Goal: Task Accomplishment & Management: Manage account settings

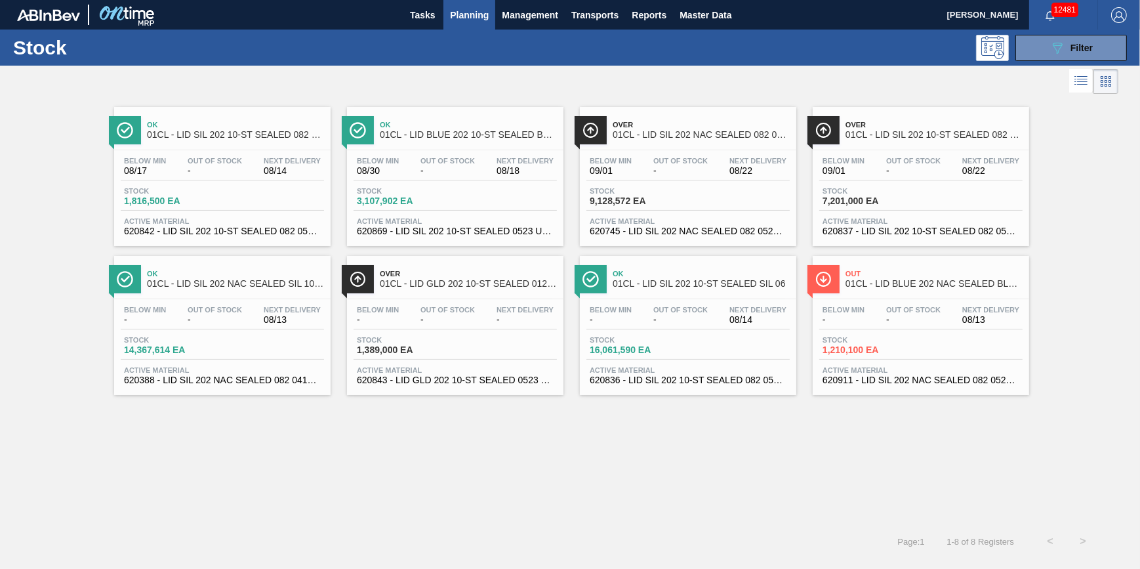
click at [467, 13] on span "Planning" at bounding box center [469, 15] width 39 height 16
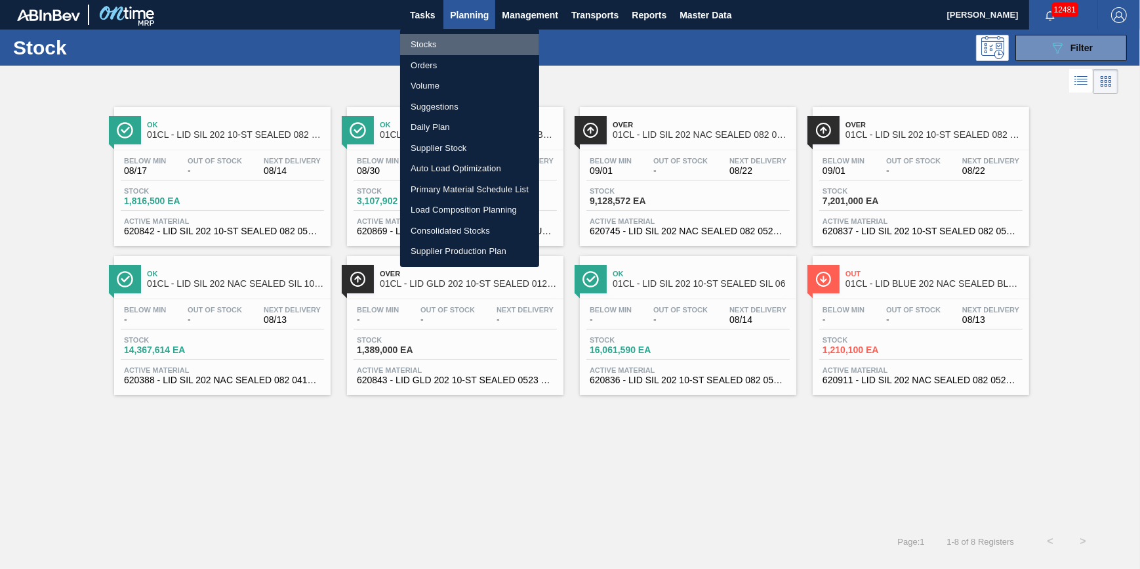
click at [459, 40] on li "Stocks" at bounding box center [469, 44] width 139 height 21
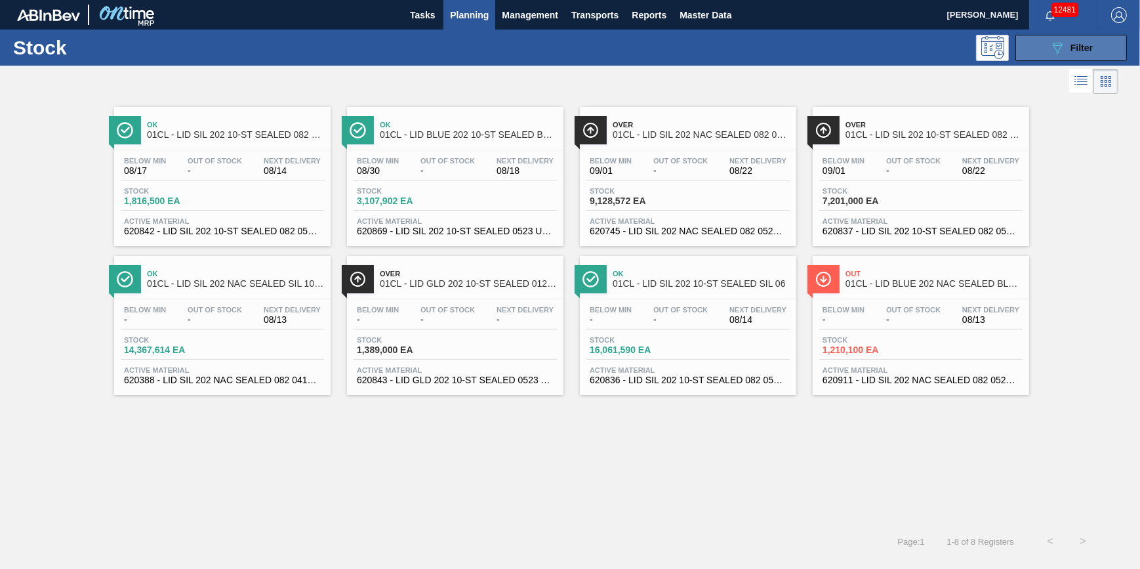
click at [1062, 56] on button "089F7B8B-B2A5-4AFE-B5C0-19BA573D28AC Filter" at bounding box center [1070, 48] width 111 height 26
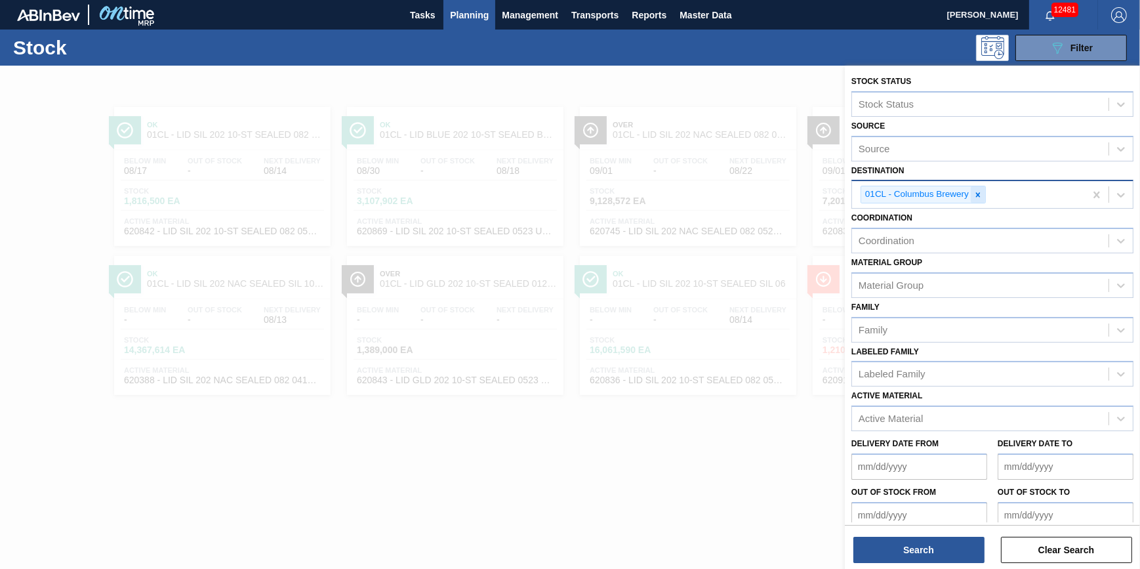
click at [977, 193] on icon at bounding box center [978, 194] width 5 height 5
click at [978, 193] on div "Destination" at bounding box center [980, 193] width 256 height 19
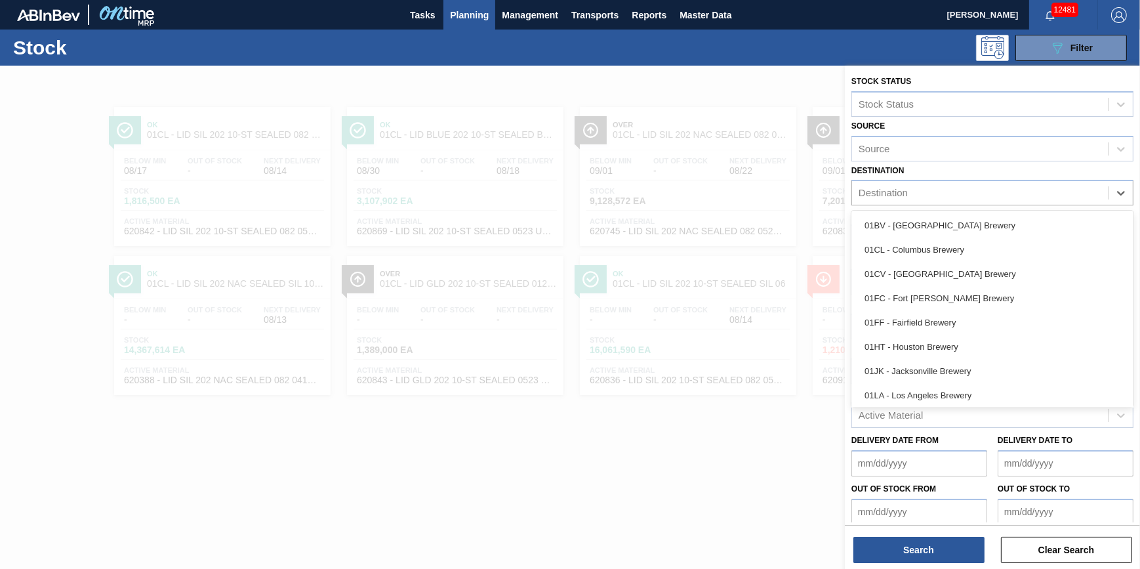
scroll to position [99, 0]
click at [972, 375] on div "01SL - St. [PERSON_NAME]" at bounding box center [992, 369] width 282 height 24
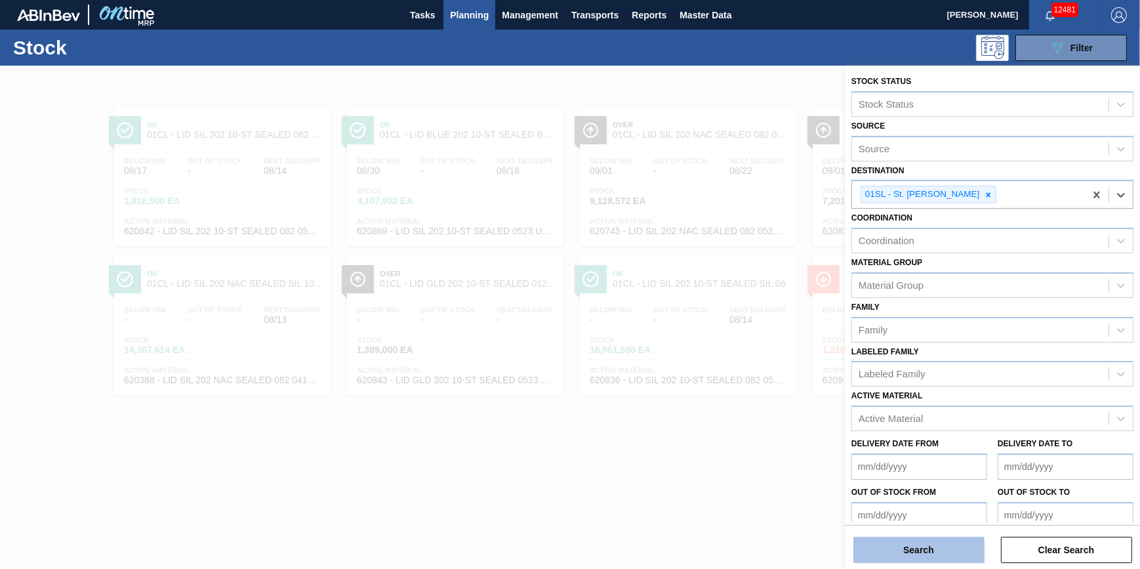
click at [949, 556] on button "Search" at bounding box center [918, 549] width 131 height 26
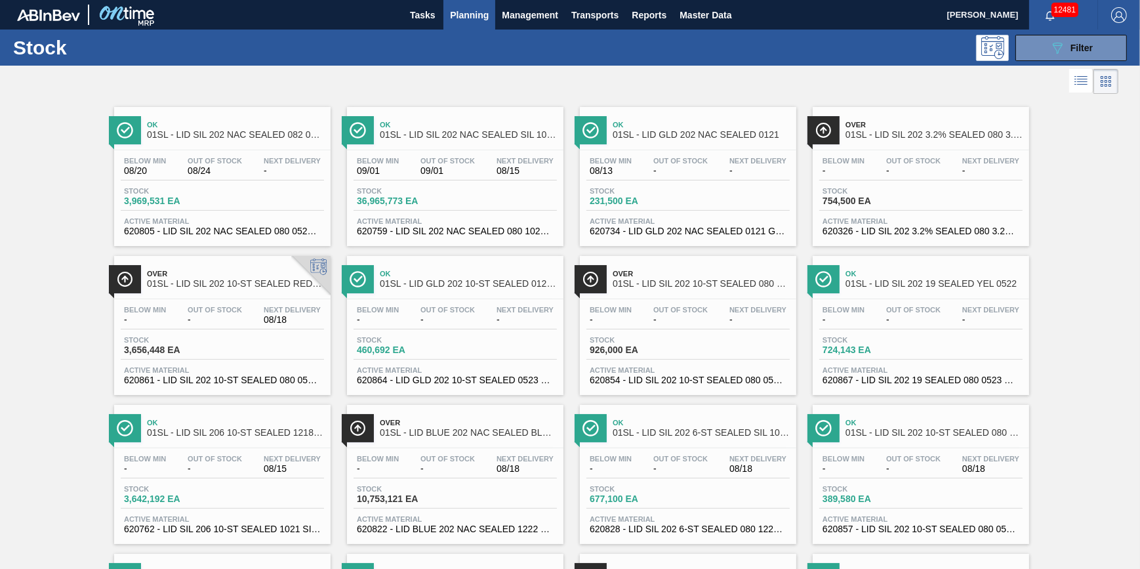
click at [445, 204] on span "36,965,773 EA" at bounding box center [403, 201] width 92 height 10
click at [487, 20] on span "Planning" at bounding box center [469, 15] width 39 height 16
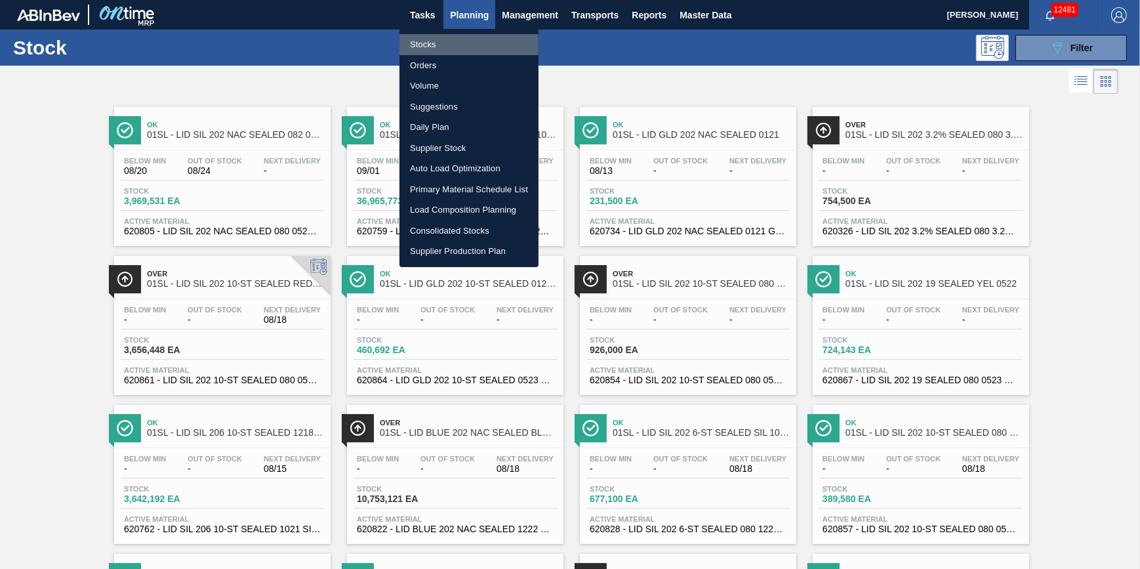
click at [475, 40] on li "Stocks" at bounding box center [468, 44] width 139 height 21
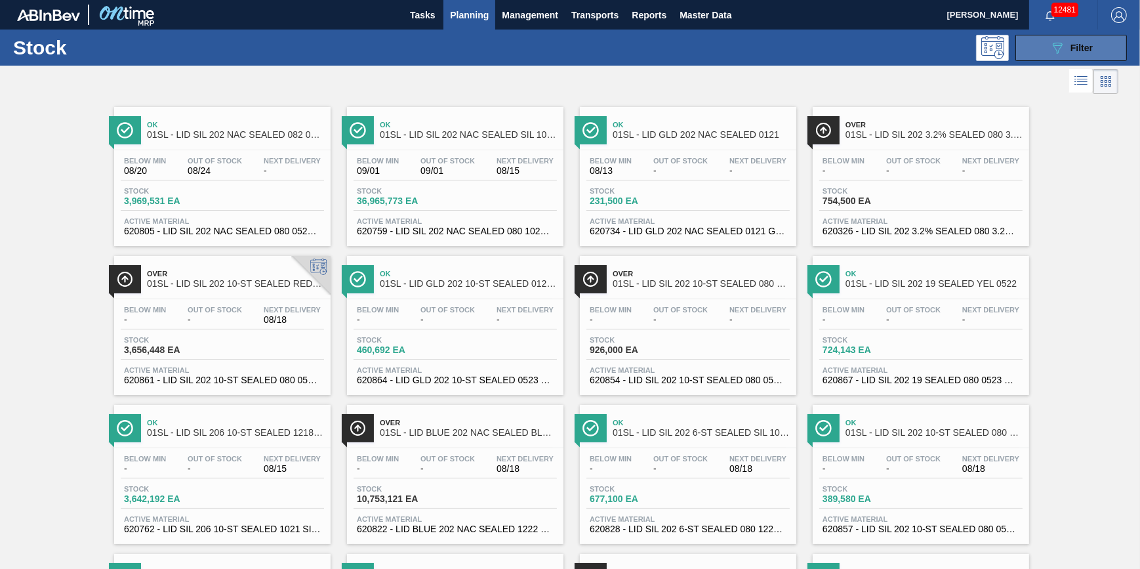
click at [1072, 58] on button "089F7B8B-B2A5-4AFE-B5C0-19BA573D28AC Filter" at bounding box center [1070, 48] width 111 height 26
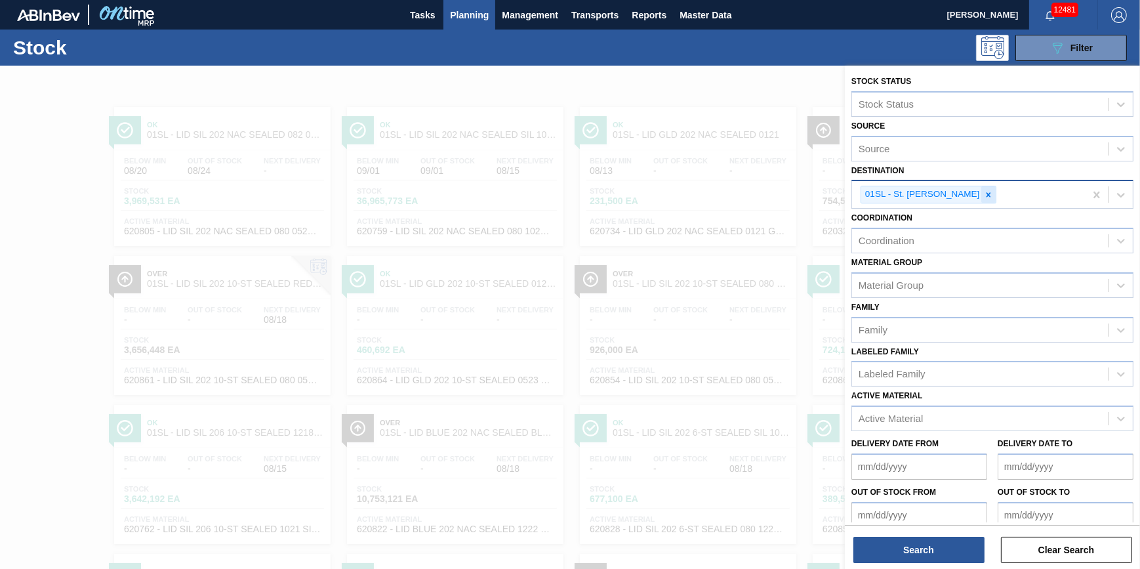
click at [981, 188] on div at bounding box center [988, 194] width 14 height 16
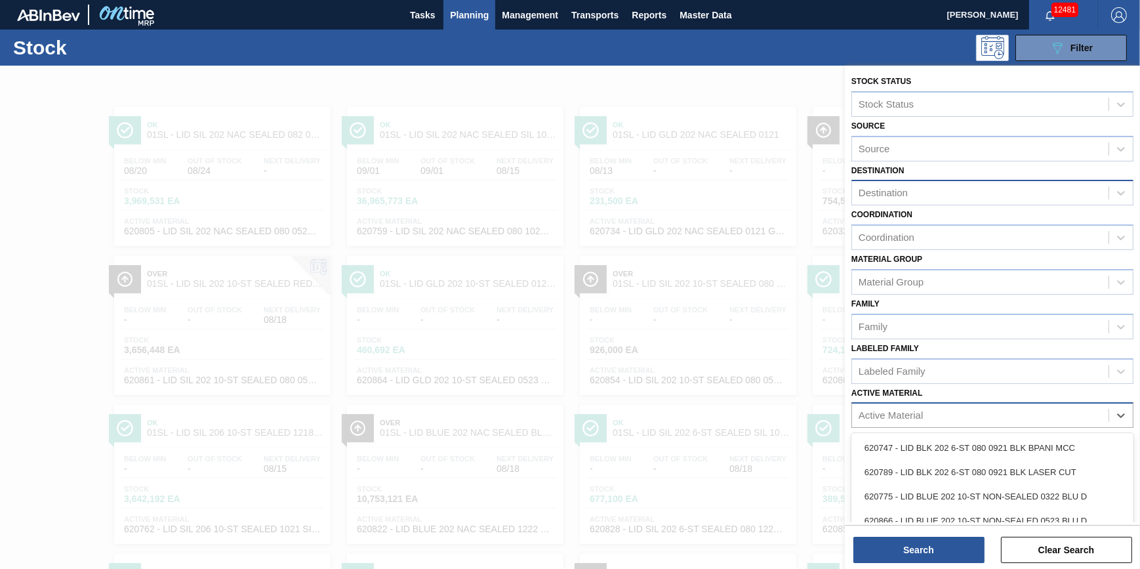
click at [948, 416] on div "Active Material" at bounding box center [980, 415] width 256 height 19
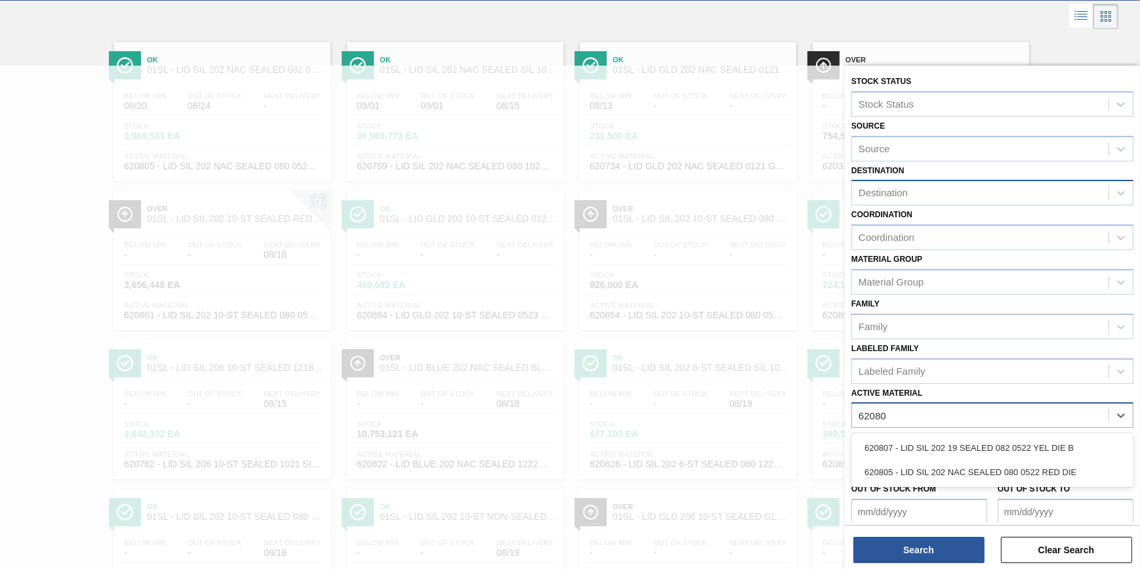
type Material "620805"
click at [951, 437] on div "620805 - LID SIL 202 NAC SEALED 080 0522 RED DIE" at bounding box center [992, 447] width 282 height 24
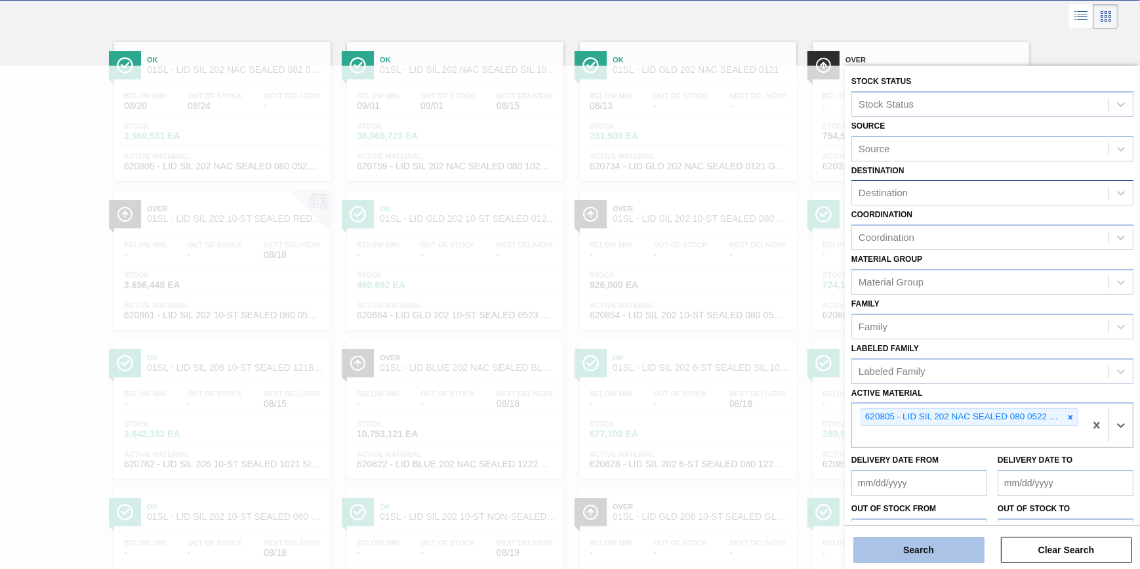
click at [906, 557] on button "Search" at bounding box center [918, 549] width 131 height 26
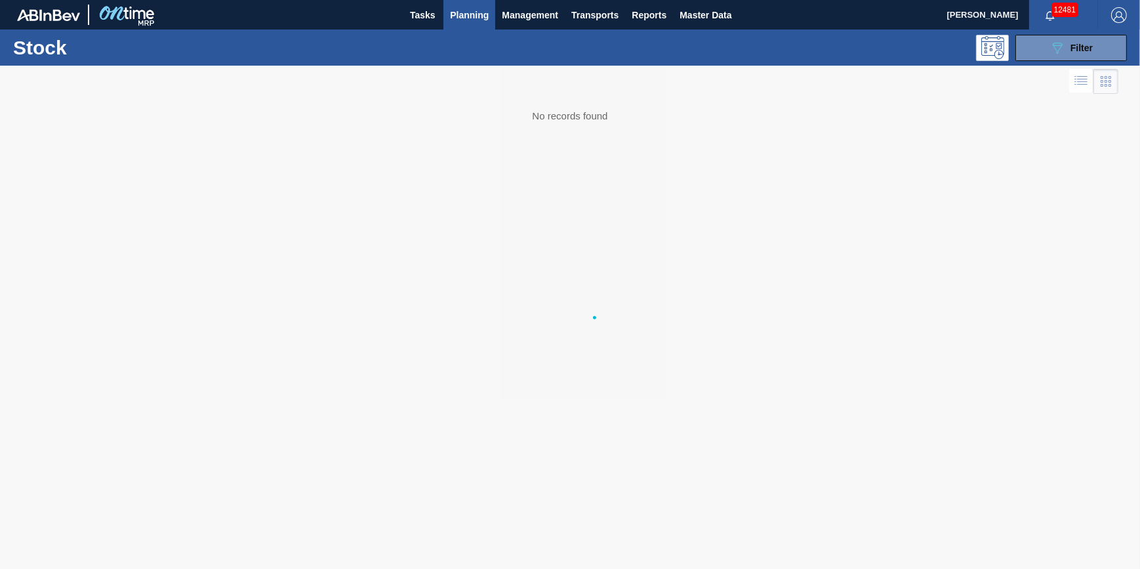
scroll to position [0, 0]
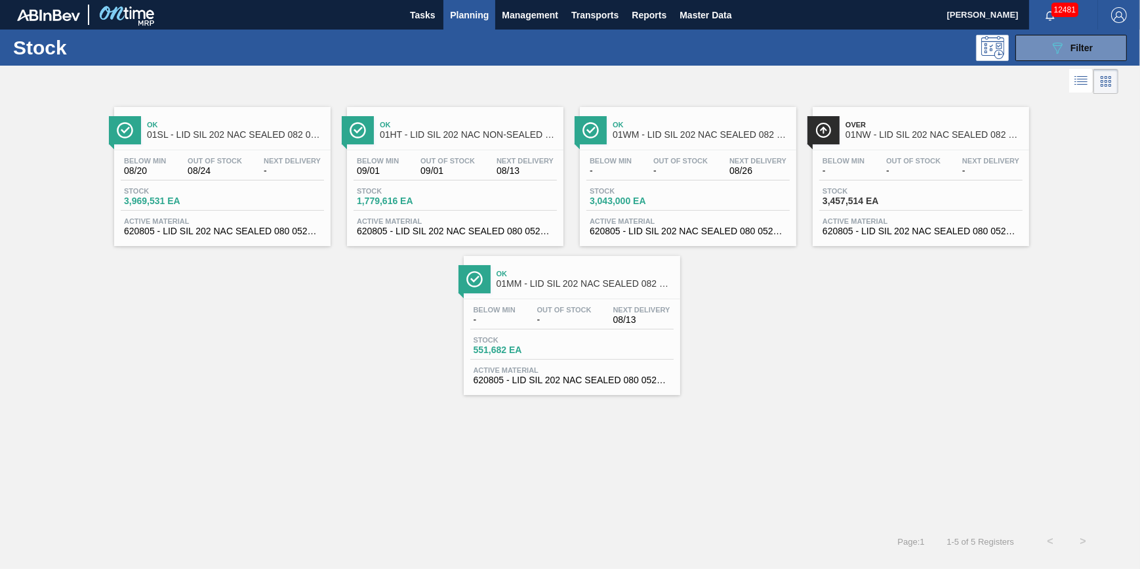
click at [466, 172] on span "09/01" at bounding box center [447, 171] width 54 height 10
click at [221, 184] on div "Below Min 08/20 Out Of Stock 08/24 Next Delivery - Stock 3,969,531 EA Active Ma…" at bounding box center [222, 194] width 216 height 89
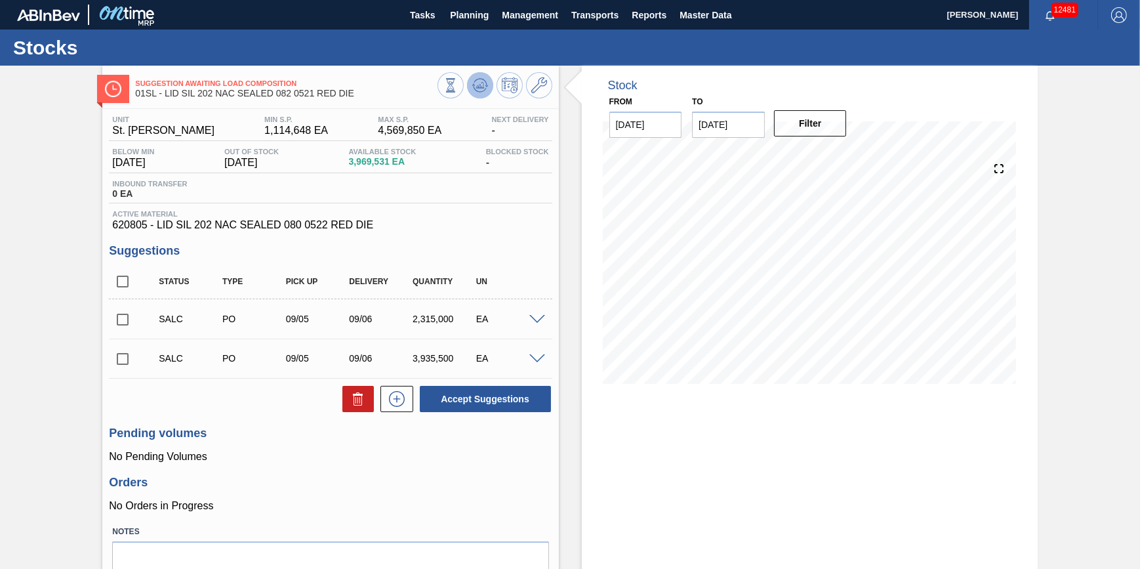
click at [477, 75] on button at bounding box center [480, 85] width 26 height 26
click at [458, 81] on icon at bounding box center [450, 85] width 14 height 14
click at [458, 79] on icon at bounding box center [450, 85] width 14 height 14
click at [487, 79] on button at bounding box center [480, 85] width 26 height 26
click at [533, 361] on span at bounding box center [537, 359] width 16 height 10
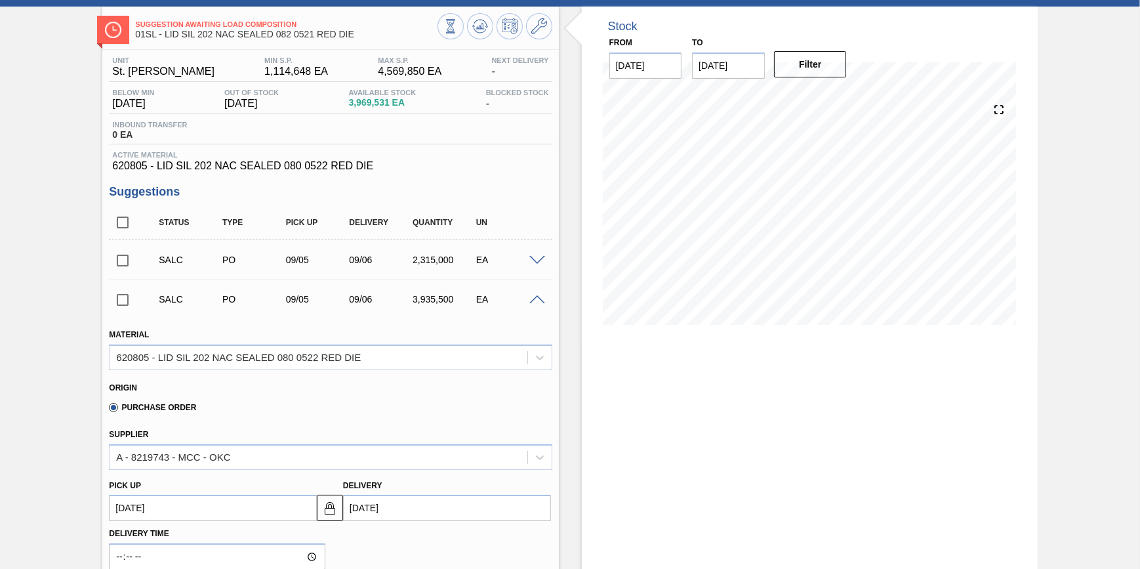
click at [534, 262] on span at bounding box center [537, 261] width 16 height 10
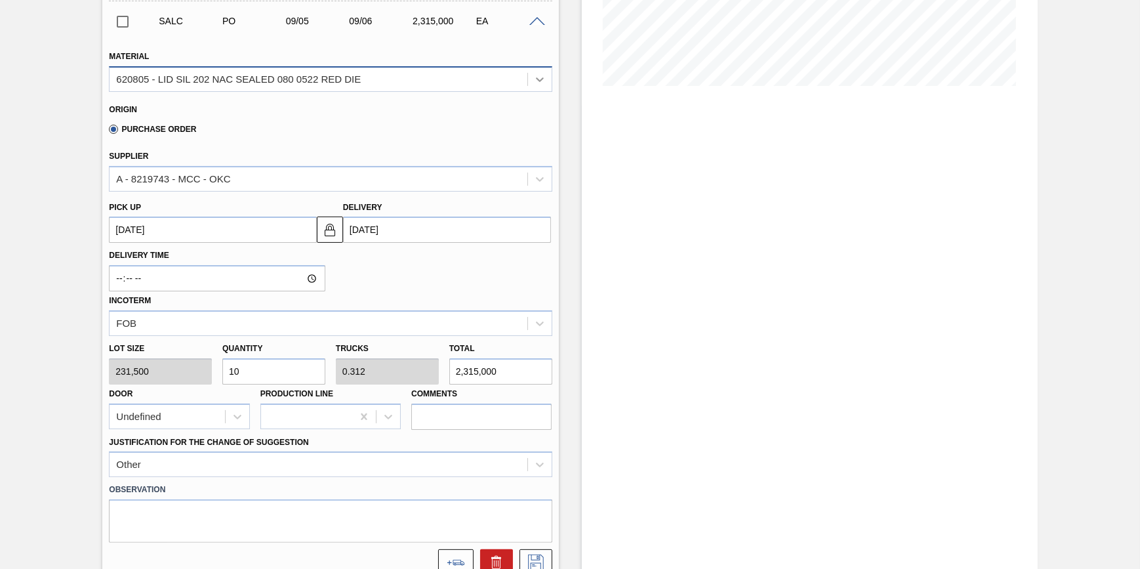
scroll to position [178, 0]
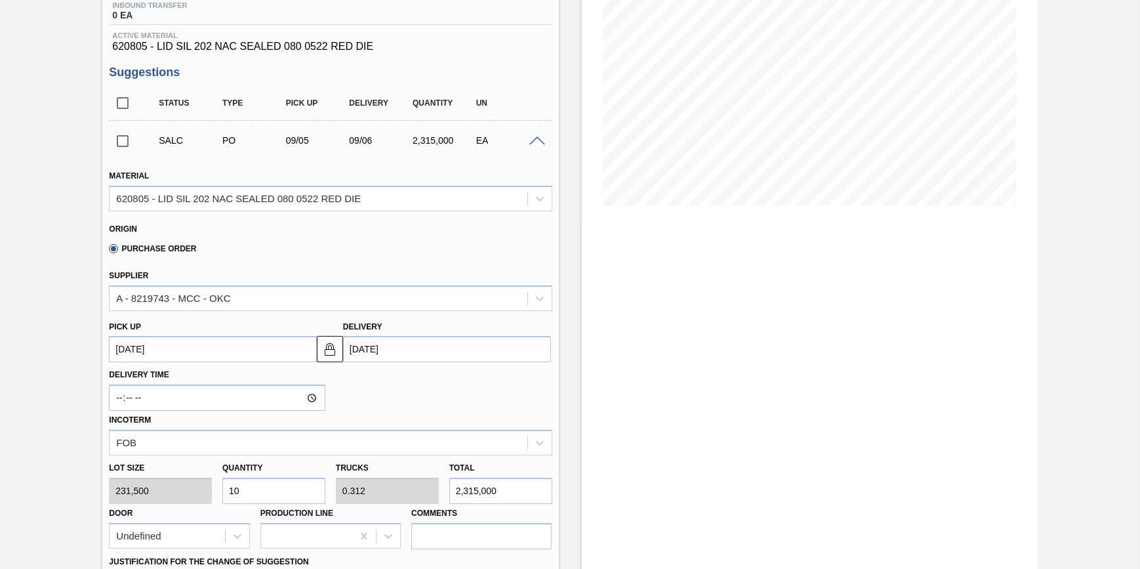
click at [535, 140] on span at bounding box center [537, 141] width 16 height 10
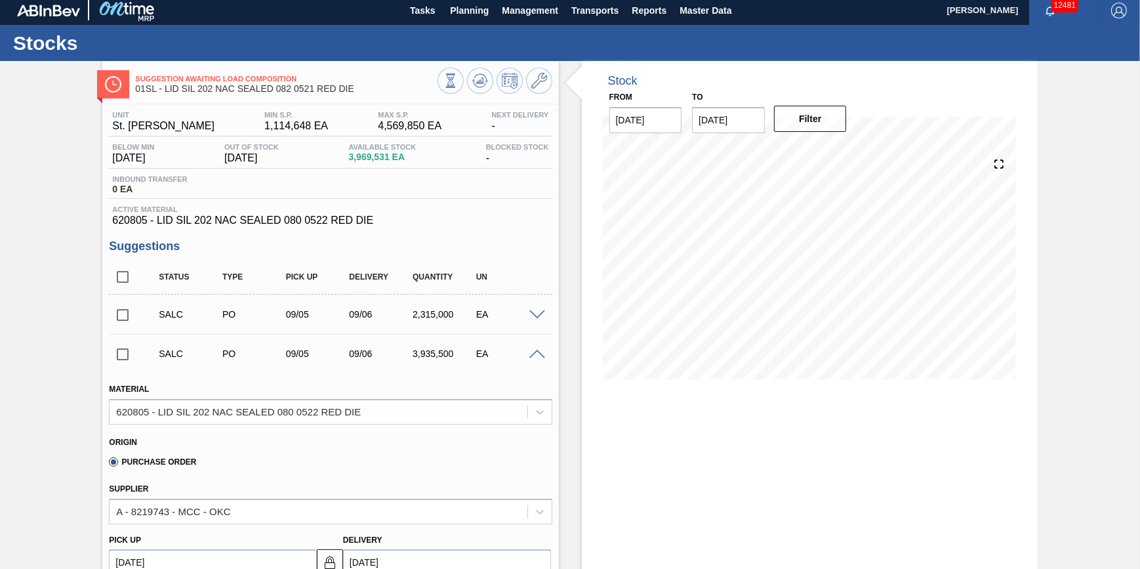
scroll to position [0, 0]
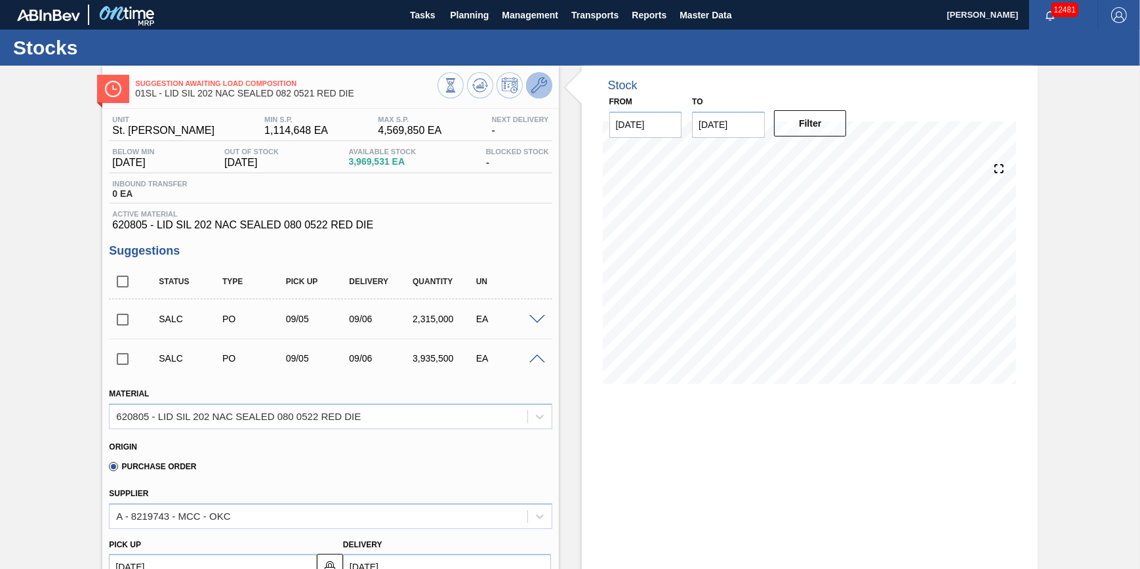
click at [540, 81] on icon at bounding box center [539, 85] width 16 height 16
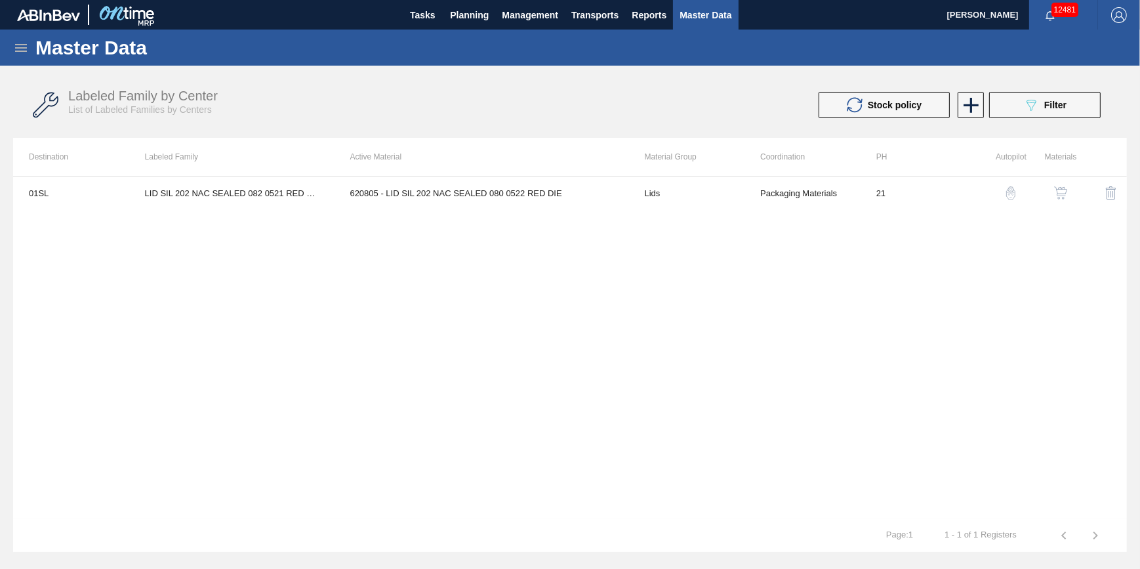
click at [1056, 191] on img "button" at bounding box center [1060, 192] width 13 height 13
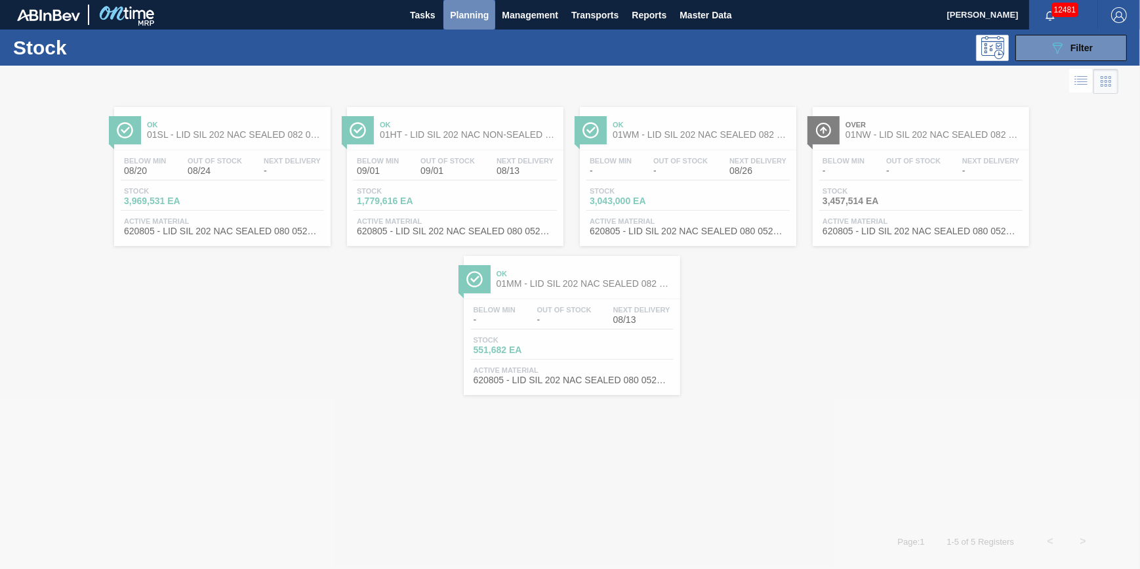
click at [472, 17] on span "Planning" at bounding box center [469, 15] width 39 height 16
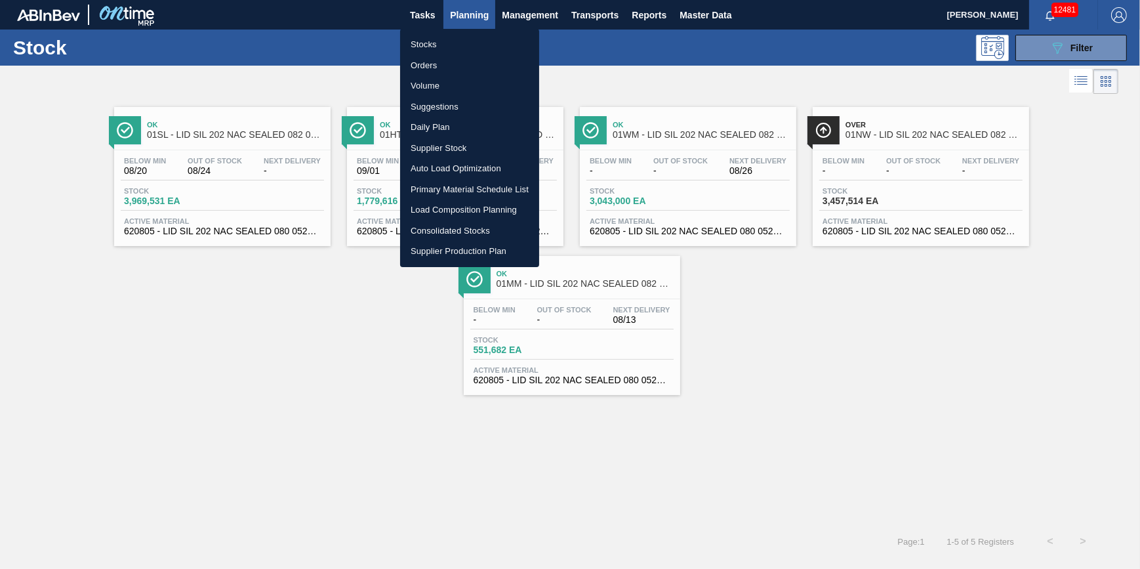
click at [327, 289] on div at bounding box center [570, 284] width 1140 height 569
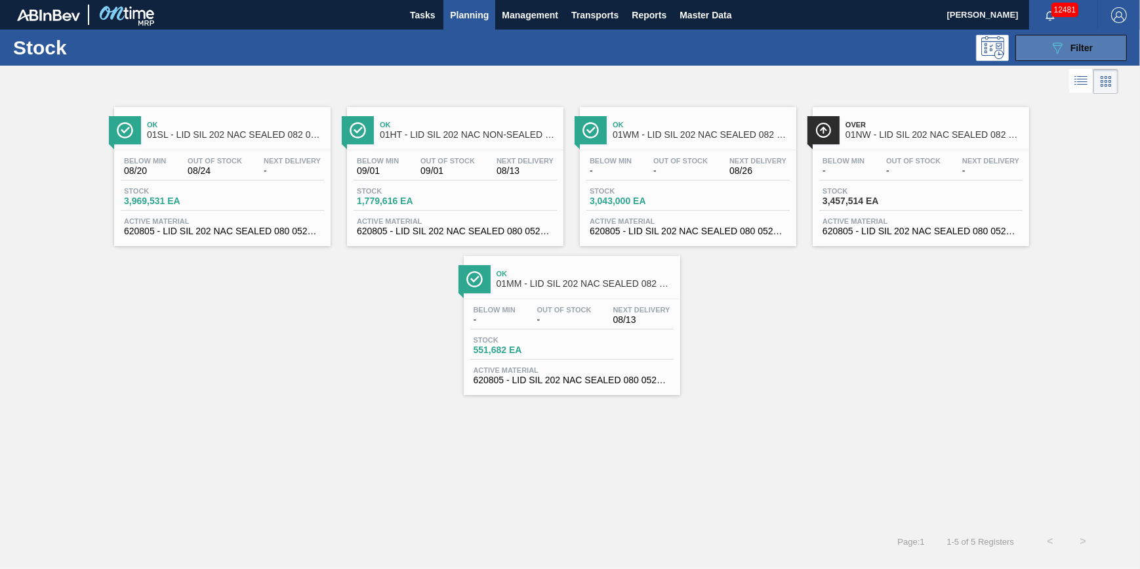
click at [1085, 43] on span "Filter" at bounding box center [1081, 48] width 22 height 10
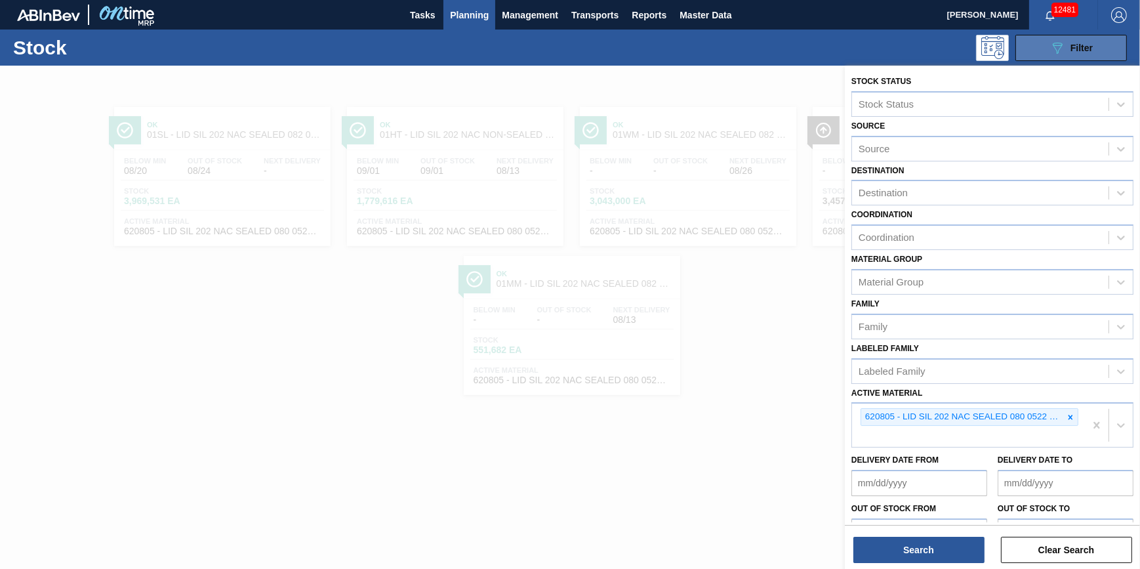
click at [1083, 48] on span "Filter" at bounding box center [1081, 48] width 22 height 10
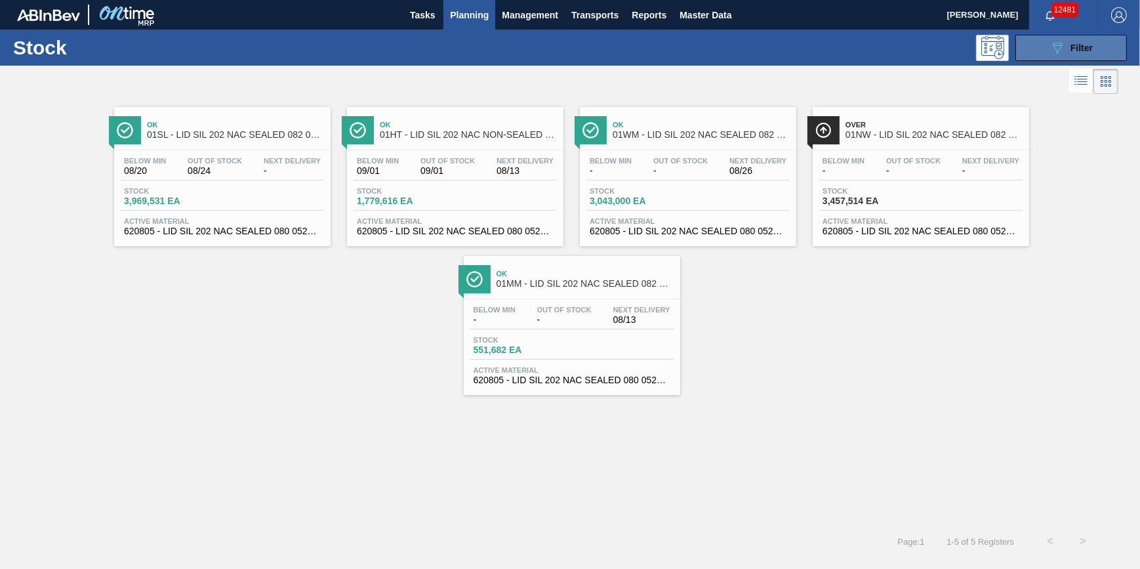
click at [1082, 45] on span "Filter" at bounding box center [1081, 48] width 22 height 10
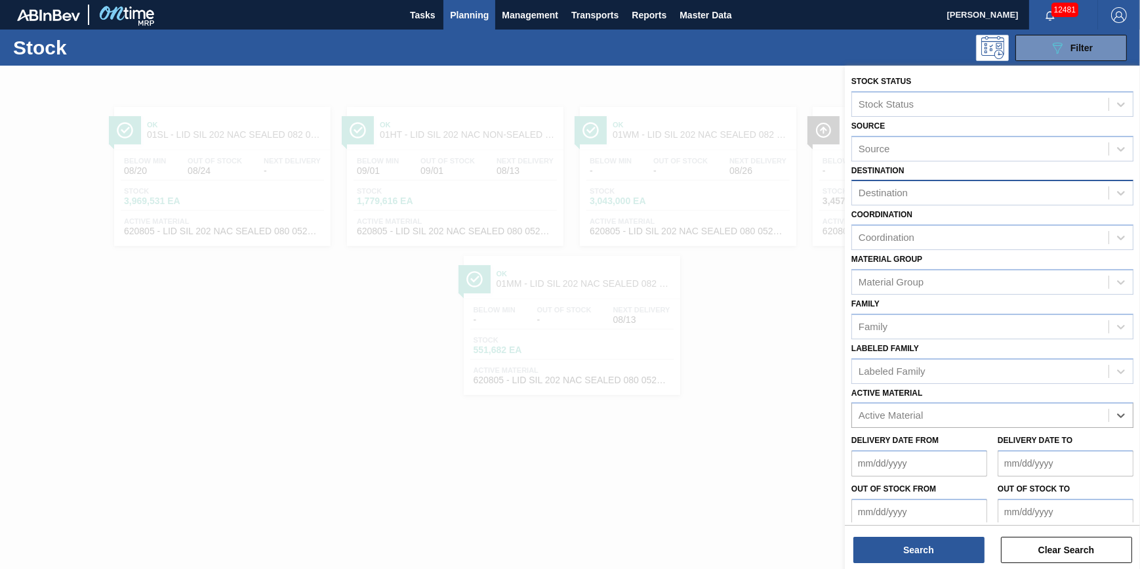
click at [1017, 193] on div "Destination" at bounding box center [980, 193] width 256 height 19
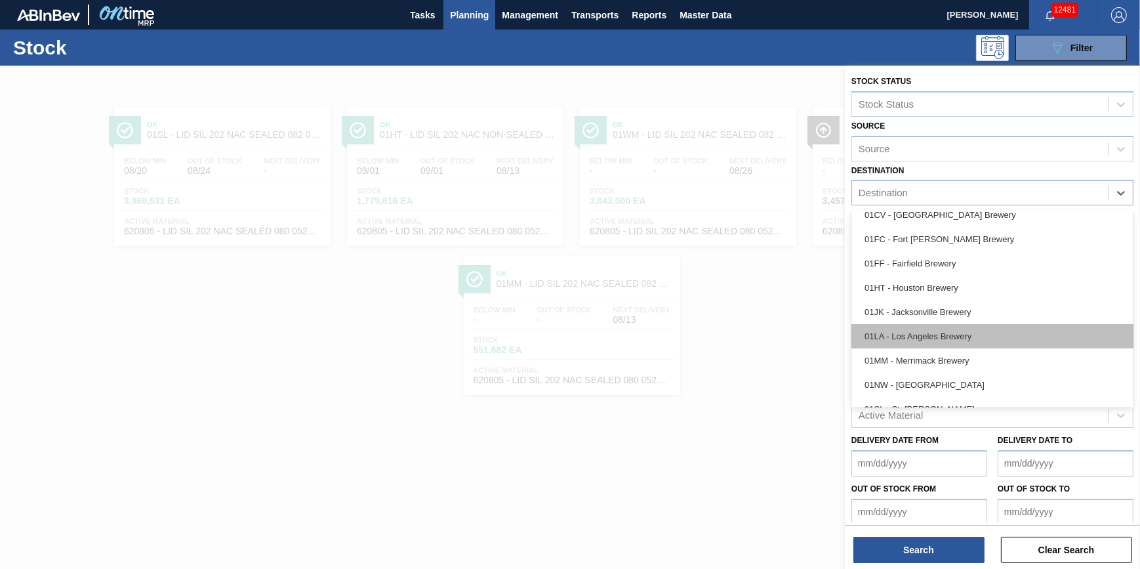
scroll to position [99, 0]
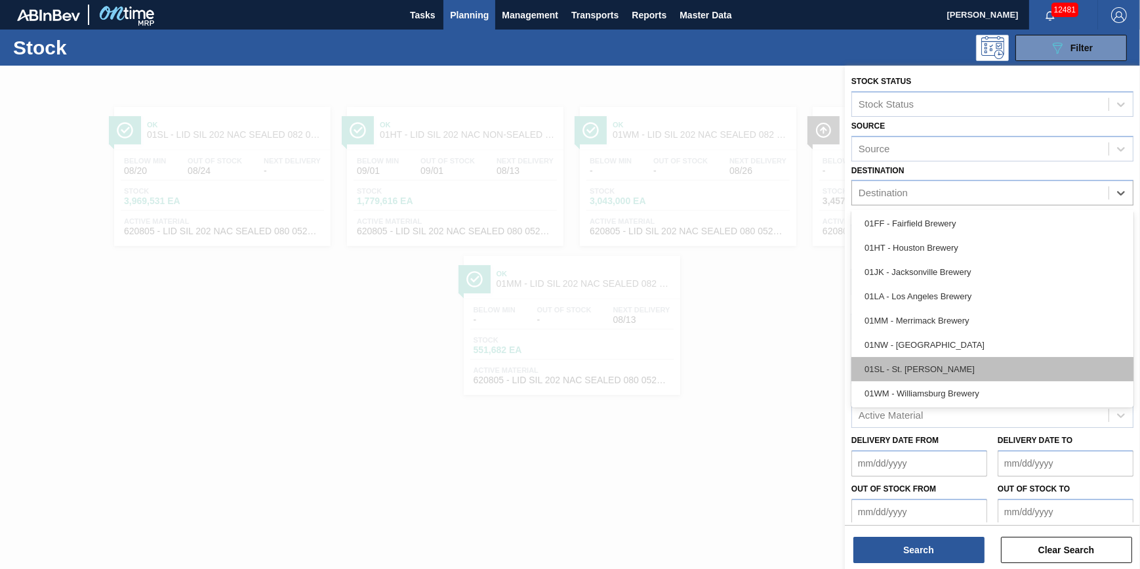
click at [964, 367] on div "01SL - St. [PERSON_NAME]" at bounding box center [992, 369] width 282 height 24
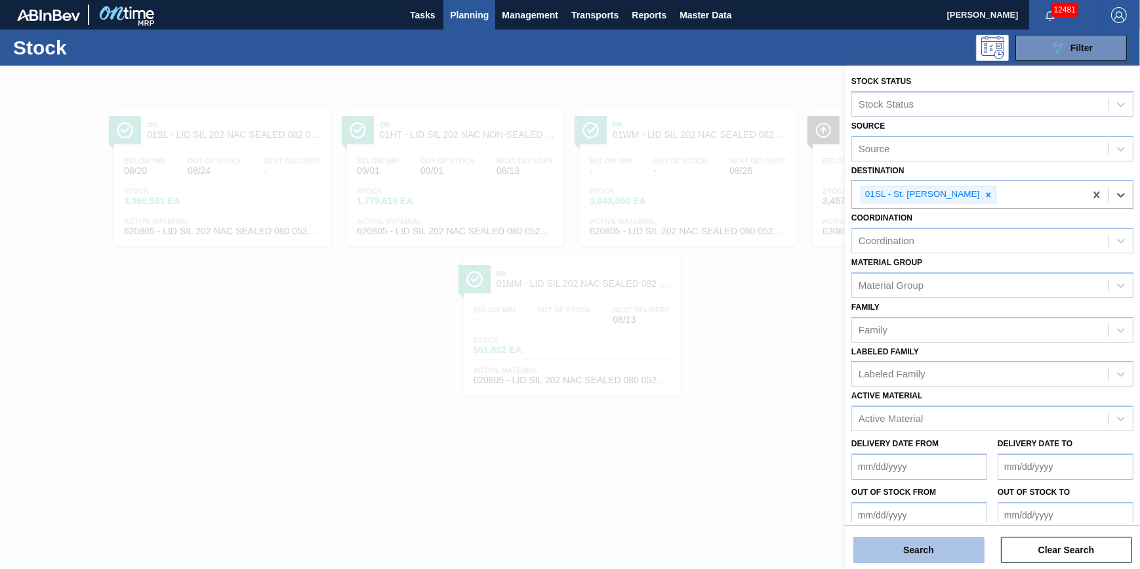
click at [921, 546] on button "Search" at bounding box center [918, 549] width 131 height 26
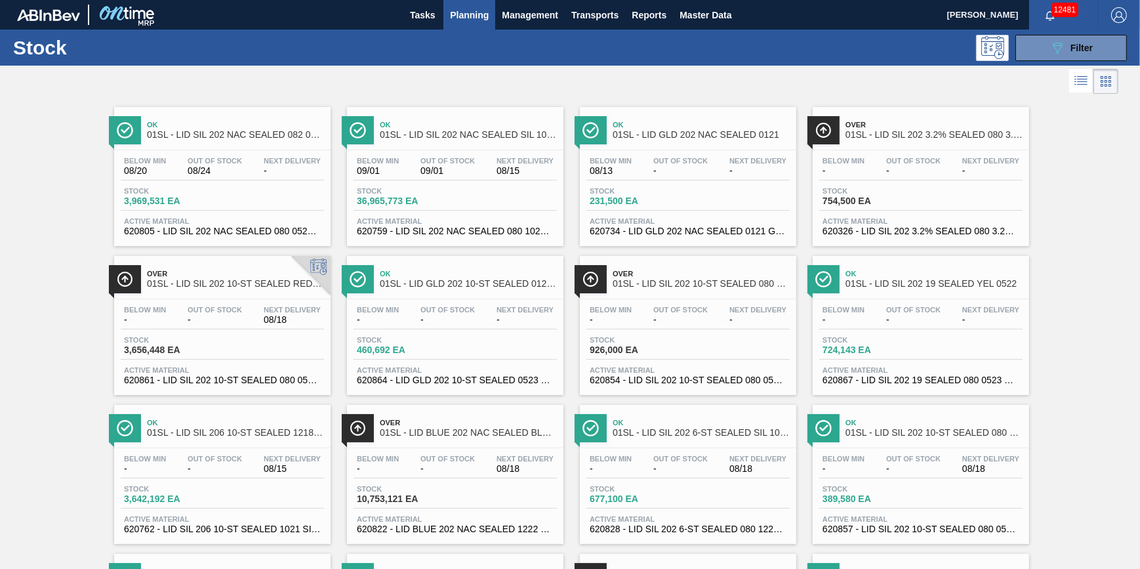
click at [392, 161] on span "Below Min" at bounding box center [378, 161] width 42 height 8
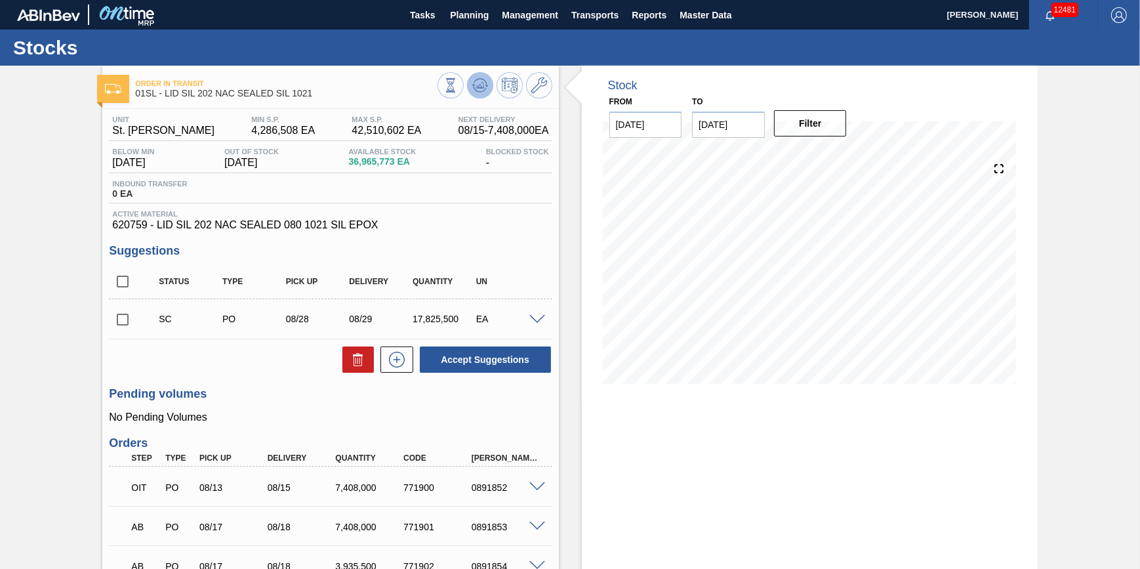
click at [458, 83] on icon at bounding box center [450, 85] width 14 height 14
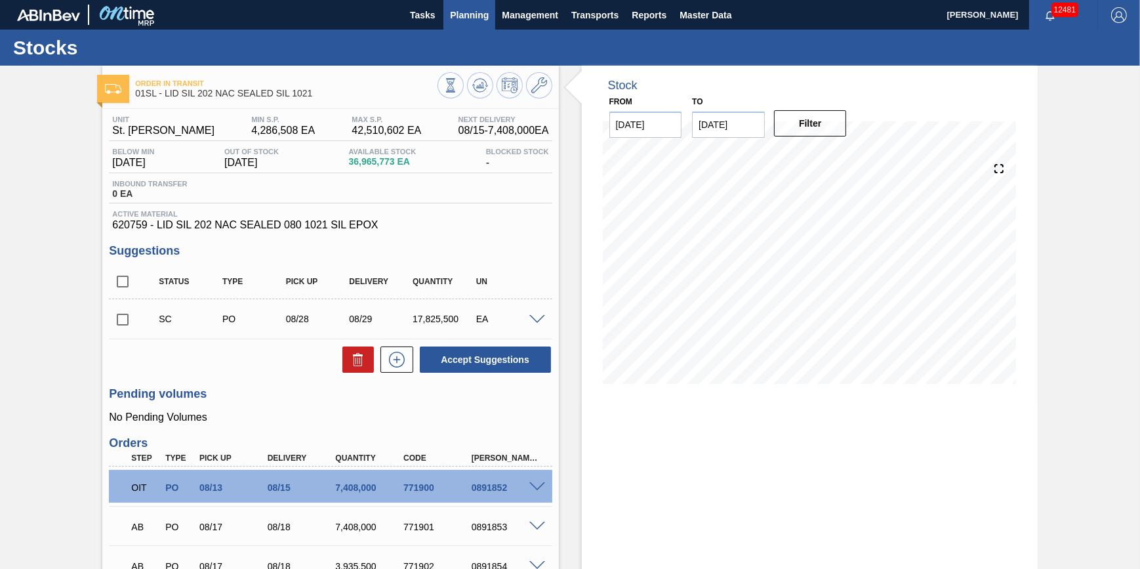
click at [472, 12] on span "Planning" at bounding box center [469, 15] width 39 height 16
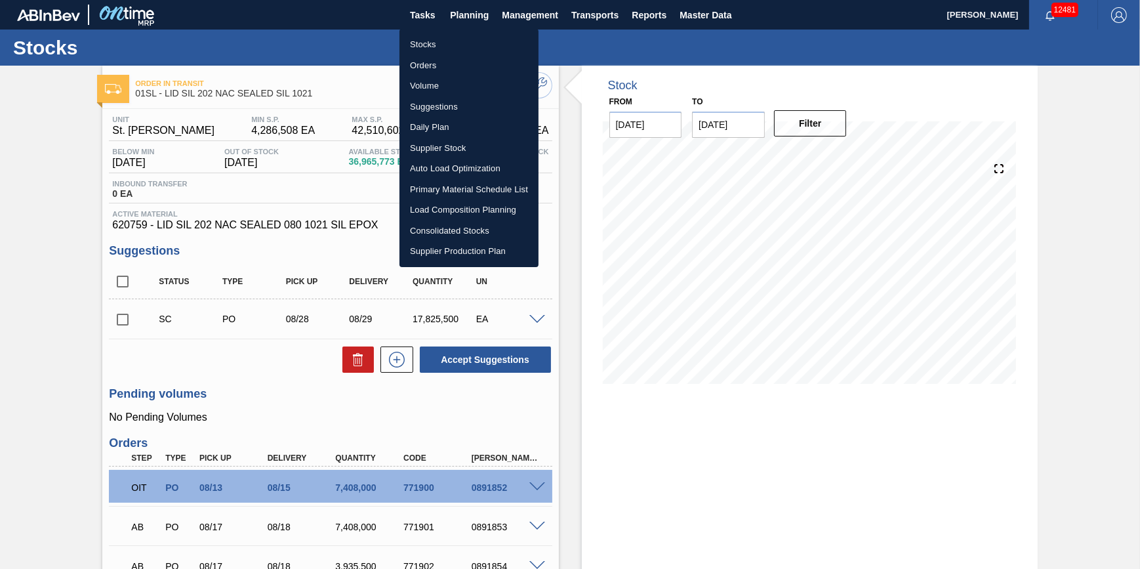
click at [467, 45] on li "Stocks" at bounding box center [468, 44] width 139 height 21
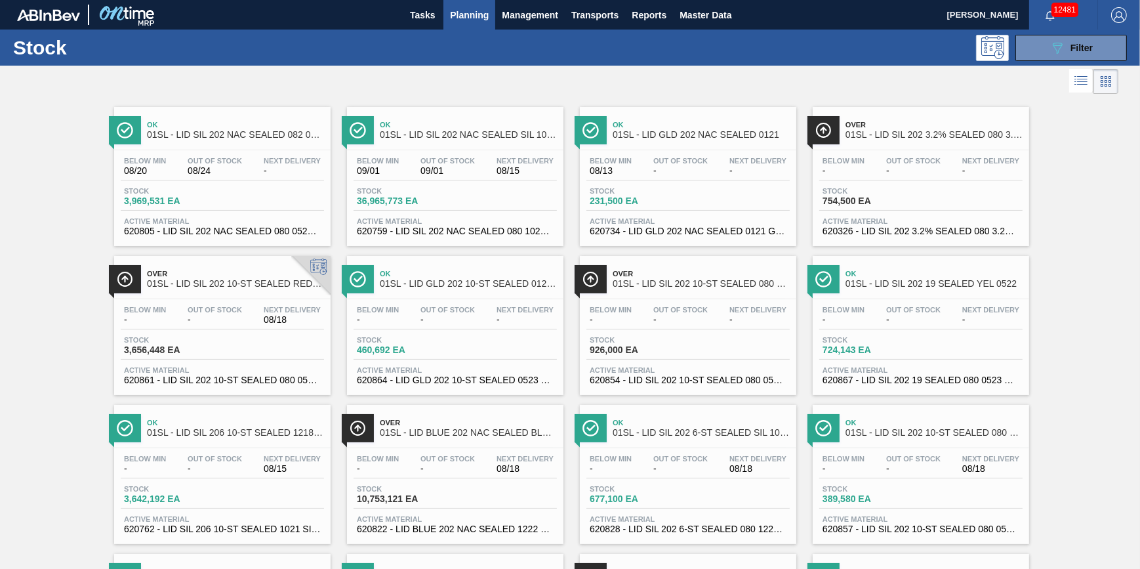
click at [212, 166] on span "08/24" at bounding box center [215, 171] width 54 height 10
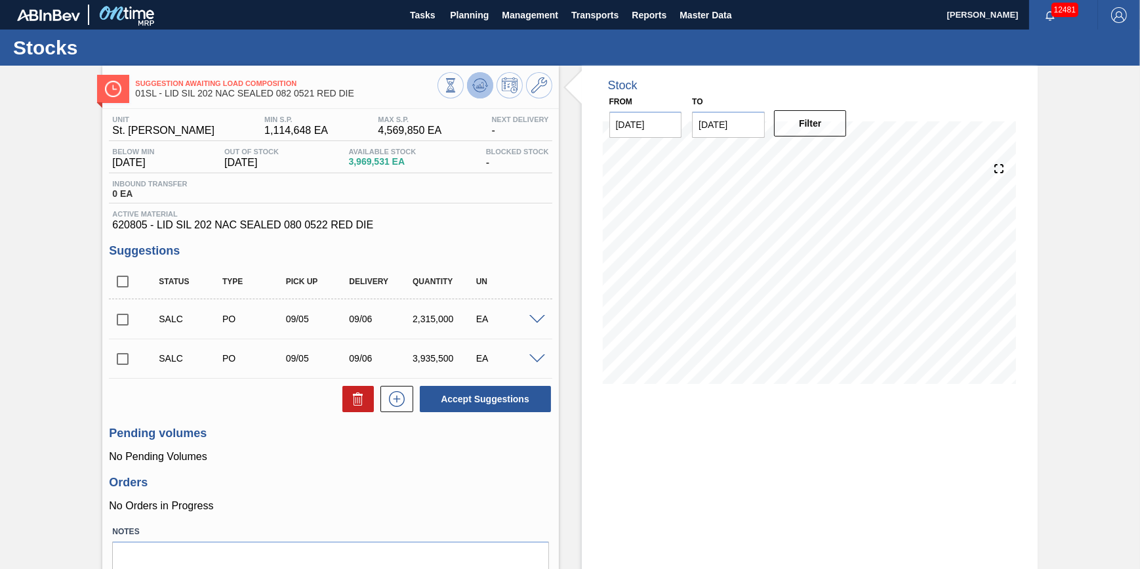
click at [458, 85] on icon at bounding box center [450, 85] width 14 height 14
click at [469, 90] on button at bounding box center [480, 85] width 26 height 26
click at [458, 81] on icon at bounding box center [450, 85] width 14 height 14
click at [458, 86] on icon at bounding box center [450, 85] width 14 height 14
click at [483, 91] on icon at bounding box center [479, 88] width 13 height 7
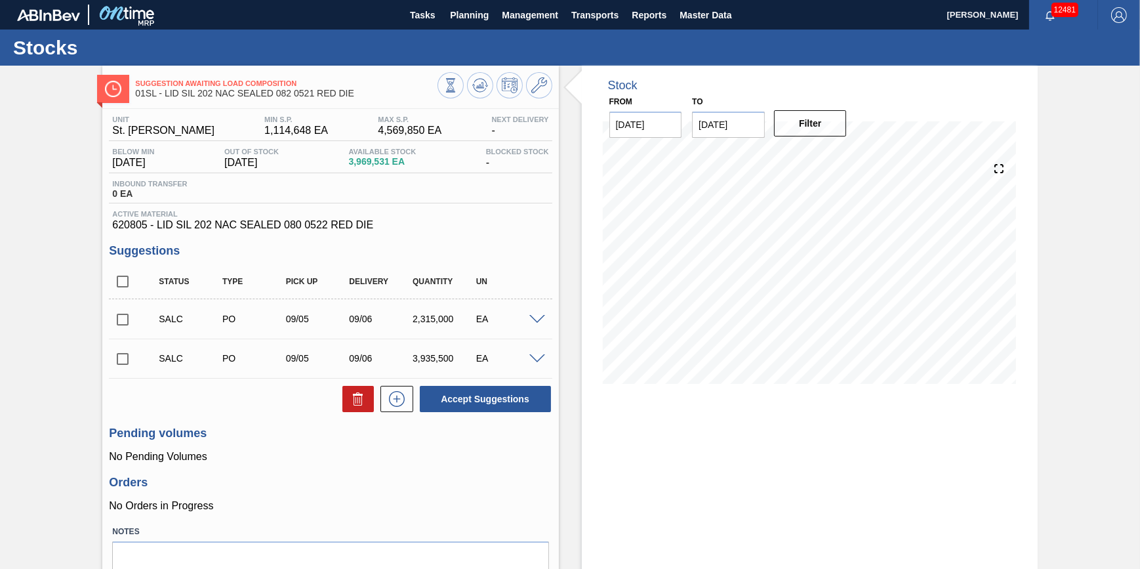
click at [477, 98] on button at bounding box center [480, 85] width 26 height 26
click at [458, 85] on icon at bounding box center [450, 85] width 14 height 14
click at [470, 90] on button at bounding box center [480, 85] width 26 height 26
click at [481, 86] on icon at bounding box center [481, 85] width 1 height 5
click at [470, 83] on button at bounding box center [480, 85] width 26 height 26
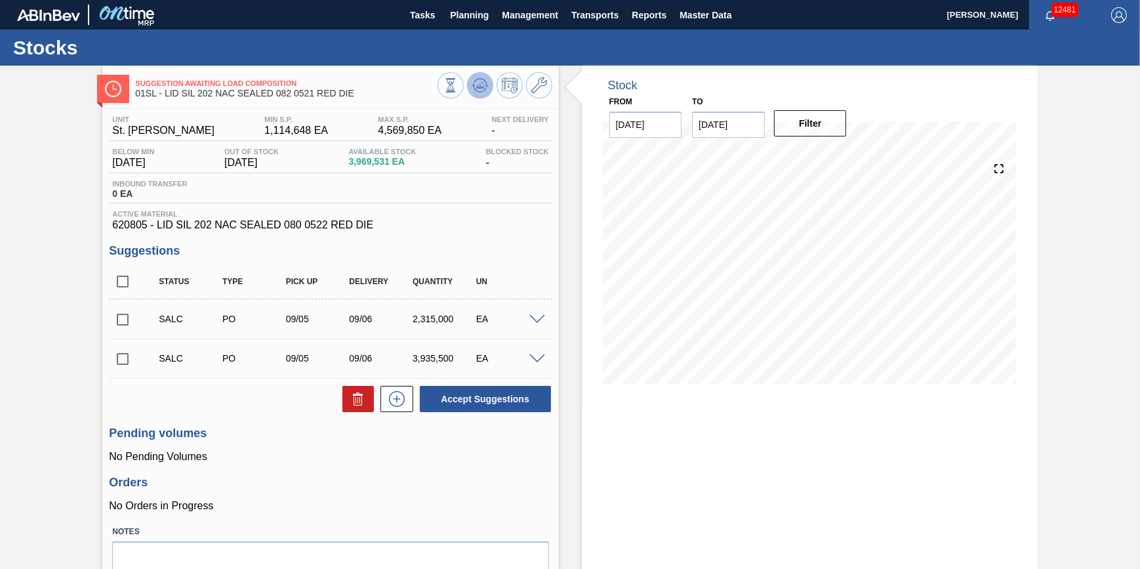
click at [458, 92] on icon at bounding box center [450, 85] width 14 height 14
click at [481, 84] on polygon at bounding box center [481, 85] width 1 height 5
click at [479, 18] on span "Planning" at bounding box center [469, 15] width 39 height 16
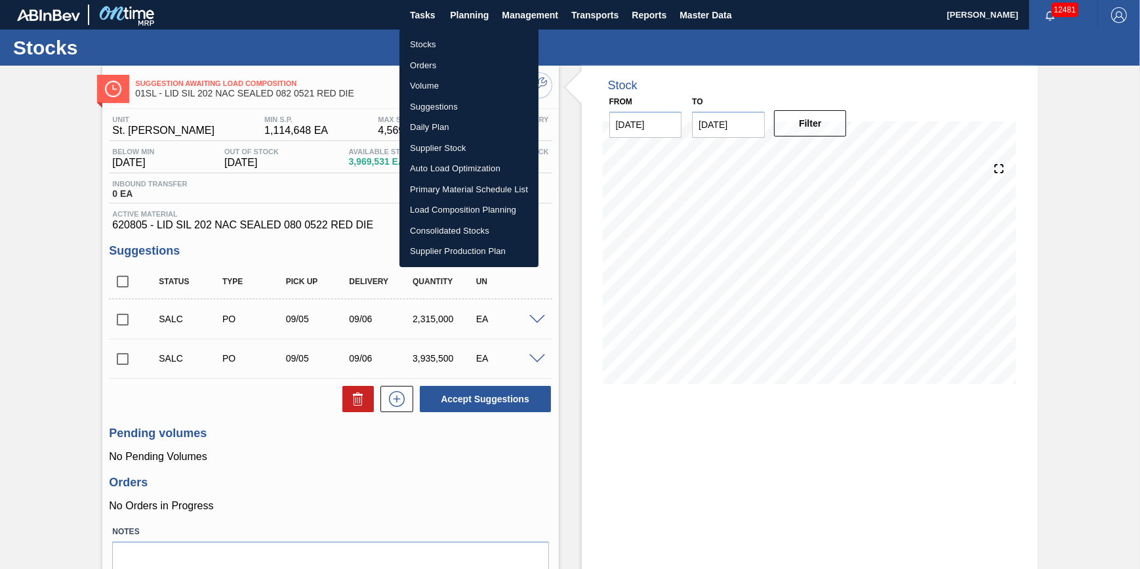
click at [472, 42] on li "Stocks" at bounding box center [468, 44] width 139 height 21
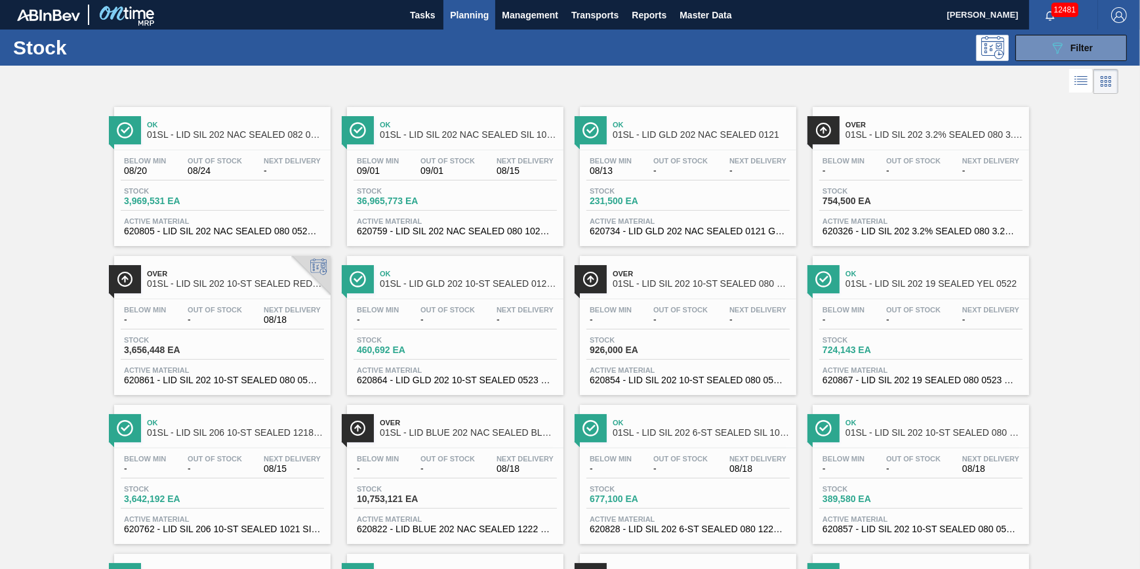
click at [194, 185] on div "Below Min 08/20 Out Of Stock 08/24 Next Delivery - Stock 3,969,531 EA Active Ma…" at bounding box center [222, 194] width 216 height 89
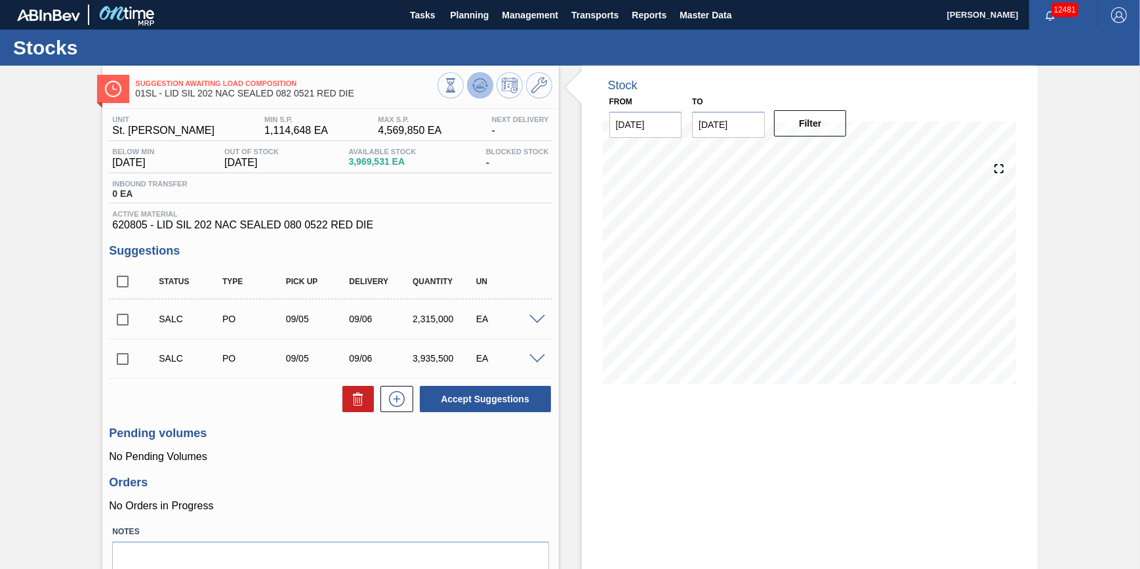
click at [458, 79] on icon at bounding box center [450, 85] width 14 height 14
click at [460, 24] on button "Planning" at bounding box center [469, 15] width 52 height 30
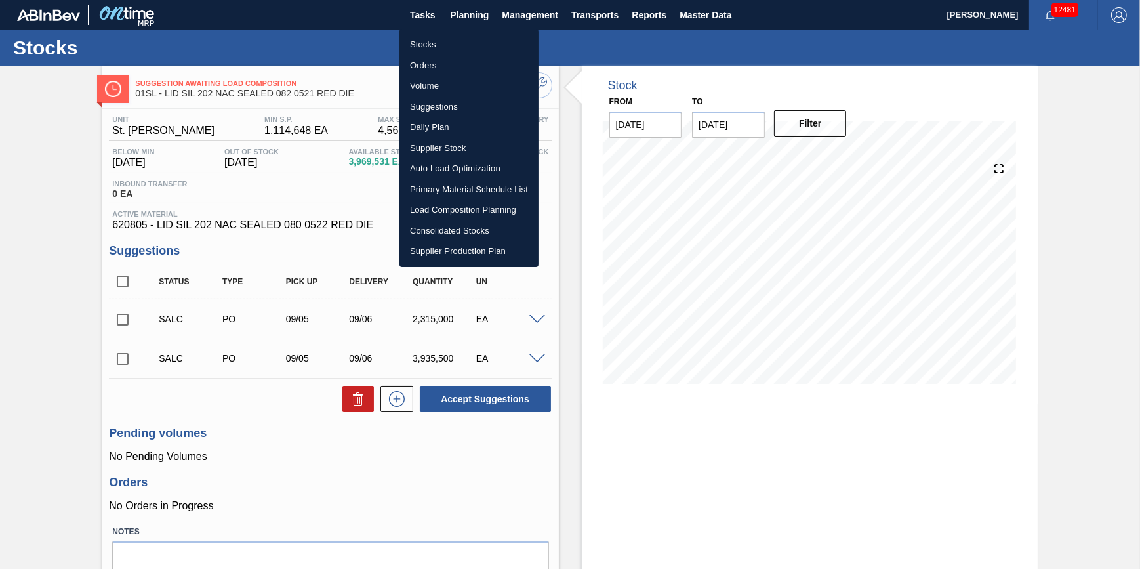
click at [464, 39] on li "Stocks" at bounding box center [468, 44] width 139 height 21
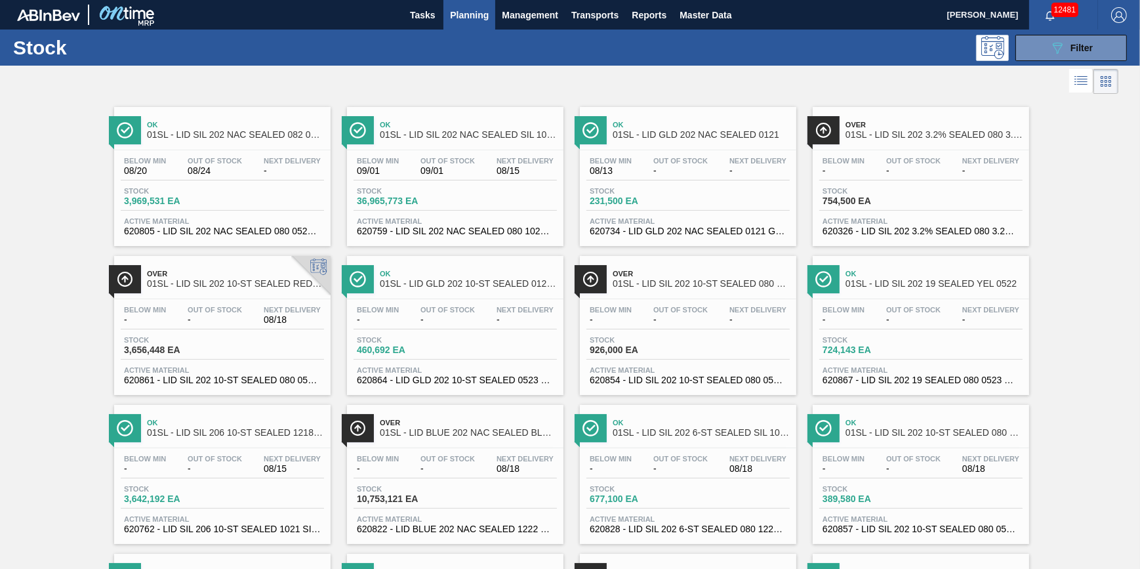
click at [240, 184] on div "Below Min 08/20 Out Of Stock 08/24 Next Delivery - Stock 3,969,531 EA Active Ma…" at bounding box center [222, 194] width 216 height 89
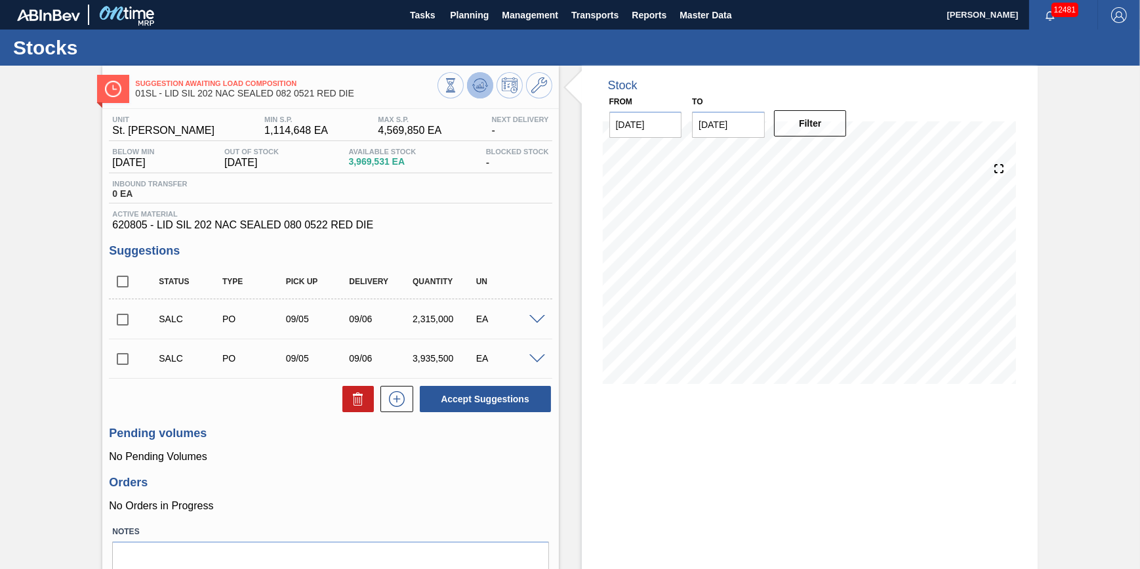
click at [473, 94] on button at bounding box center [480, 85] width 26 height 26
click at [470, 84] on button at bounding box center [480, 85] width 26 height 26
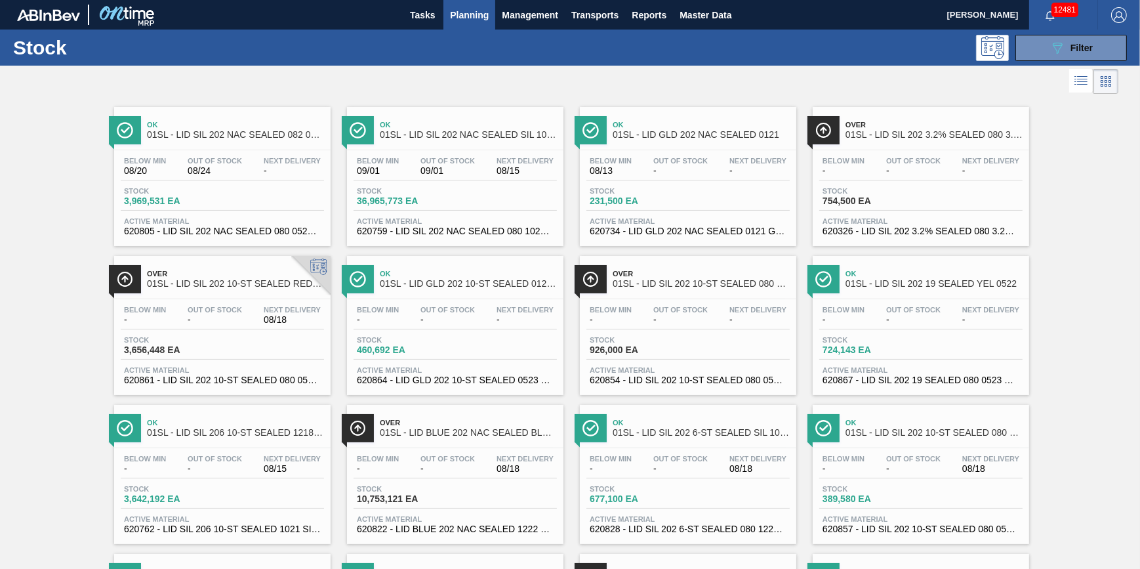
click at [211, 204] on span "3,969,531 EA" at bounding box center [170, 201] width 92 height 10
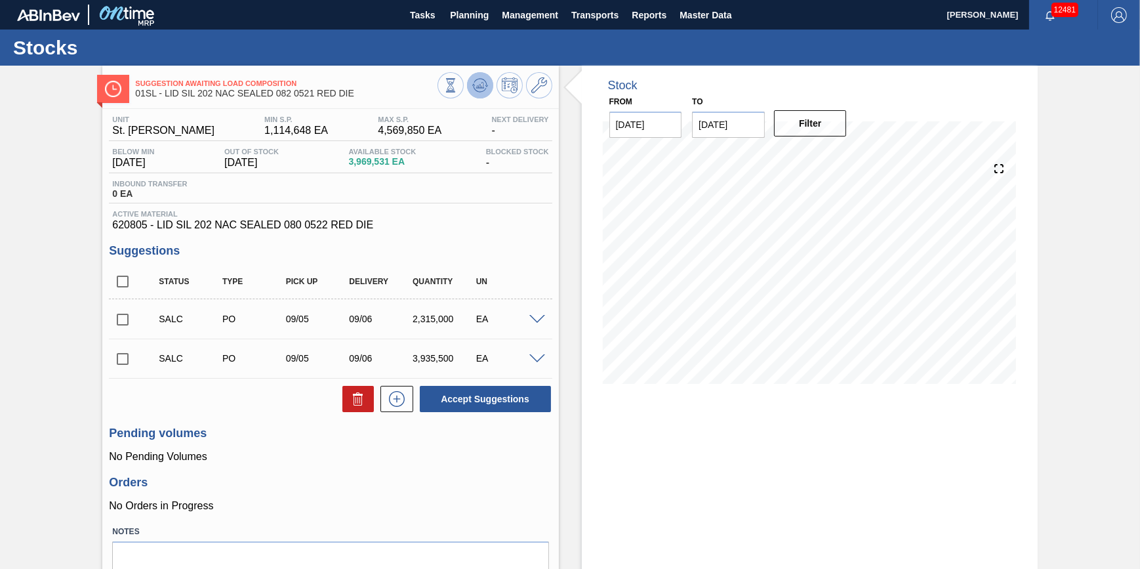
click at [458, 85] on icon at bounding box center [450, 85] width 14 height 14
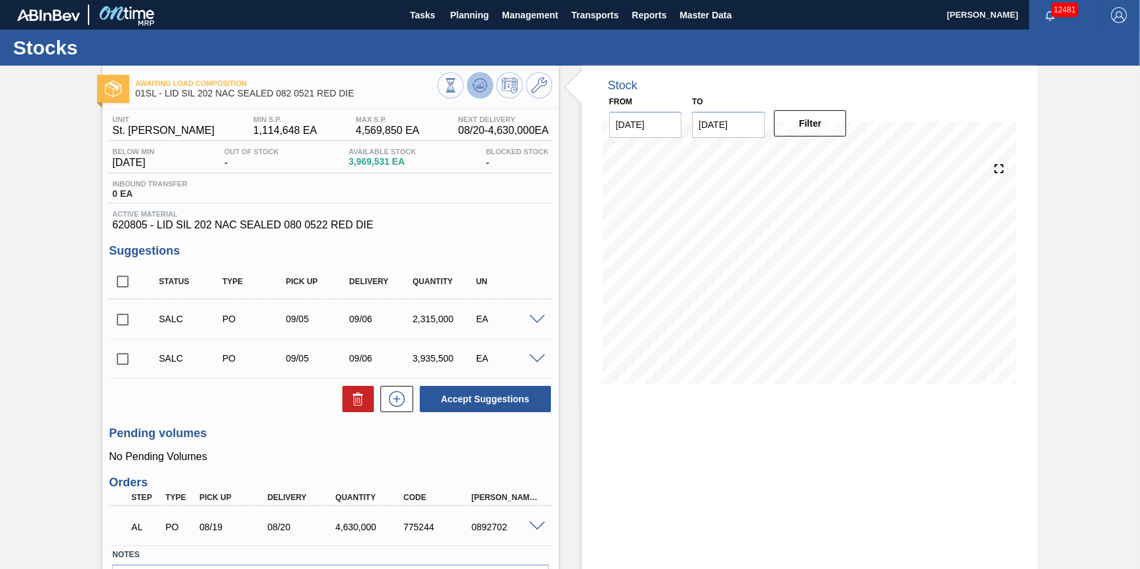
click at [481, 94] on button at bounding box center [480, 85] width 26 height 26
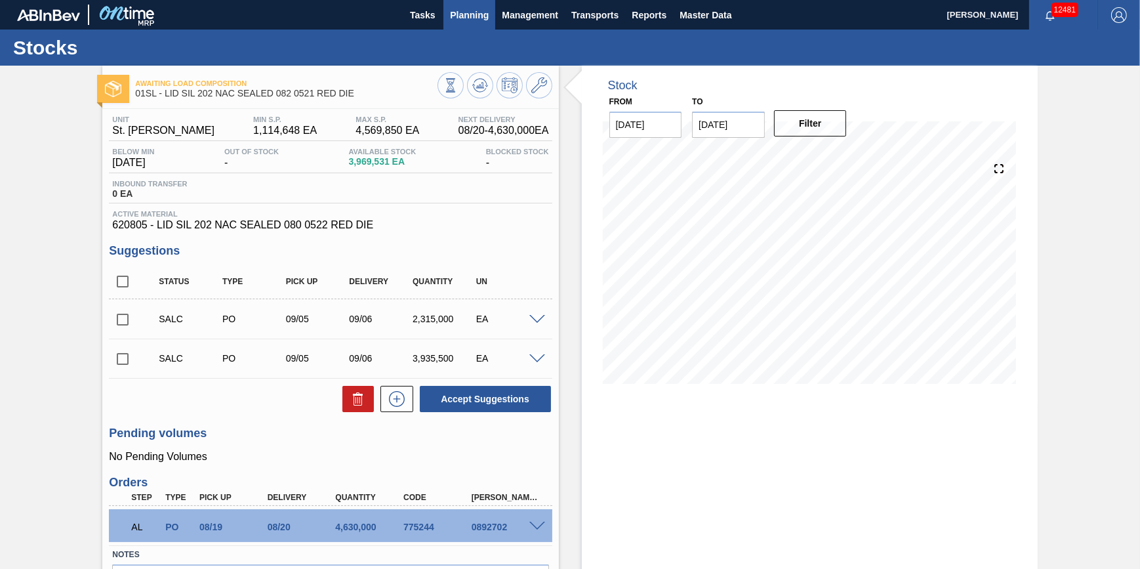
click at [459, 17] on span "Planning" at bounding box center [469, 15] width 39 height 16
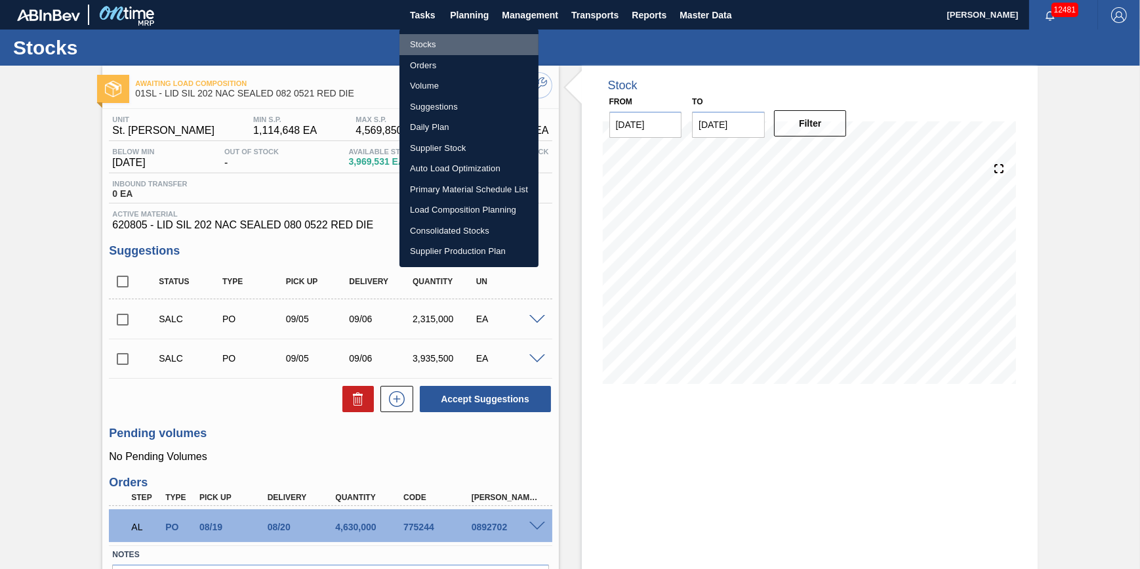
click at [455, 42] on li "Stocks" at bounding box center [468, 44] width 139 height 21
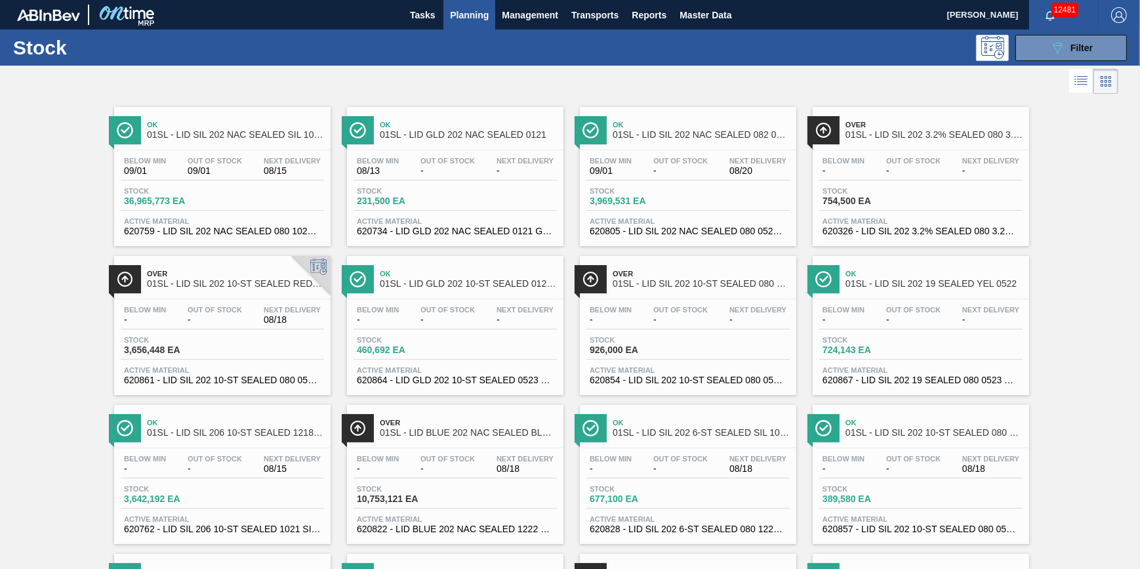
click at [477, 12] on span "Planning" at bounding box center [469, 15] width 39 height 16
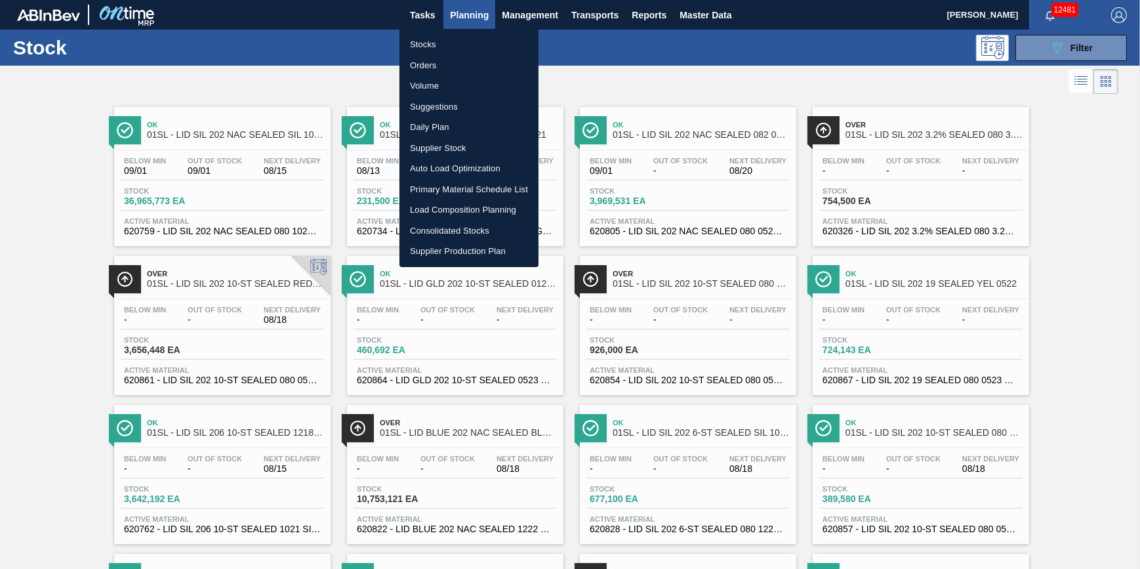
click at [474, 42] on li "Stocks" at bounding box center [468, 44] width 139 height 21
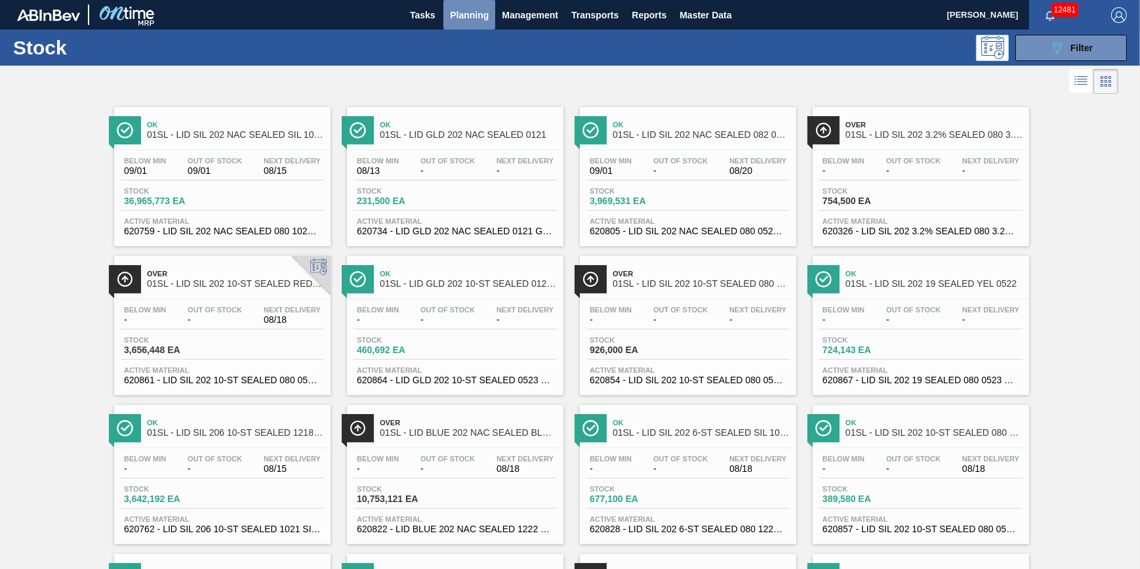
click at [460, 17] on span "Planning" at bounding box center [469, 15] width 39 height 16
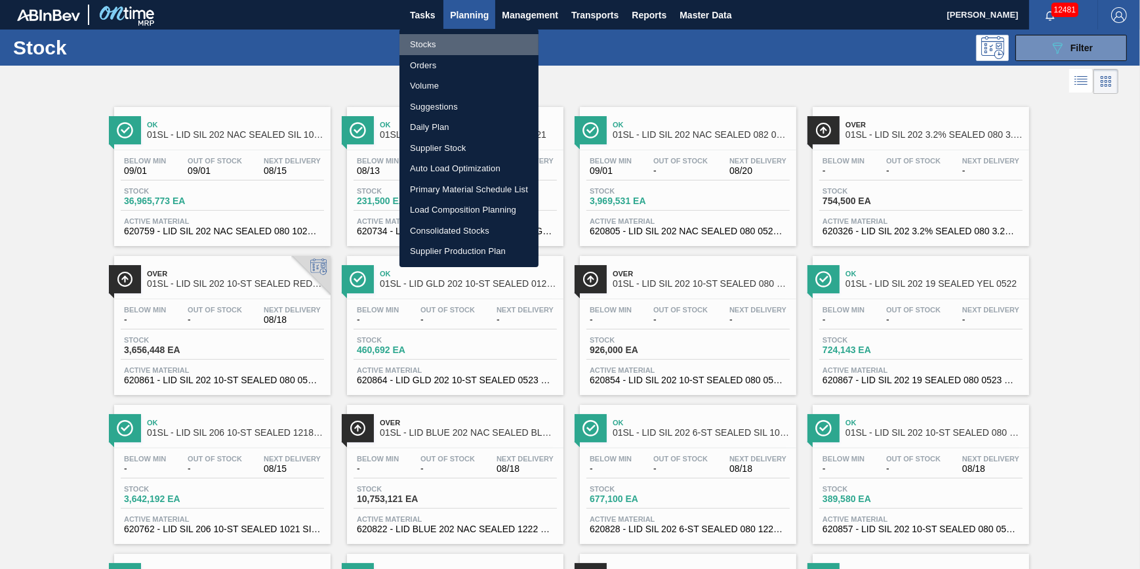
click at [456, 46] on li "Stocks" at bounding box center [468, 44] width 139 height 21
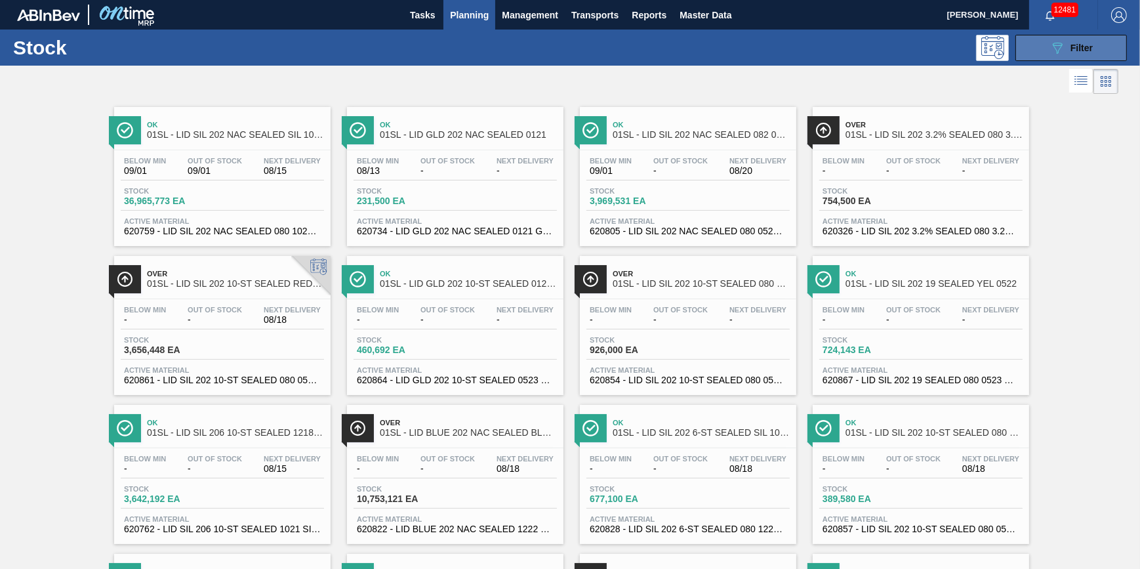
click at [1074, 43] on span "Filter" at bounding box center [1081, 48] width 22 height 10
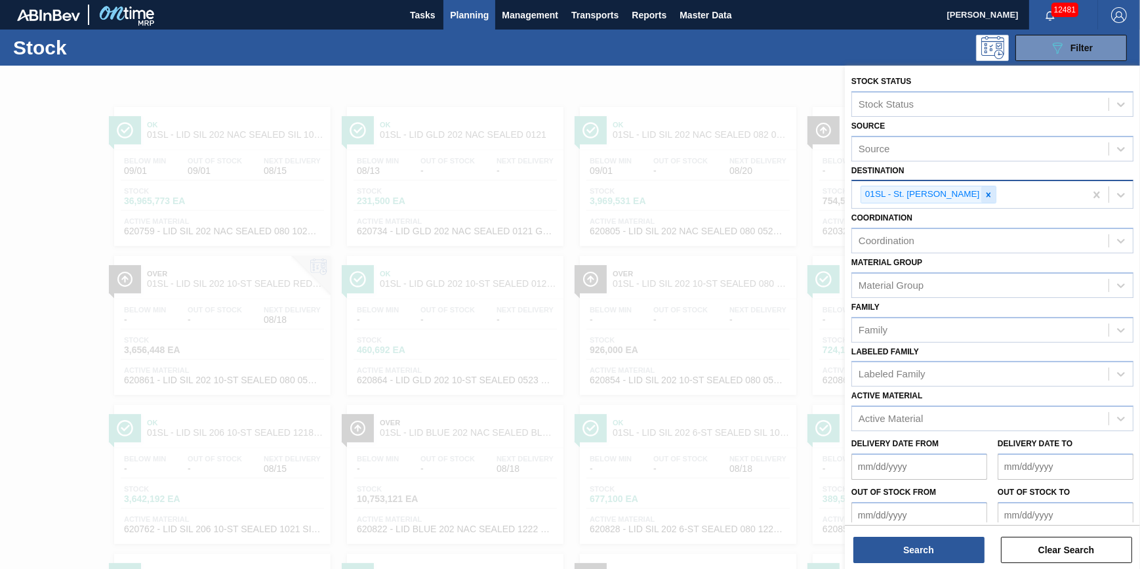
click at [981, 197] on div at bounding box center [988, 194] width 14 height 16
click at [977, 197] on div "Destination" at bounding box center [980, 193] width 256 height 19
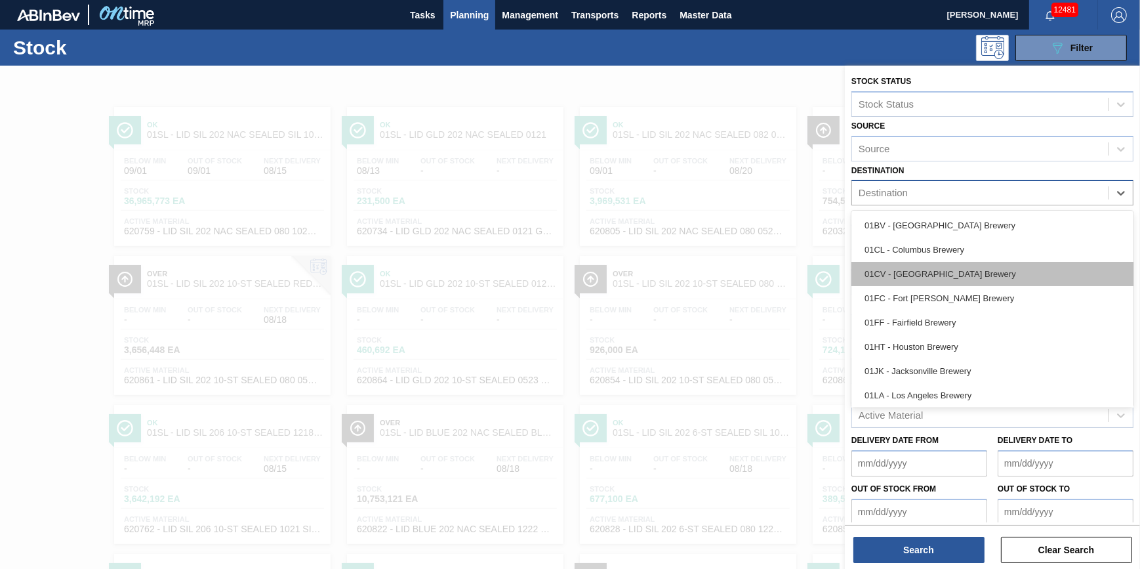
click at [961, 270] on div "01CV - [GEOGRAPHIC_DATA] Brewery" at bounding box center [992, 274] width 282 height 24
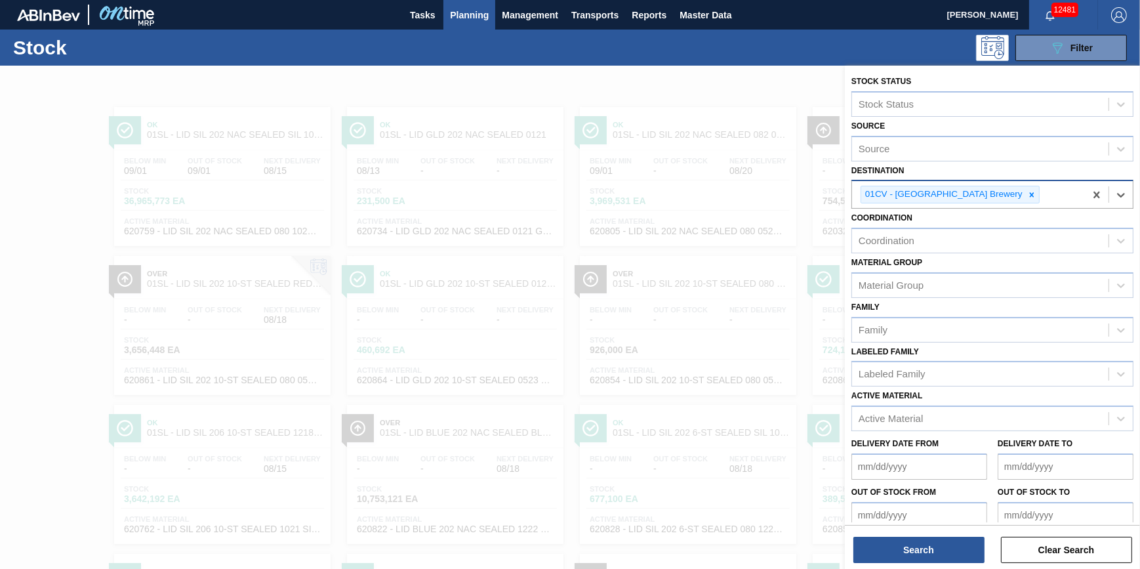
click at [929, 532] on div "Search Clear Search" at bounding box center [992, 543] width 295 height 37
click at [926, 561] on button "Search" at bounding box center [918, 549] width 131 height 26
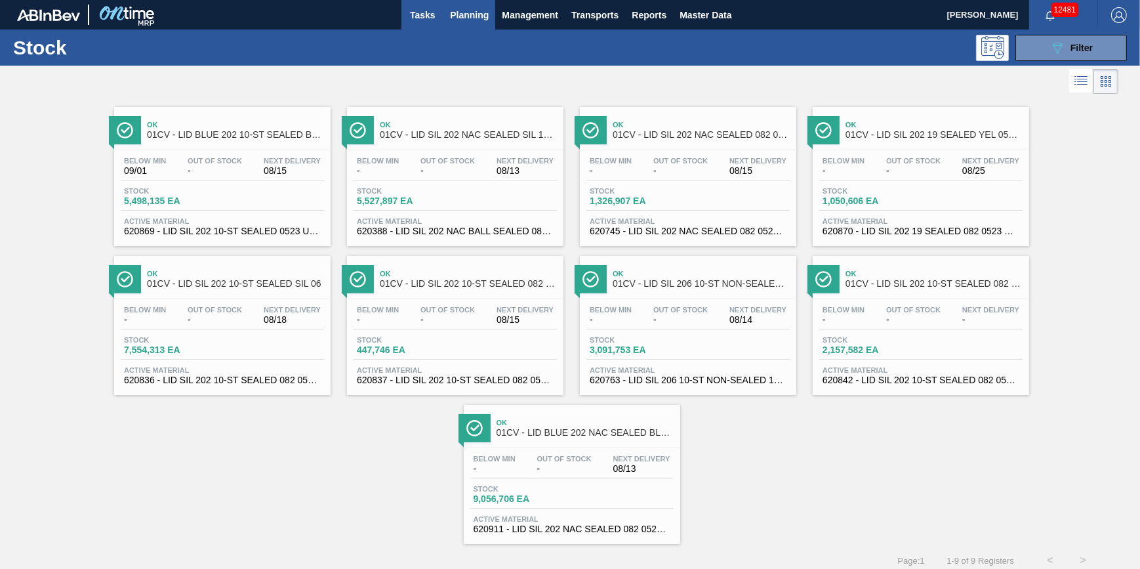
click at [411, 13] on span "Tasks" at bounding box center [422, 15] width 29 height 16
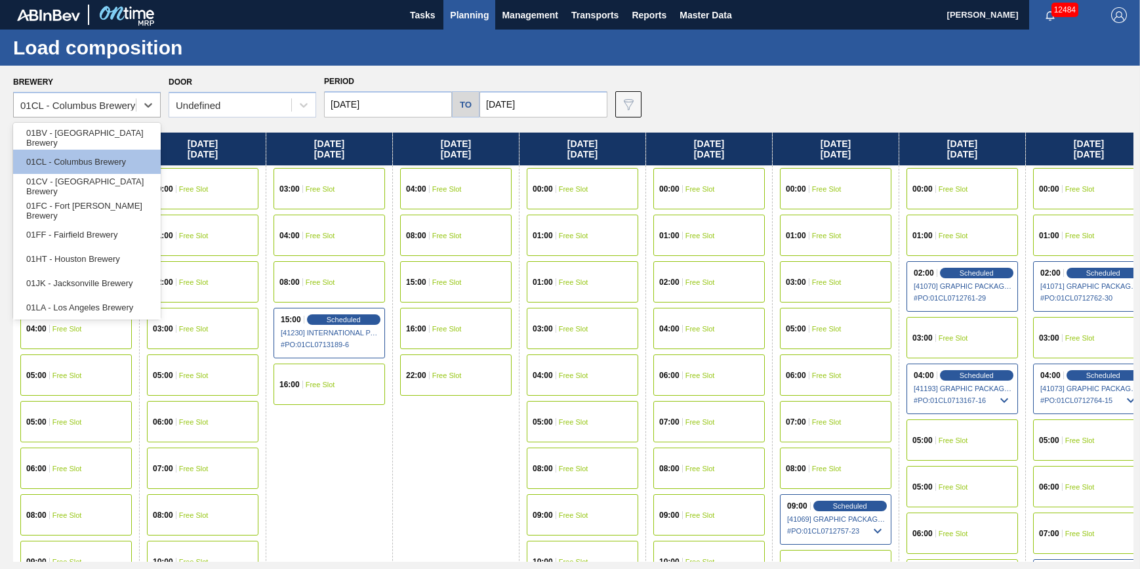
click at [142, 105] on icon at bounding box center [148, 104] width 13 height 13
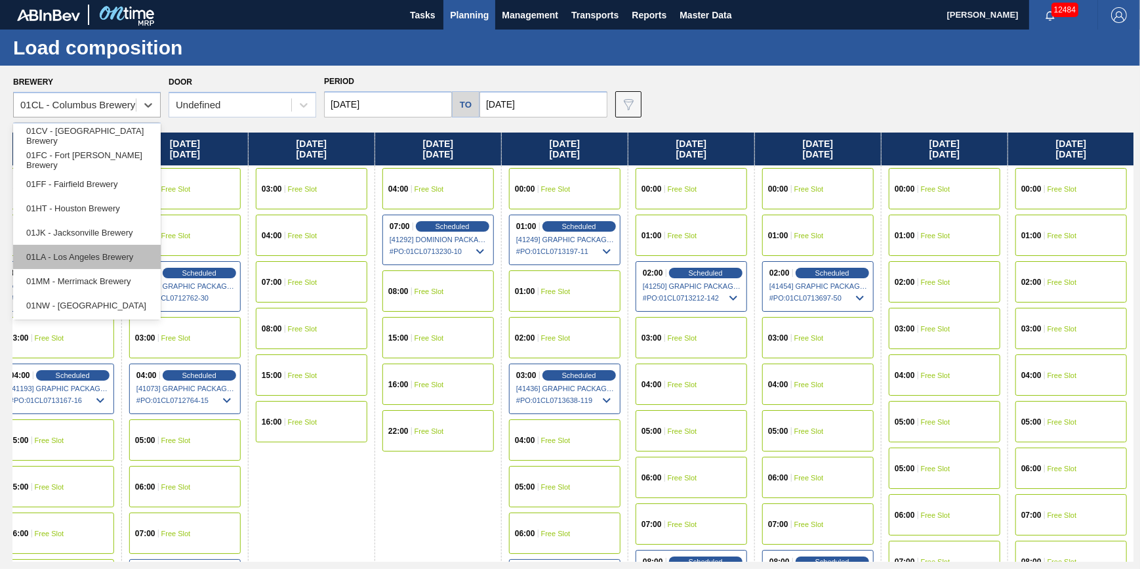
scroll to position [99, 0]
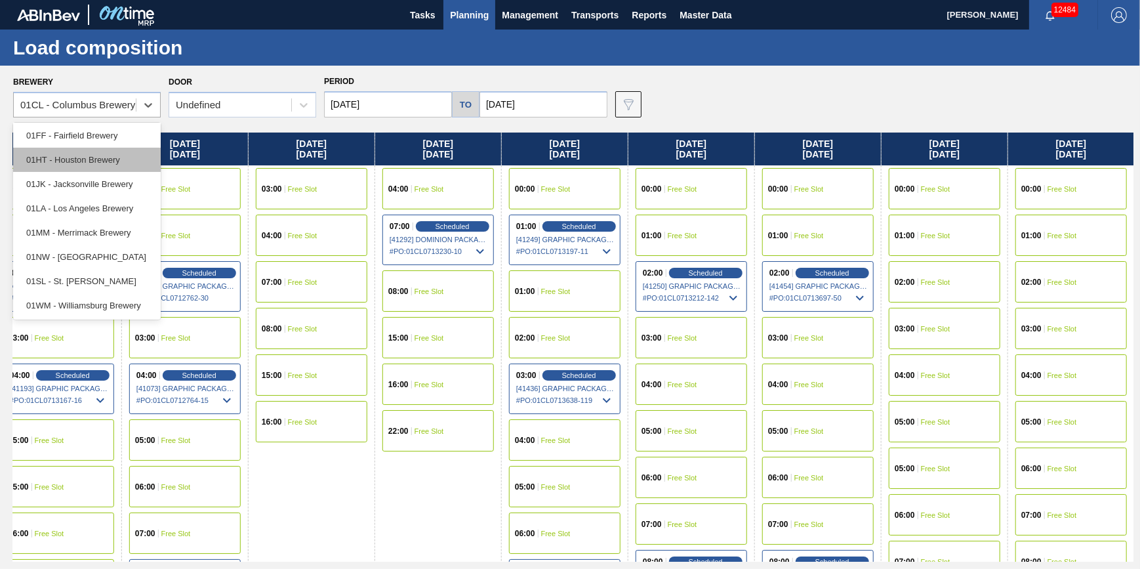
click at [123, 153] on div "01HT - Houston Brewery" at bounding box center [87, 160] width 148 height 24
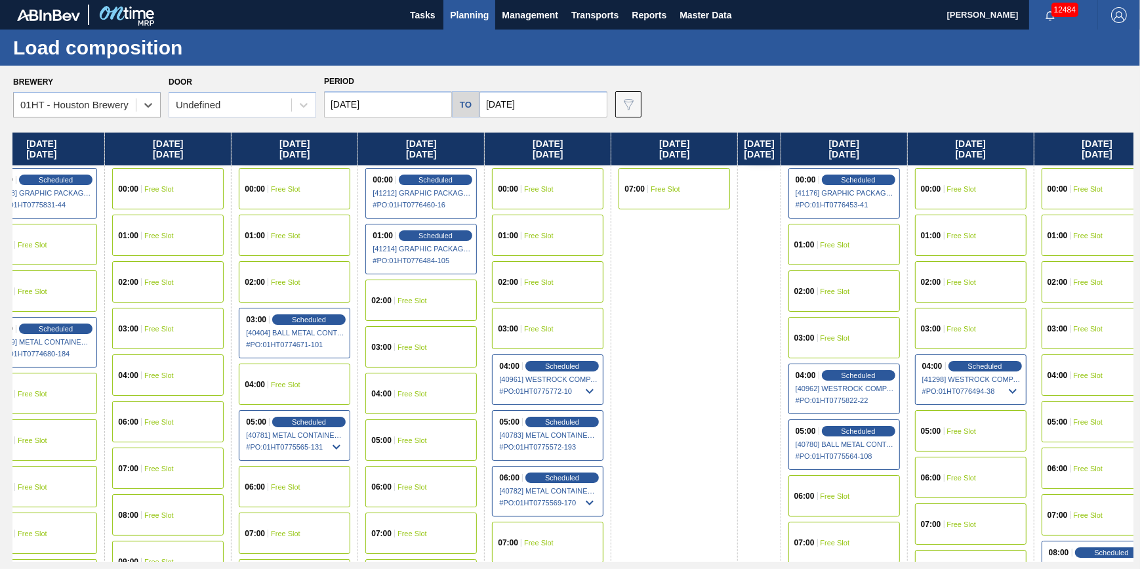
scroll to position [0, 504]
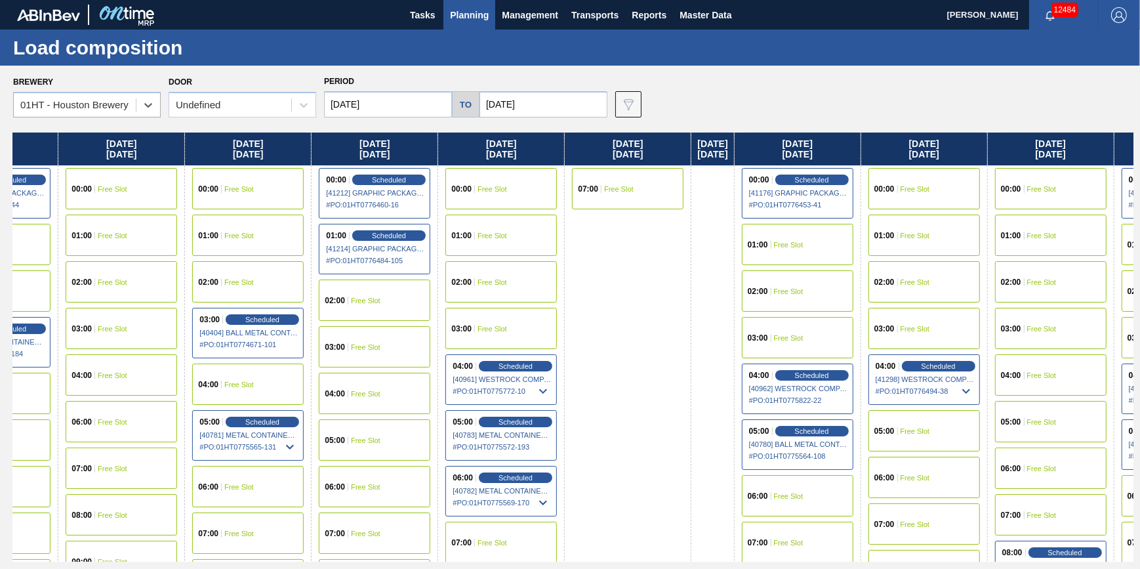
drag, startPoint x: 715, startPoint y: 407, endPoint x: 203, endPoint y: 426, distance: 511.9
click at [203, 426] on div "Thursday 08/07/2025 00:00 Free Slot 02:00 Free Slot 03:00 Free Slot 06:00 Free …" at bounding box center [573, 346] width 1120 height 429
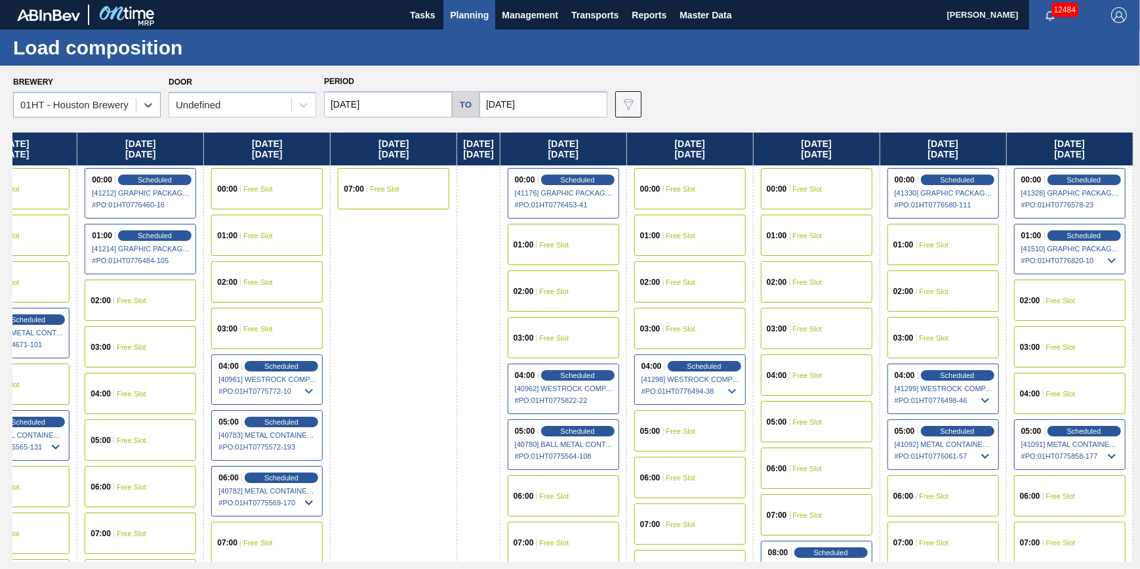
drag, startPoint x: 623, startPoint y: 261, endPoint x: -120, endPoint y: 321, distance: 745.5
click at [0, 0] on html "Tasks Planning Management Transports Reports Master Data Jack Schuld 12484 Mark…" at bounding box center [570, 0] width 1140 height 0
click at [557, 112] on input "[DATE]" at bounding box center [543, 104] width 128 height 26
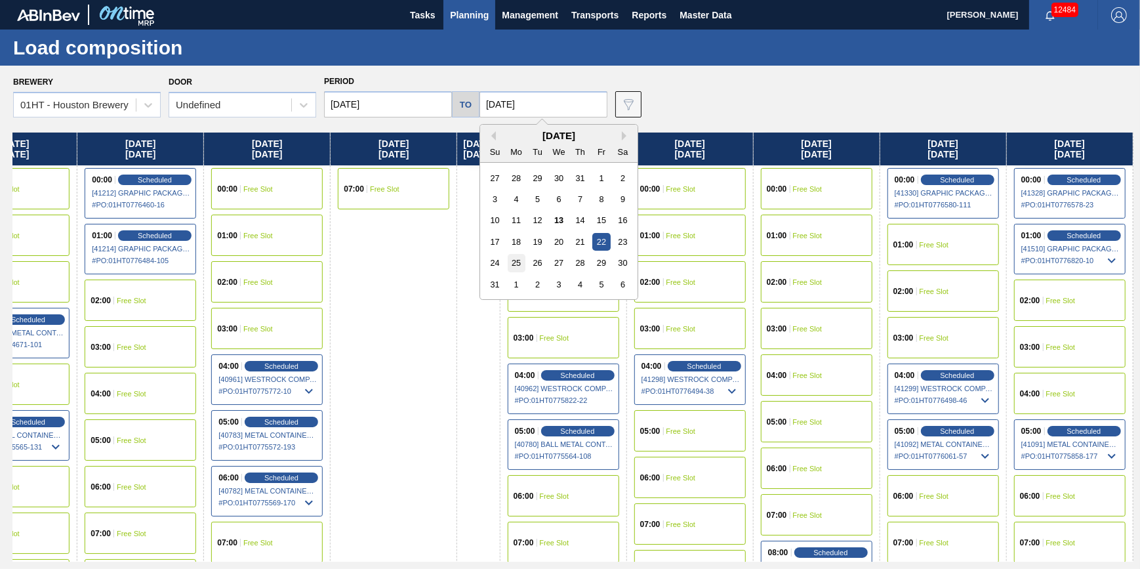
click at [521, 262] on div "25" at bounding box center [517, 263] width 18 height 18
type input "[DATE]"
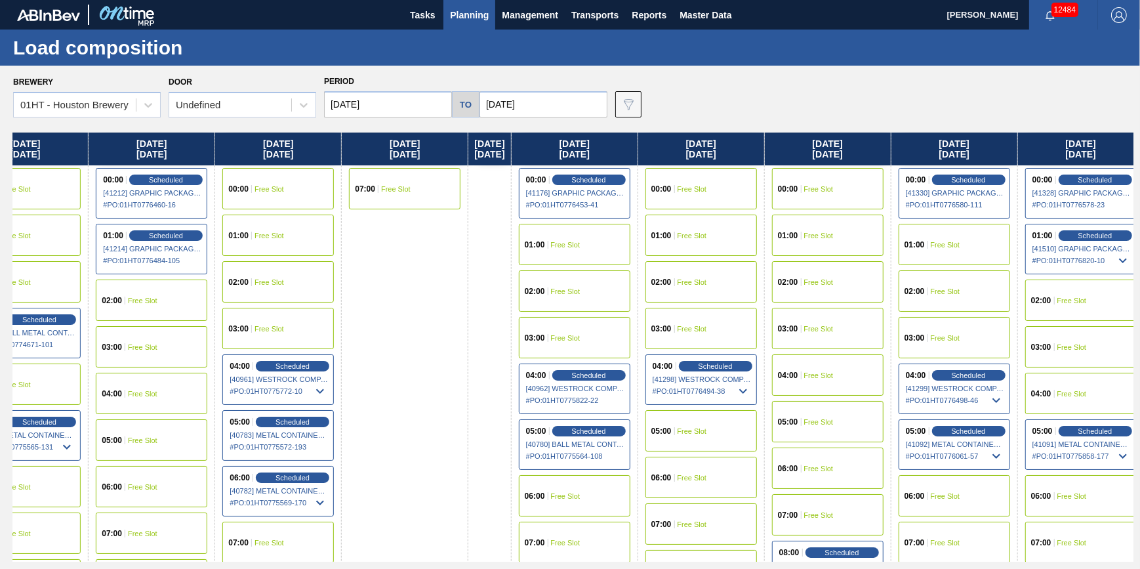
scroll to position [0, 745]
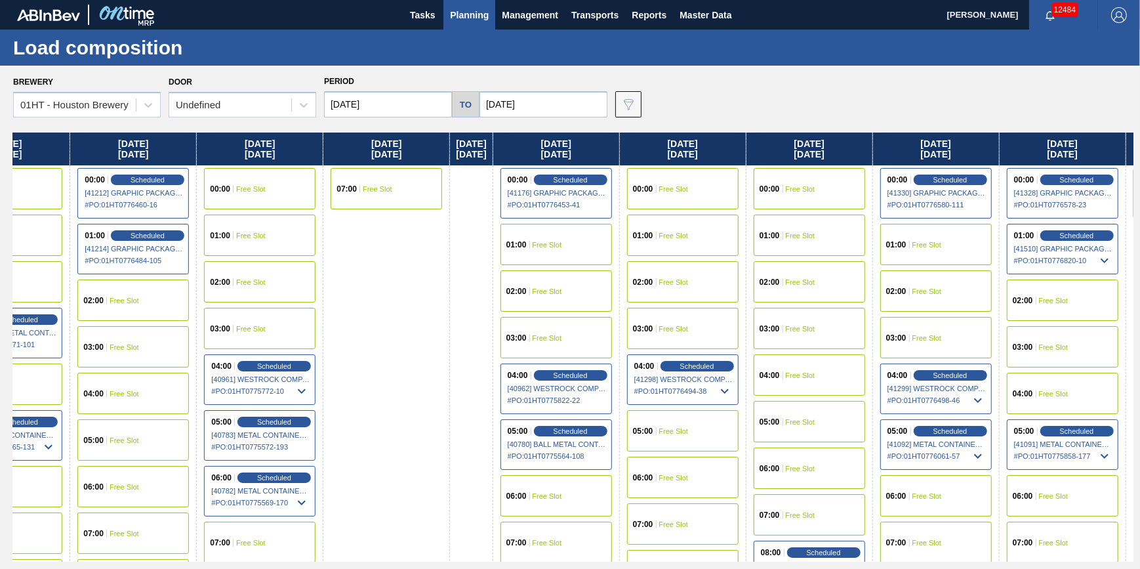
drag, startPoint x: 502, startPoint y: 293, endPoint x: 106, endPoint y: 335, distance: 398.4
click at [106, 335] on div "Thursday 08/07/2025 00:00 Free Slot 02:00 Free Slot 03:00 Free Slot 06:00 Free …" at bounding box center [573, 346] width 1120 height 429
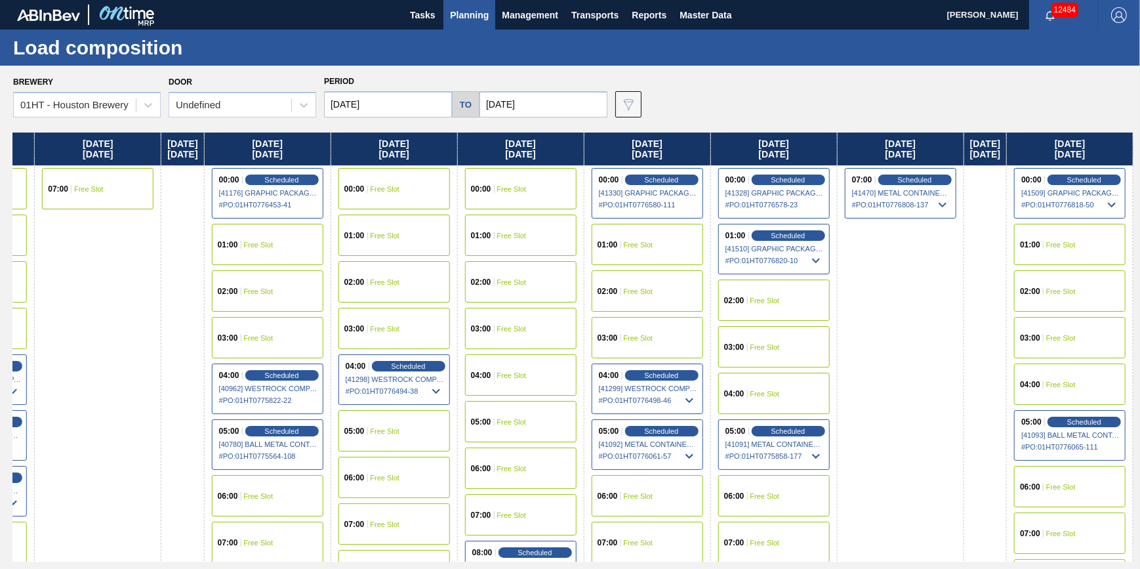
drag, startPoint x: 79, startPoint y: 350, endPoint x: -212, endPoint y: 361, distance: 291.4
click at [0, 0] on html "Tasks Planning Management Transports Reports Master Data Jack Schuld 12484 Mark…" at bounding box center [570, 0] width 1140 height 0
click at [896, 178] on span "Scheduled" at bounding box center [914, 179] width 37 height 9
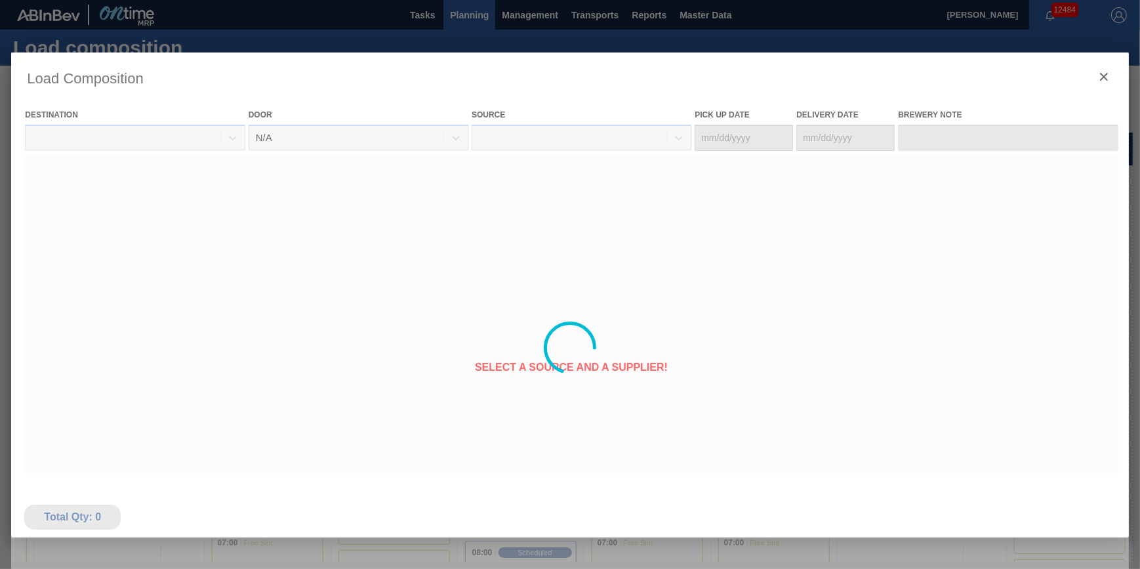
type Date "[DATE]"
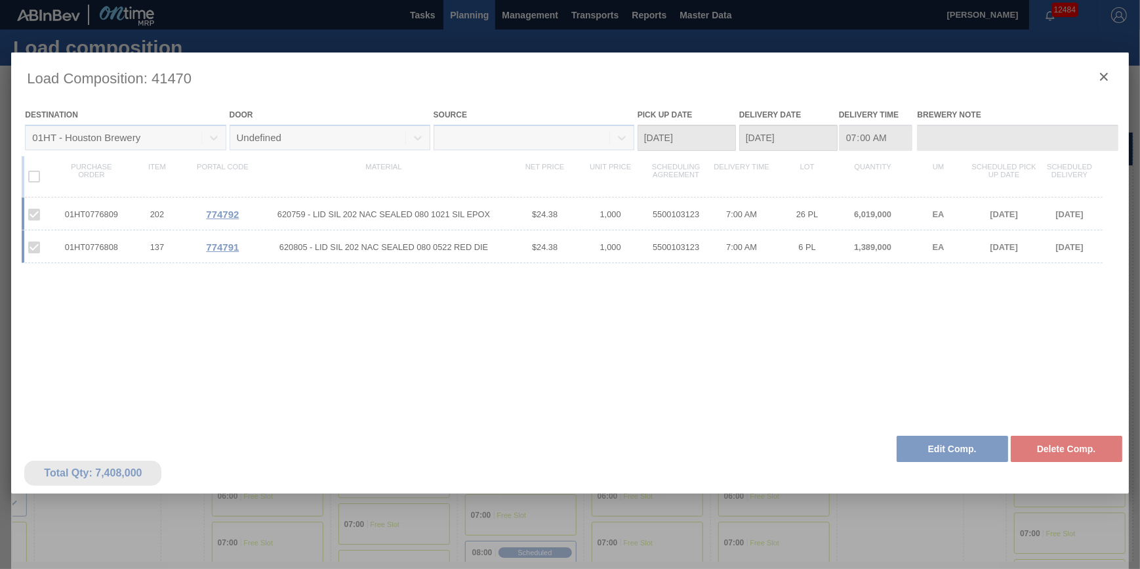
click at [1102, 78] on div at bounding box center [569, 347] width 1117 height 590
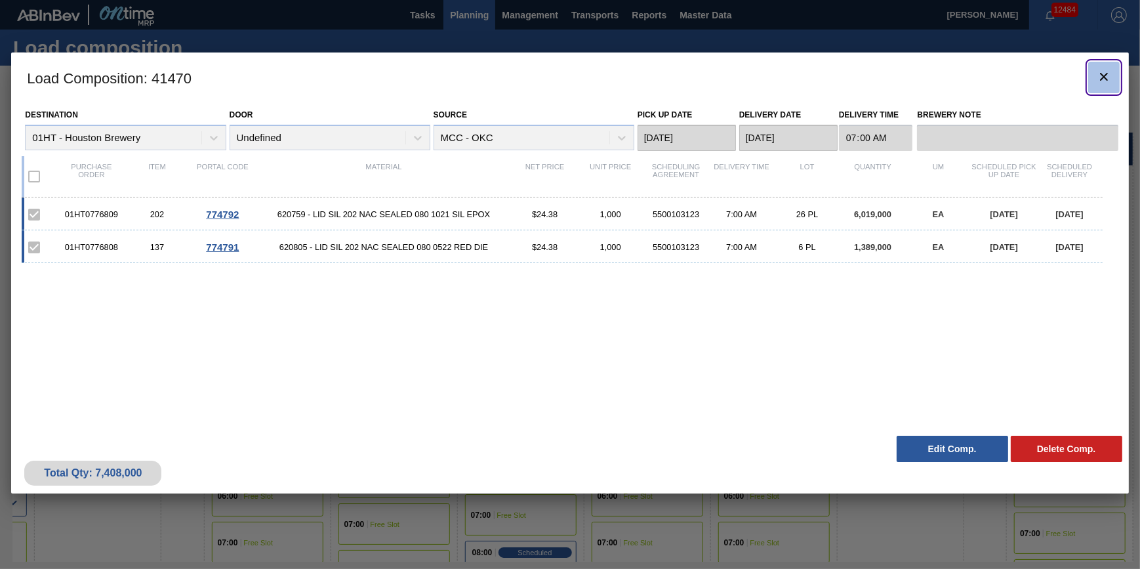
click at [1107, 73] on icon "botão de ícone" at bounding box center [1104, 77] width 16 height 16
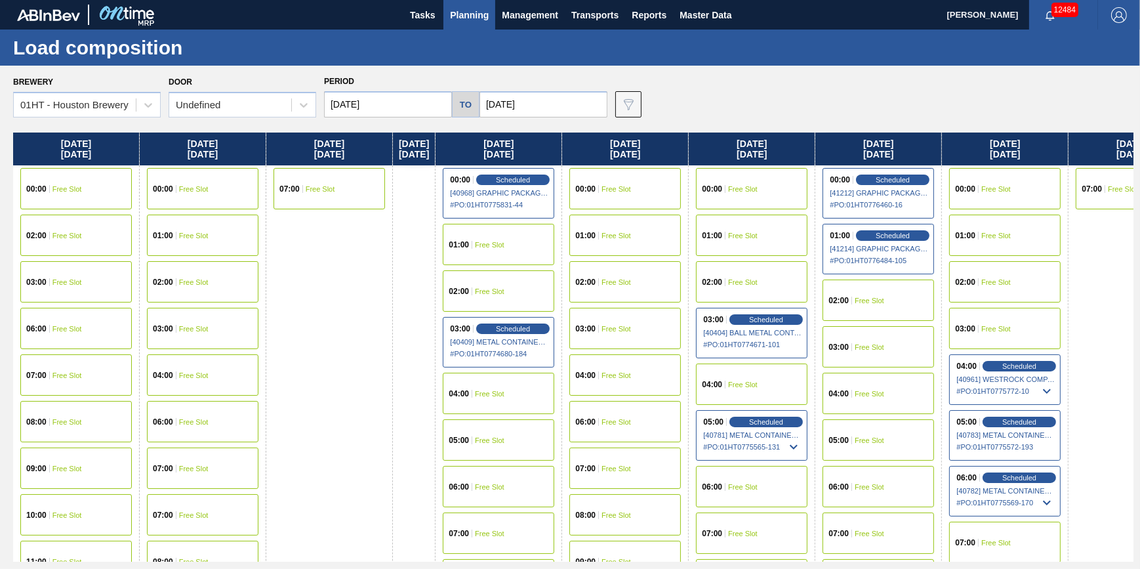
click at [123, 118] on div "Brewery 01HT - Houston Brewery Door Undefined Period 08/07/2025 to 08/25/2025 D…" at bounding box center [570, 317] width 1140 height 502
click at [126, 106] on div "01HT - Houston Brewery" at bounding box center [74, 105] width 108 height 11
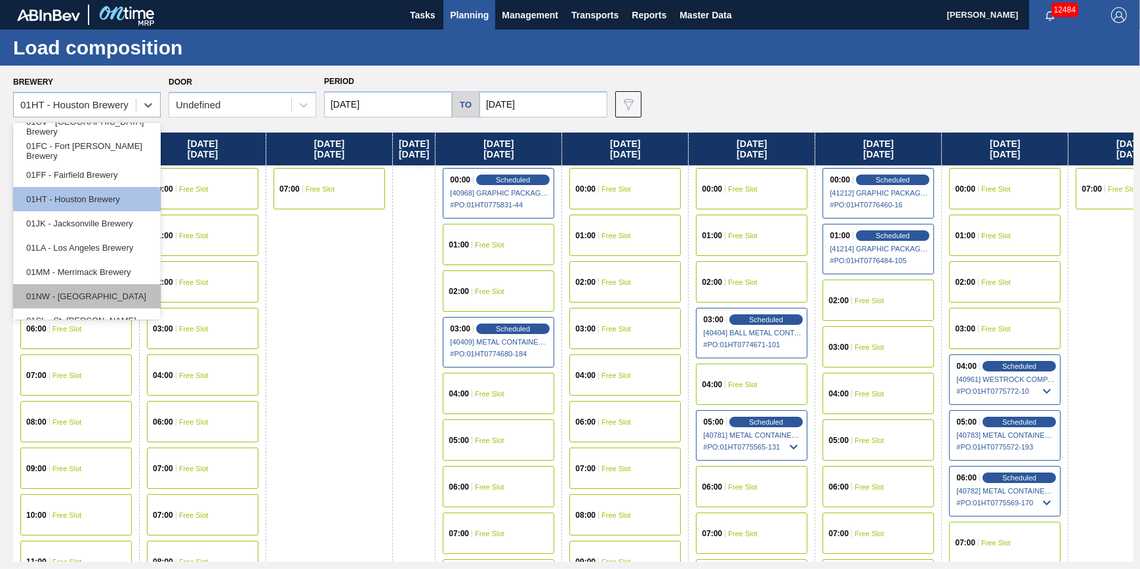
scroll to position [99, 0]
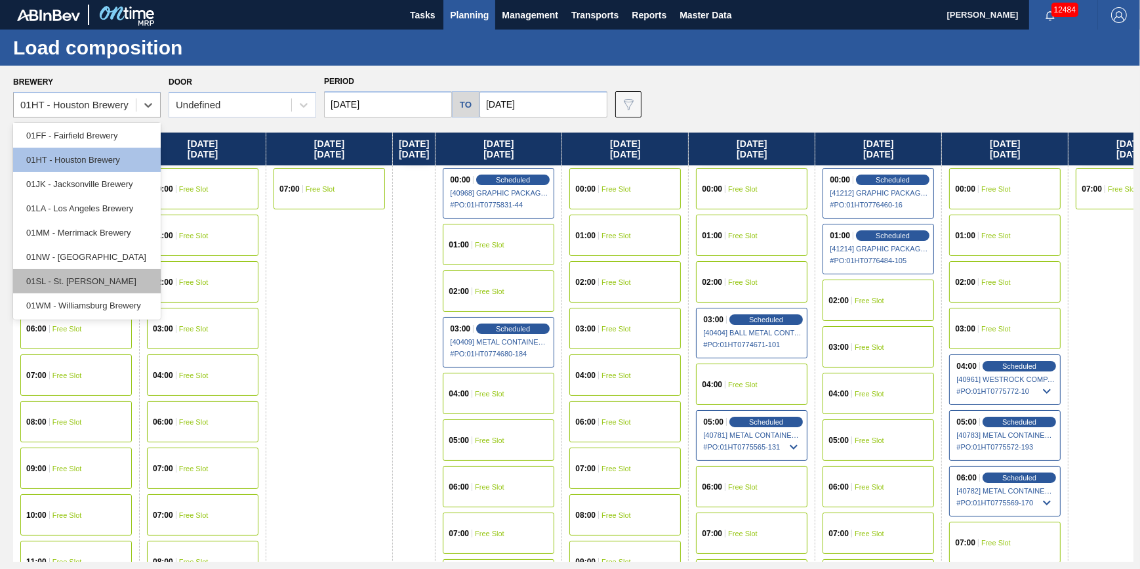
click at [132, 281] on div "01SL - St. [PERSON_NAME]" at bounding box center [87, 281] width 148 height 24
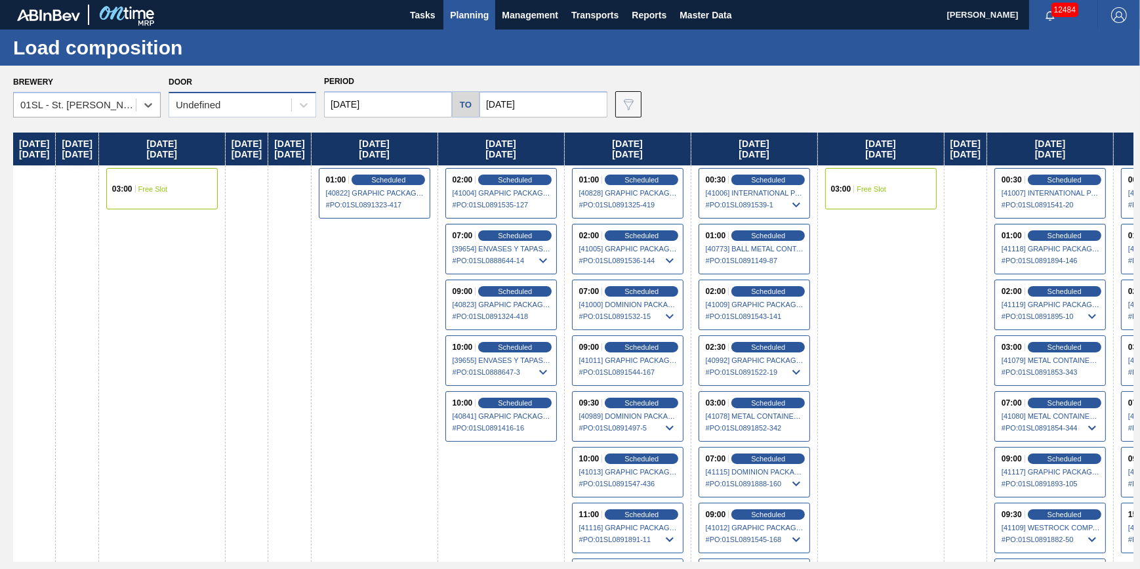
click at [209, 104] on div "Undefined" at bounding box center [198, 105] width 45 height 11
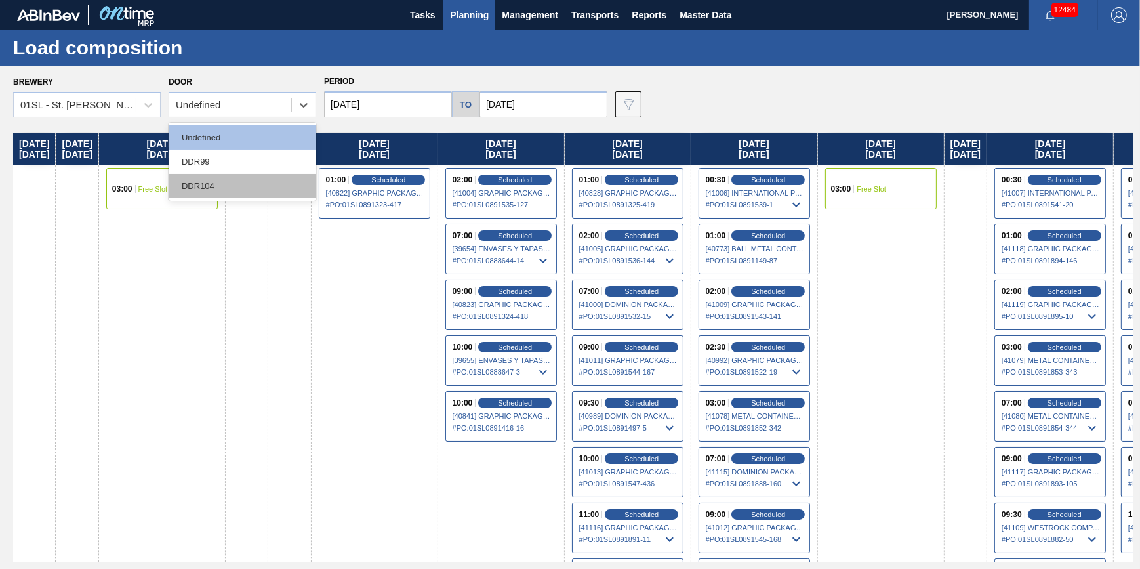
click at [229, 186] on div "DDR104" at bounding box center [243, 186] width 148 height 24
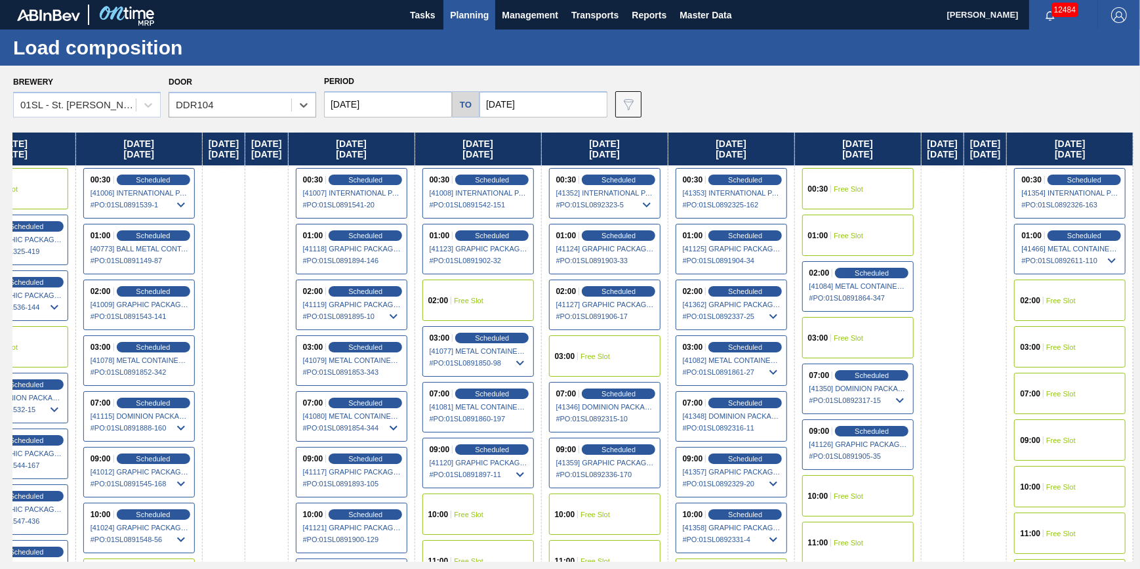
drag, startPoint x: 727, startPoint y: 264, endPoint x: -130, endPoint y: 298, distance: 857.9
click at [0, 0] on html "Tasks Planning Management Transports Reports Master Data Jack Schuld 12484 Mark…" at bounding box center [570, 0] width 1140 height 0
drag, startPoint x: 682, startPoint y: 278, endPoint x: -14, endPoint y: 323, distance: 698.0
click at [0, 0] on html "Tasks Planning Management Transports Reports Master Data Jack Schuld 12484 Mark…" at bounding box center [570, 0] width 1140 height 0
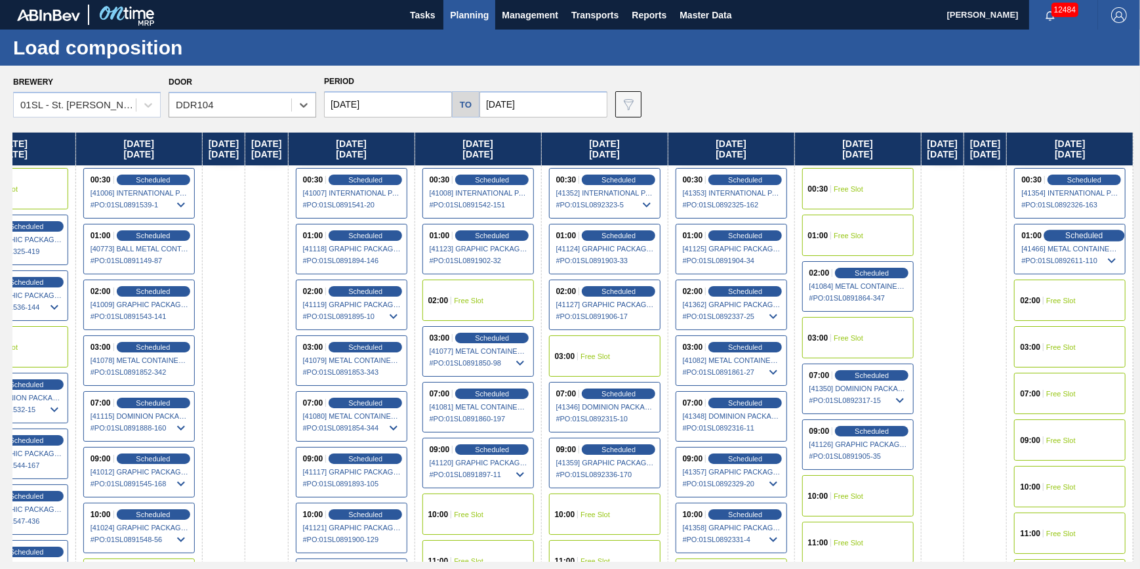
click at [1074, 240] on div "Scheduled" at bounding box center [1084, 236] width 81 height 12
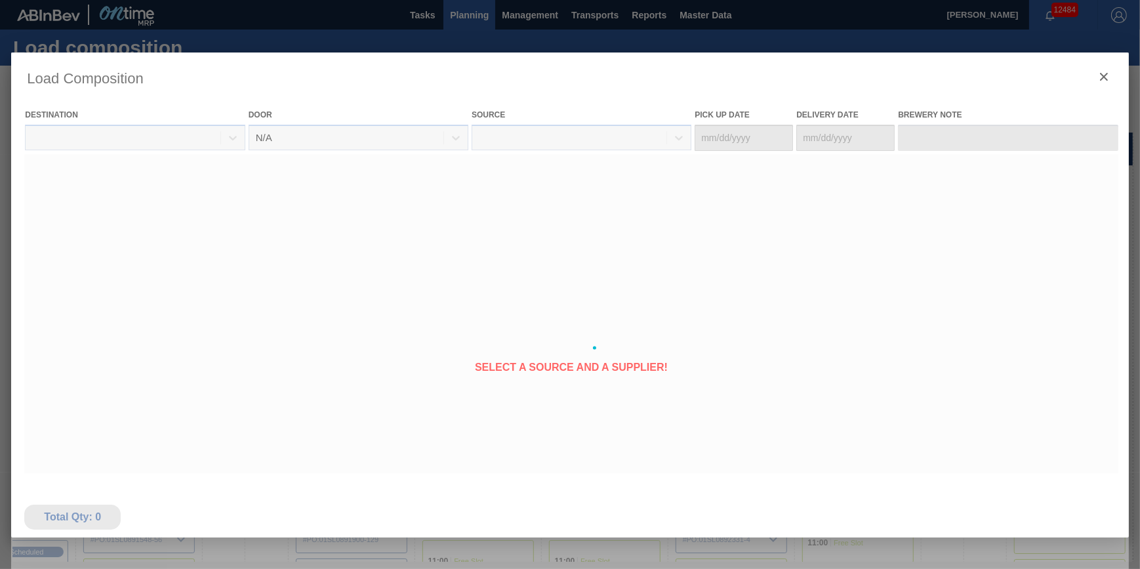
type Date "[DATE]"
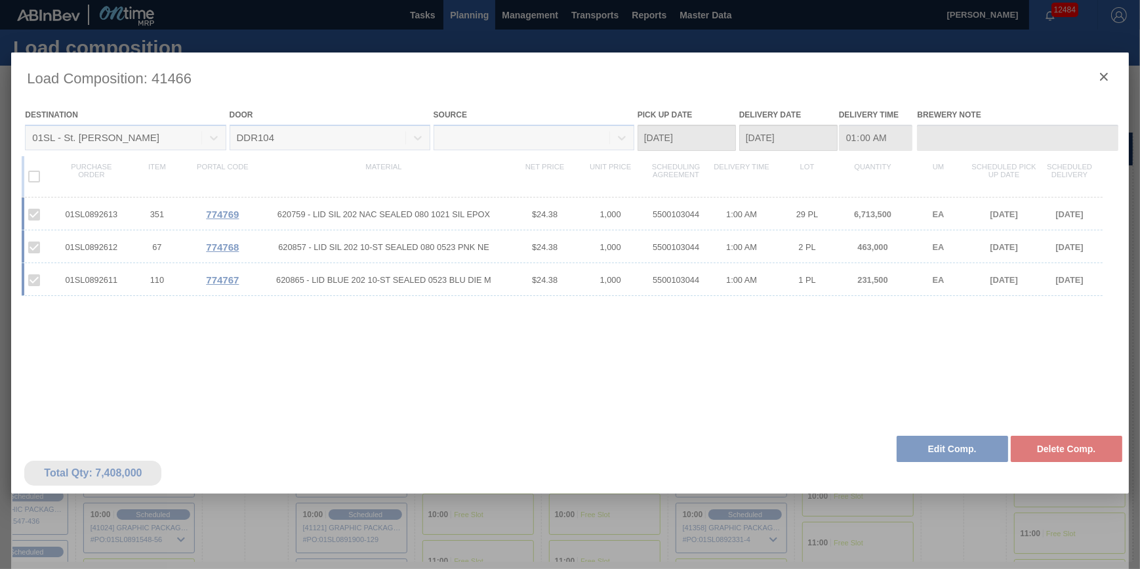
click at [1100, 71] on div at bounding box center [569, 347] width 1117 height 590
click at [1100, 72] on div at bounding box center [569, 347] width 1117 height 590
click at [1102, 75] on div at bounding box center [569, 347] width 1117 height 590
click at [1105, 76] on div at bounding box center [569, 347] width 1117 height 590
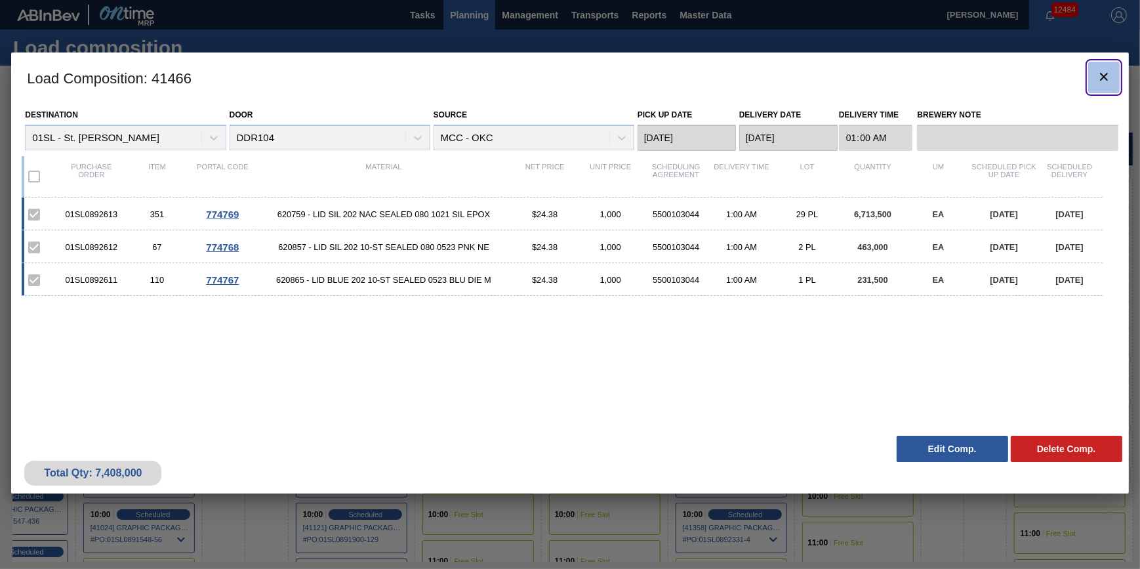
click at [1104, 76] on icon "botão de ícone" at bounding box center [1104, 77] width 16 height 16
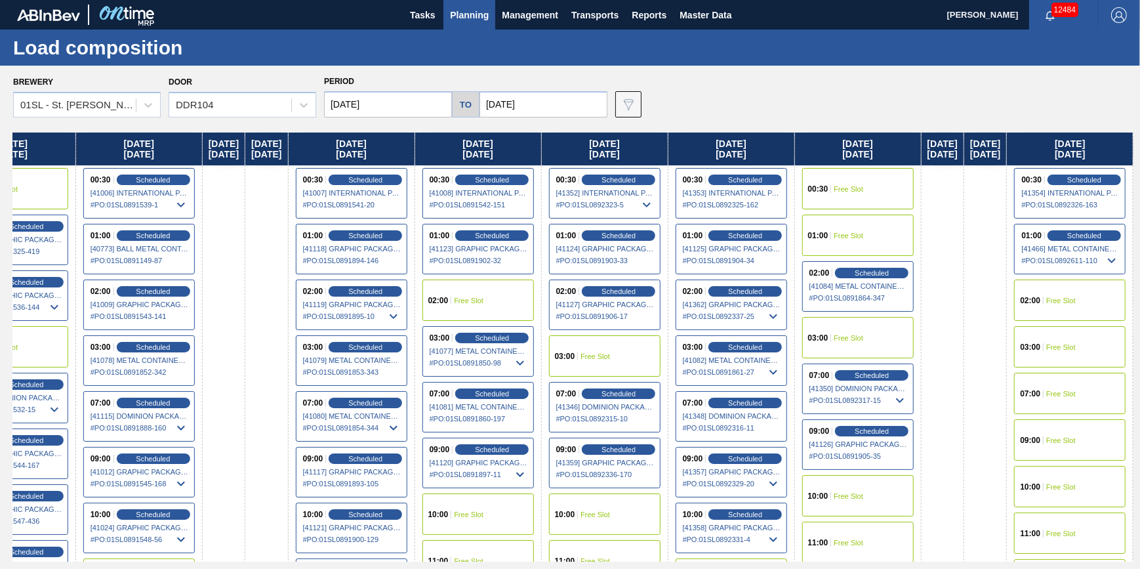
drag, startPoint x: 635, startPoint y: 315, endPoint x: -266, endPoint y: 392, distance: 903.7
click at [0, 0] on html "Tasks Planning Management Transports Reports Master Data Jack Schuld 12484 Mark…" at bounding box center [570, 0] width 1140 height 0
click at [853, 269] on span "Scheduled" at bounding box center [871, 272] width 37 height 9
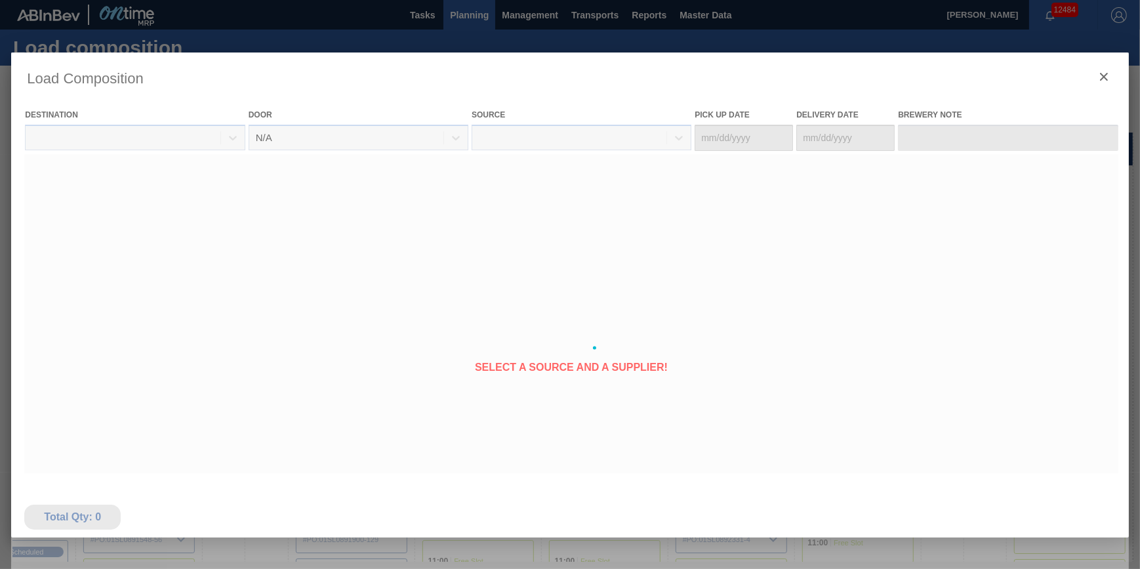
type Date "[DATE]"
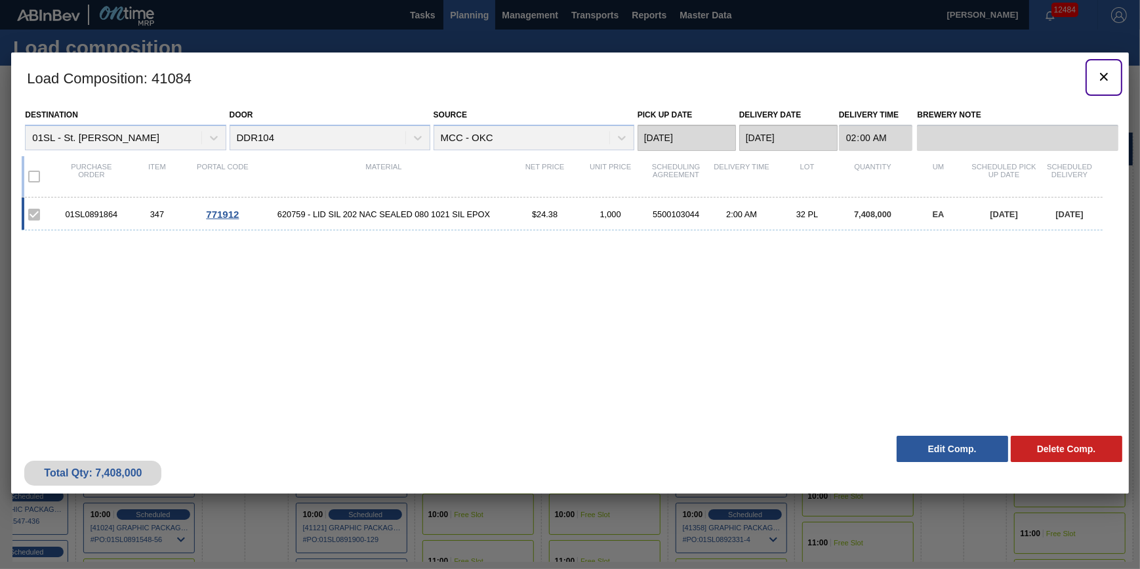
click at [1102, 79] on icon "botão de ícone" at bounding box center [1104, 77] width 16 height 16
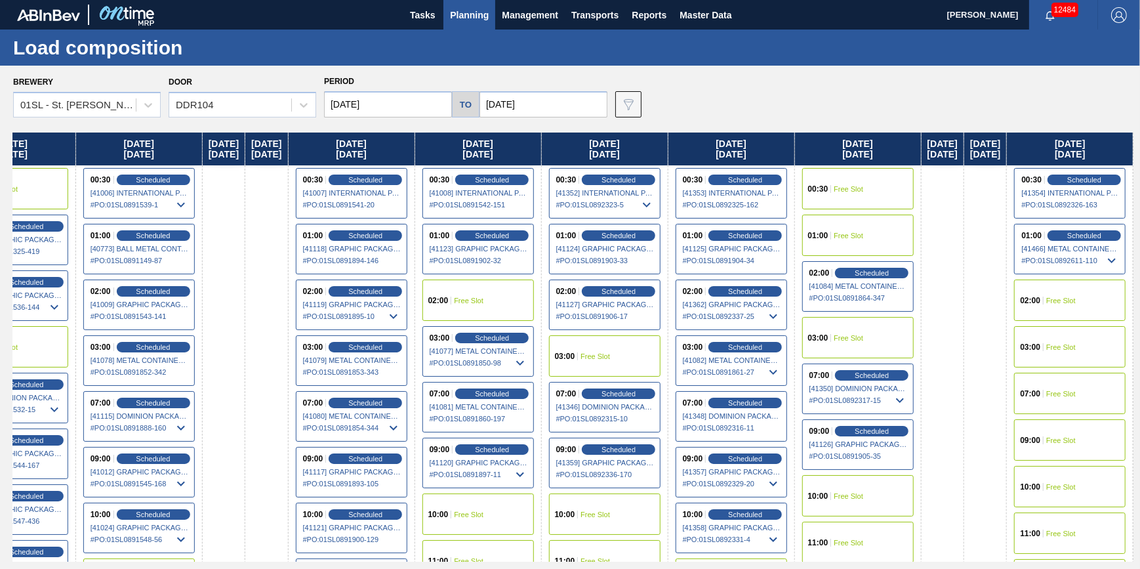
drag, startPoint x: 707, startPoint y: 298, endPoint x: -323, endPoint y: 394, distance: 1034.1
click at [0, 0] on html "Tasks Planning Management Transports Reports Master Data Jack Schuld 12484 Mark…" at bounding box center [570, 0] width 1140 height 0
click at [474, 389] on span "Scheduled" at bounding box center [492, 393] width 37 height 9
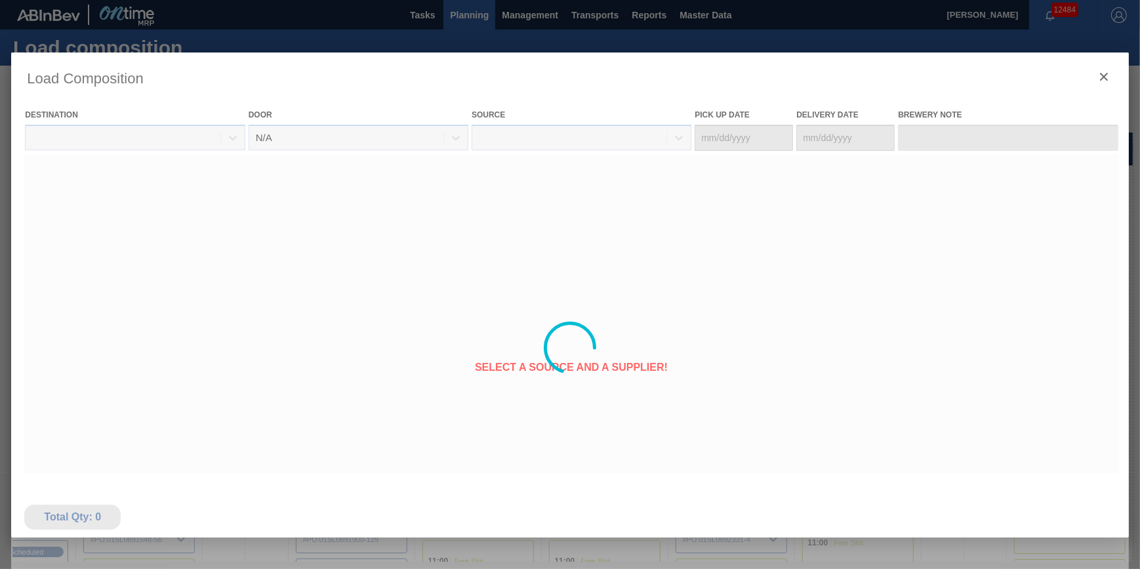
type Date "[DATE]"
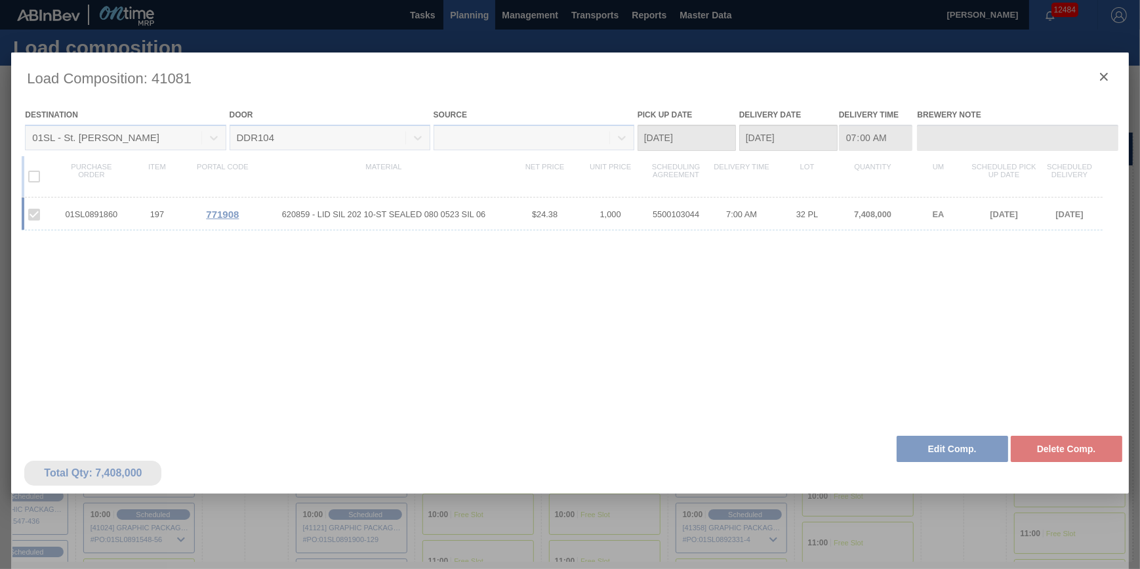
click at [1101, 67] on div at bounding box center [569, 347] width 1117 height 590
click at [1102, 78] on div at bounding box center [569, 347] width 1117 height 590
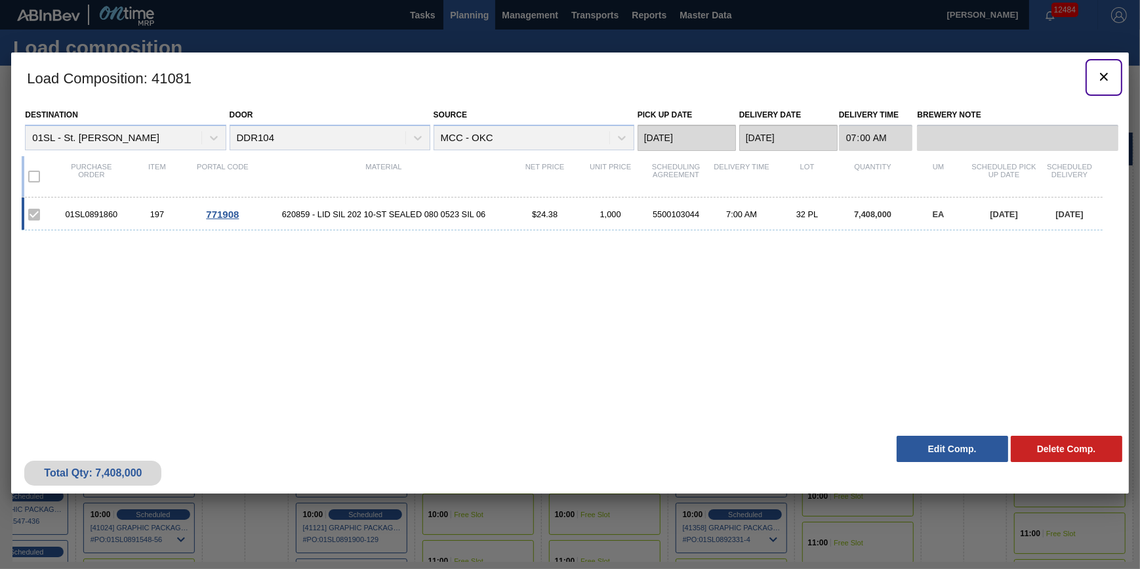
click at [1102, 78] on icon "botão de ícone" at bounding box center [1104, 77] width 16 height 16
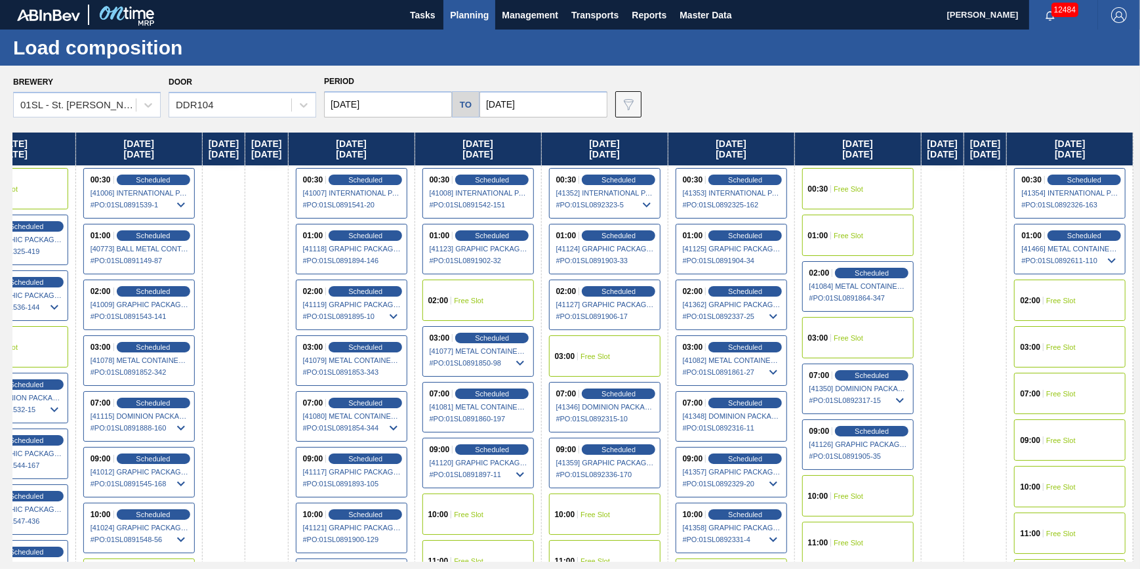
drag, startPoint x: 907, startPoint y: 331, endPoint x: -594, endPoint y: 400, distance: 1502.8
click at [0, 0] on html "Tasks Planning Management Transports Reports Master Data Jack Schuld 12484 Mark…" at bounding box center [570, 0] width 1140 height 0
click at [474, 334] on span "Scheduled" at bounding box center [492, 337] width 37 height 9
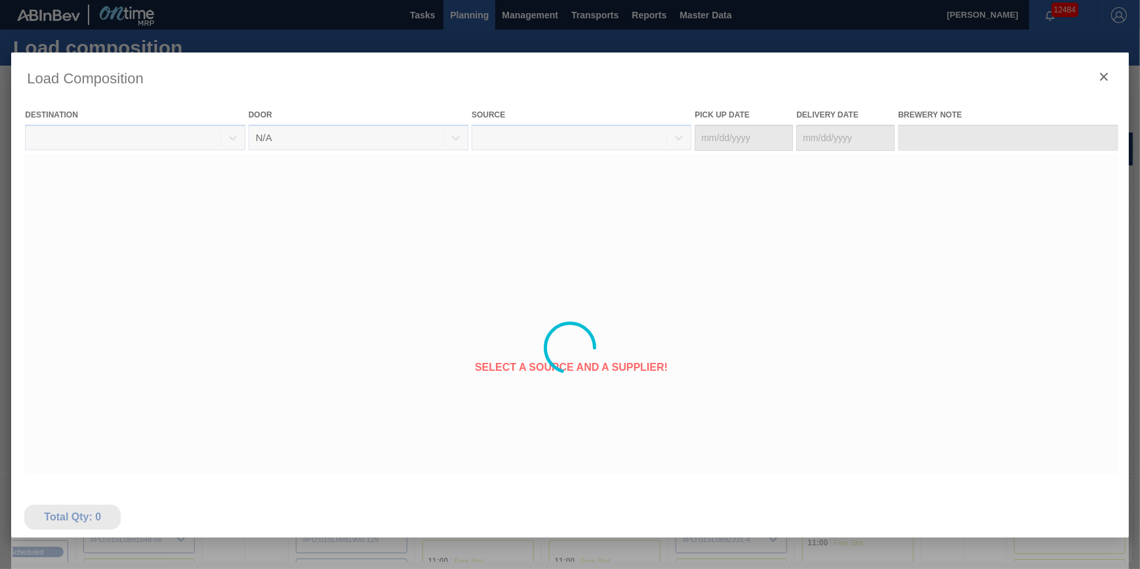
type Date "[DATE]"
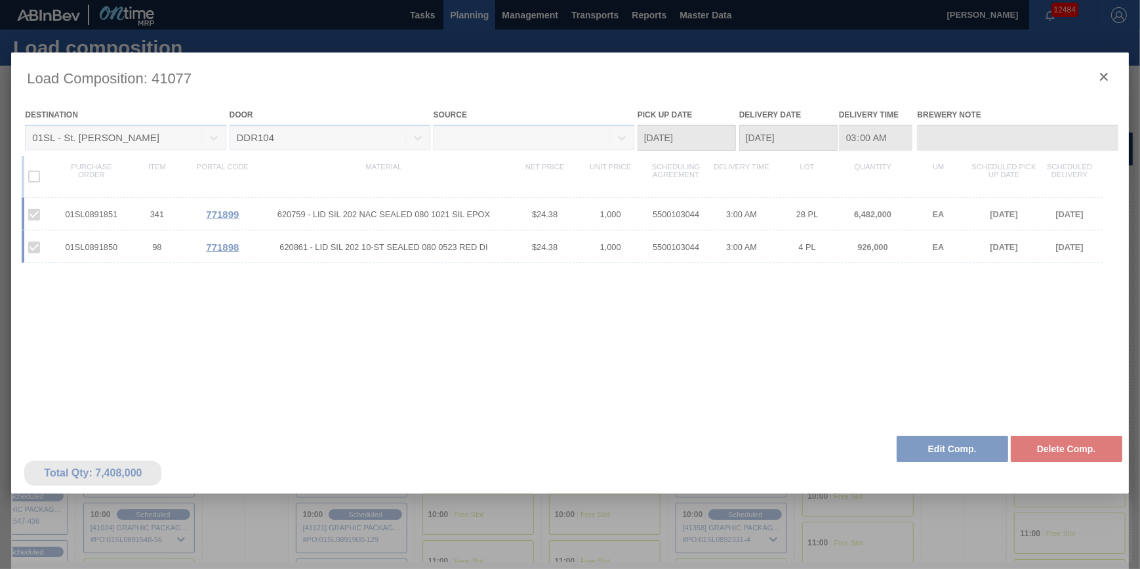
click at [1102, 71] on div at bounding box center [569, 347] width 1117 height 590
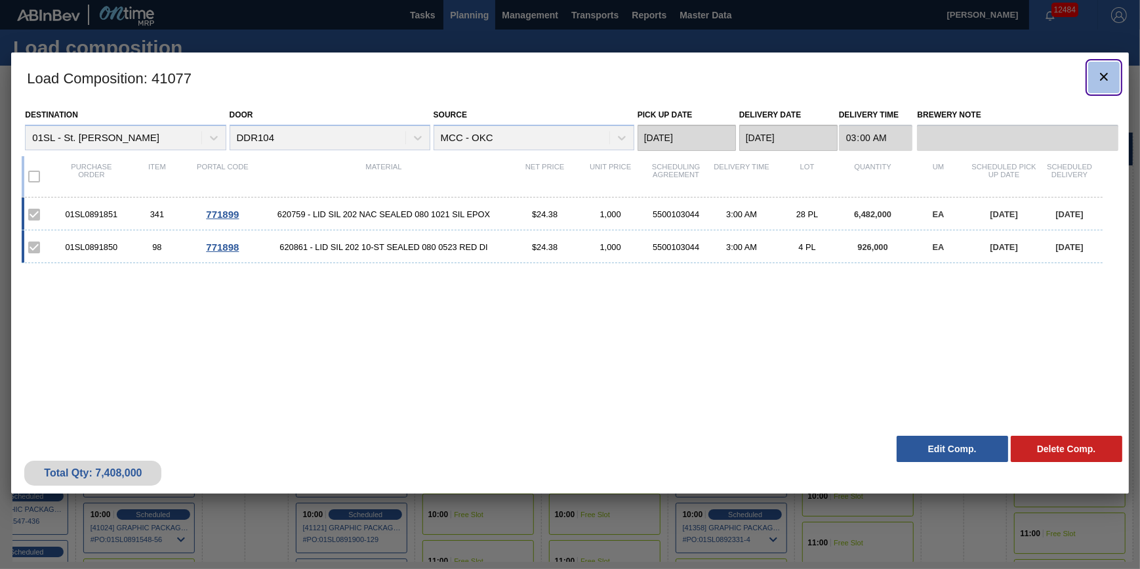
click at [1102, 72] on icon "botão de ícone" at bounding box center [1104, 77] width 16 height 16
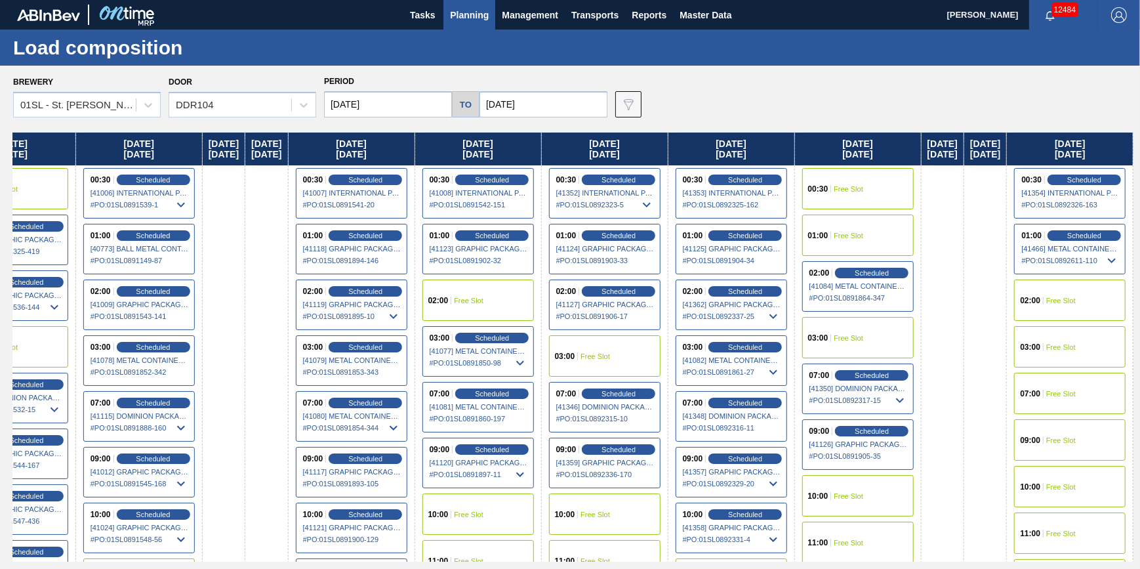
drag, startPoint x: 622, startPoint y: 334, endPoint x: -455, endPoint y: 416, distance: 1079.3
click at [0, 0] on html "Tasks Planning Management Transports Reports Master Data Jack Schuld 12484 Mark…" at bounding box center [570, 0] width 1140 height 0
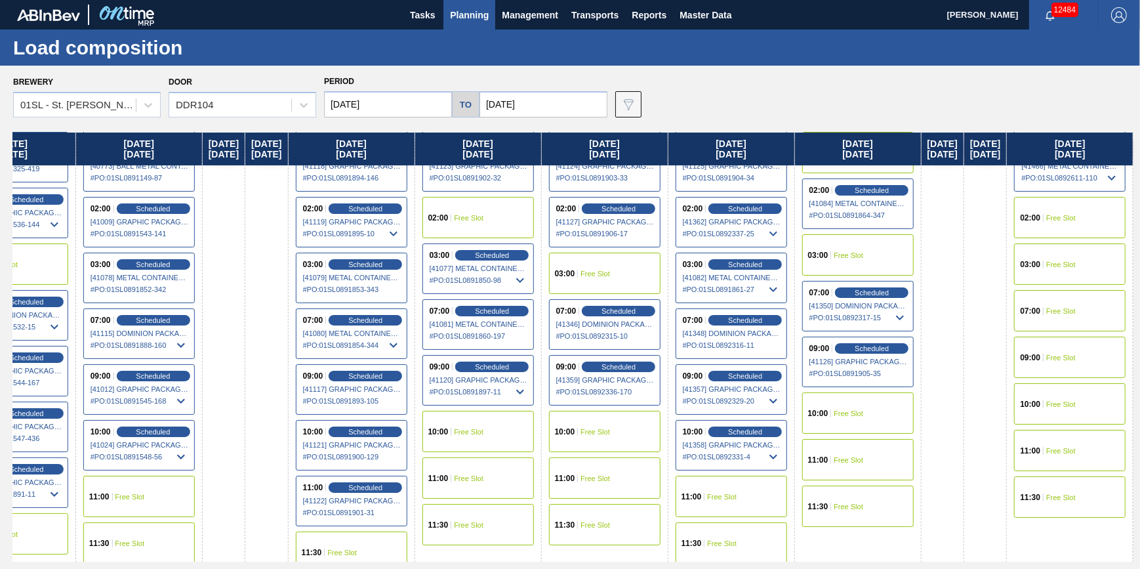
scroll to position [95, 874]
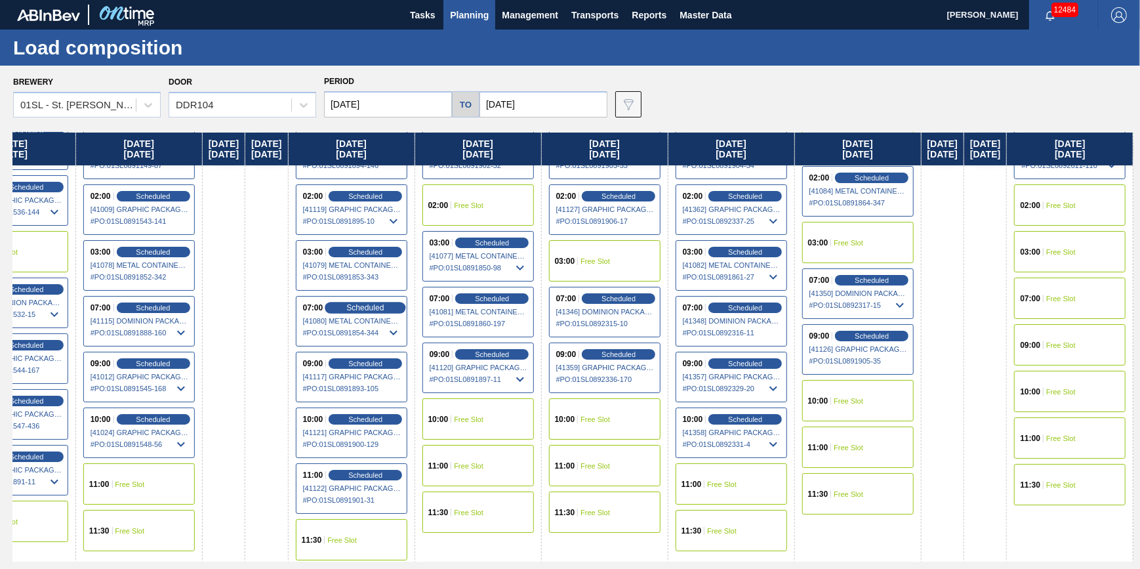
click at [347, 306] on span "Scheduled" at bounding box center [365, 307] width 37 height 9
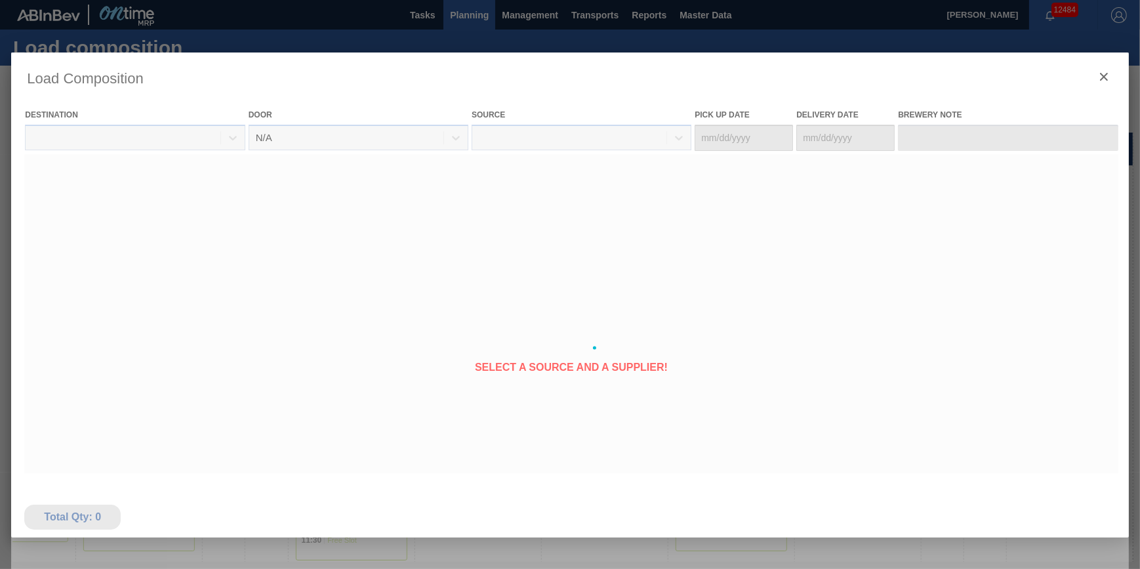
type Date "[DATE]"
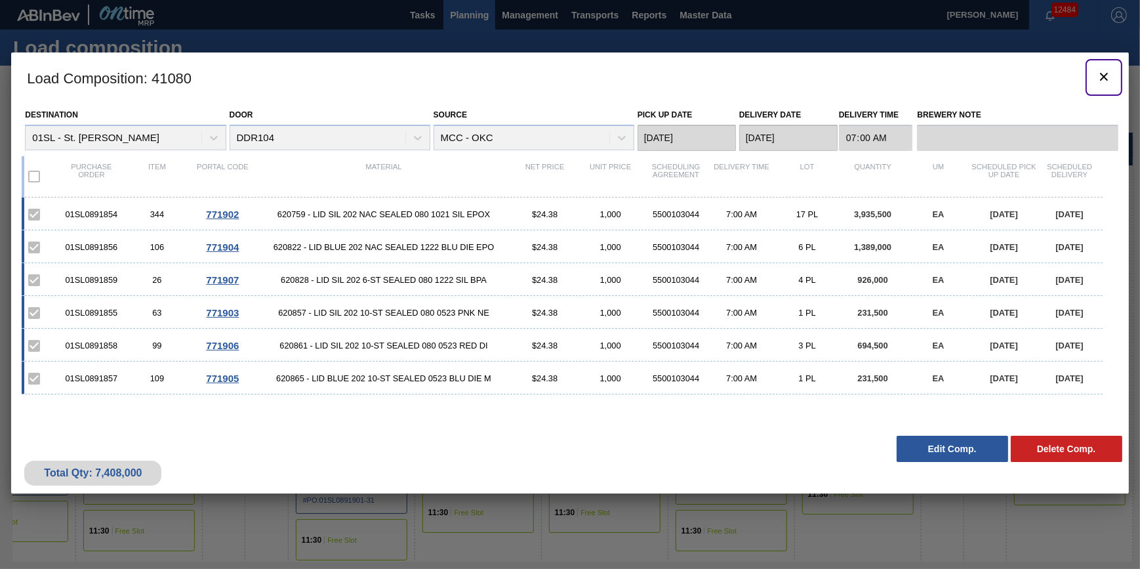
click at [1102, 77] on icon "botão de ícone" at bounding box center [1104, 77] width 16 height 16
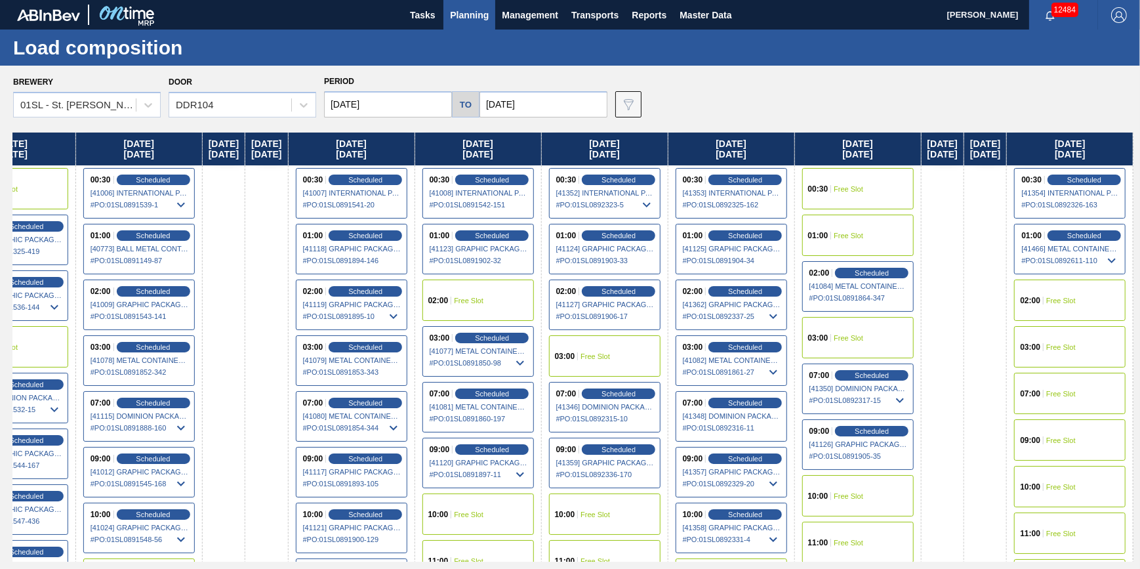
scroll to position [0, 874]
drag, startPoint x: 883, startPoint y: 354, endPoint x: -643, endPoint y: 516, distance: 1534.1
click at [0, 0] on html "Tasks Planning Management Transports Reports Master Data Jack Schuld 12484 Mark…" at bounding box center [570, 0] width 1140 height 0
click at [347, 350] on span "Scheduled" at bounding box center [365, 346] width 37 height 9
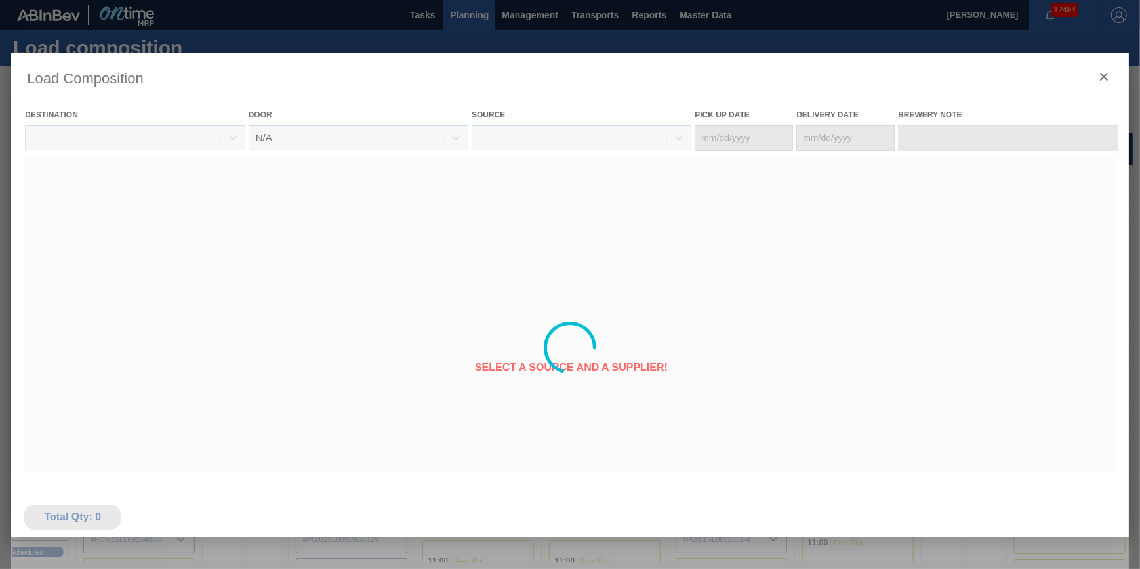
type Date "[DATE]"
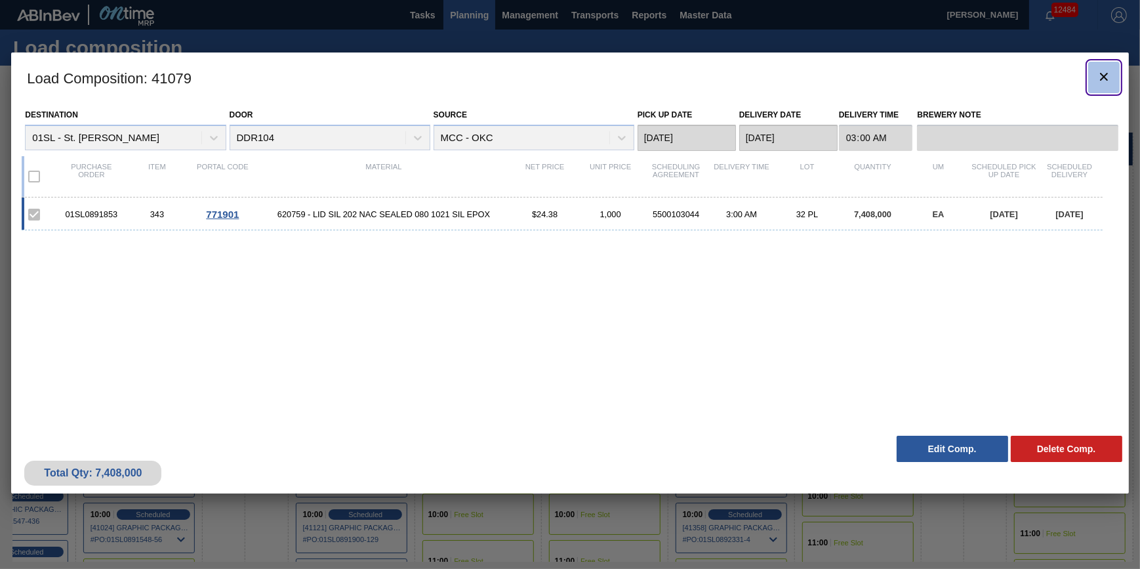
click at [1101, 81] on icon "botão de ícone" at bounding box center [1104, 77] width 16 height 16
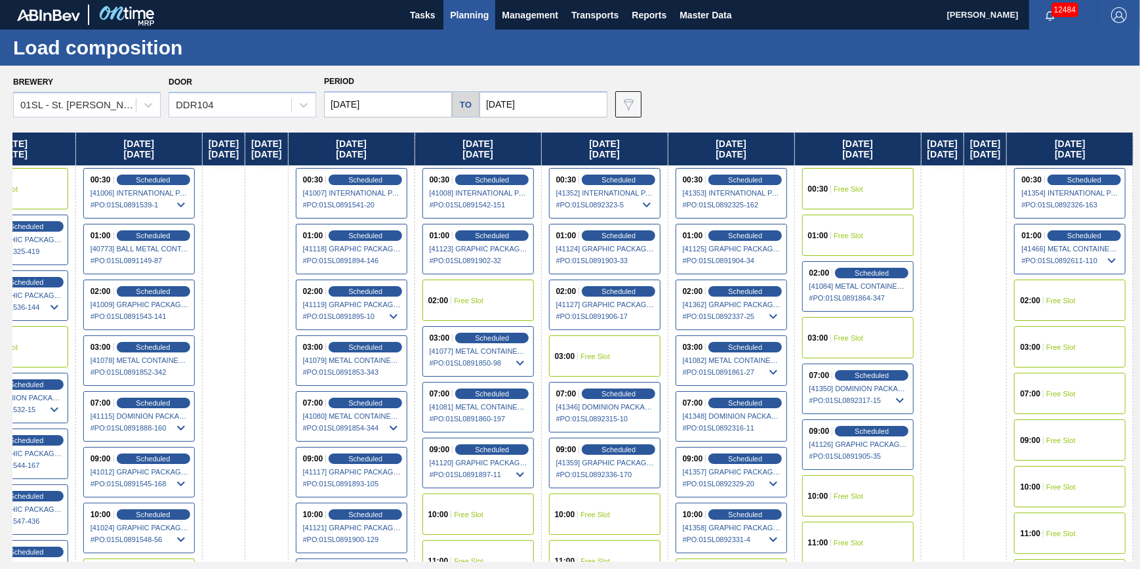
drag, startPoint x: 493, startPoint y: 286, endPoint x: -725, endPoint y: 420, distance: 1225.9
click at [0, 0] on html "Tasks Planning Management Transports Reports Master Data Jack Schuld 12484 Mark…" at bounding box center [570, 0] width 1140 height 0
drag, startPoint x: 586, startPoint y: 241, endPoint x: 99, endPoint y: 315, distance: 492.9
click at [99, 315] on div "Thursday 08/07/2025 02:00 Free Slot 11:30 Free Slot Friday 08/08/2025 07:00 Fre…" at bounding box center [573, 346] width 1120 height 429
drag, startPoint x: 718, startPoint y: 318, endPoint x: 558, endPoint y: 359, distance: 165.1
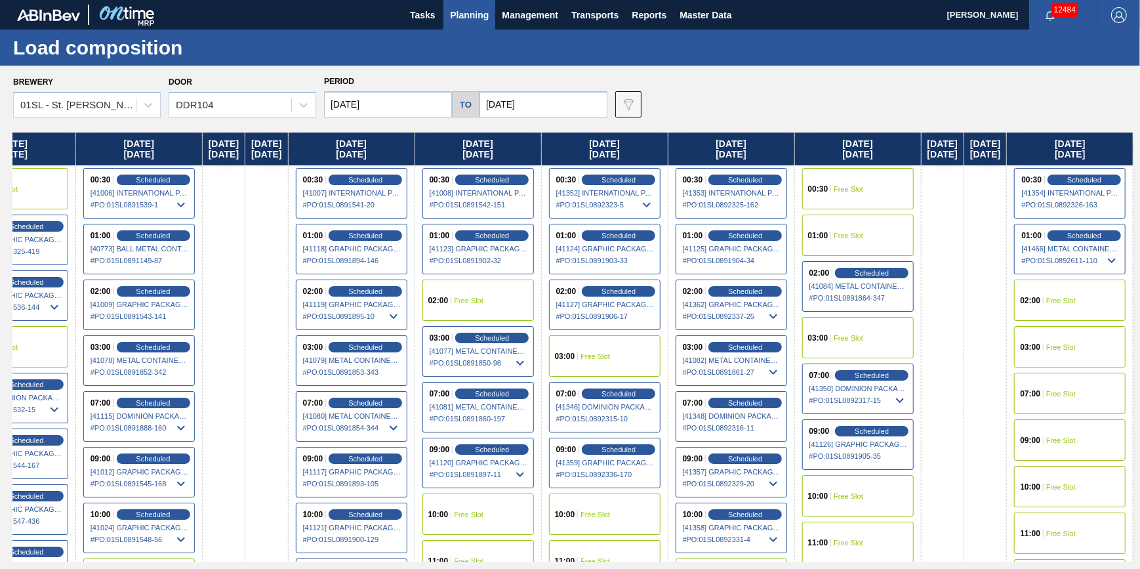
click at [568, 361] on div "Thursday 08/07/2025 02:00 Free Slot 11:30 Free Slot Friday 08/08/2025 07:00 Fre…" at bounding box center [573, 346] width 1120 height 429
click at [580, 358] on span "Free Slot" at bounding box center [595, 356] width 30 height 8
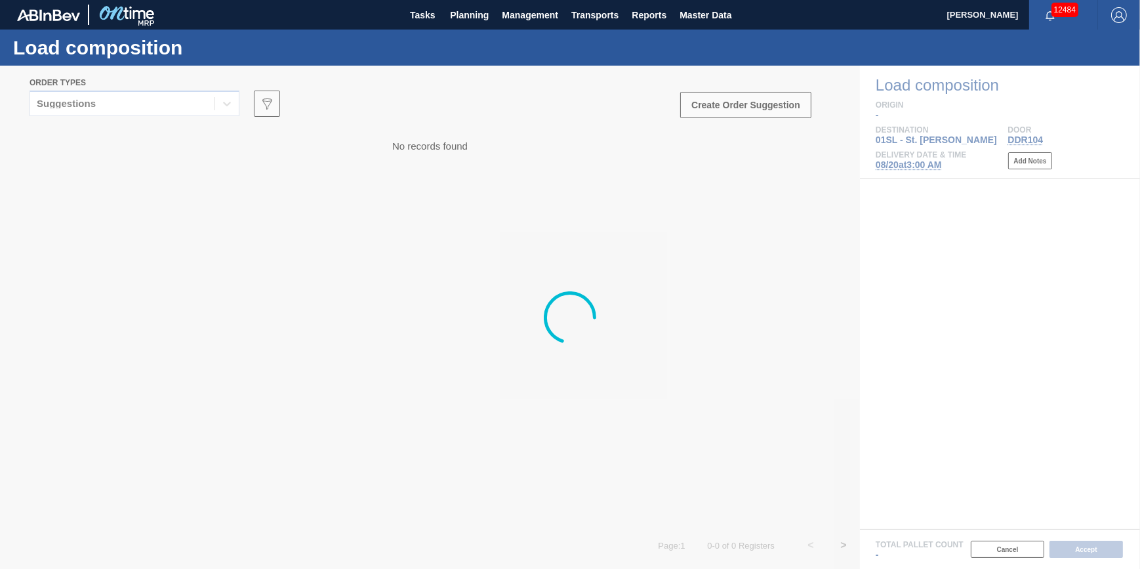
click at [136, 104] on div at bounding box center [570, 317] width 1140 height 503
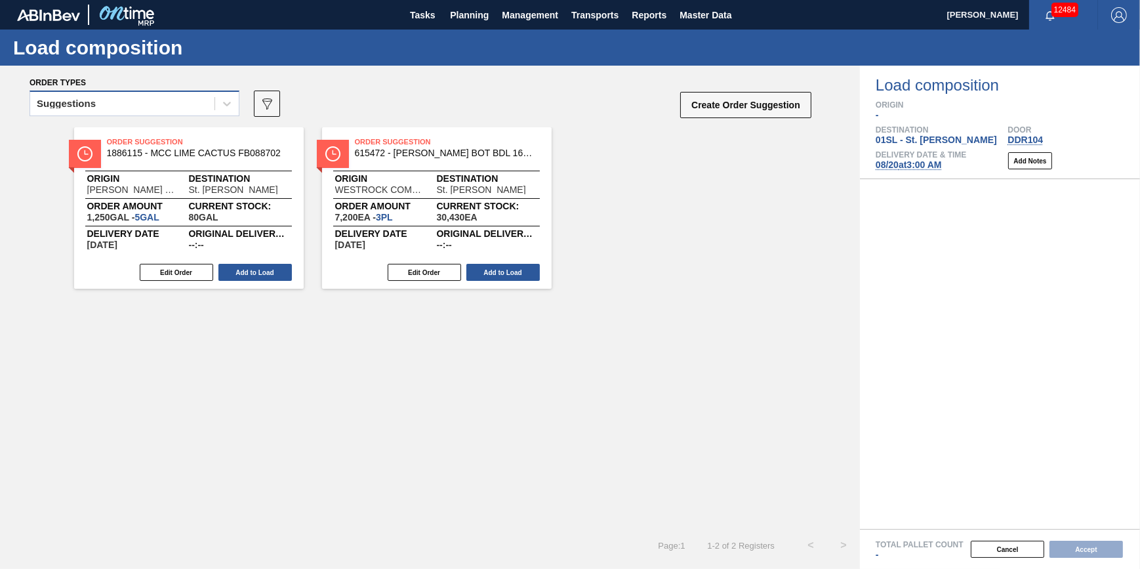
click at [139, 111] on div "Suggestions" at bounding box center [122, 103] width 184 height 19
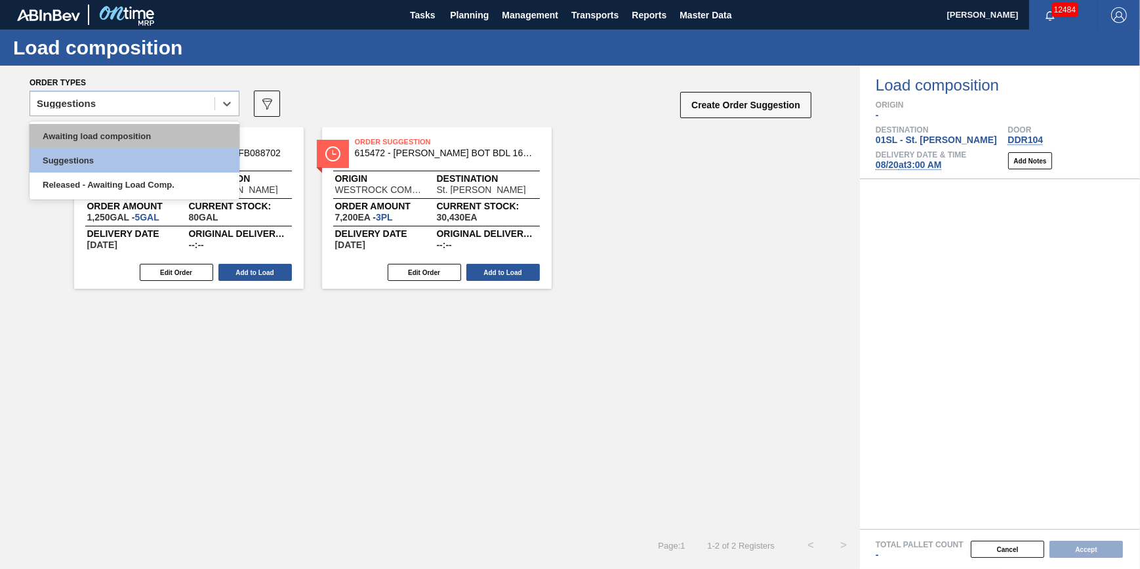
click at [140, 132] on div "Awaiting load composition" at bounding box center [135, 136] width 210 height 24
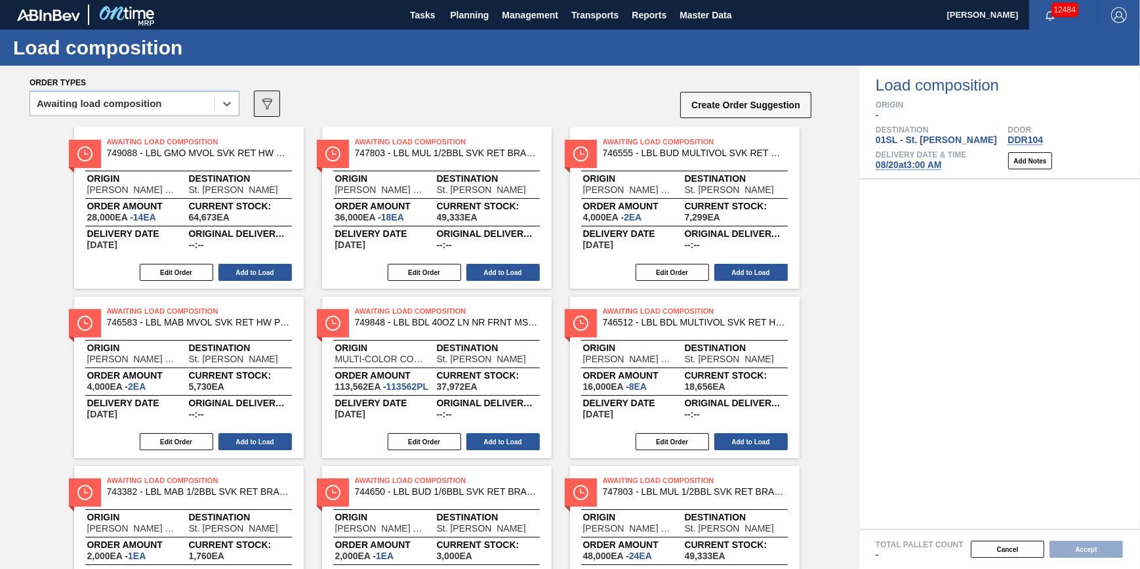
click at [258, 101] on button "089F7B8B-B2A5-4AFE-B5C0-19BA573D28AC" at bounding box center [267, 104] width 26 height 26
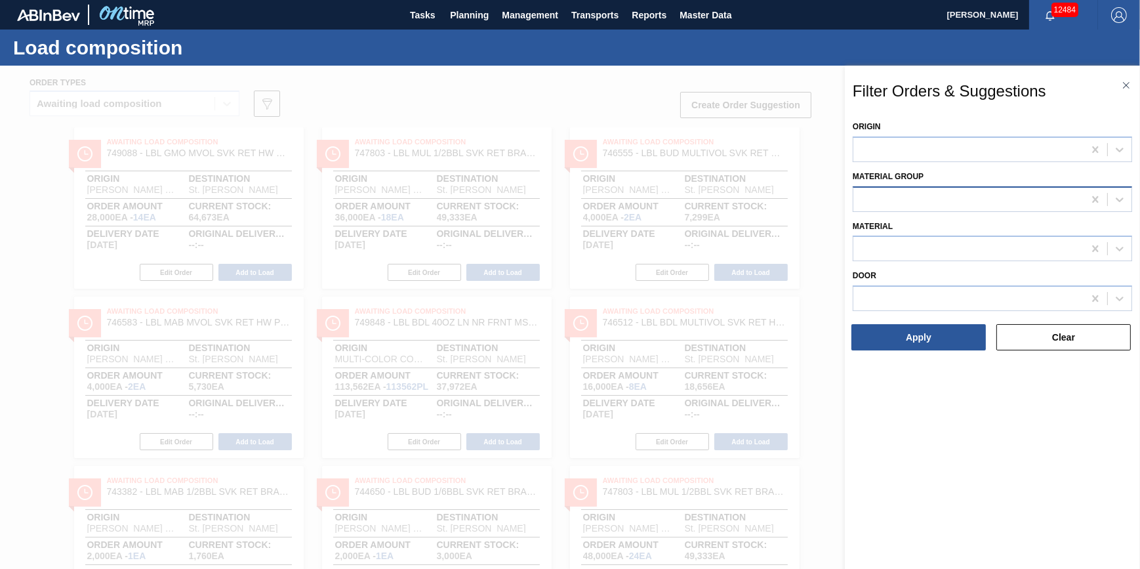
click at [983, 207] on div at bounding box center [968, 199] width 230 height 19
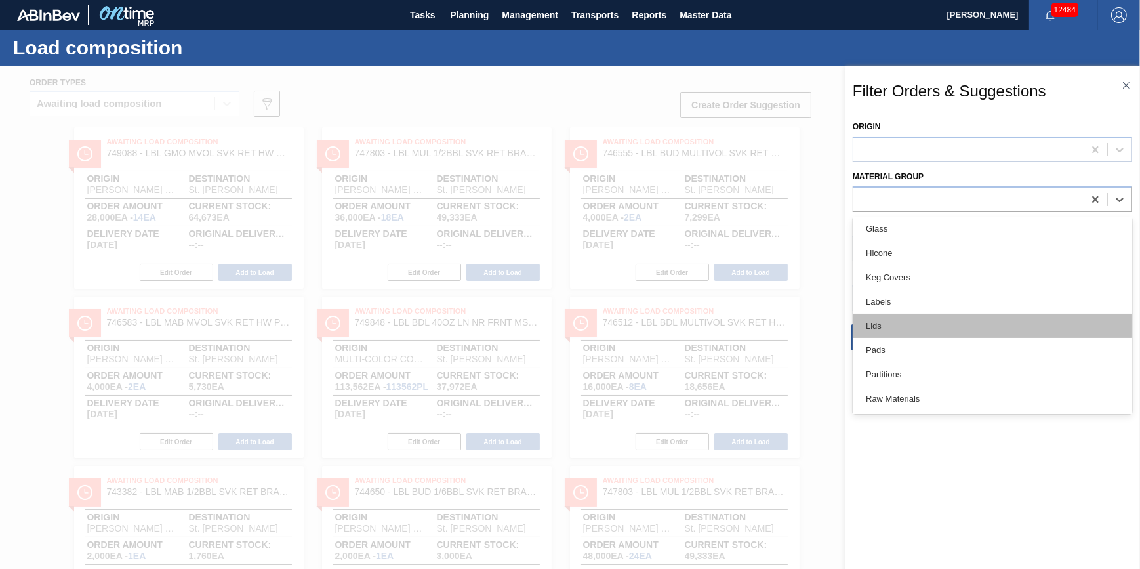
scroll to position [178, 0]
click at [927, 321] on div "Lids" at bounding box center [992, 320] width 279 height 24
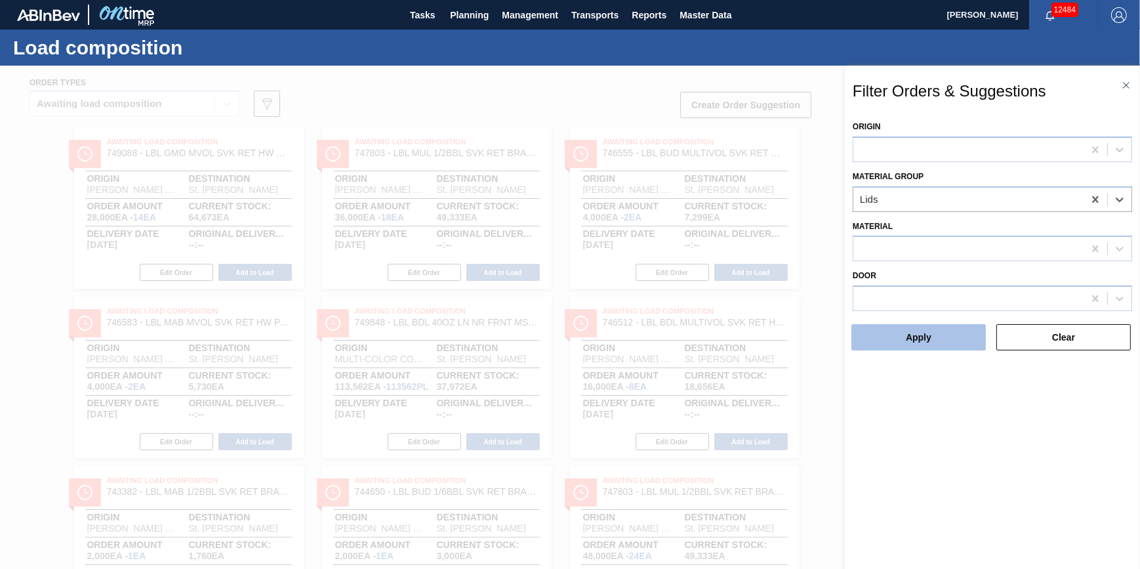
click at [929, 338] on button "Apply" at bounding box center [918, 337] width 134 height 26
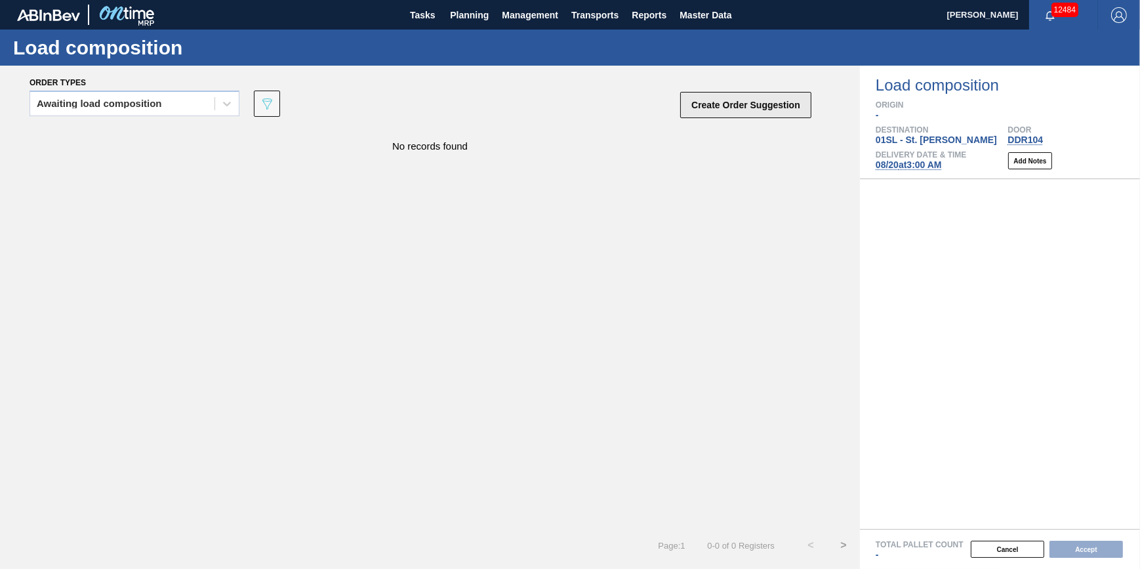
click at [757, 97] on button "Create Order Suggestion" at bounding box center [745, 105] width 131 height 26
click at [469, 22] on button "Planning" at bounding box center [469, 15] width 52 height 30
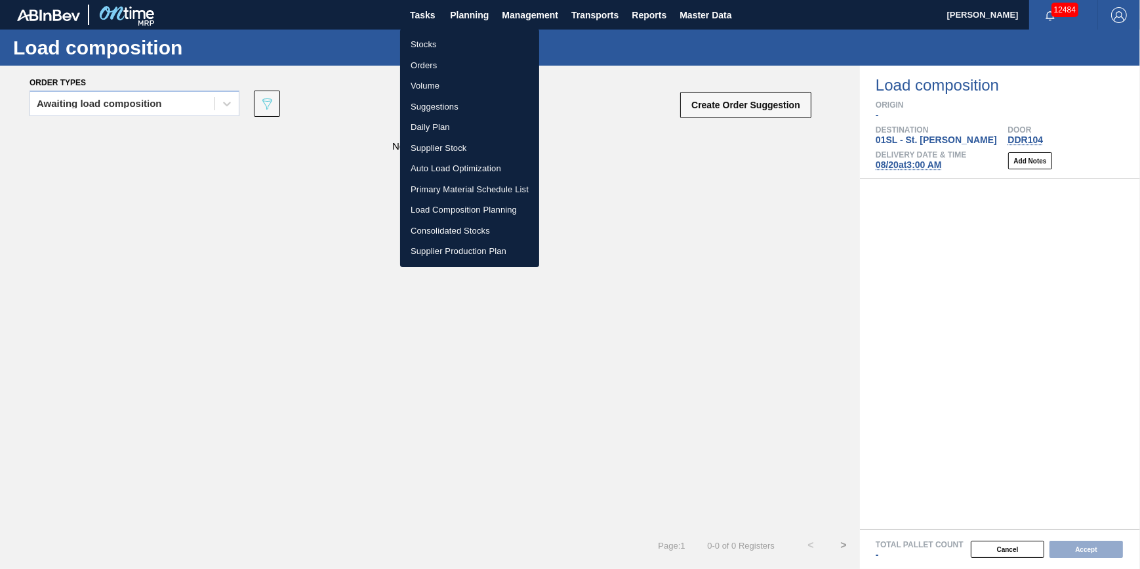
click at [483, 207] on li "Load Composition Planning" at bounding box center [469, 209] width 139 height 21
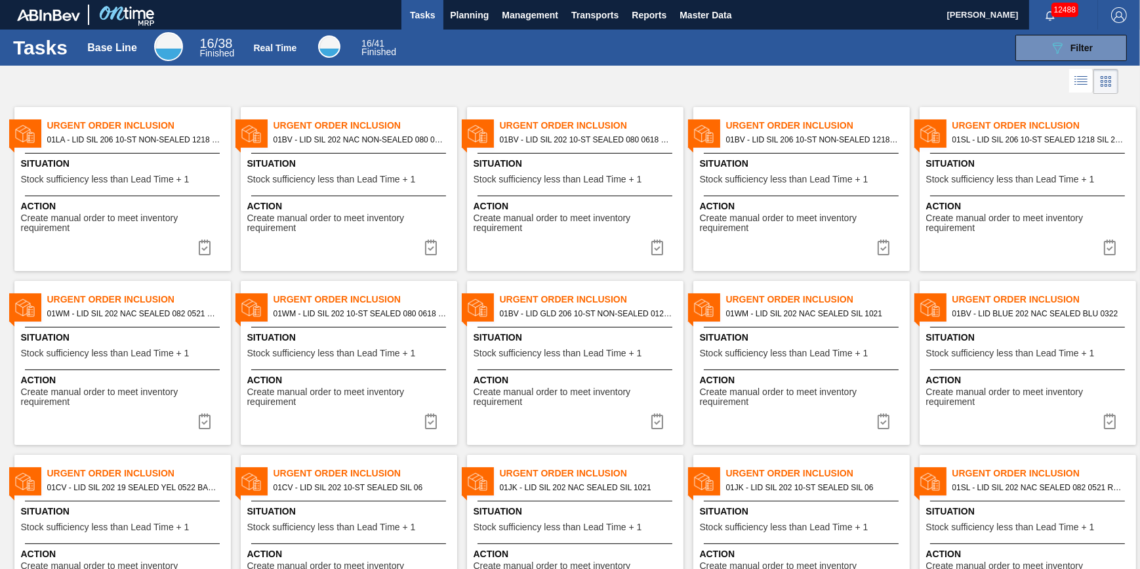
click at [115, 157] on span "Situation" at bounding box center [124, 164] width 207 height 14
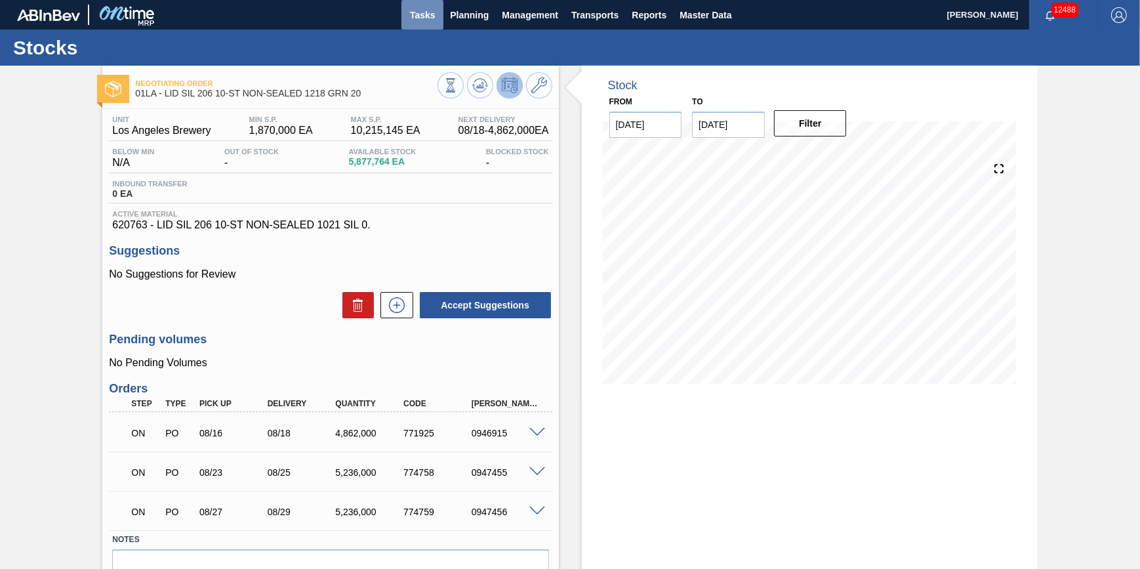
click at [430, 14] on span "Tasks" at bounding box center [422, 15] width 29 height 16
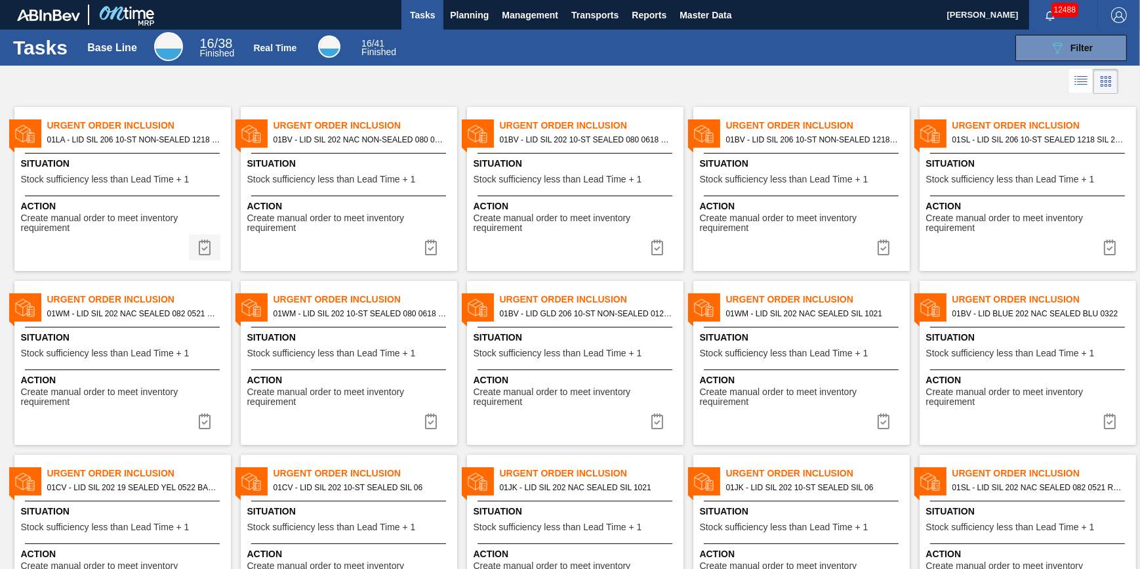
click at [199, 251] on img at bounding box center [205, 247] width 16 height 16
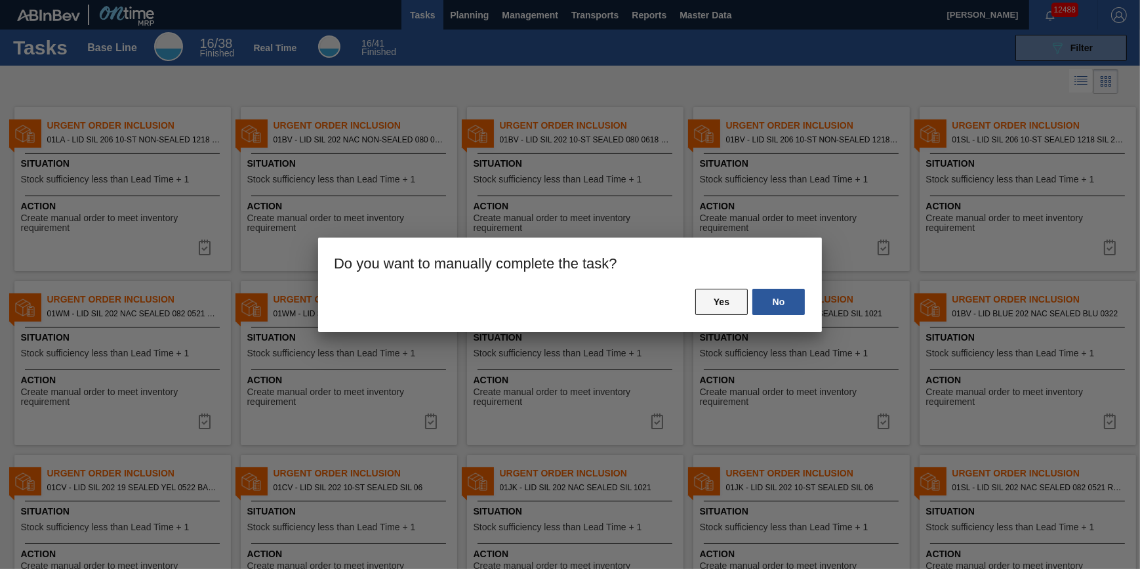
click at [716, 302] on button "Yes" at bounding box center [721, 302] width 52 height 26
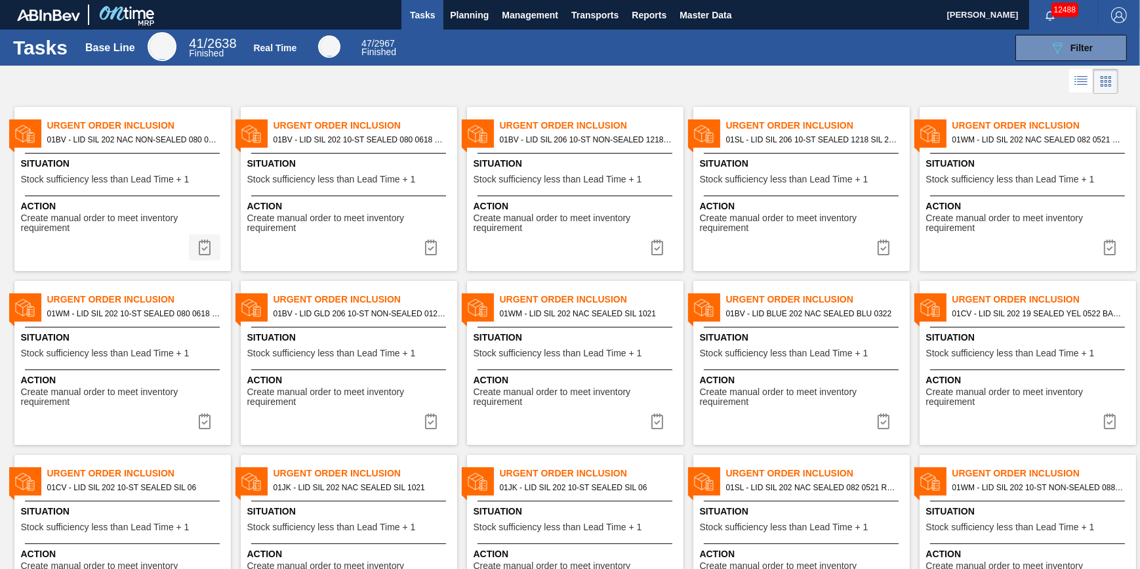
click at [216, 245] on button at bounding box center [204, 247] width 31 height 26
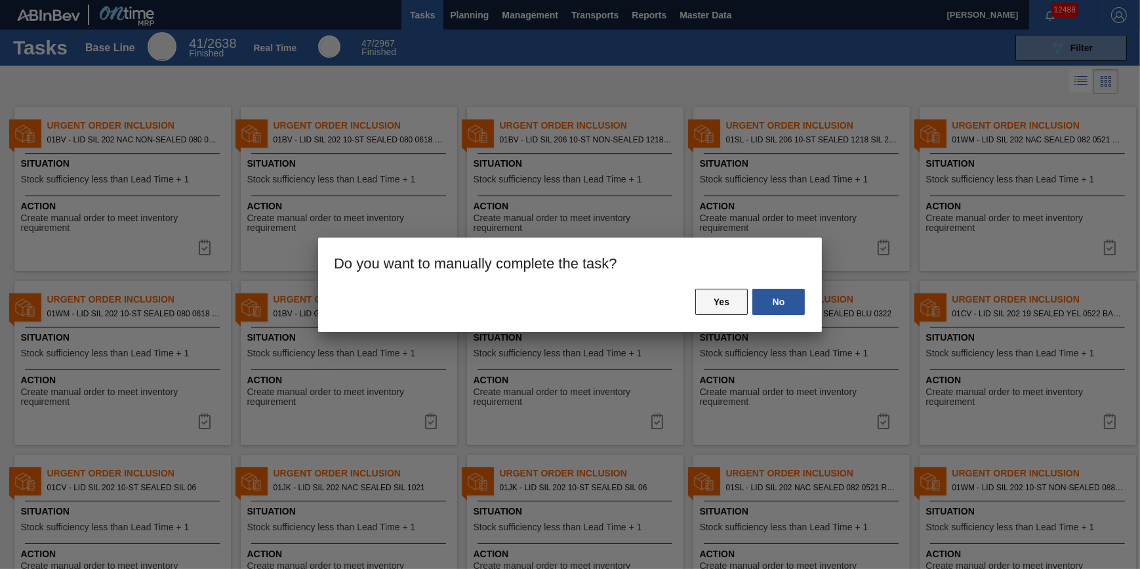
click at [709, 297] on button "Yes" at bounding box center [721, 302] width 52 height 26
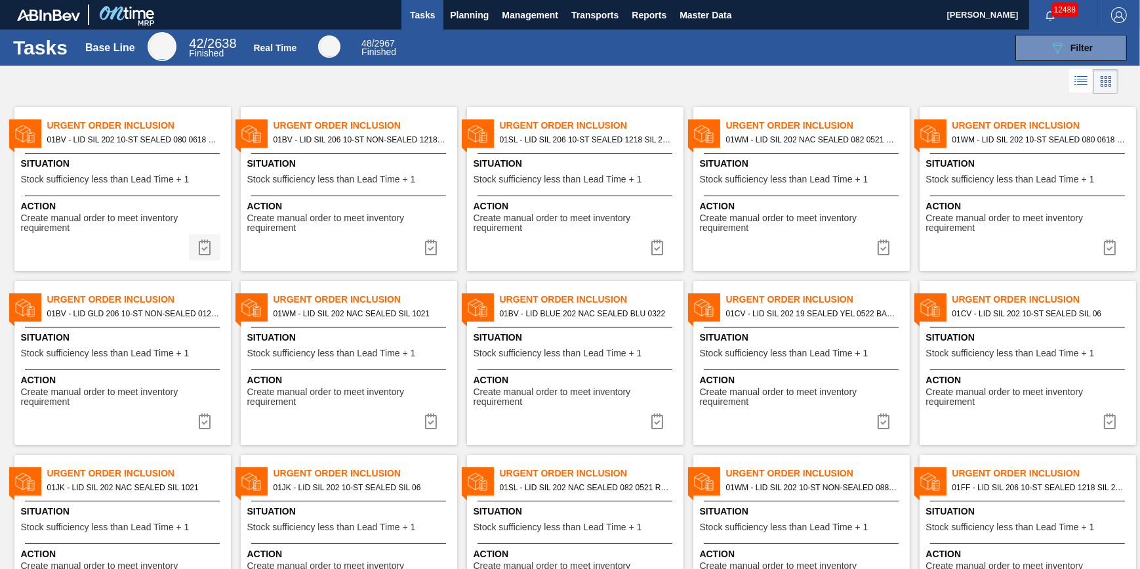
click at [205, 247] on img at bounding box center [205, 247] width 16 height 16
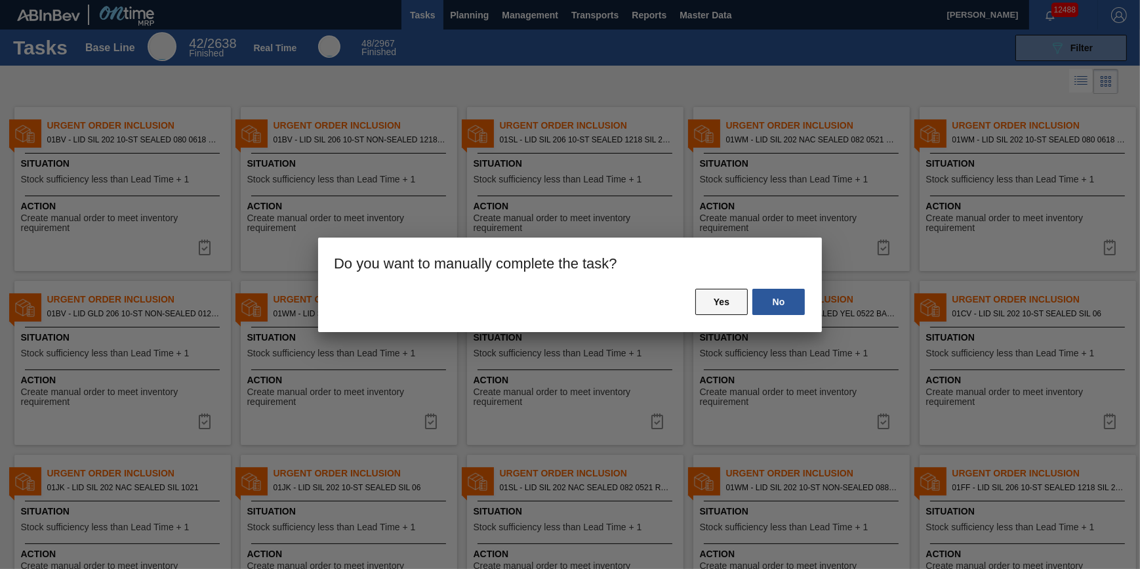
click at [708, 301] on button "Yes" at bounding box center [721, 302] width 52 height 26
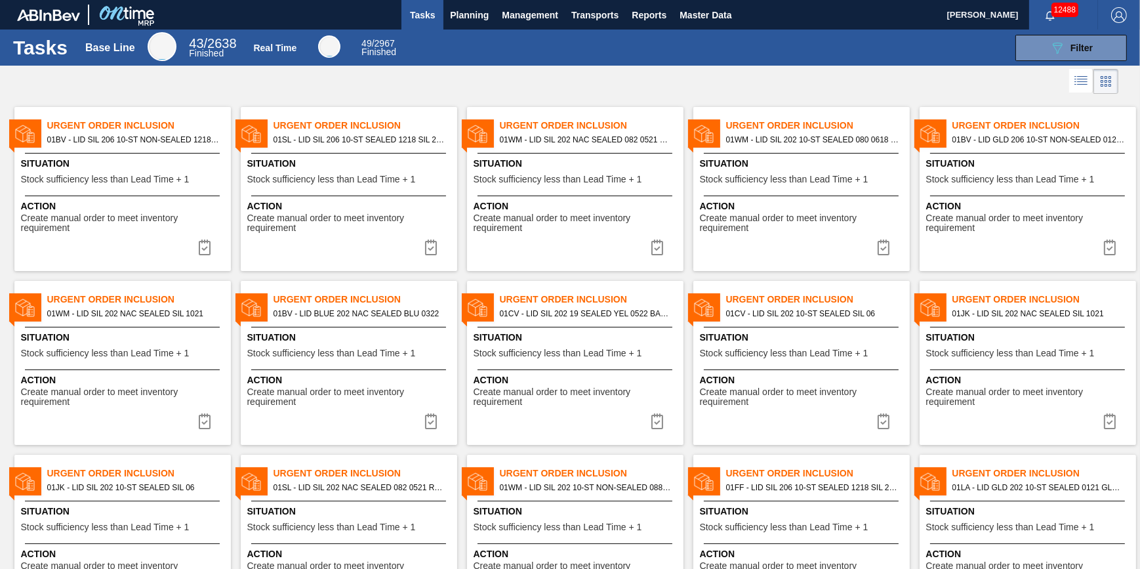
click at [211, 249] on img at bounding box center [205, 247] width 16 height 16
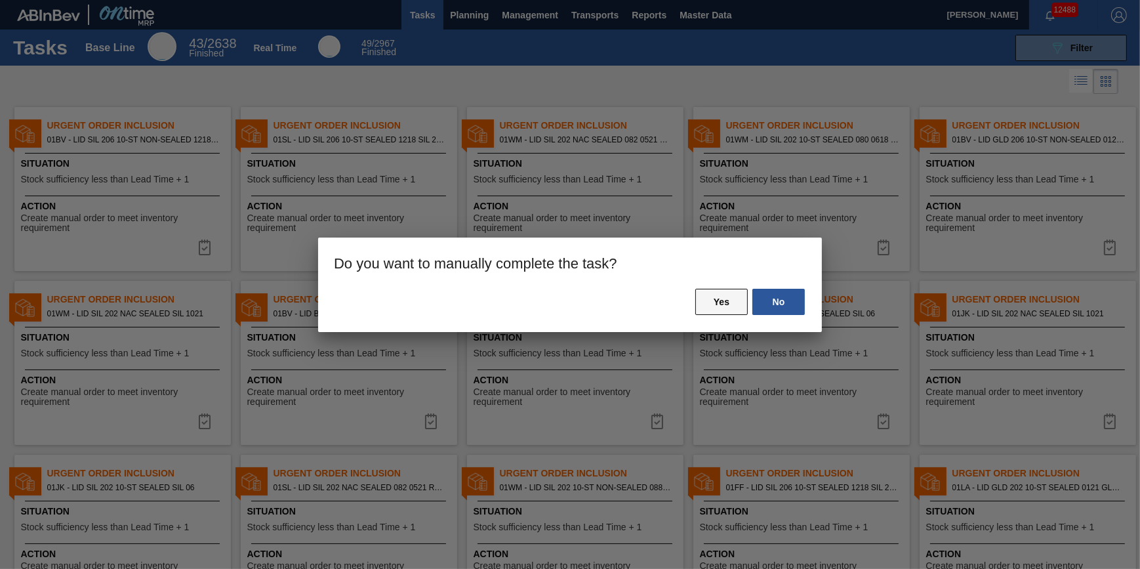
click at [714, 306] on button "Yes" at bounding box center [721, 302] width 52 height 26
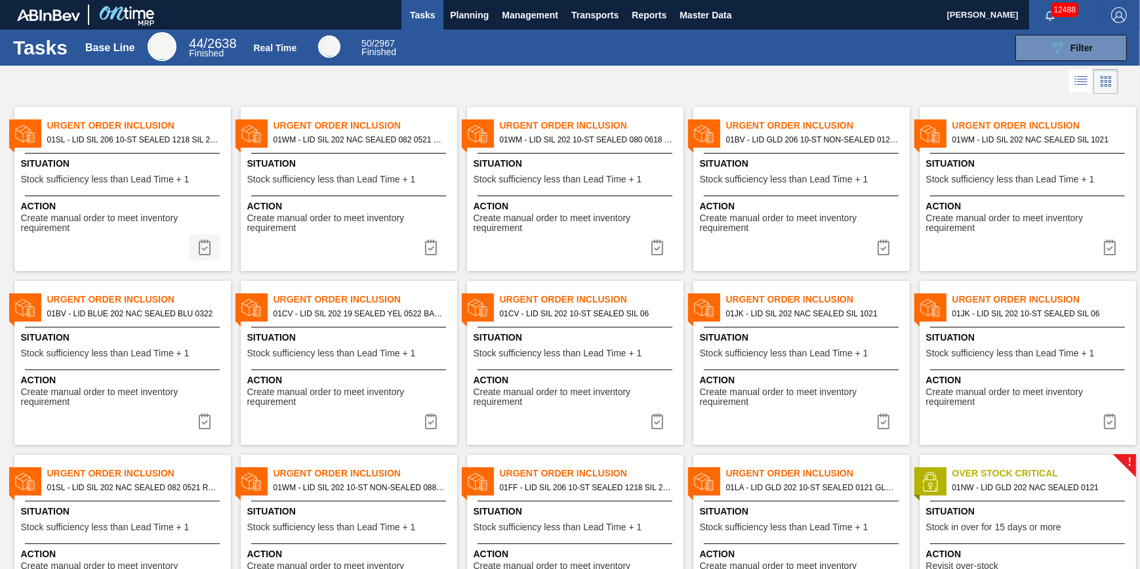
click at [210, 247] on img at bounding box center [205, 247] width 16 height 16
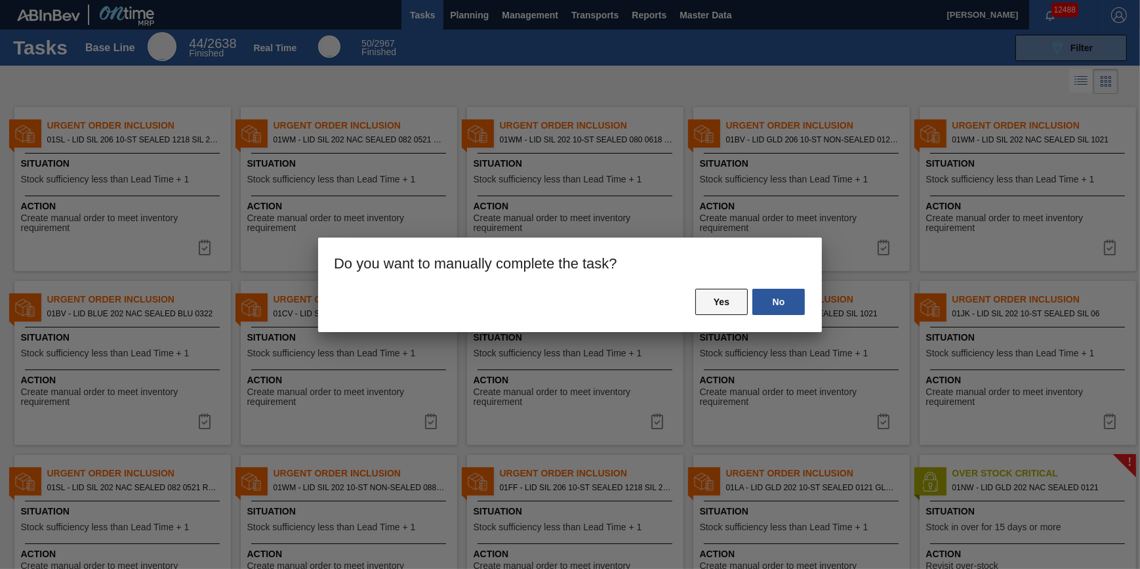
click at [728, 308] on button "Yes" at bounding box center [721, 302] width 52 height 26
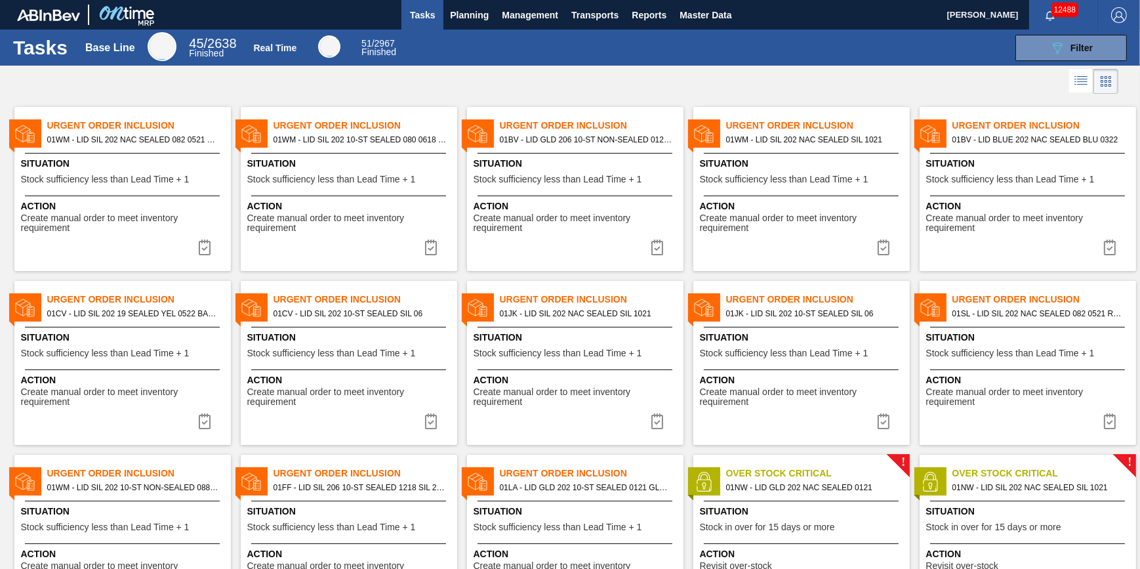
click at [204, 242] on img at bounding box center [205, 247] width 16 height 16
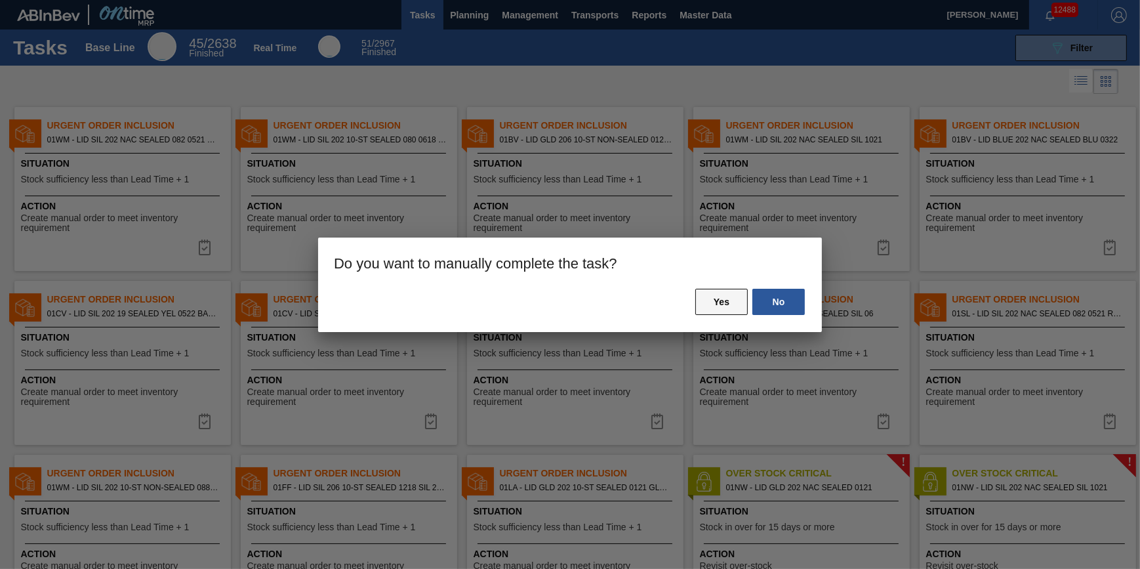
click at [710, 296] on button "Yes" at bounding box center [721, 302] width 52 height 26
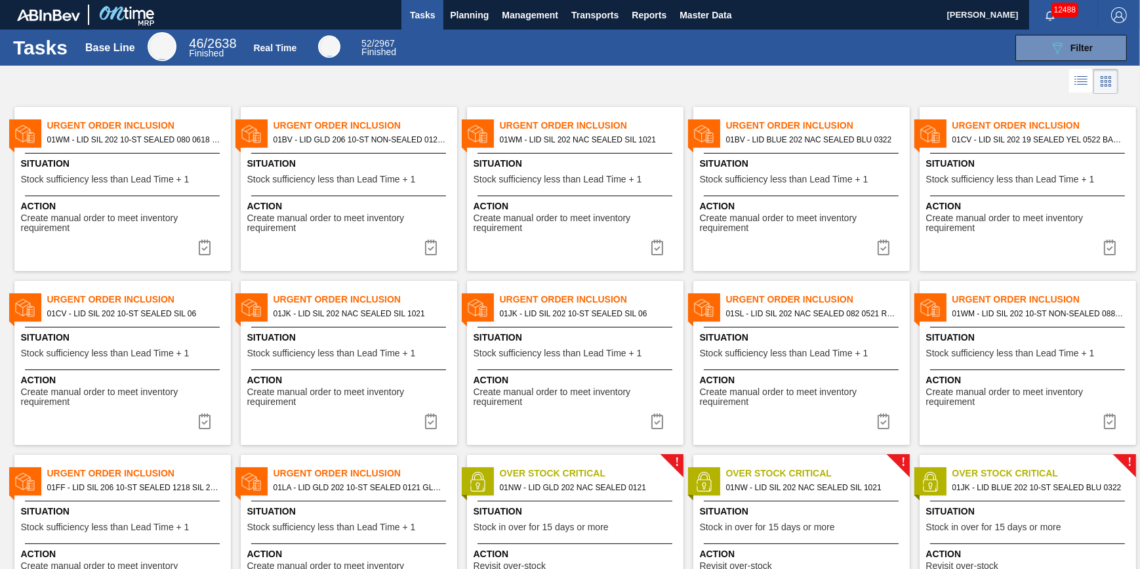
drag, startPoint x: 197, startPoint y: 250, endPoint x: 291, endPoint y: 249, distance: 93.1
click at [197, 250] on img at bounding box center [205, 247] width 16 height 16
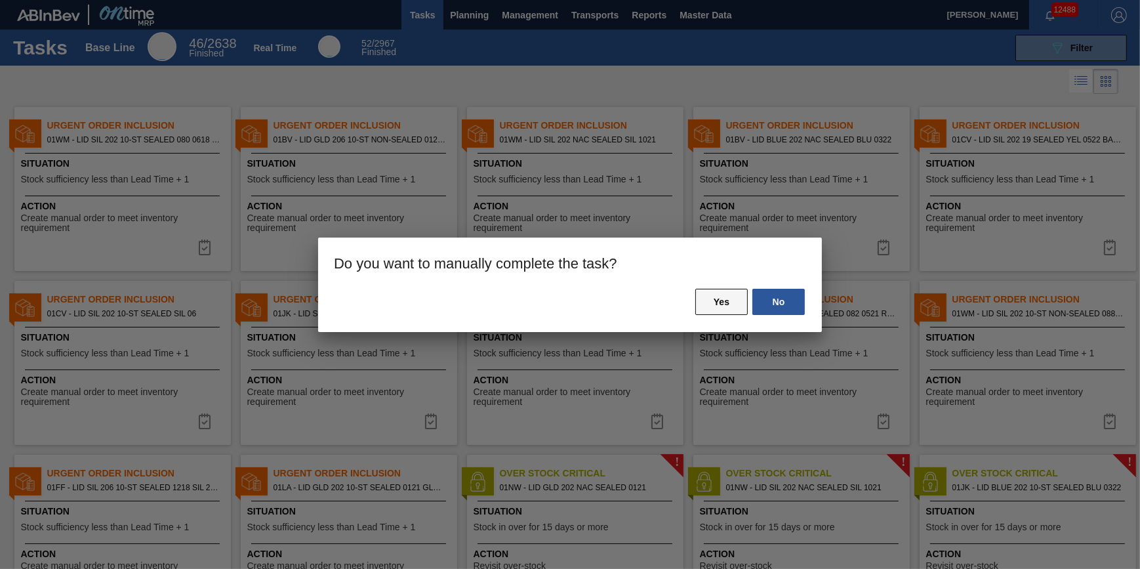
click at [721, 305] on button "Yes" at bounding box center [721, 302] width 52 height 26
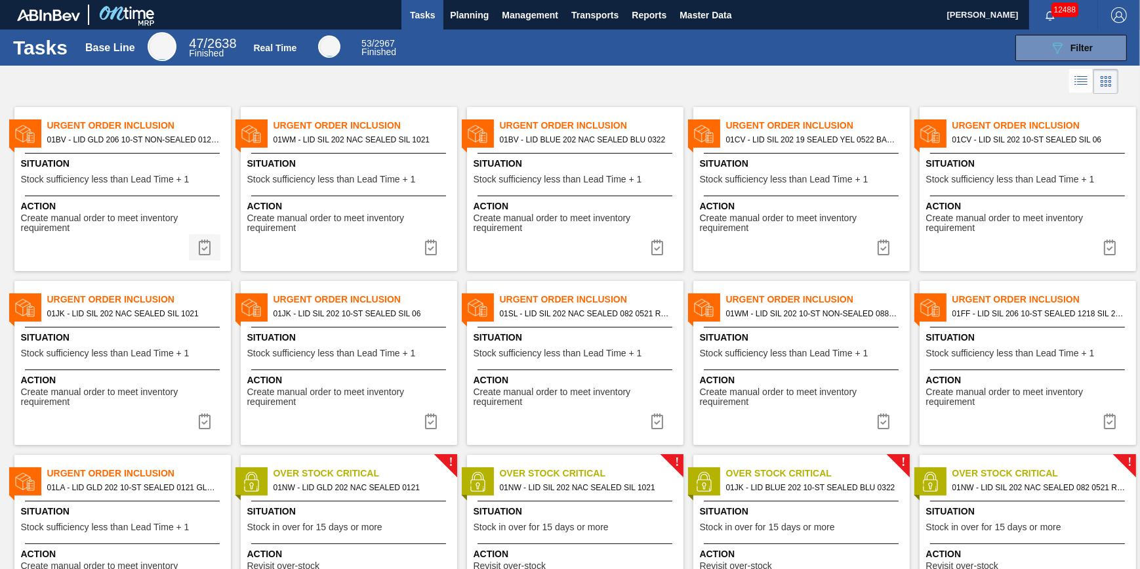
click at [210, 245] on img at bounding box center [205, 247] width 16 height 16
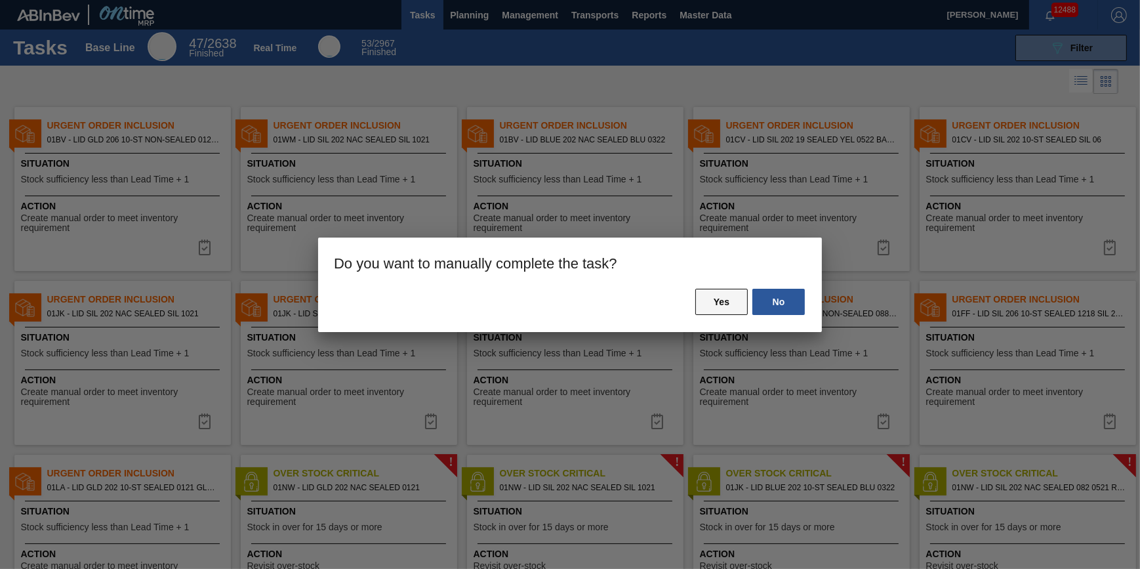
click at [727, 304] on button "Yes" at bounding box center [721, 302] width 52 height 26
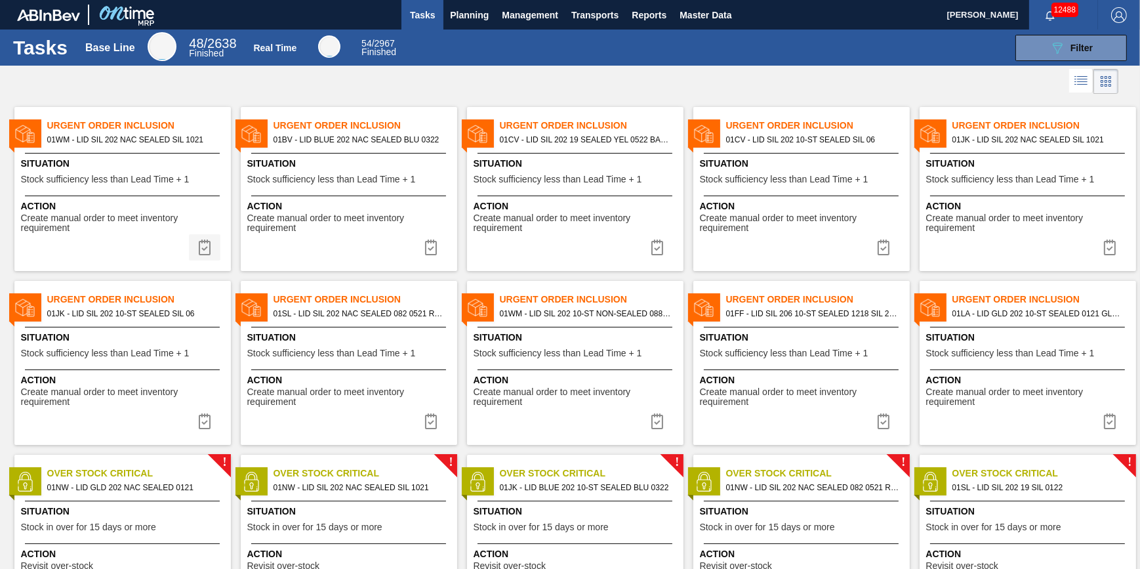
click at [206, 243] on img at bounding box center [205, 247] width 16 height 16
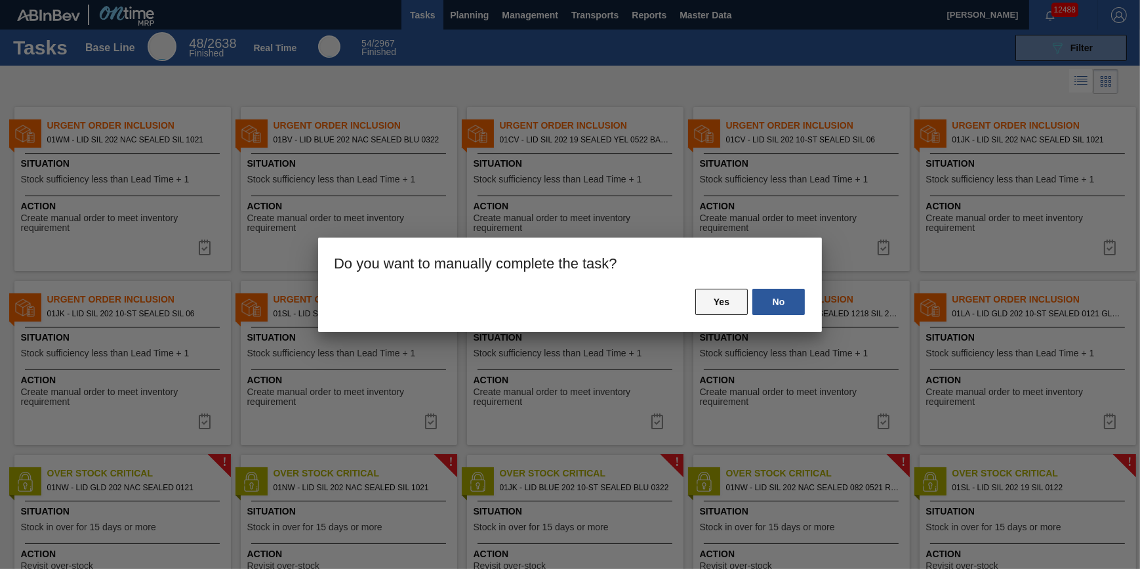
click at [721, 294] on button "Yes" at bounding box center [721, 302] width 52 height 26
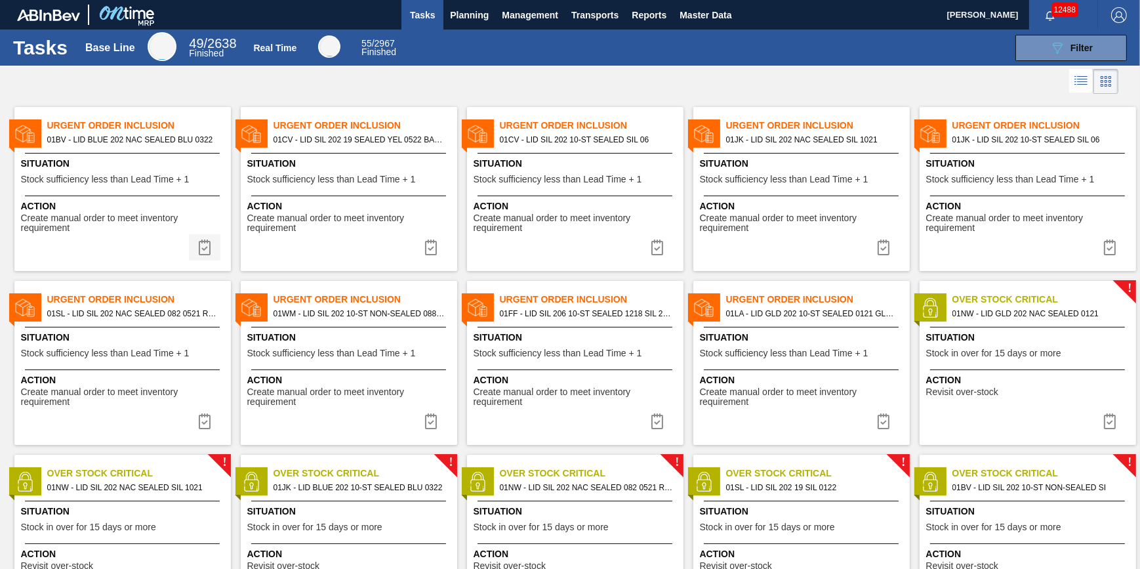
click at [197, 241] on img at bounding box center [205, 247] width 16 height 16
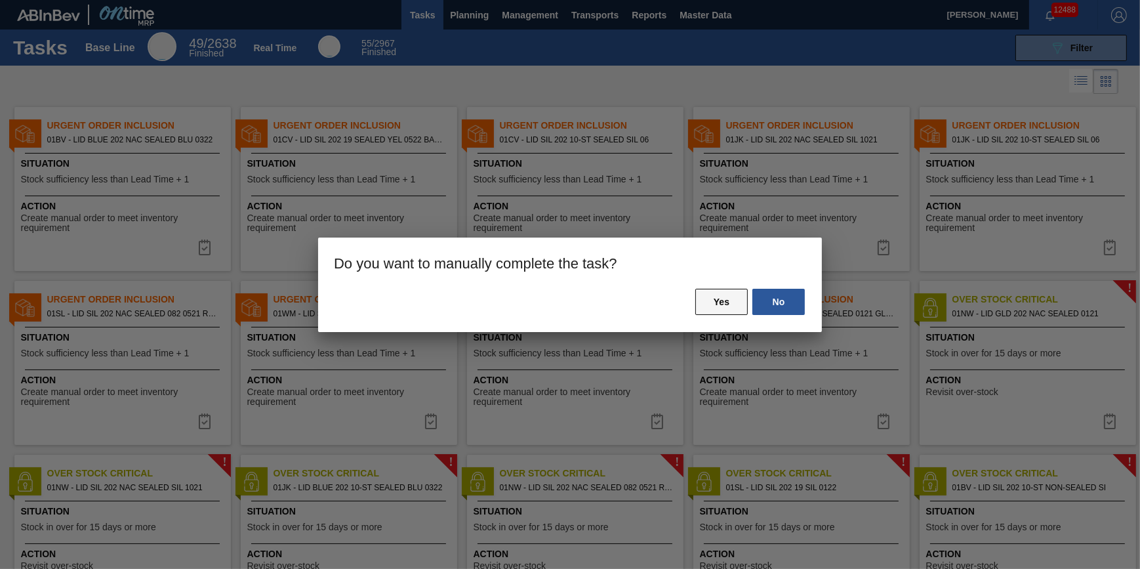
click at [719, 300] on button "Yes" at bounding box center [721, 302] width 52 height 26
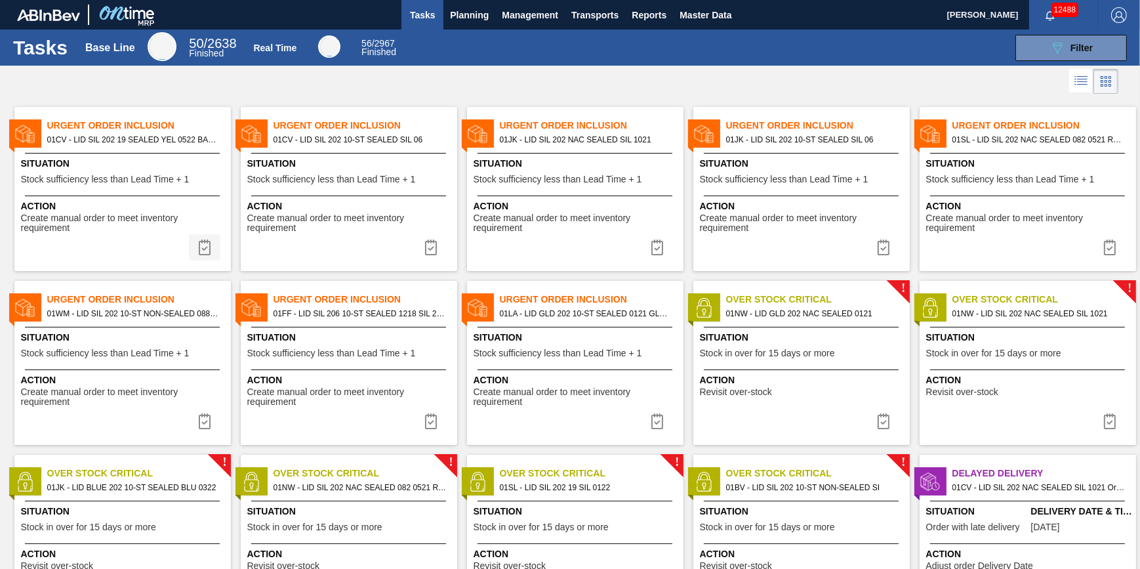
click at [207, 250] on img at bounding box center [205, 247] width 16 height 16
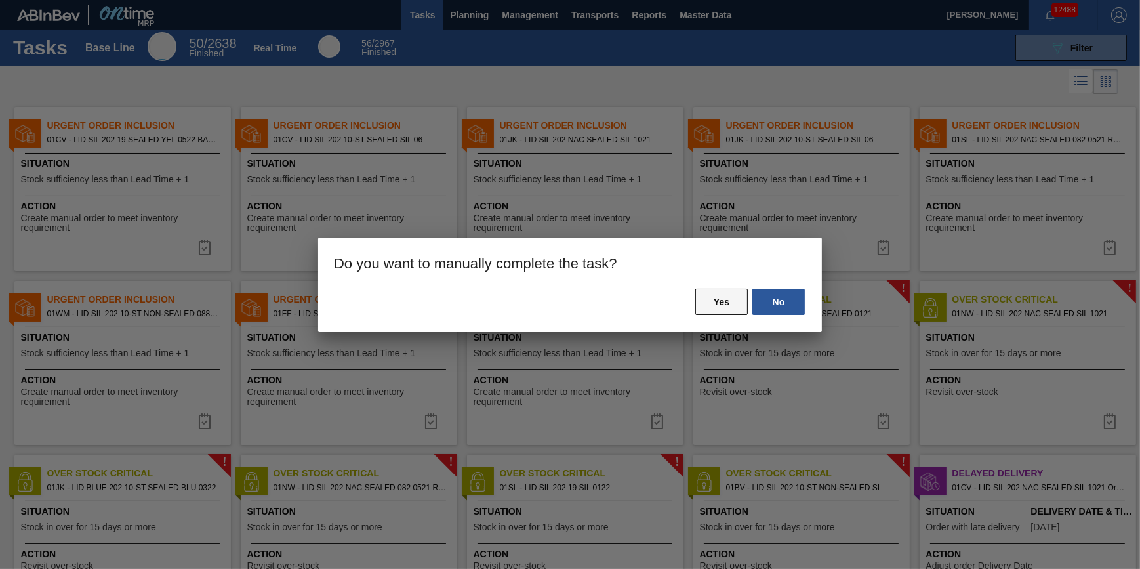
click at [708, 296] on button "Yes" at bounding box center [721, 302] width 52 height 26
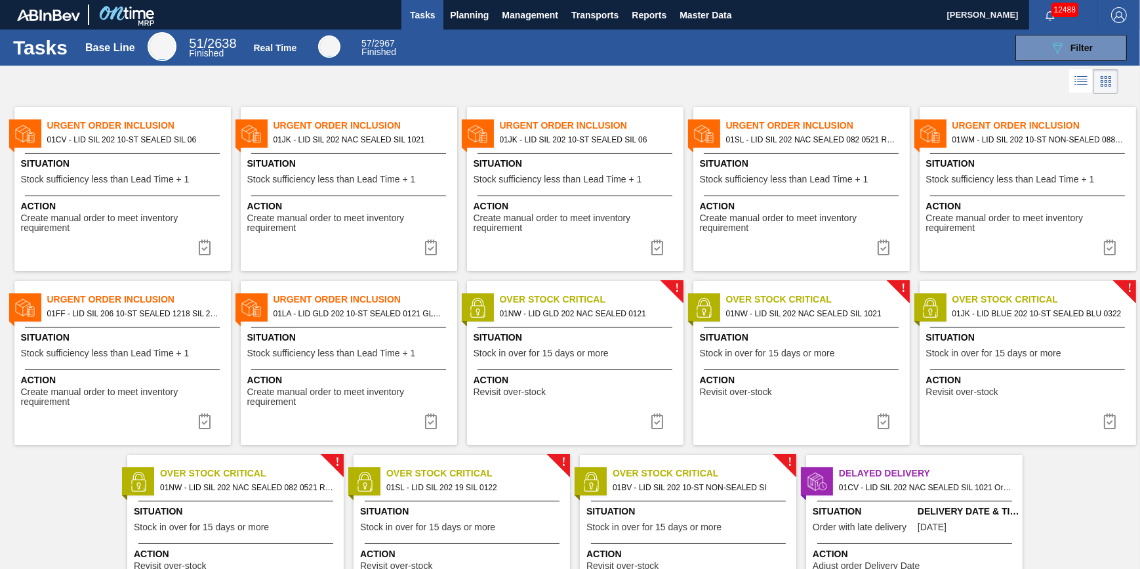
click at [207, 251] on img at bounding box center [205, 247] width 16 height 16
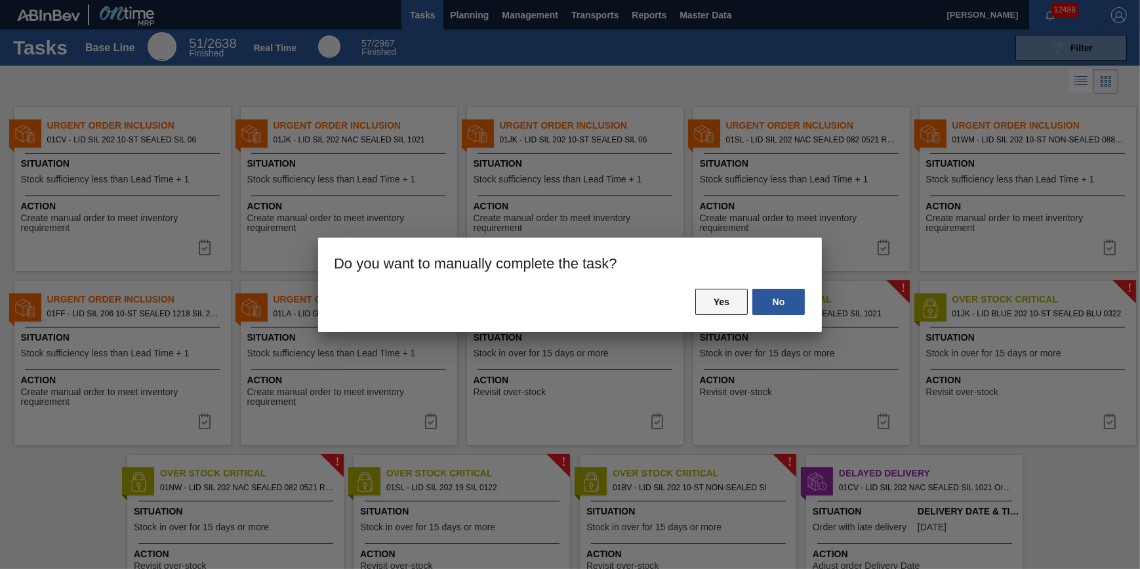
click at [722, 308] on button "Yes" at bounding box center [721, 302] width 52 height 26
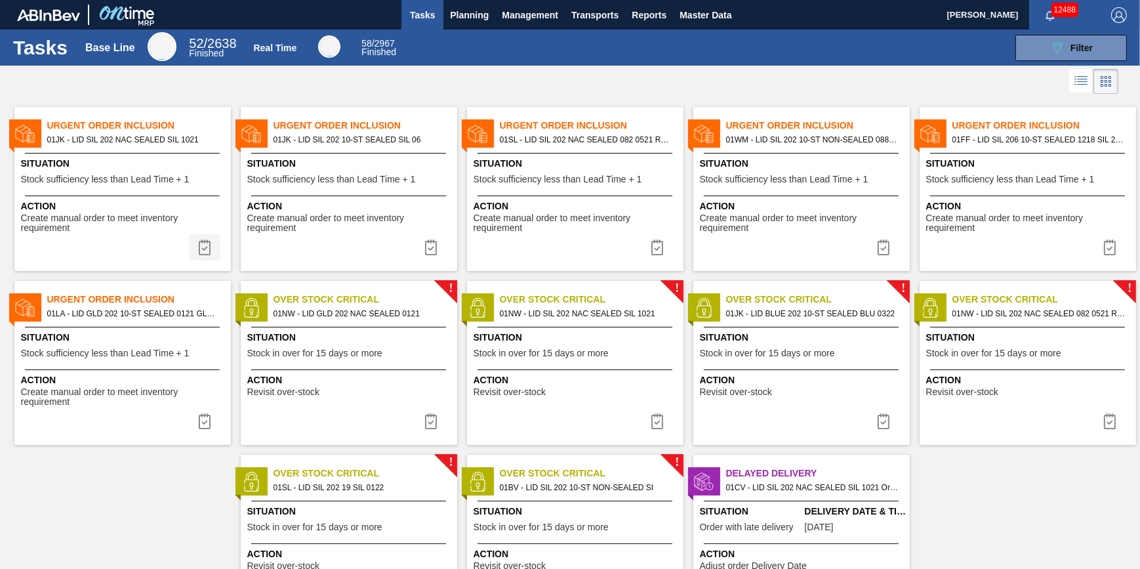
click at [203, 252] on img at bounding box center [205, 247] width 16 height 16
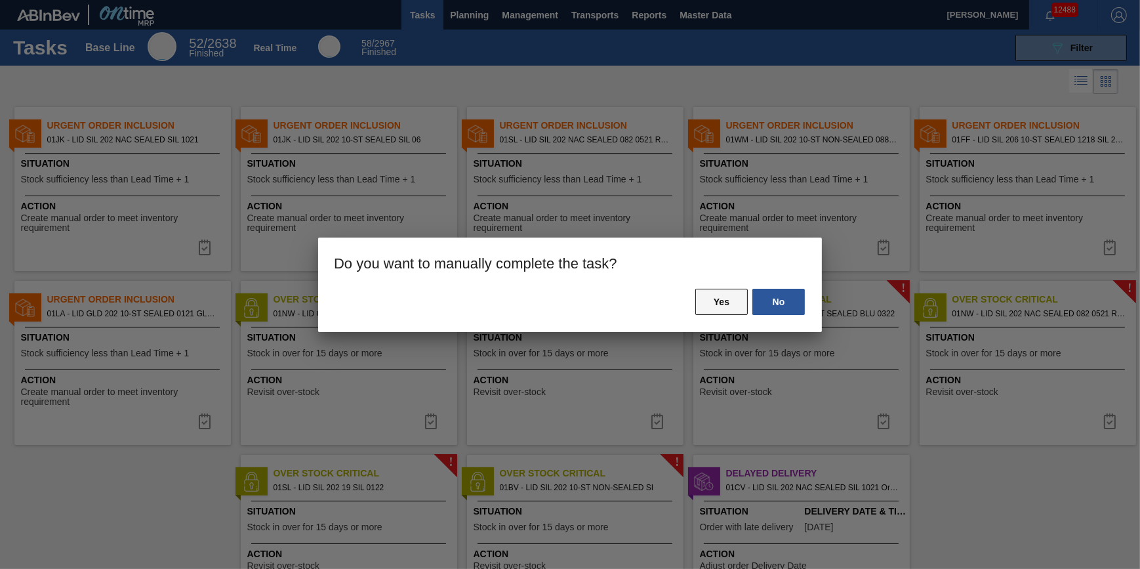
click at [726, 302] on button "Yes" at bounding box center [721, 302] width 52 height 26
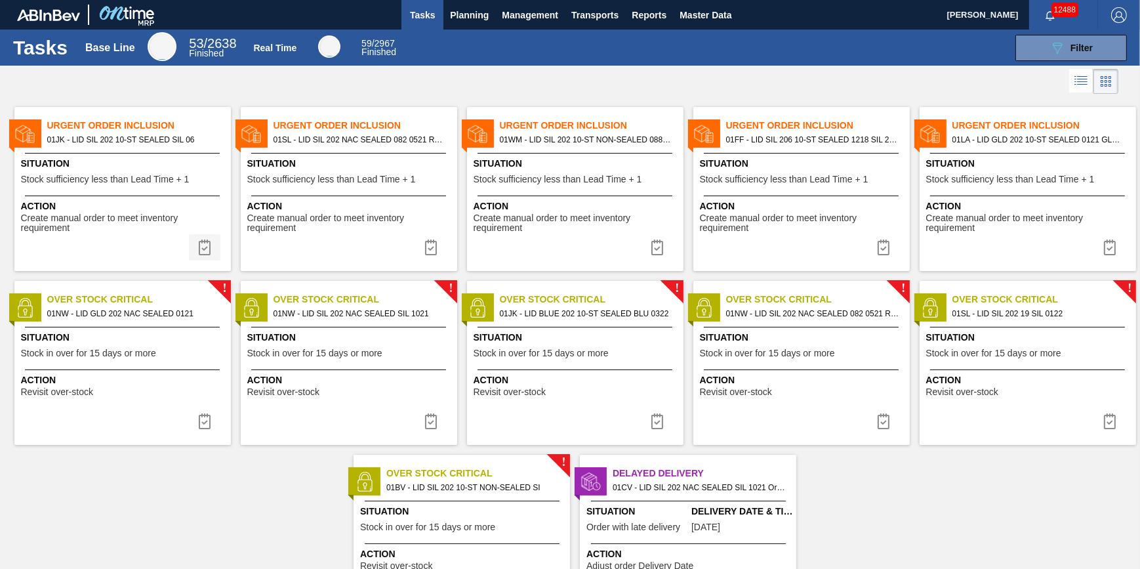
click at [200, 247] on img at bounding box center [205, 247] width 16 height 16
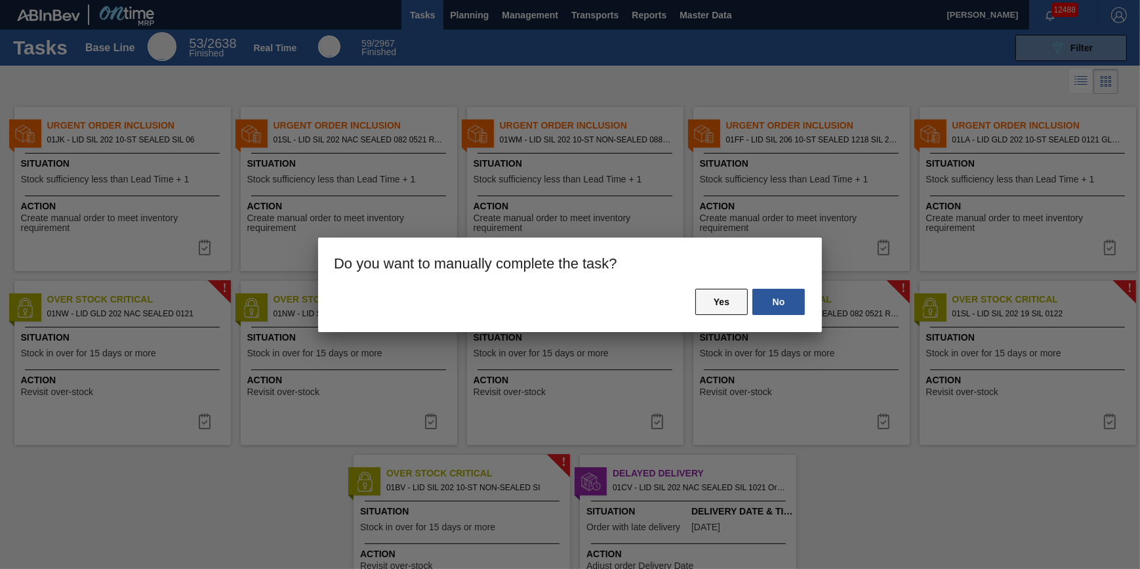
click at [733, 298] on button "Yes" at bounding box center [721, 302] width 52 height 26
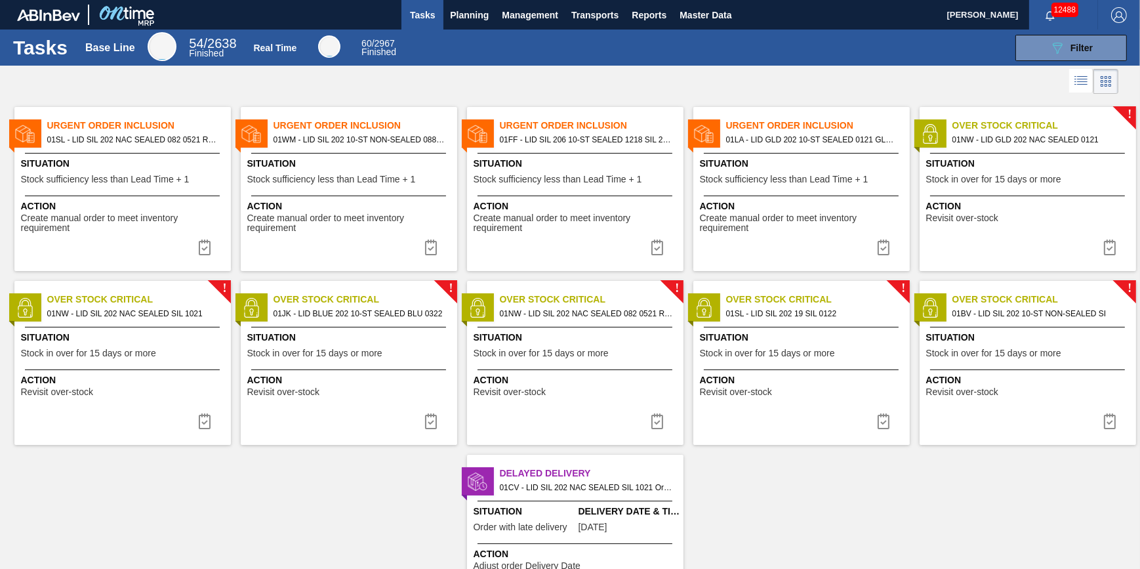
click at [209, 253] on img at bounding box center [205, 247] width 16 height 16
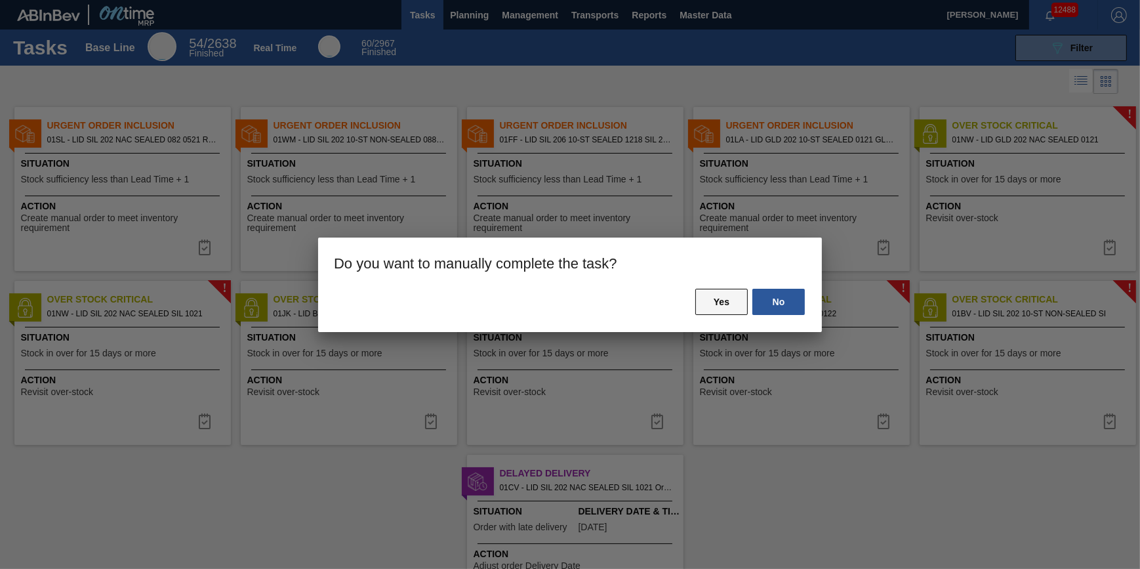
click at [720, 308] on button "Yes" at bounding box center [721, 302] width 52 height 26
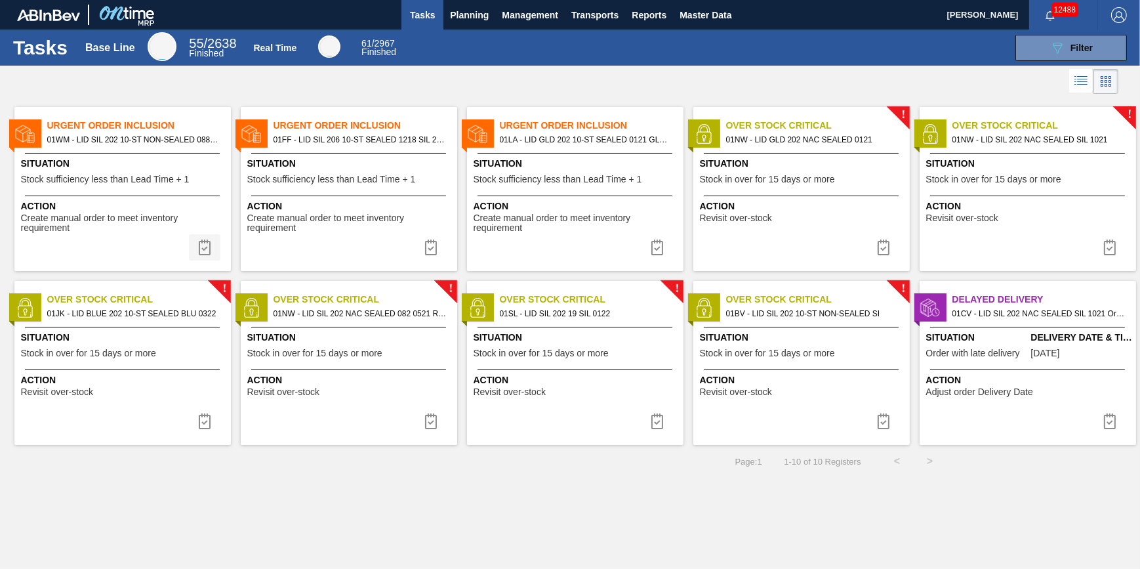
click at [193, 249] on button at bounding box center [204, 247] width 31 height 26
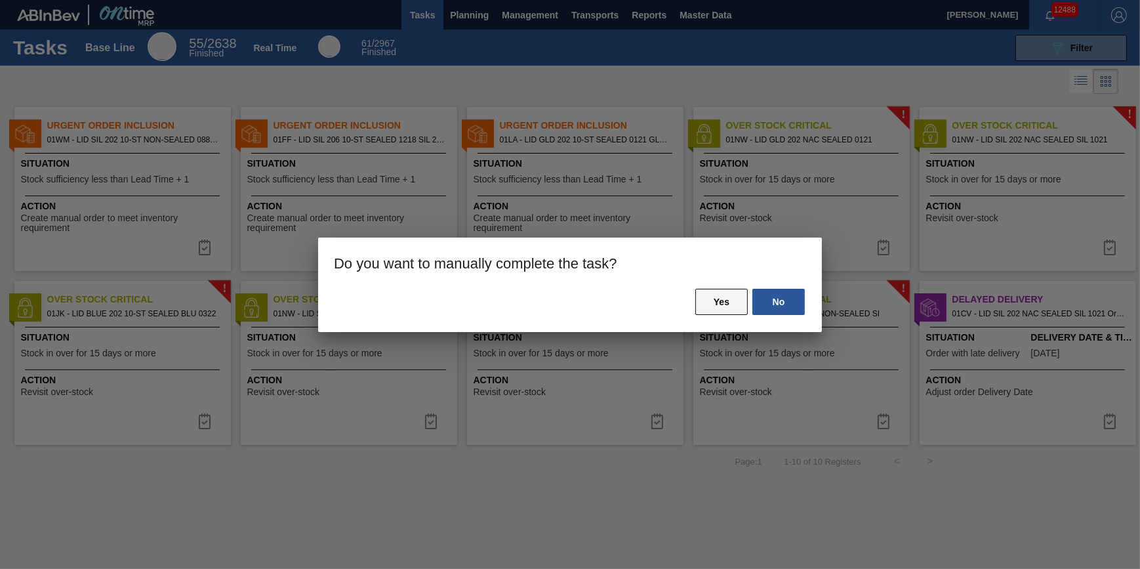
click at [714, 308] on button "Yes" at bounding box center [721, 302] width 52 height 26
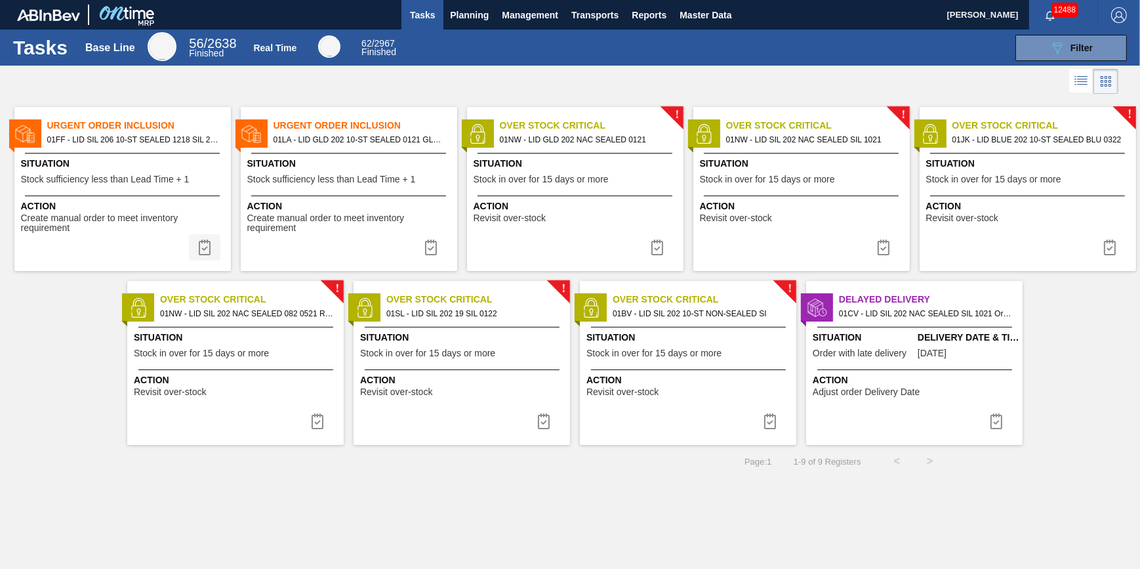
click at [210, 254] on img at bounding box center [205, 247] width 16 height 16
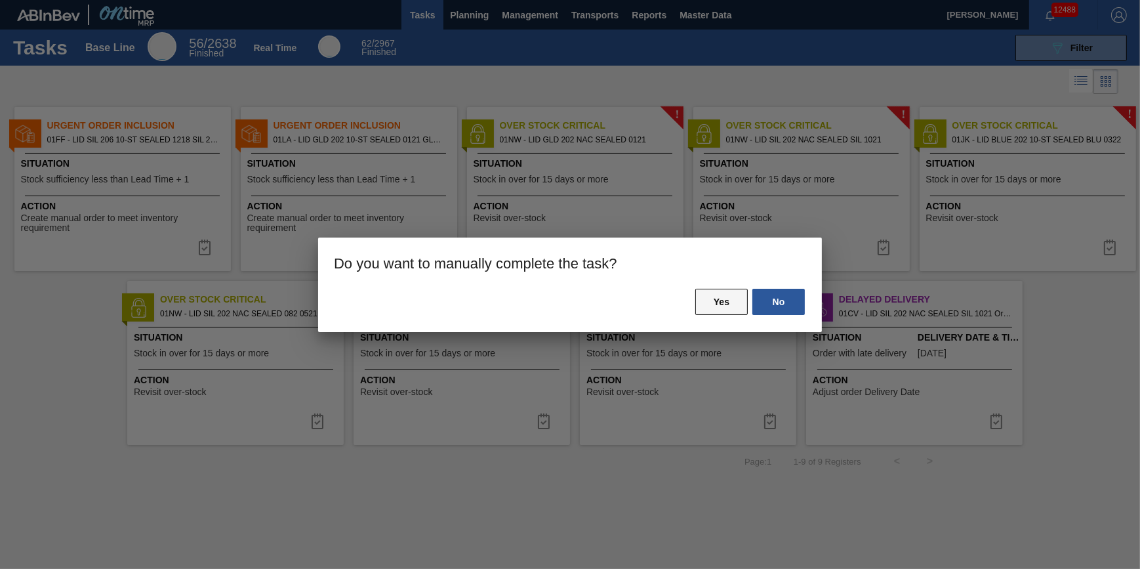
click at [731, 314] on button "Yes" at bounding box center [721, 302] width 52 height 26
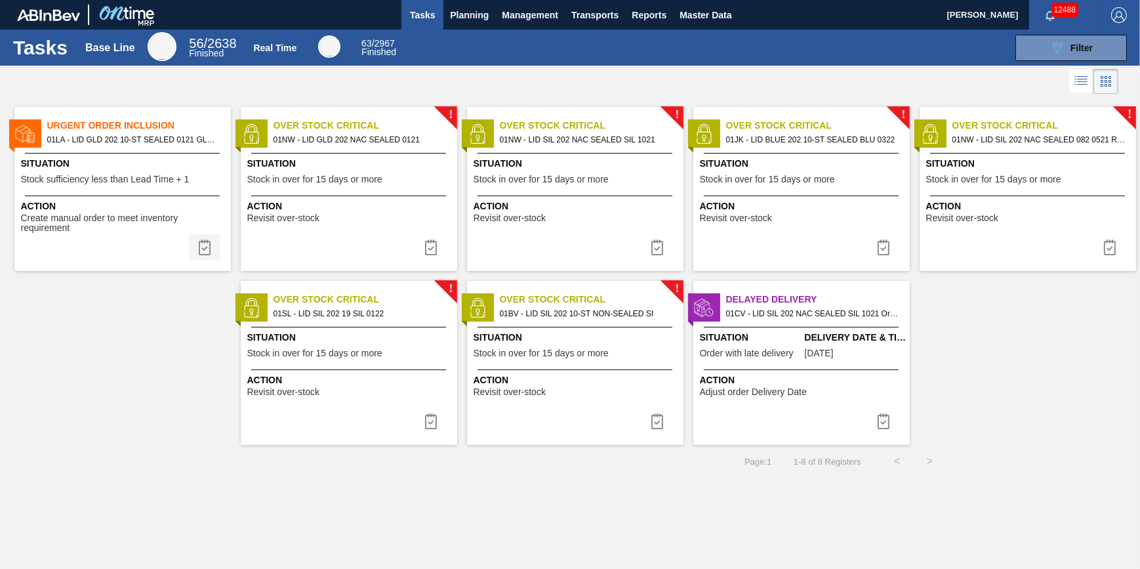
click at [199, 253] on img at bounding box center [205, 247] width 16 height 16
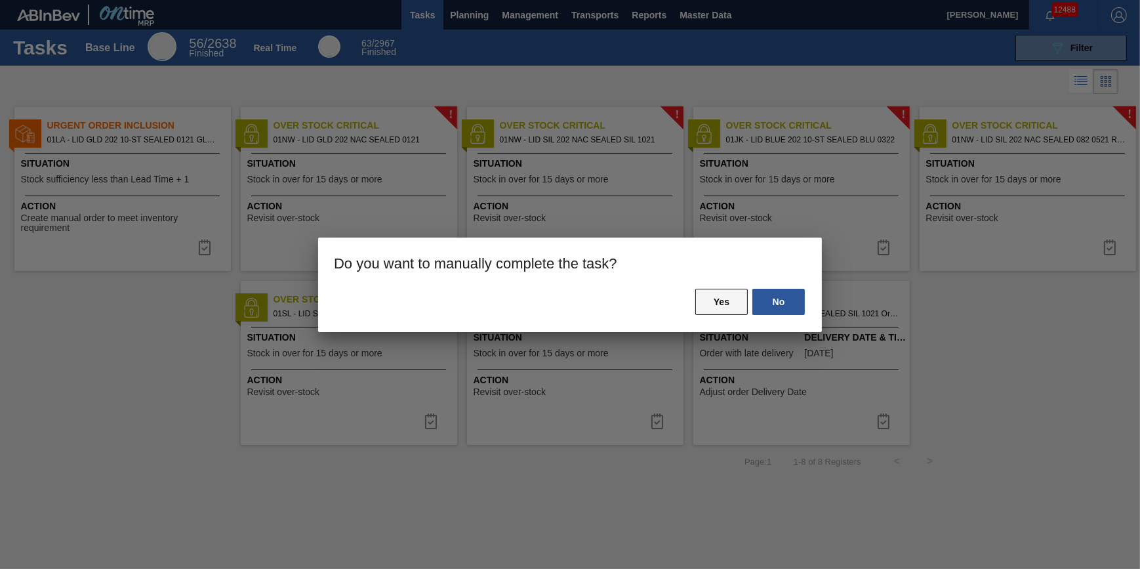
click at [731, 302] on button "Yes" at bounding box center [721, 302] width 52 height 26
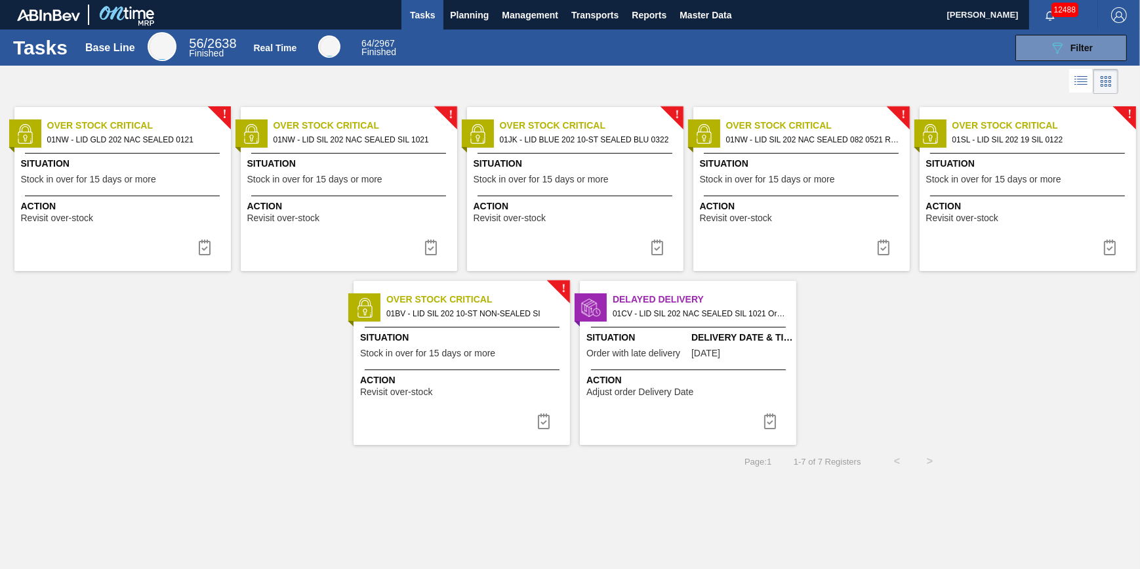
click at [669, 315] on span "01CV - LID SIL 202 NAC SEALED SIL 1021 Order - 766308" at bounding box center [699, 313] width 173 height 14
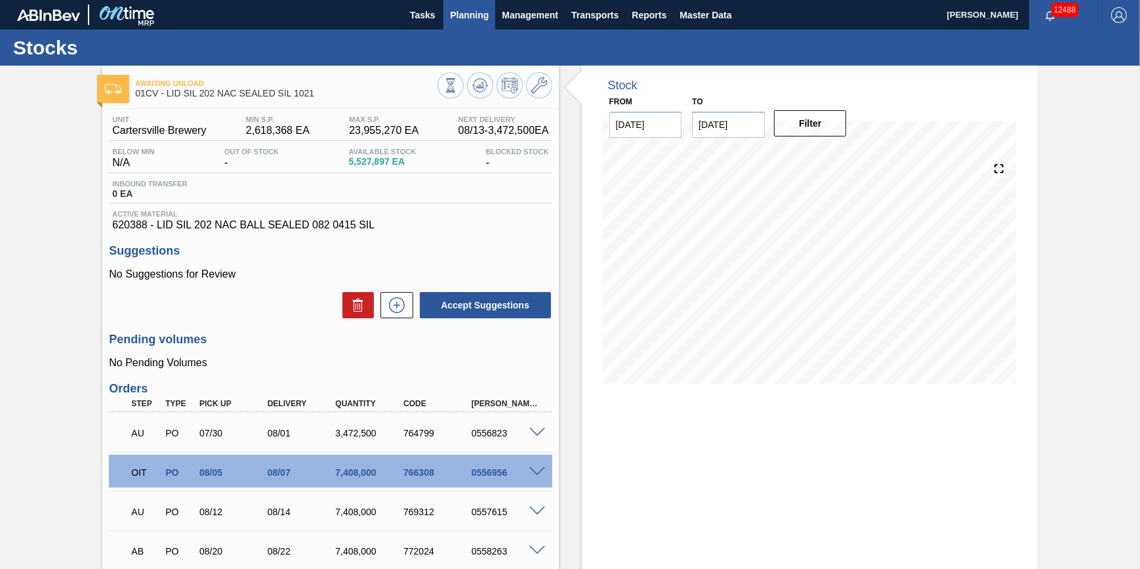
click at [471, 12] on span "Planning" at bounding box center [469, 15] width 39 height 16
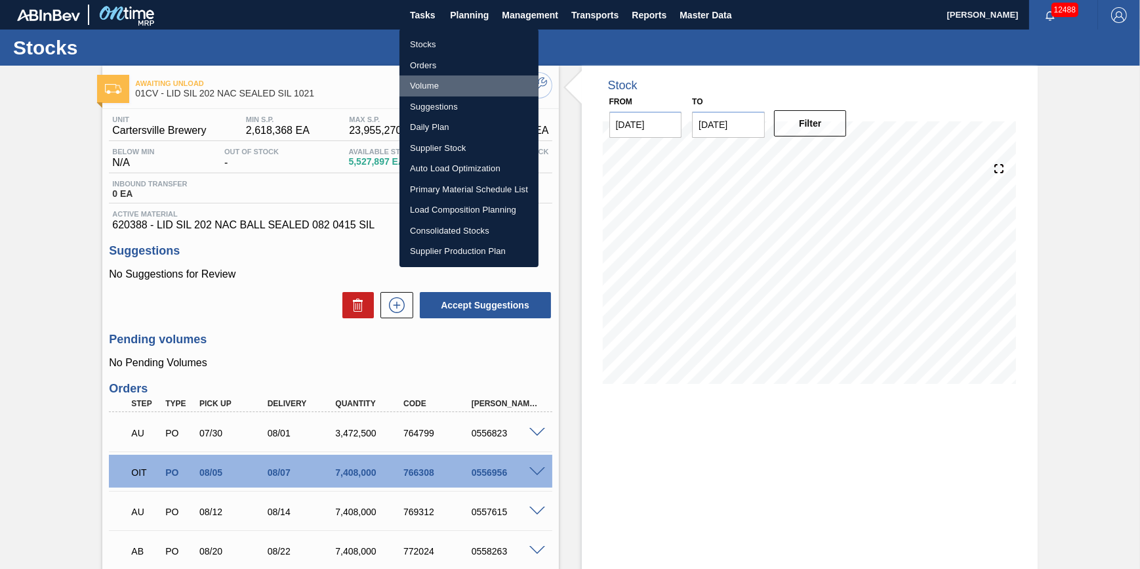
click at [454, 85] on li "Volume" at bounding box center [468, 85] width 139 height 21
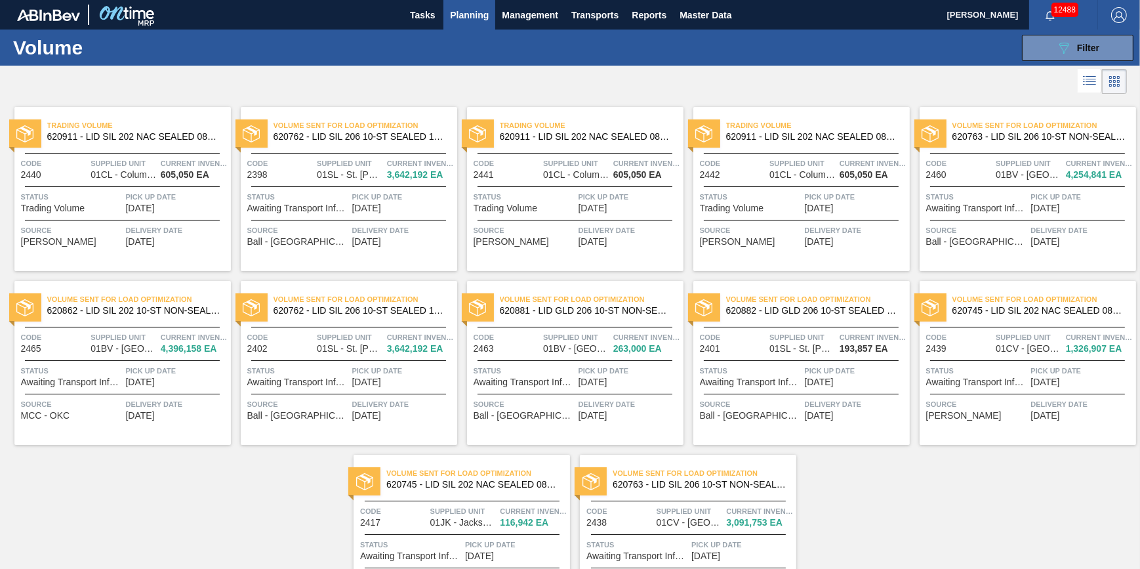
click at [171, 186] on div at bounding box center [122, 186] width 195 height 1
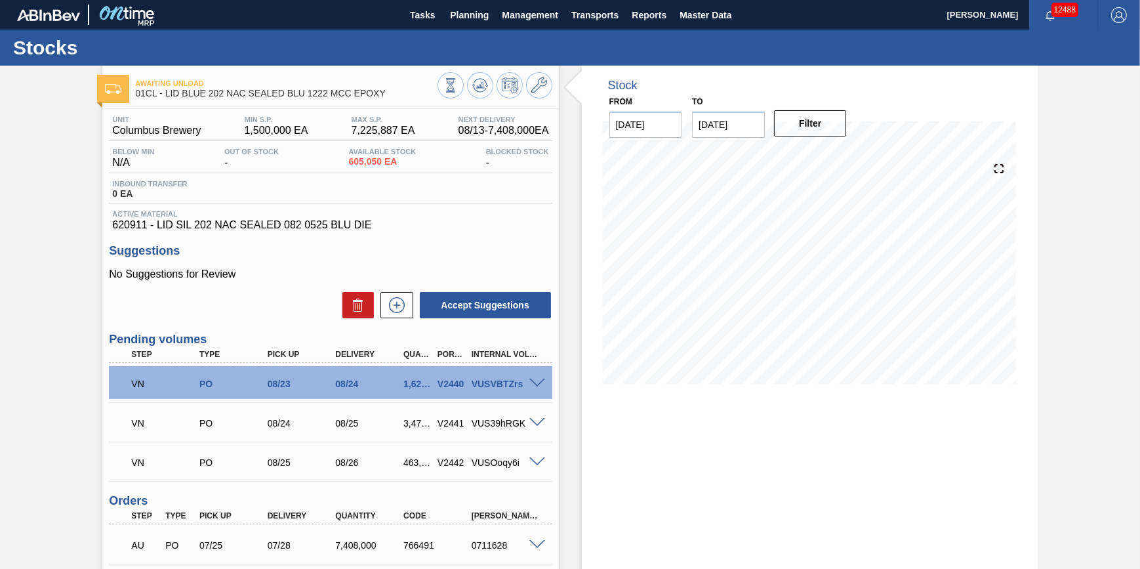
click at [533, 388] on span at bounding box center [537, 383] width 16 height 10
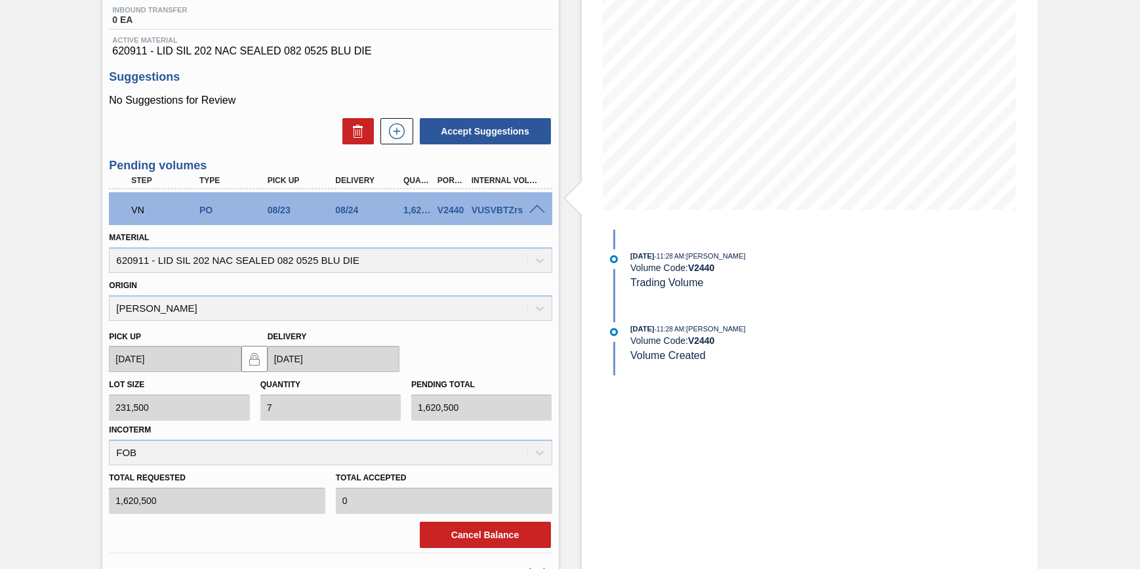
scroll to position [178, 0]
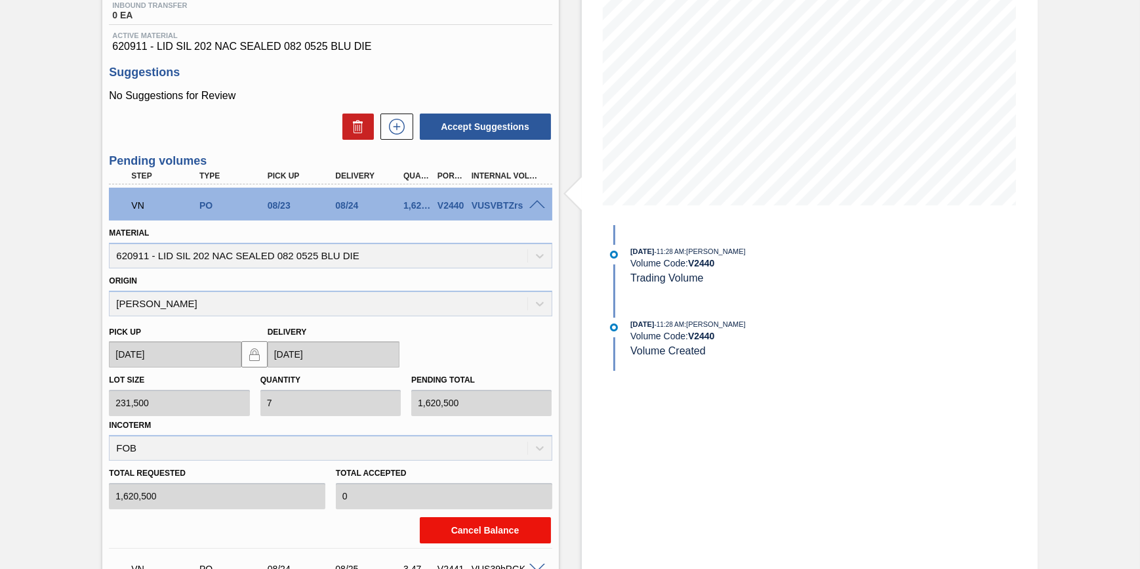
click at [492, 532] on button "Cancel Balance" at bounding box center [485, 530] width 131 height 26
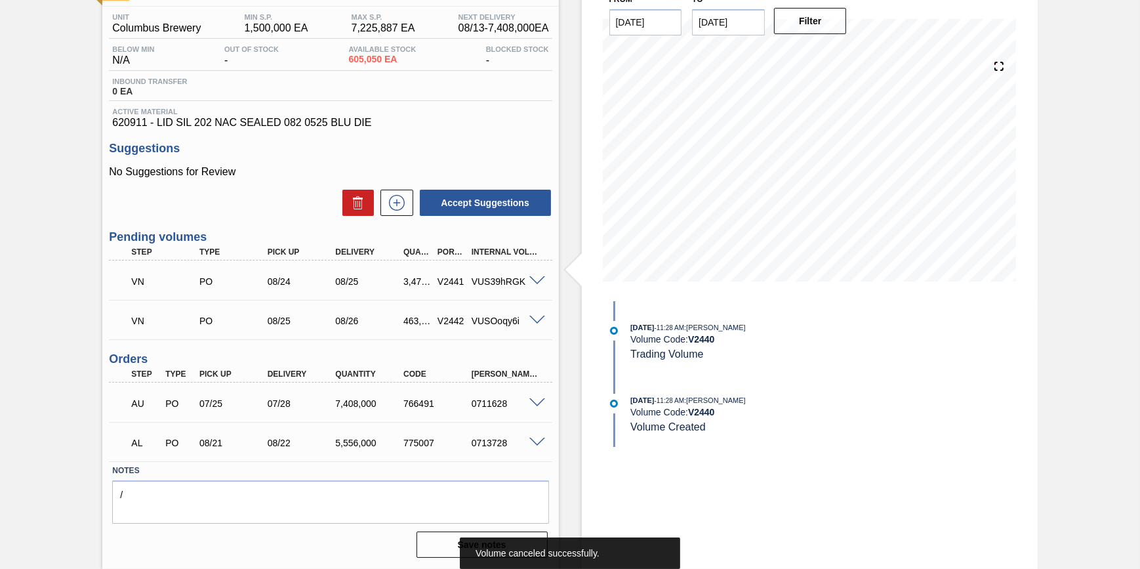
scroll to position [105, 0]
click at [540, 284] on span at bounding box center [537, 281] width 16 height 10
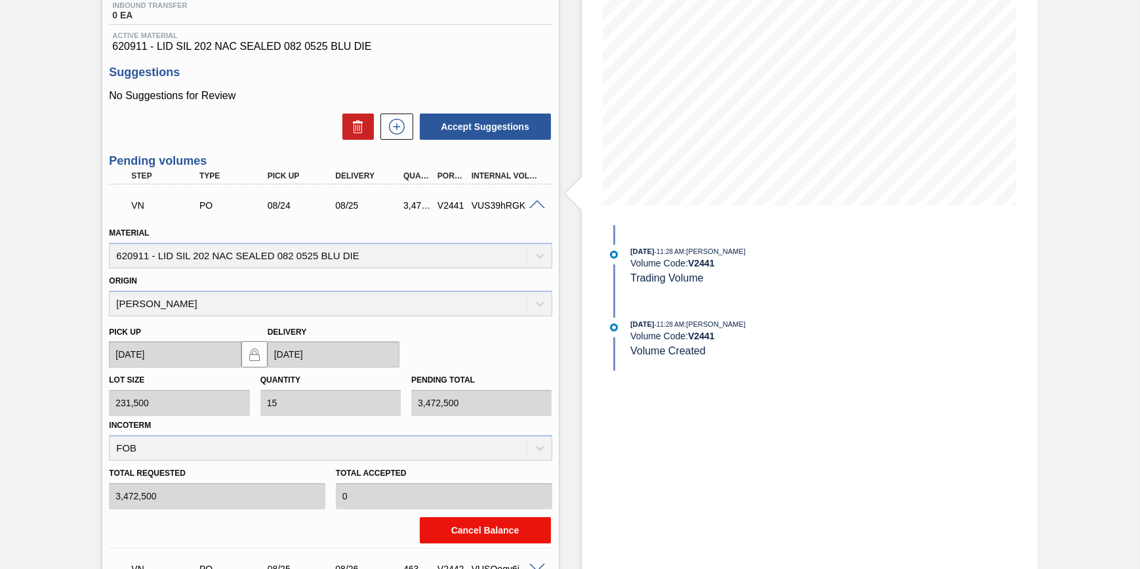
click at [498, 543] on button "Cancel Balance" at bounding box center [485, 530] width 131 height 26
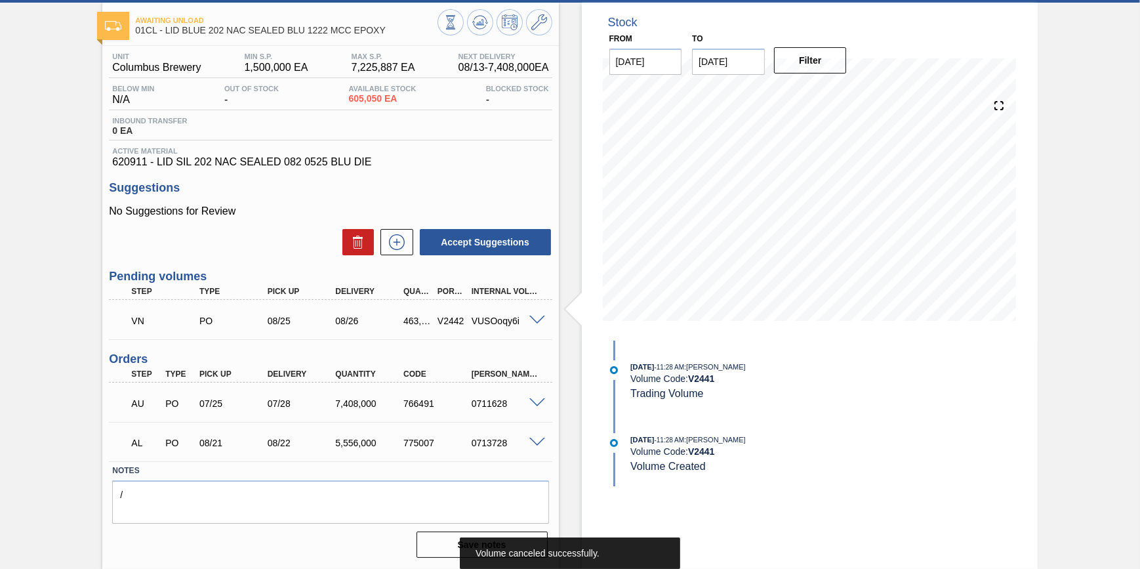
scroll to position [66, 0]
click at [538, 323] on span at bounding box center [537, 320] width 16 height 10
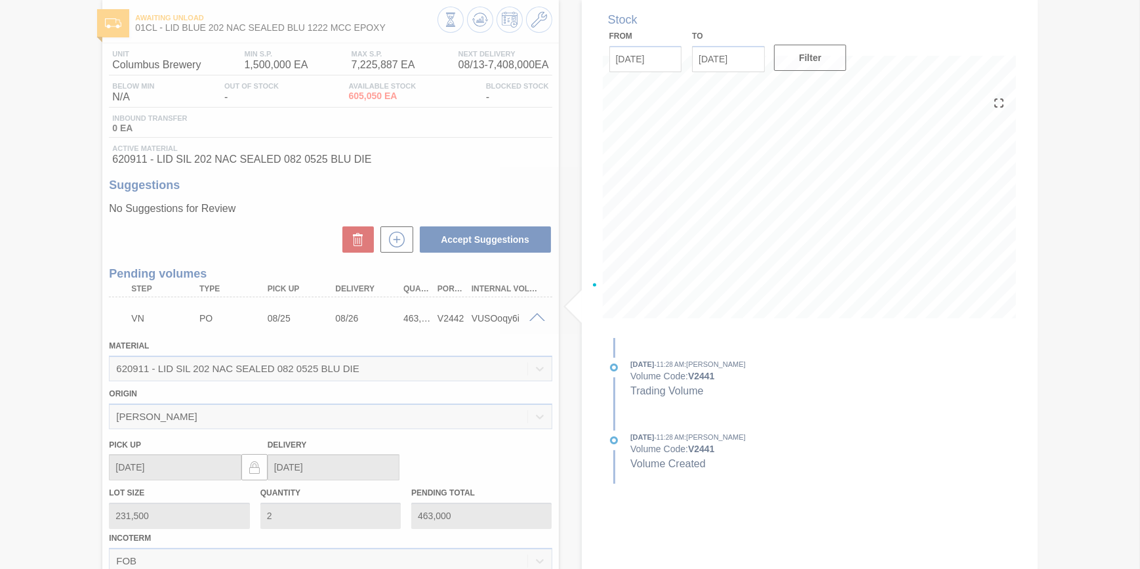
scroll to position [178, 0]
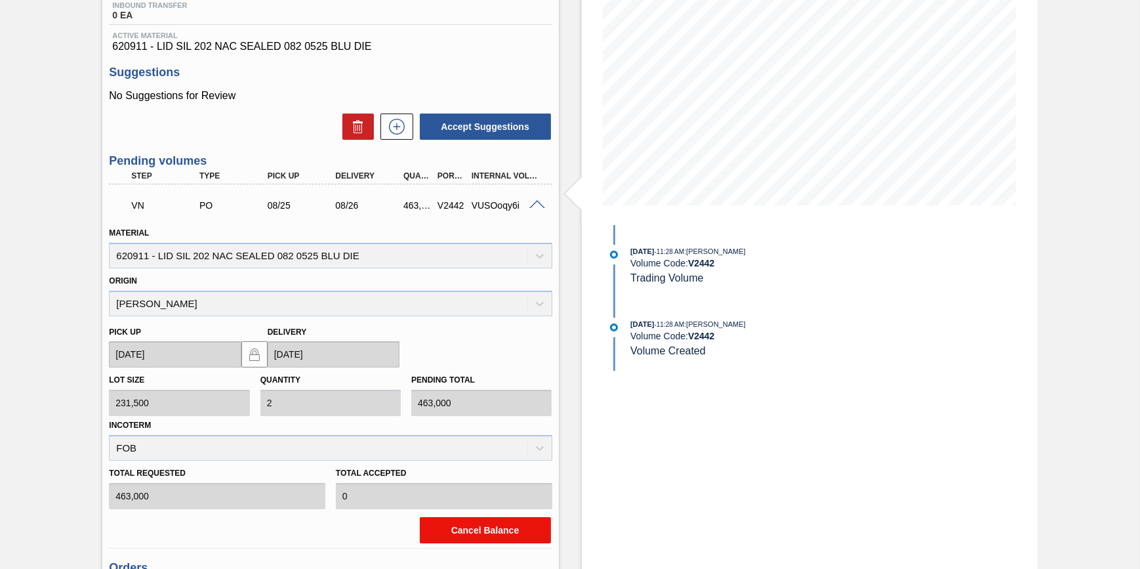
click at [517, 536] on button "Cancel Balance" at bounding box center [485, 530] width 131 height 26
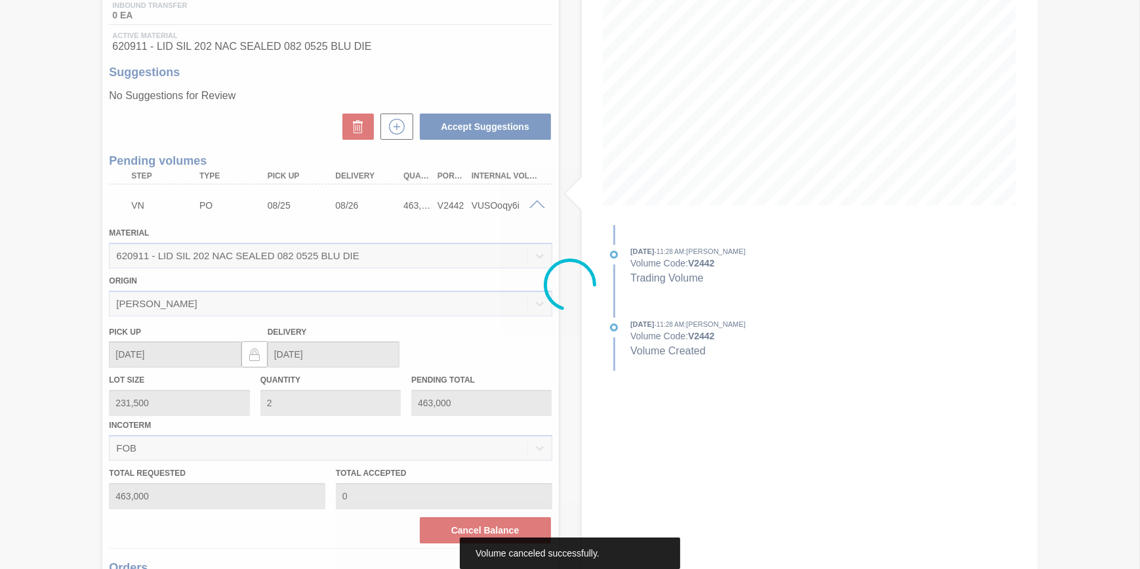
scroll to position [33, 0]
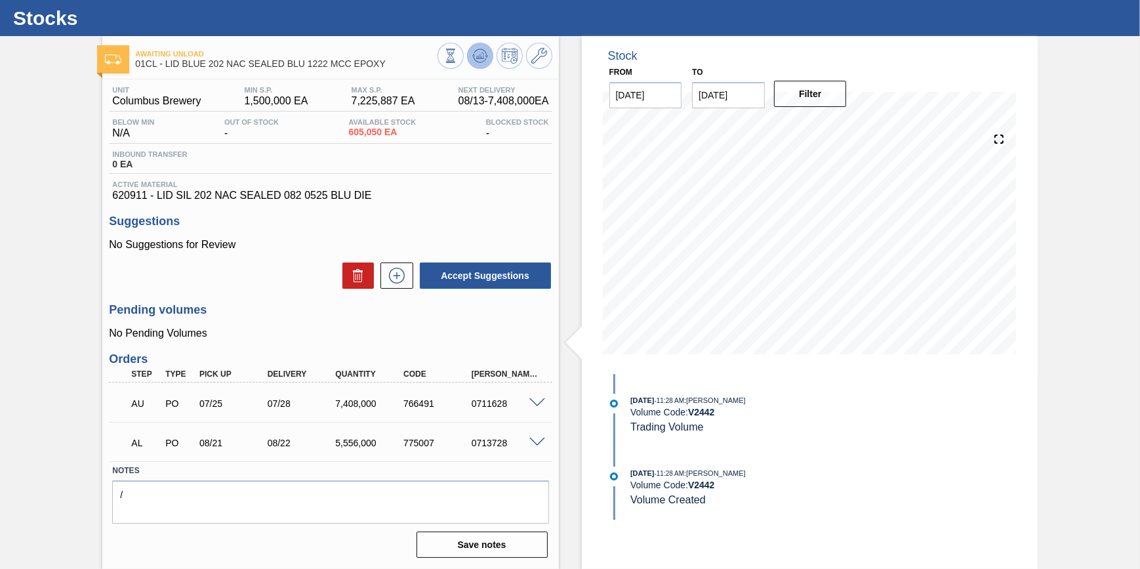
click at [458, 49] on icon at bounding box center [450, 56] width 14 height 14
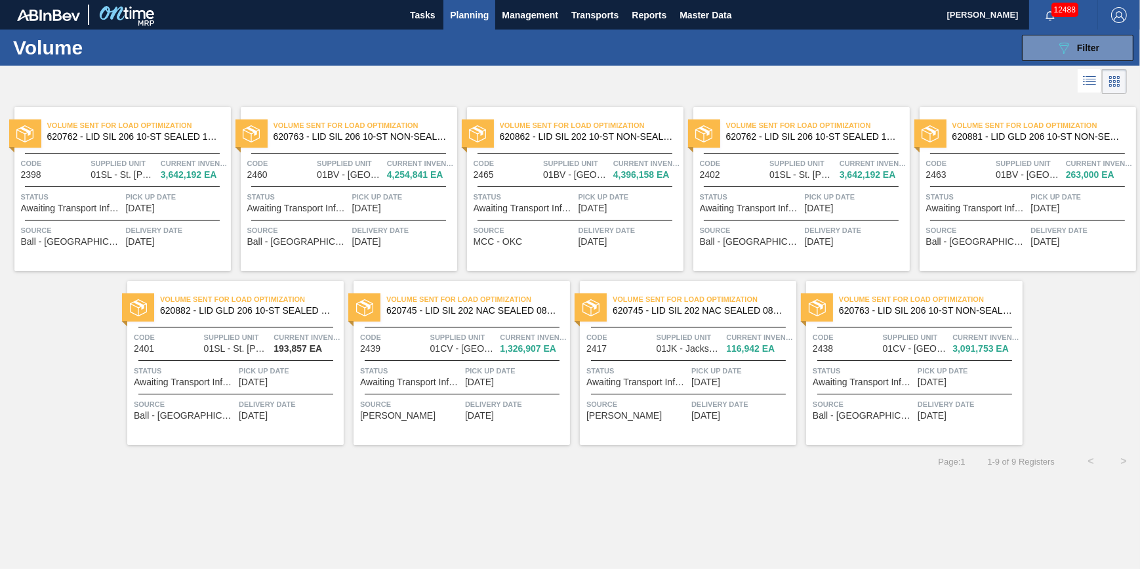
click at [157, 197] on span "Pick up Date" at bounding box center [177, 196] width 102 height 13
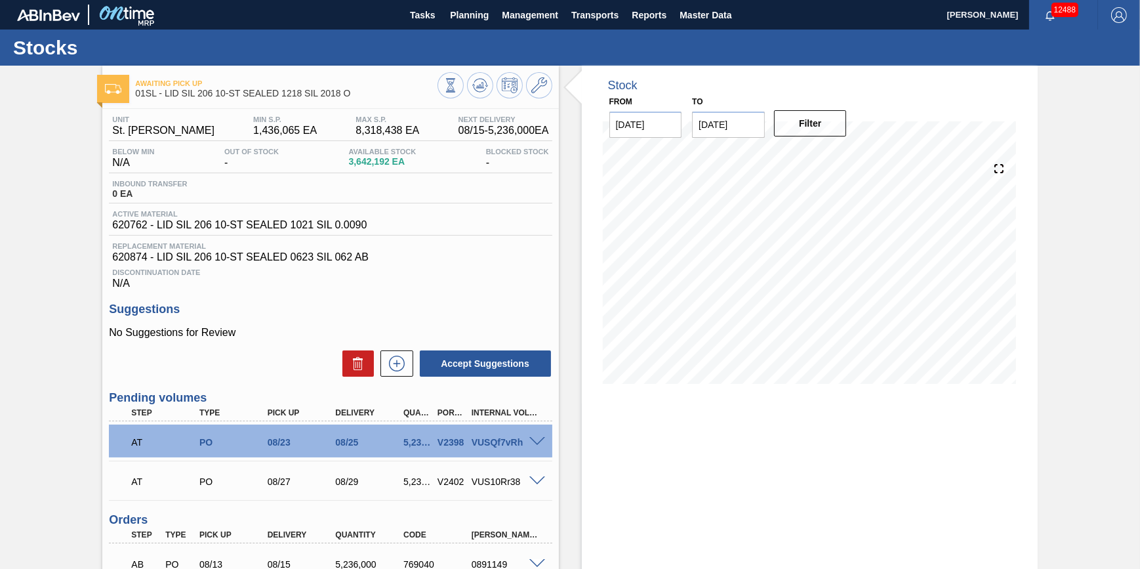
click at [539, 446] on span at bounding box center [537, 442] width 16 height 10
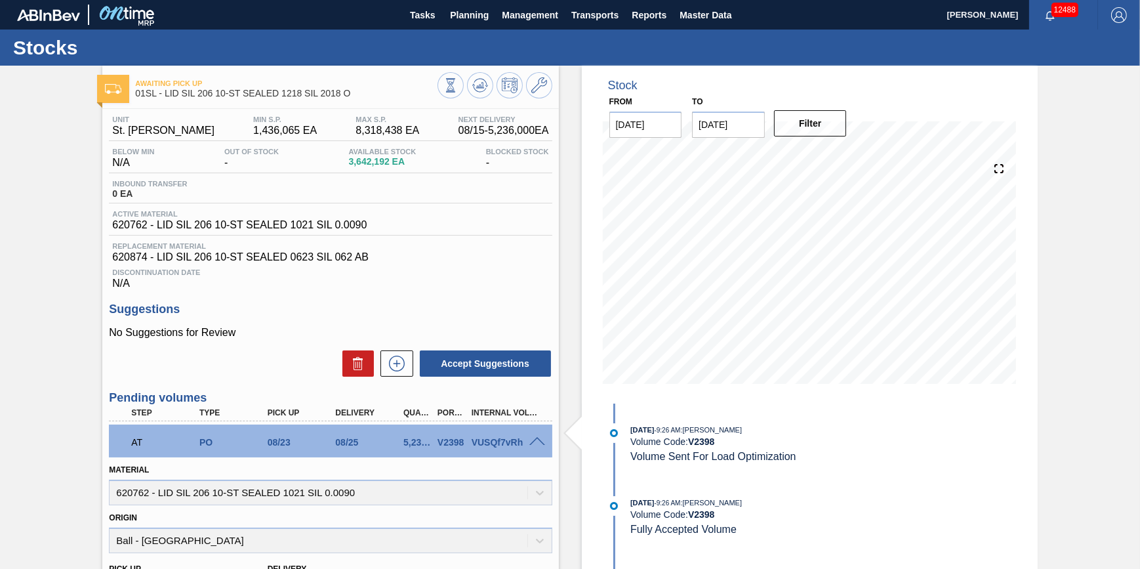
click at [538, 447] on span at bounding box center [537, 442] width 16 height 10
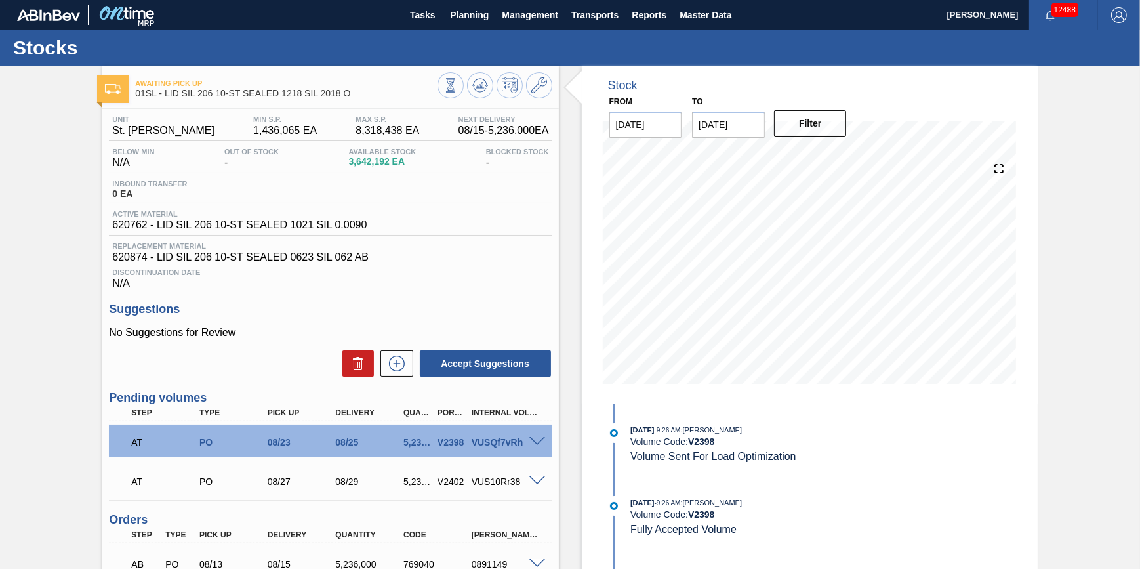
click at [538, 447] on span at bounding box center [537, 442] width 16 height 10
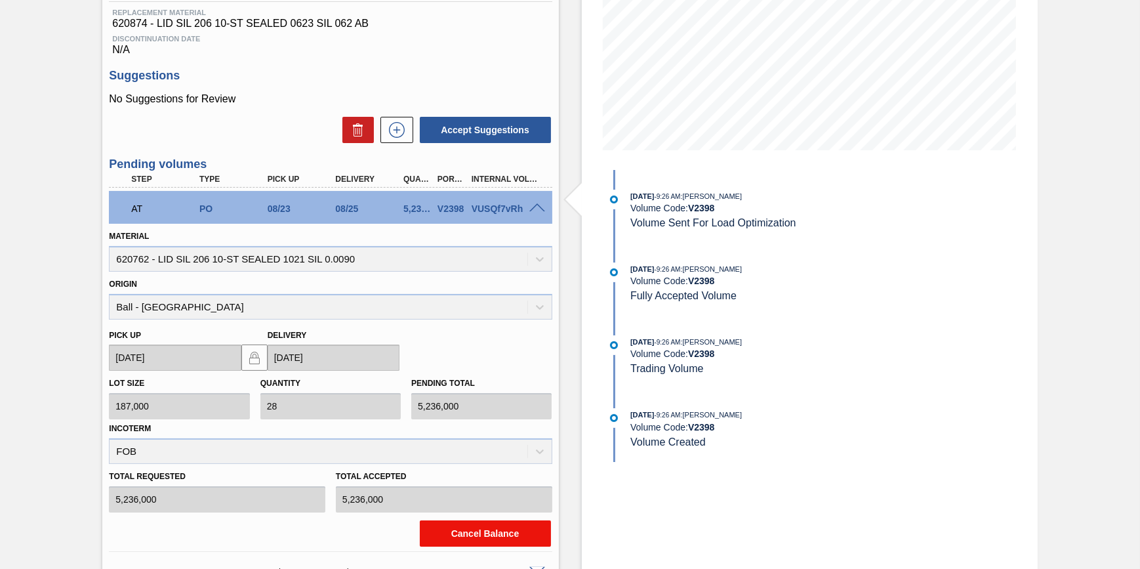
scroll to position [298, 0]
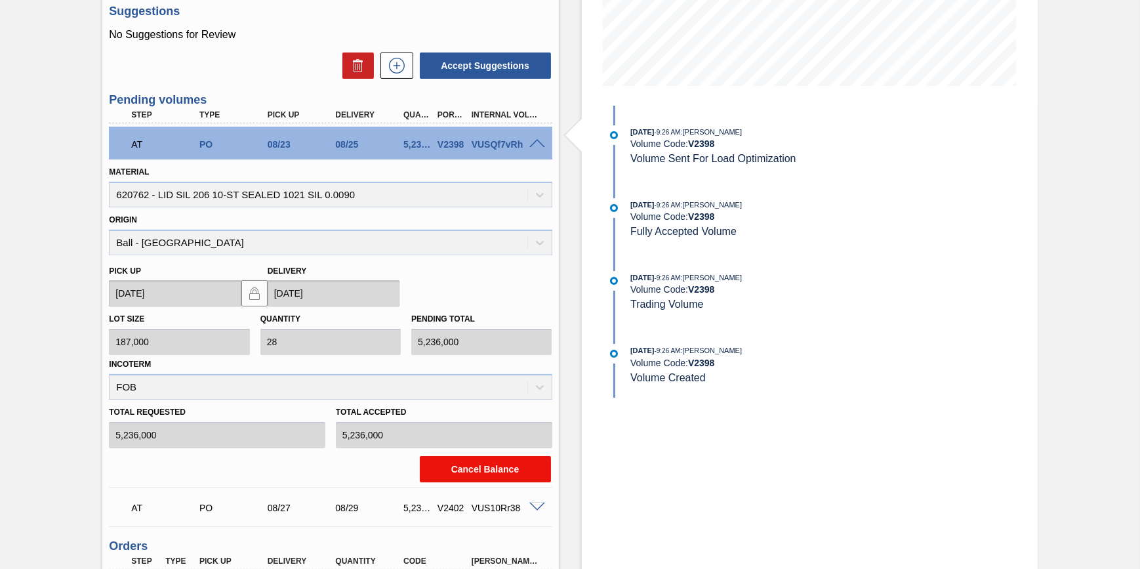
click at [491, 474] on button "Cancel Balance" at bounding box center [485, 469] width 131 height 26
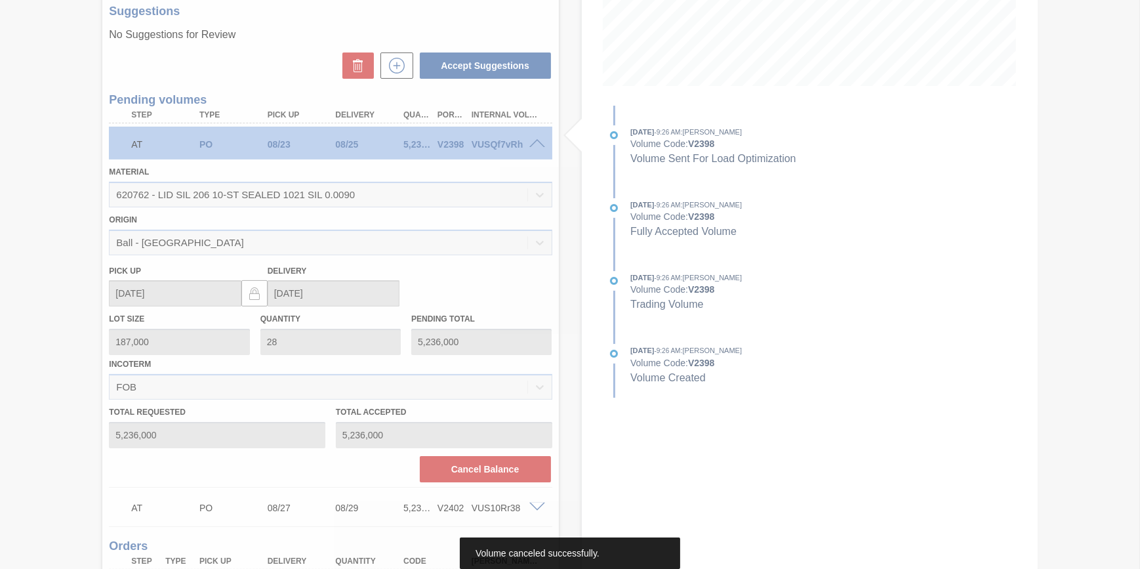
scroll to position [129, 0]
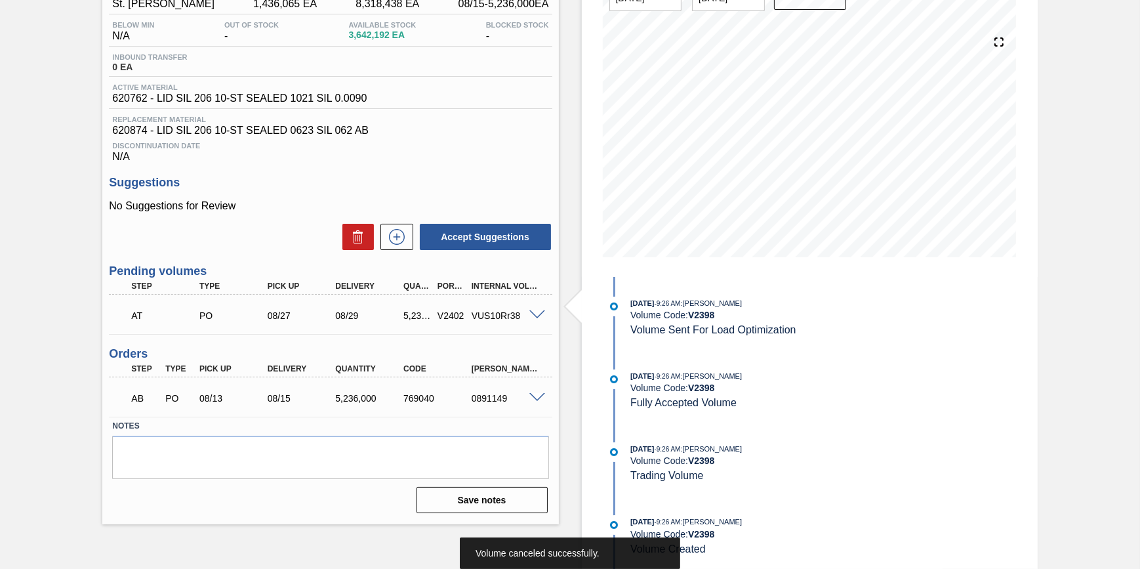
click at [531, 320] on span at bounding box center [537, 315] width 16 height 10
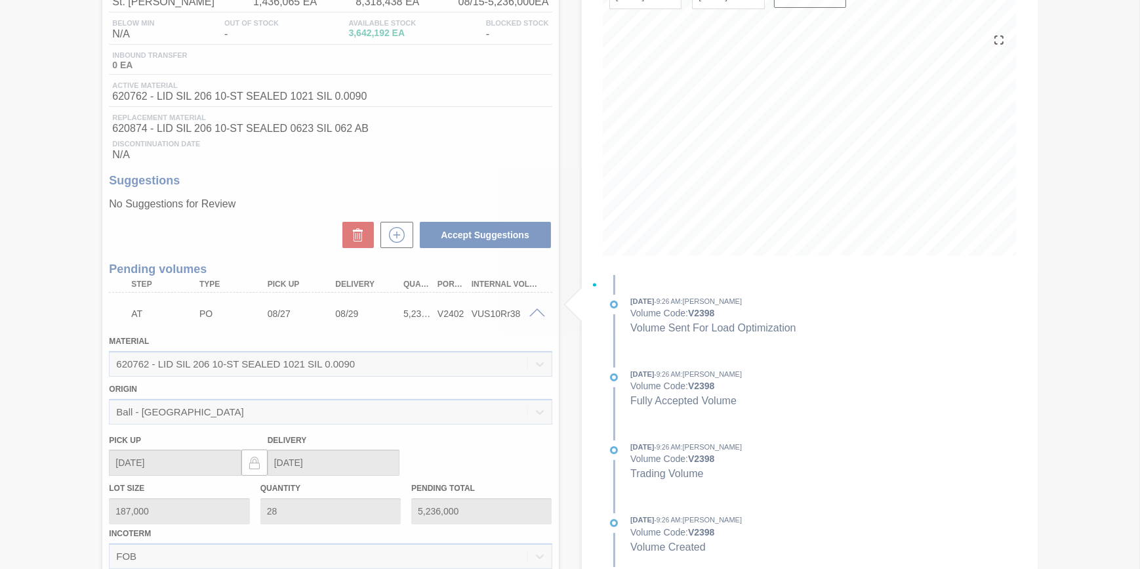
scroll to position [298, 0]
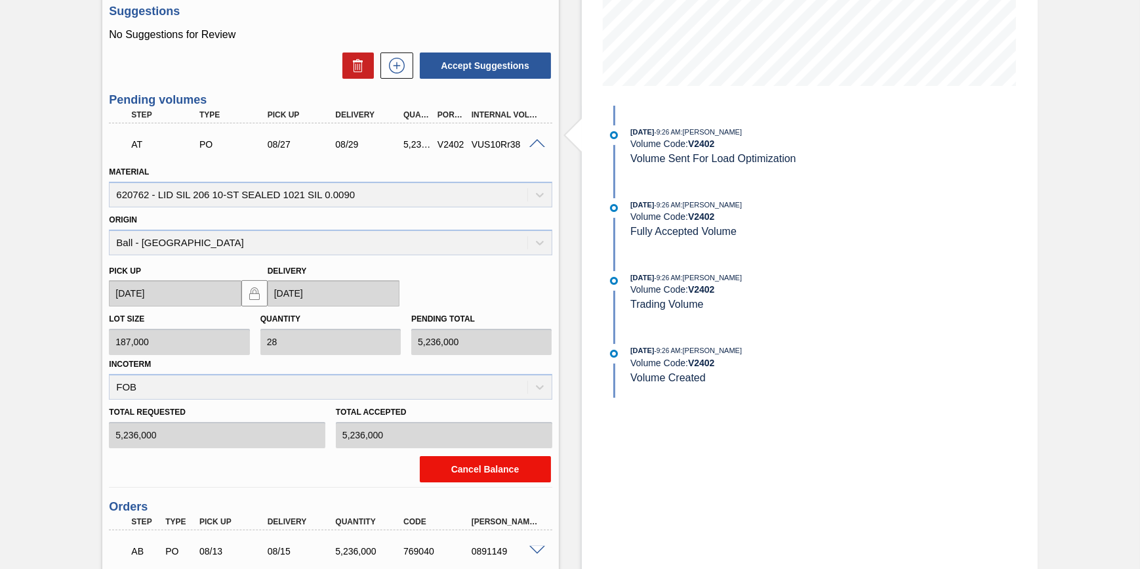
click at [488, 479] on button "Cancel Balance" at bounding box center [485, 469] width 131 height 26
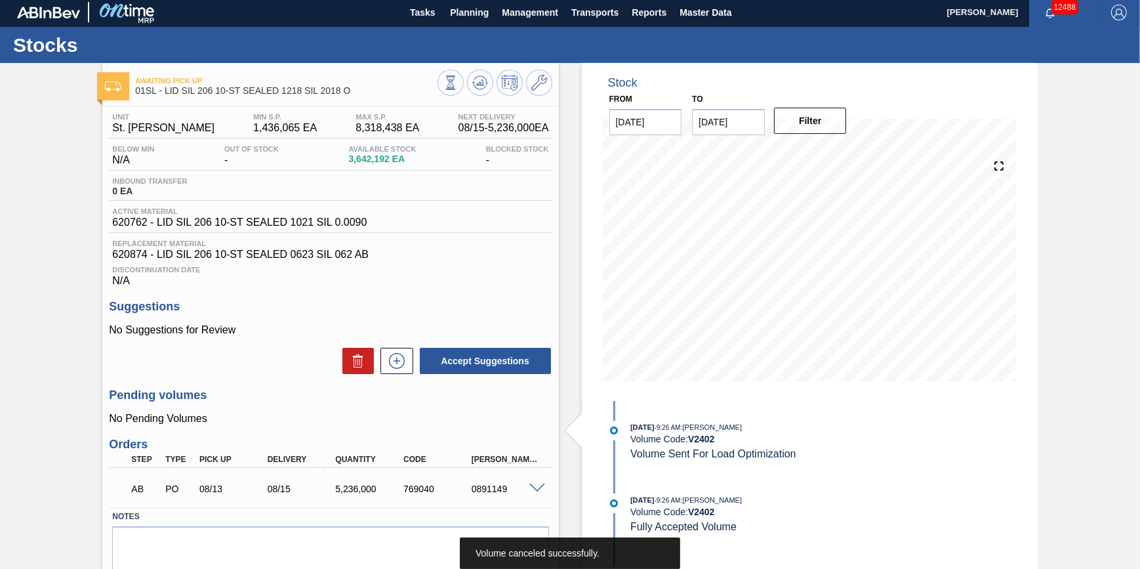
scroll to position [0, 0]
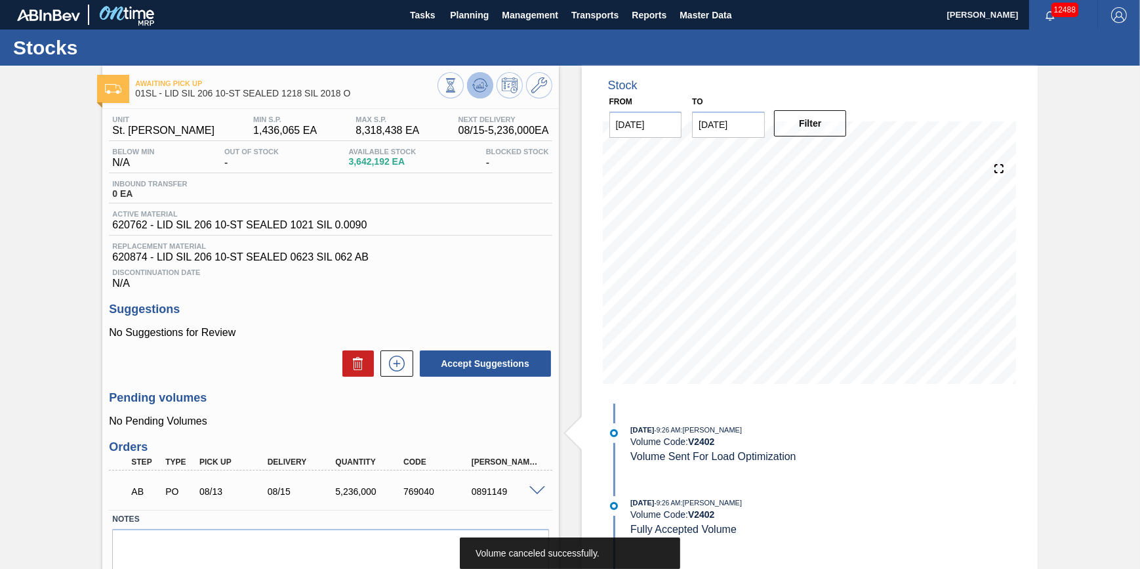
click at [474, 81] on icon at bounding box center [480, 82] width 13 height 7
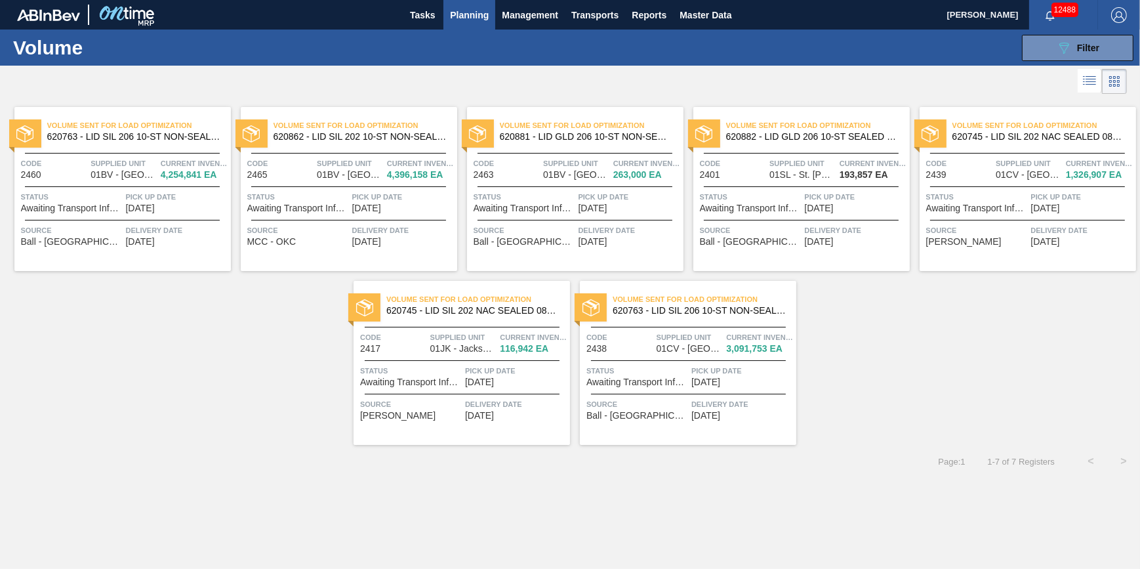
click at [168, 218] on div "Volume Sent For Load Optimization 620763 - LID SIL 206 10-ST NON-SEALED 1021 SI…" at bounding box center [122, 189] width 216 height 164
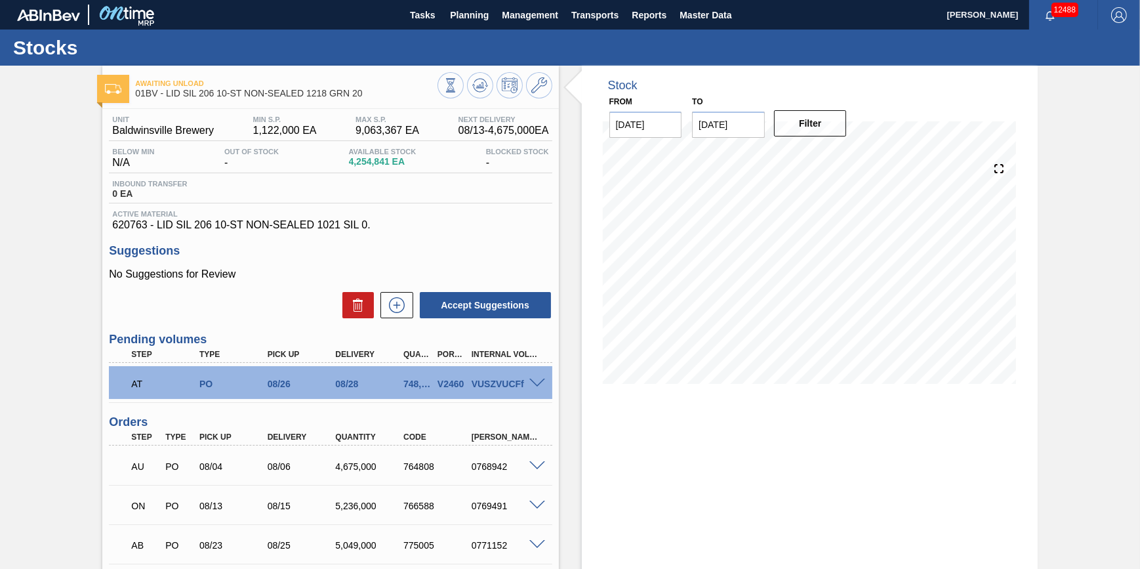
click at [537, 388] on span at bounding box center [537, 383] width 16 height 10
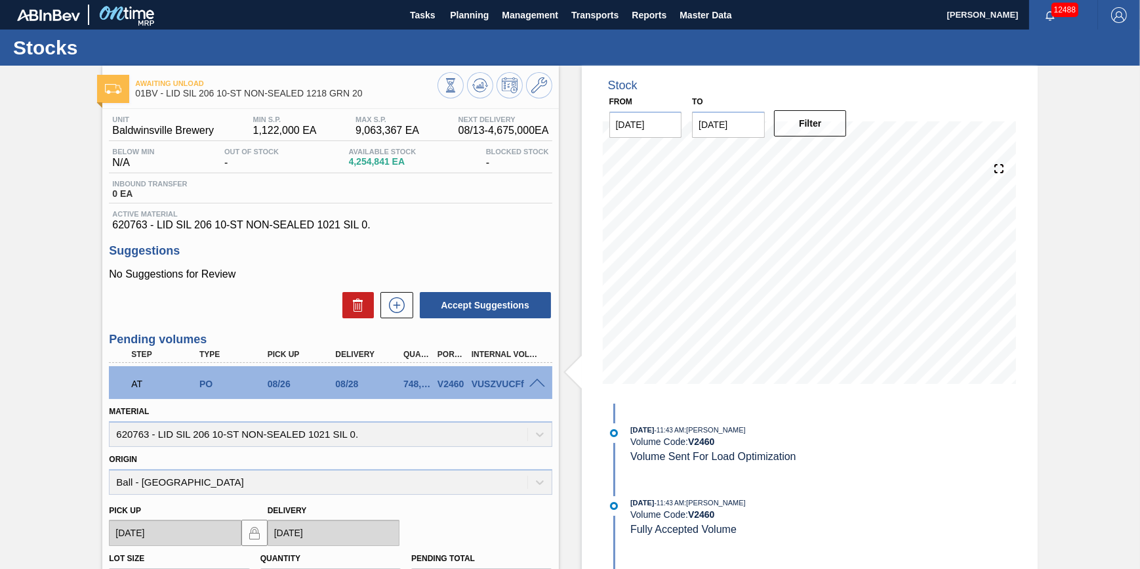
scroll to position [298, 0]
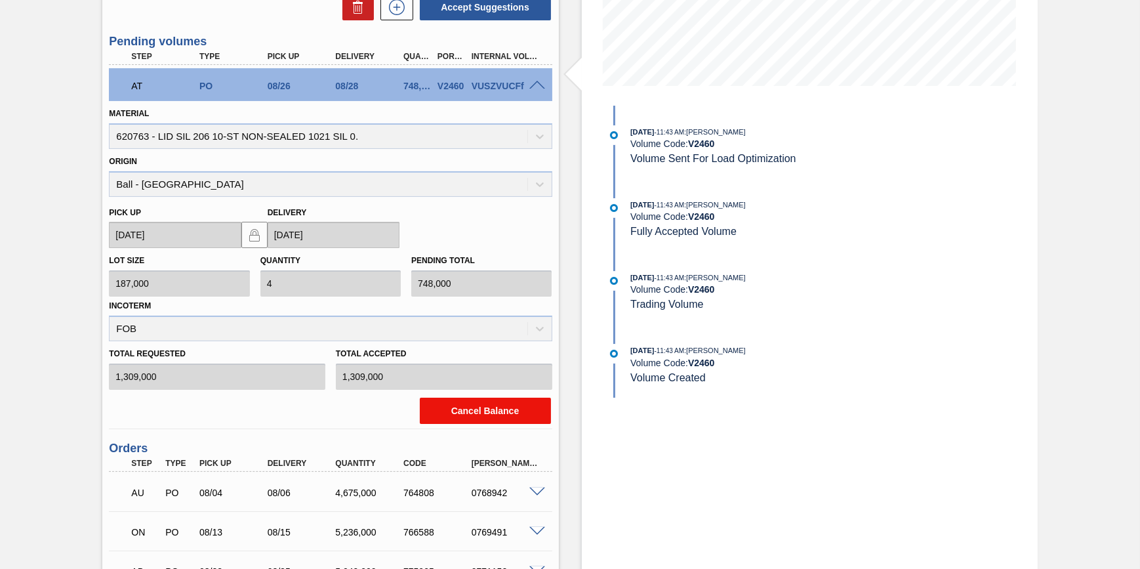
click at [525, 421] on button "Cancel Balance" at bounding box center [485, 410] width 131 height 26
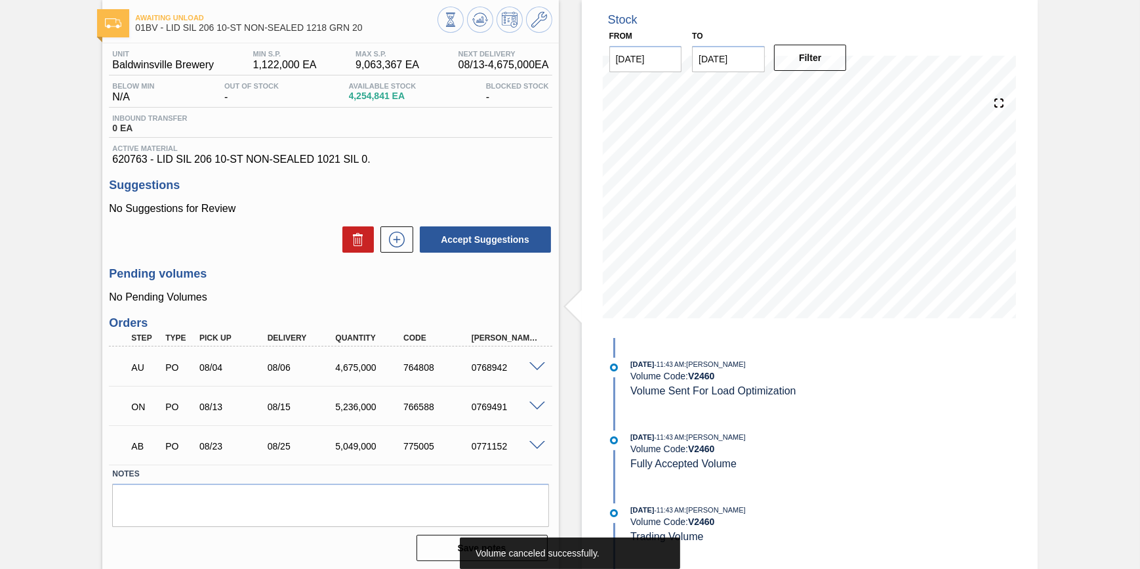
scroll to position [0, 0]
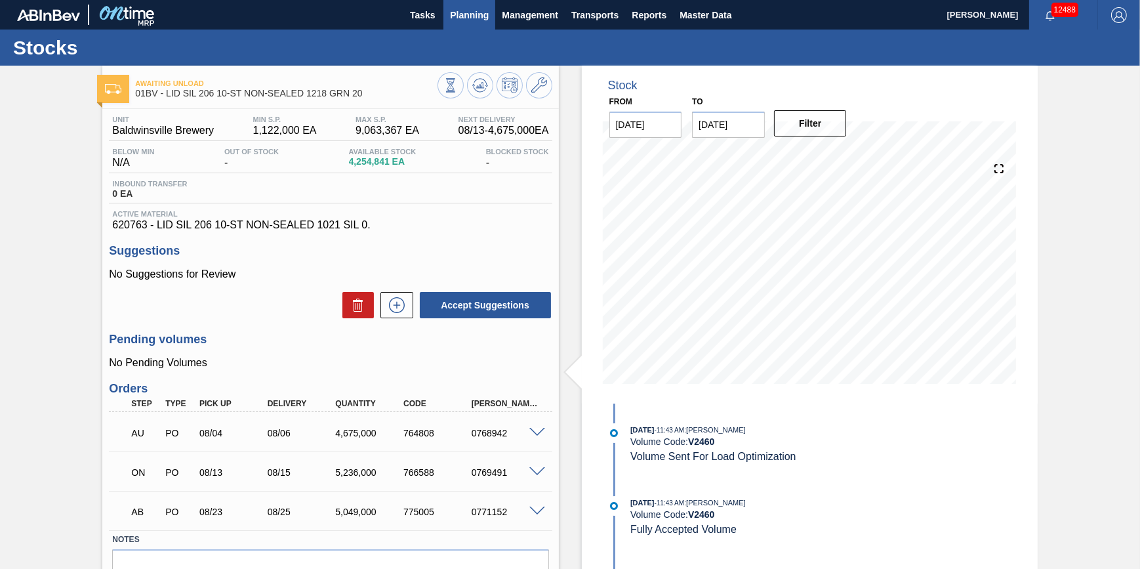
click at [455, 19] on span "Planning" at bounding box center [469, 15] width 39 height 16
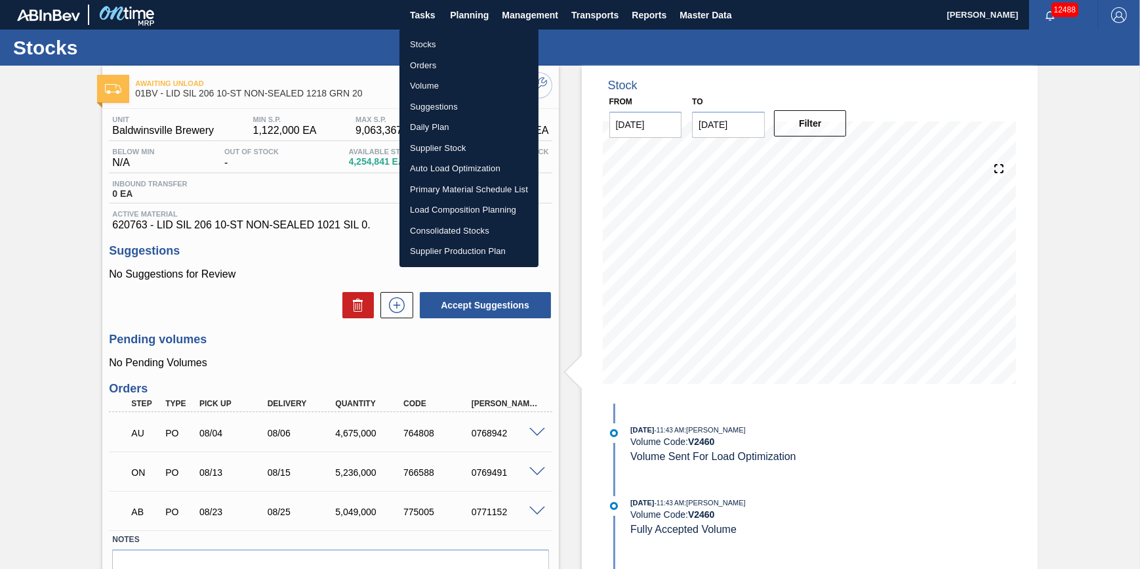
click at [445, 85] on li "Volume" at bounding box center [468, 85] width 139 height 21
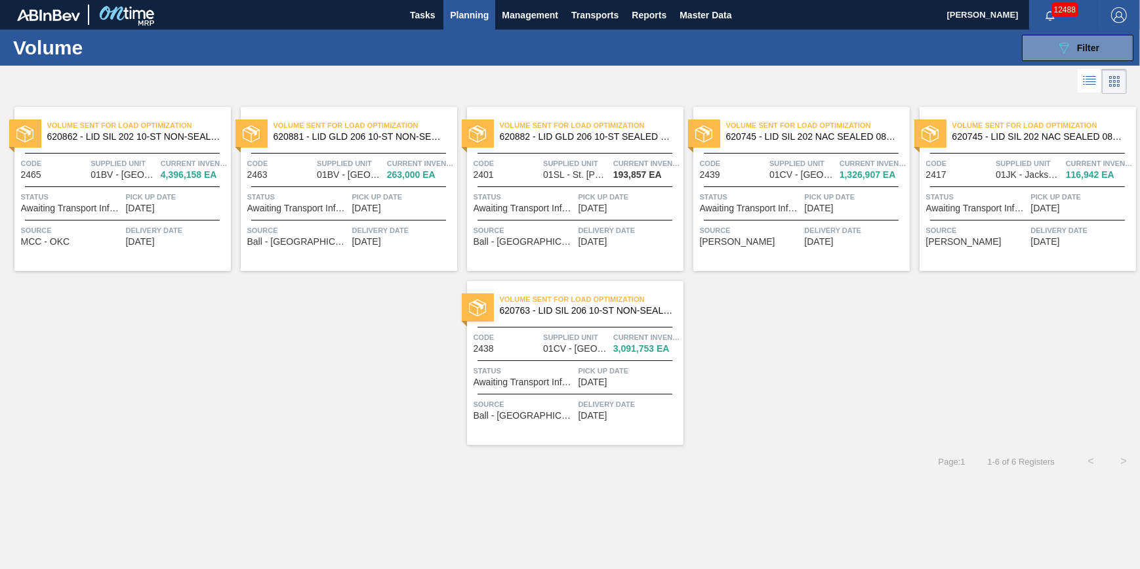
click at [177, 211] on div "Pick up Date 08/27/2025" at bounding box center [177, 201] width 102 height 23
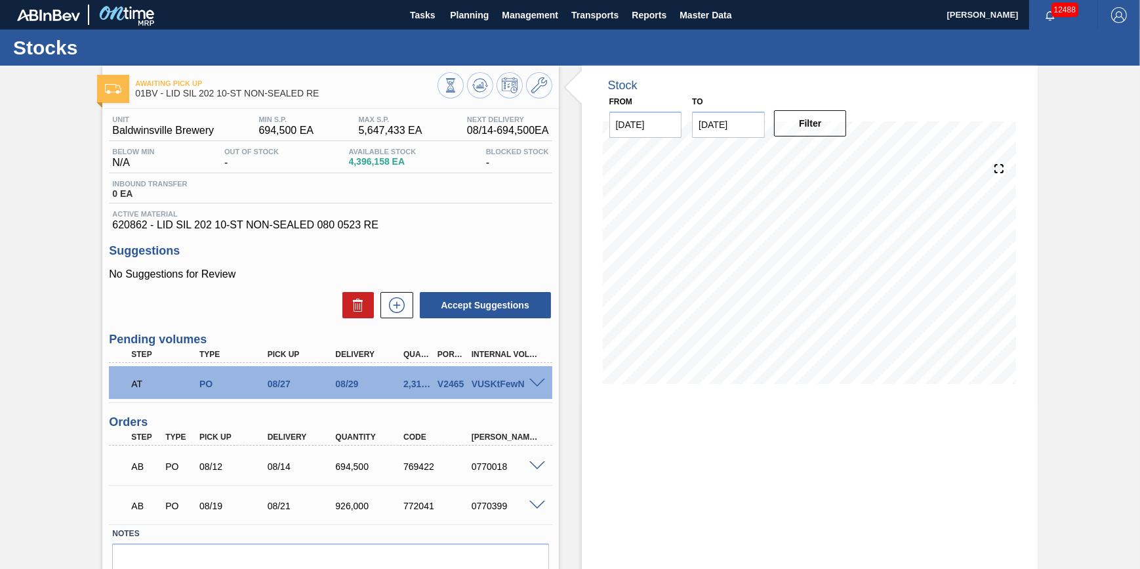
click at [543, 384] on span at bounding box center [537, 383] width 16 height 10
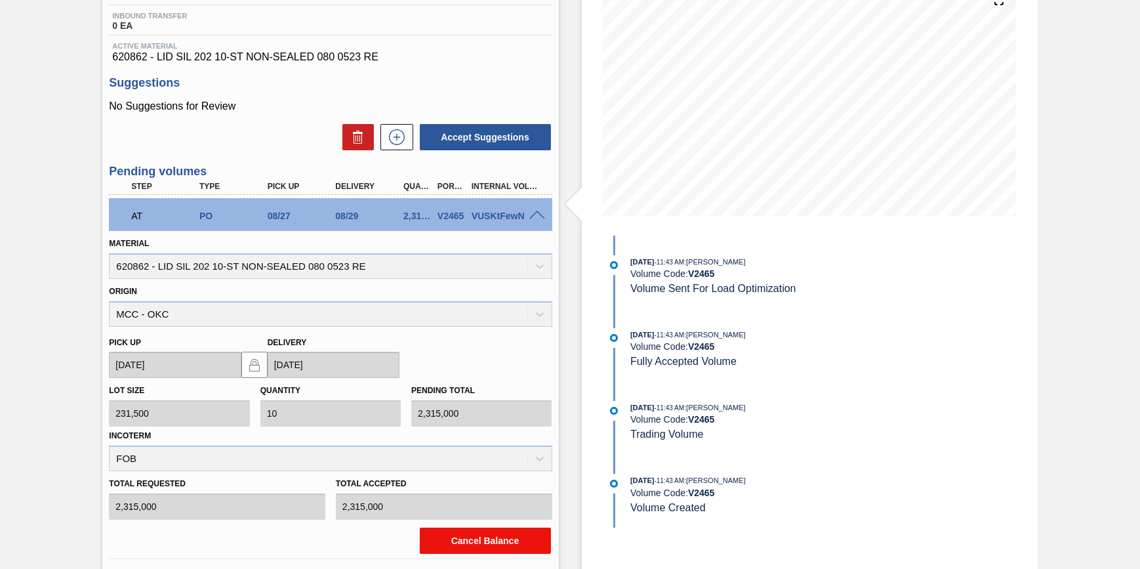
scroll to position [357, 0]
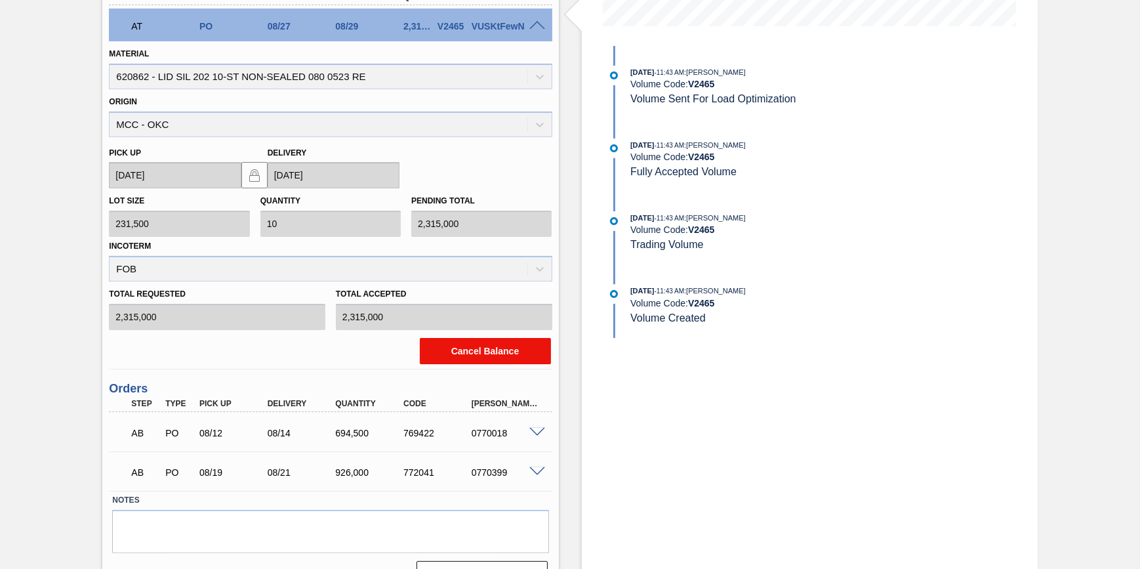
click at [471, 347] on button "Cancel Balance" at bounding box center [485, 351] width 131 height 26
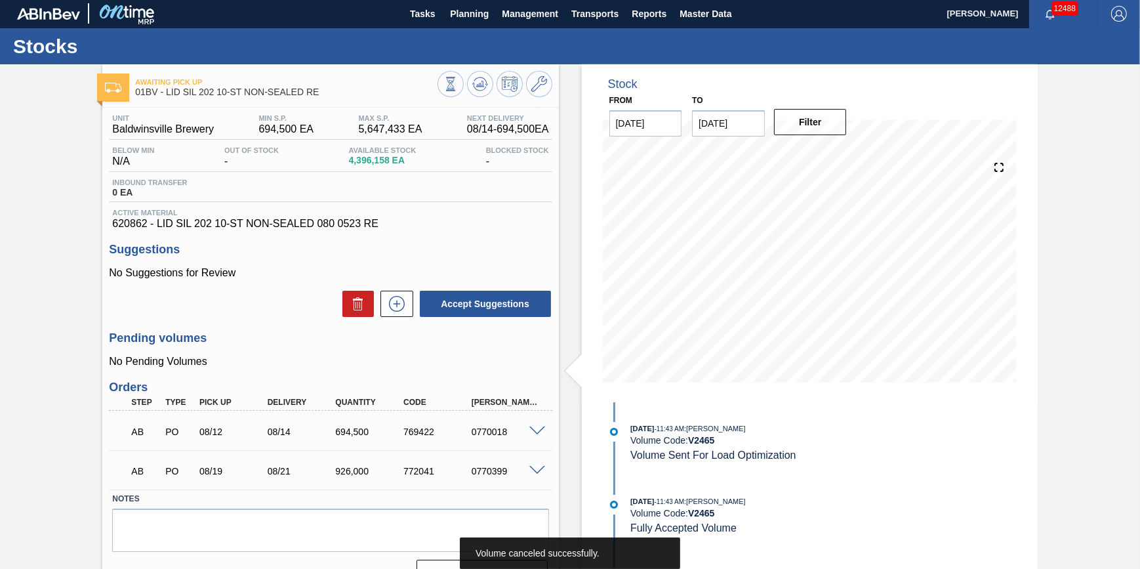
scroll to position [0, 0]
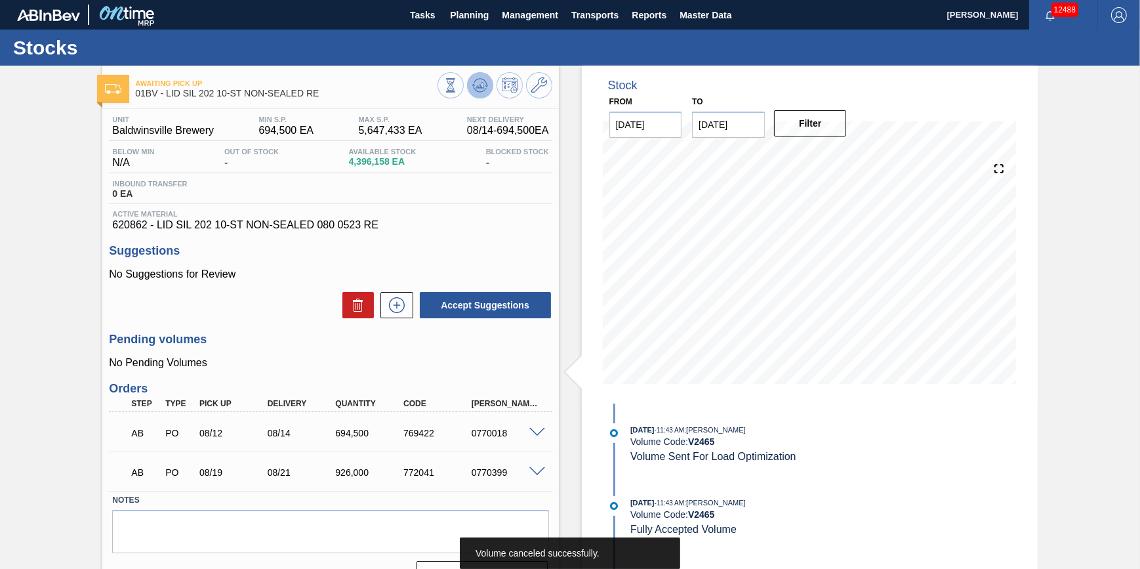
click at [458, 92] on icon at bounding box center [450, 85] width 14 height 14
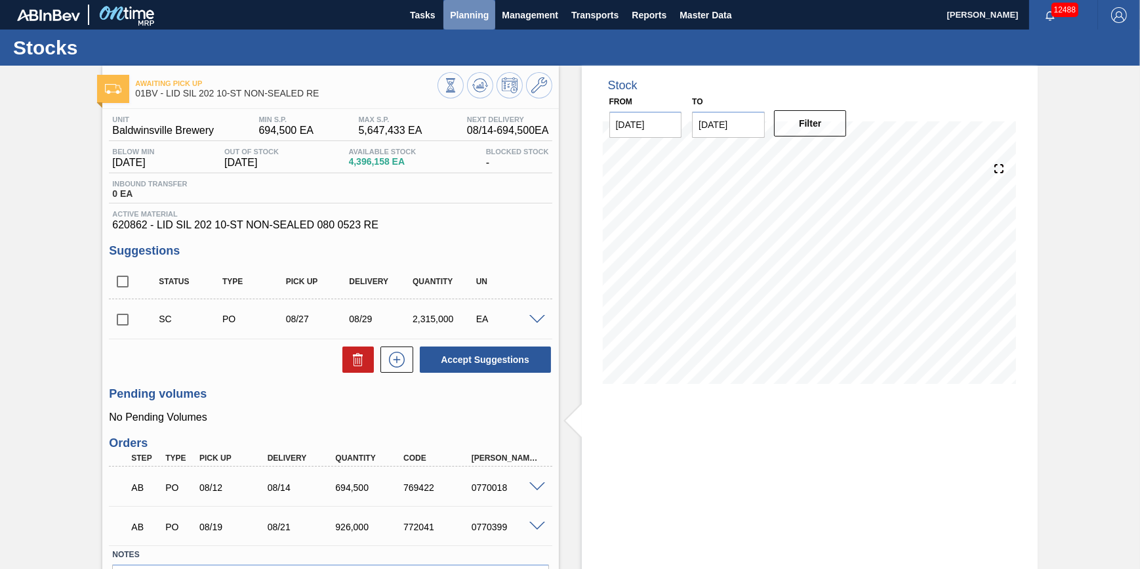
click at [459, 16] on span "Planning" at bounding box center [469, 15] width 39 height 16
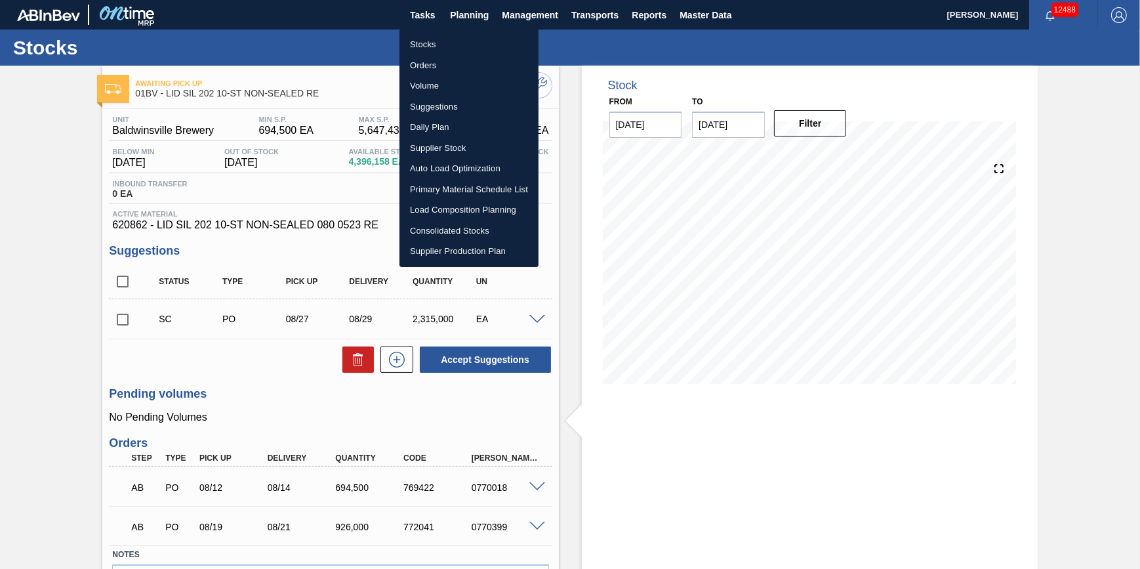
click at [455, 102] on li "Suggestions" at bounding box center [468, 106] width 139 height 21
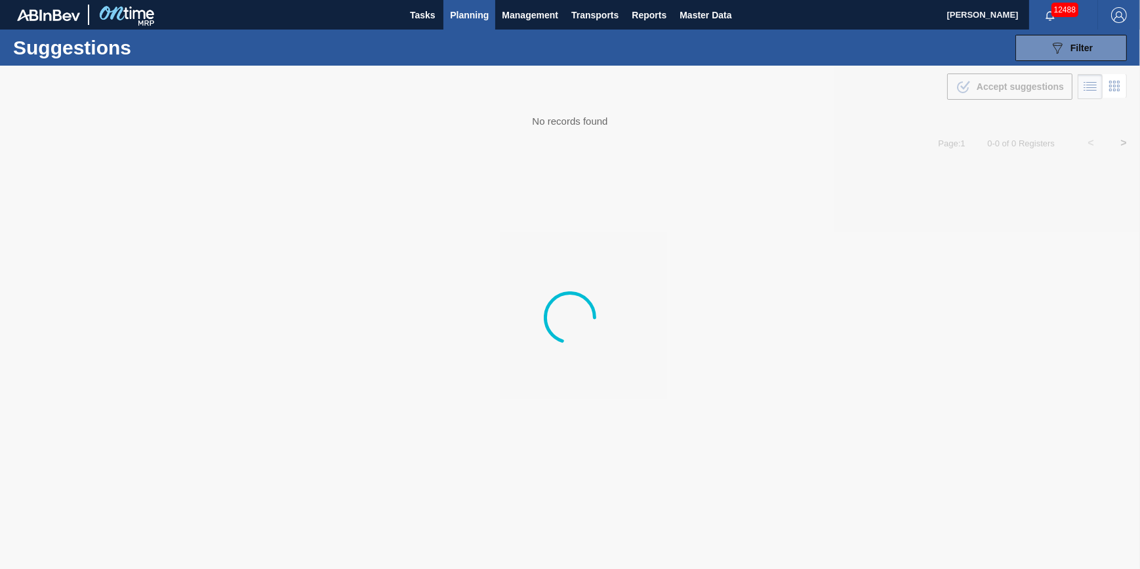
type from "[DATE]"
type to "09/30/2025"
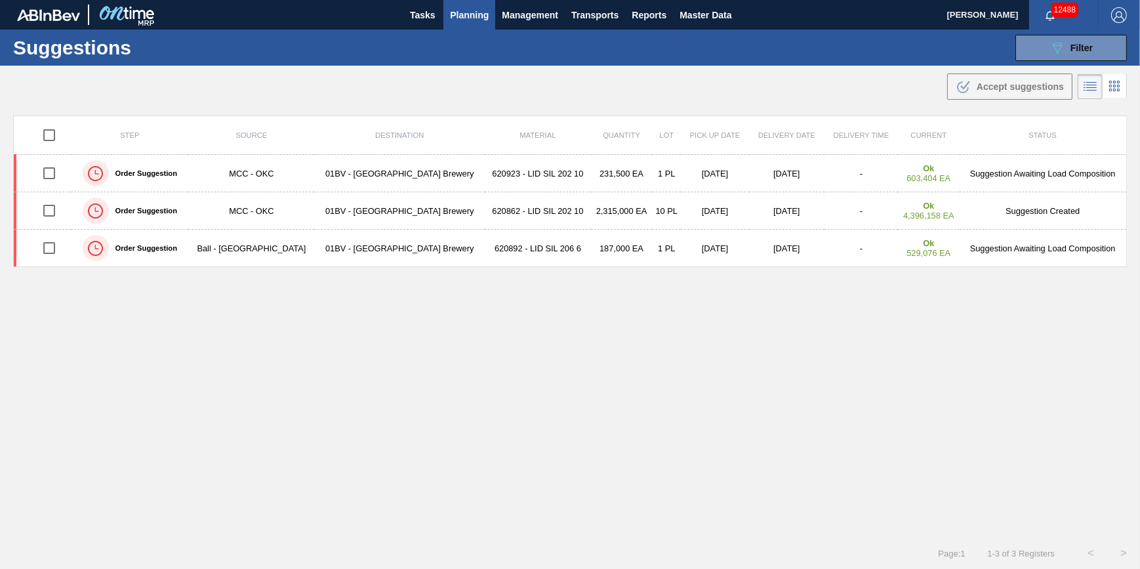
click at [473, 12] on span "Planning" at bounding box center [469, 15] width 39 height 16
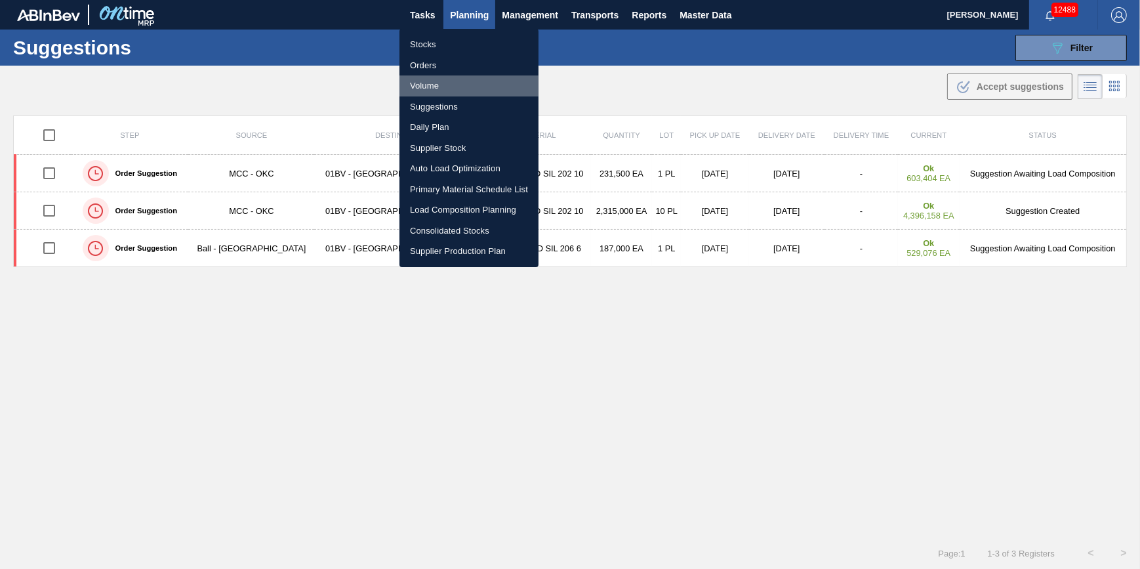
click at [458, 92] on li "Volume" at bounding box center [468, 85] width 139 height 21
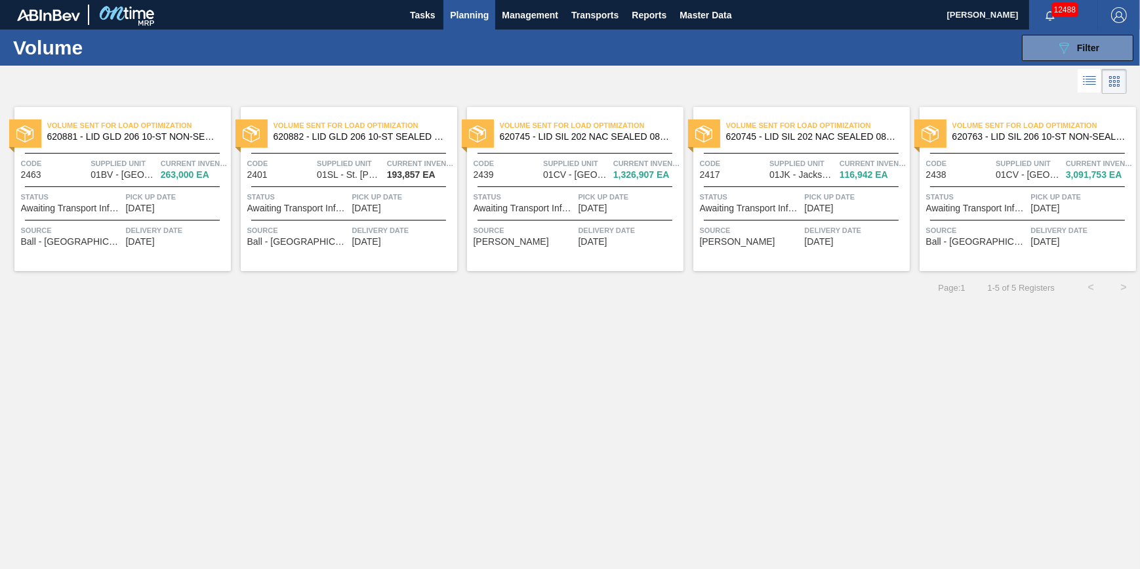
click at [192, 216] on div "Volume Sent For Load Optimization 620881 - LID GLD 206 10-ST NON-SEALED 0923 GL…" at bounding box center [122, 189] width 216 height 164
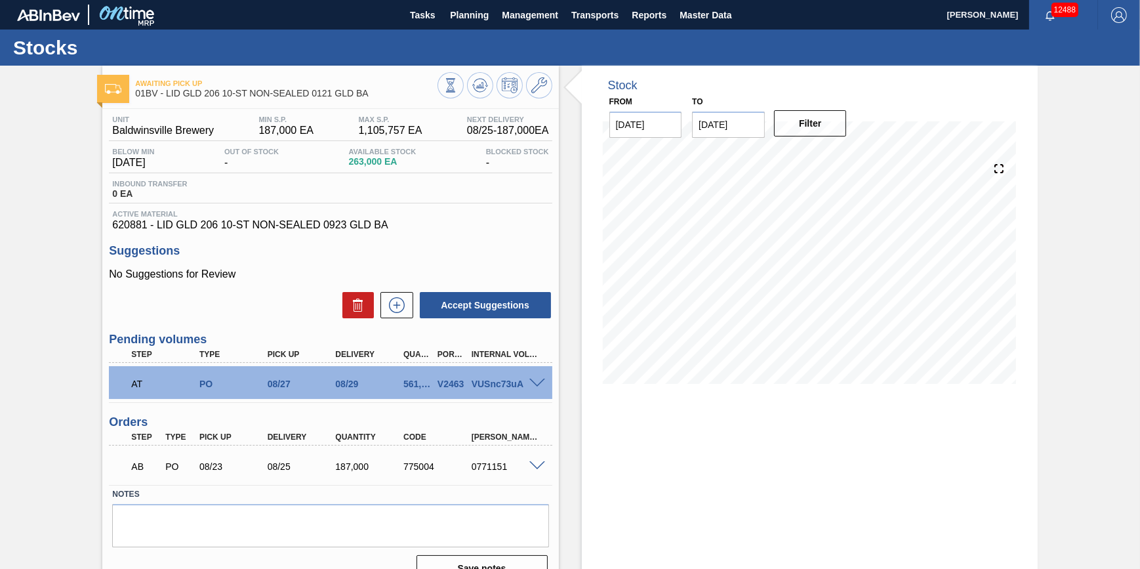
click at [540, 382] on div at bounding box center [539, 382] width 26 height 10
click at [536, 383] on span at bounding box center [537, 383] width 16 height 10
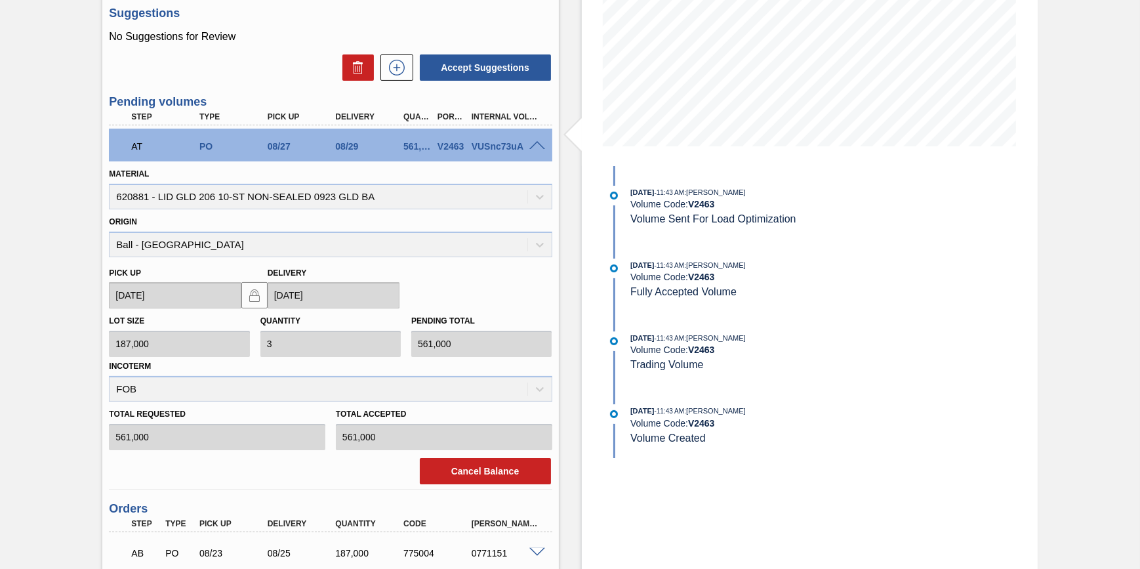
scroll to position [238, 0]
click at [500, 466] on button "Cancel Balance" at bounding box center [485, 470] width 131 height 26
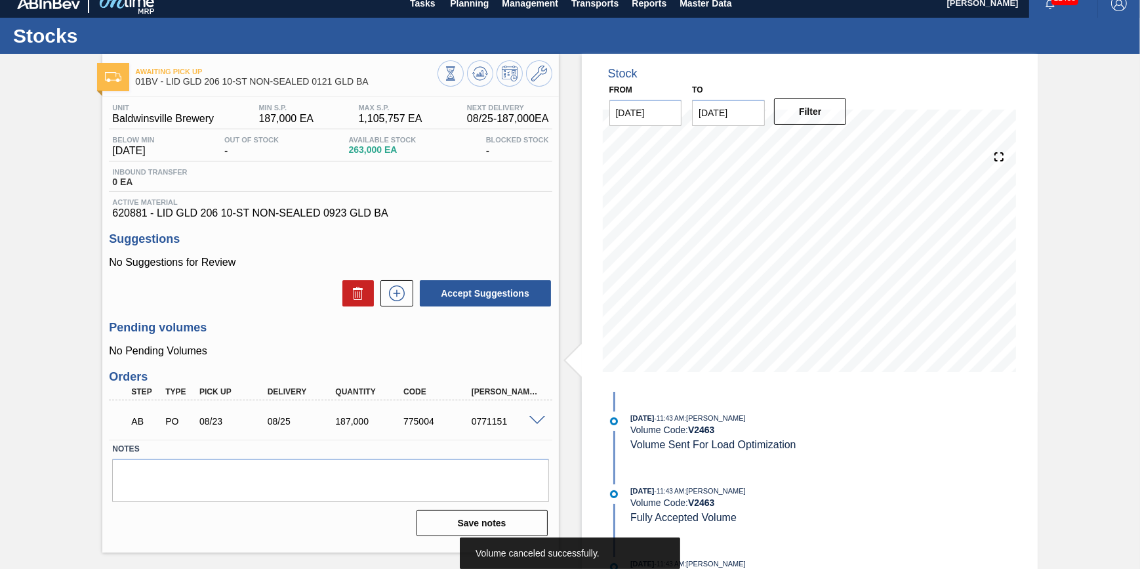
scroll to position [0, 0]
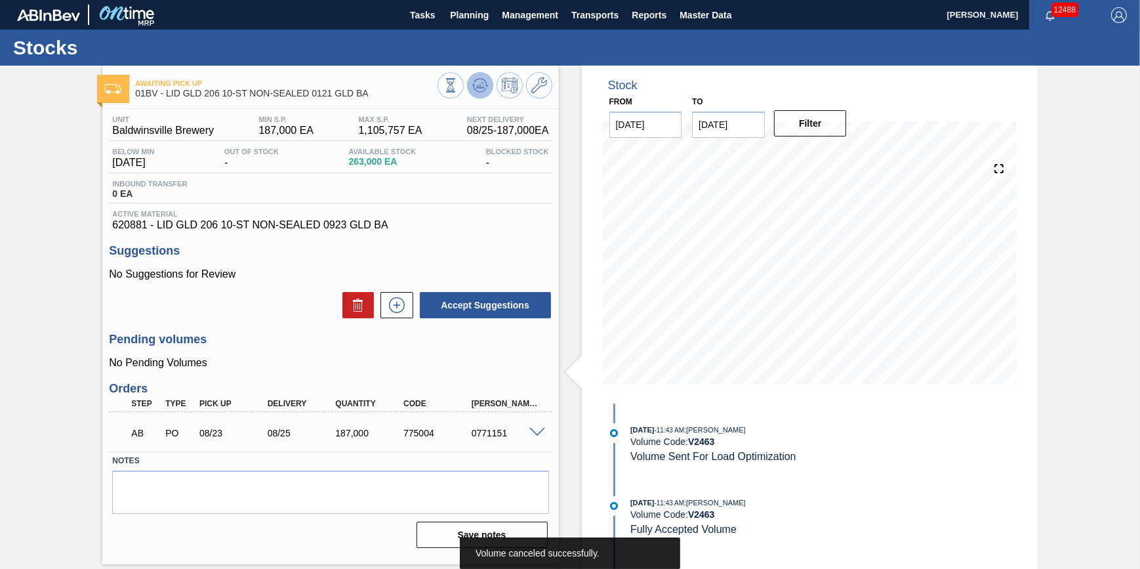
click at [487, 83] on button at bounding box center [480, 85] width 26 height 26
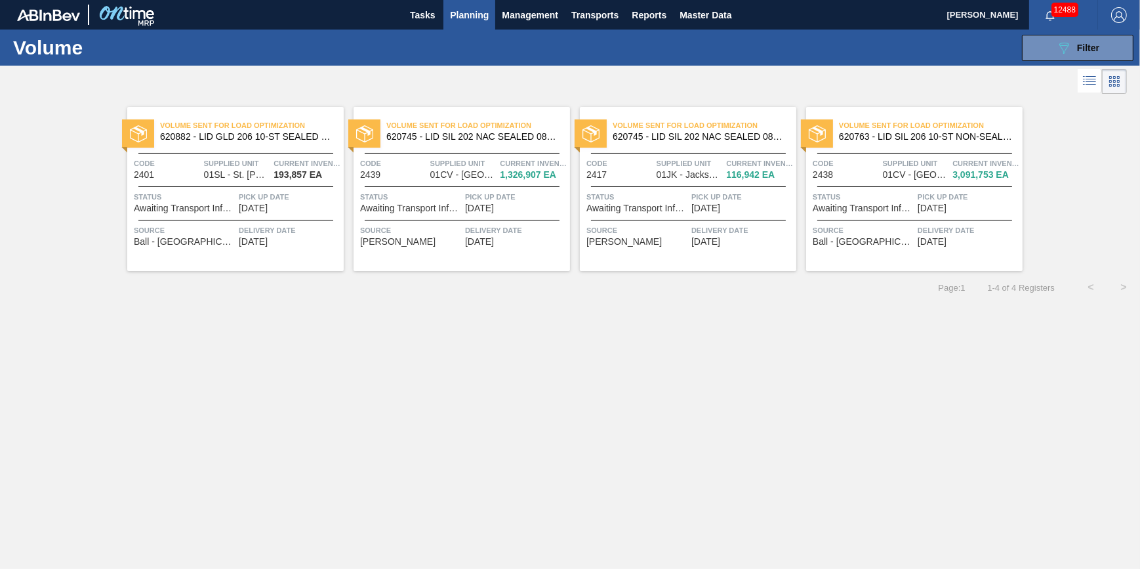
click at [296, 224] on span "Delivery Date" at bounding box center [290, 230] width 102 height 13
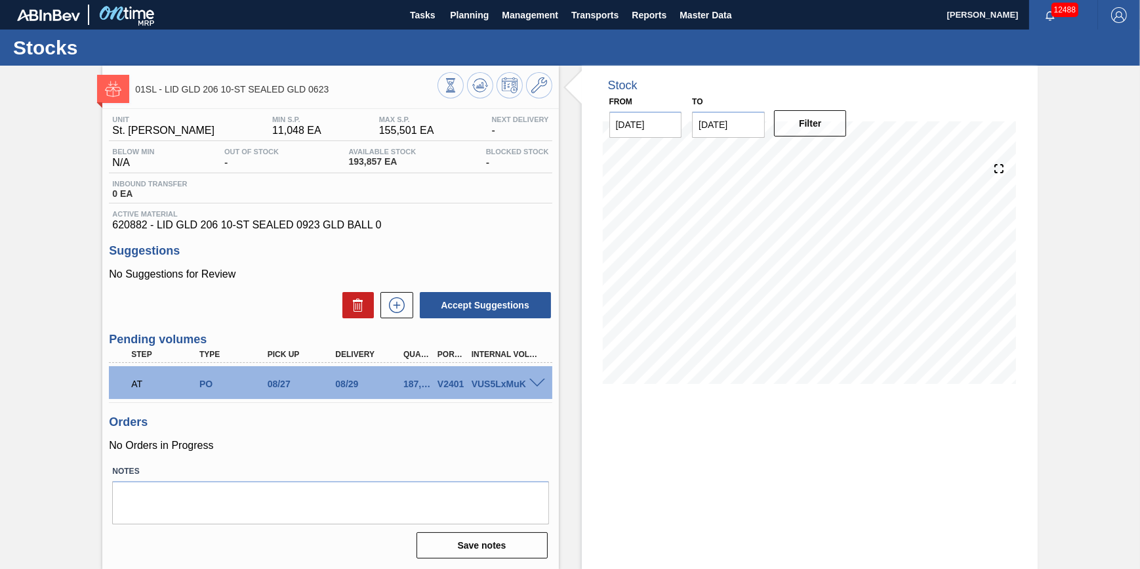
click at [538, 382] on div at bounding box center [539, 382] width 26 height 10
click at [538, 386] on span at bounding box center [537, 383] width 16 height 10
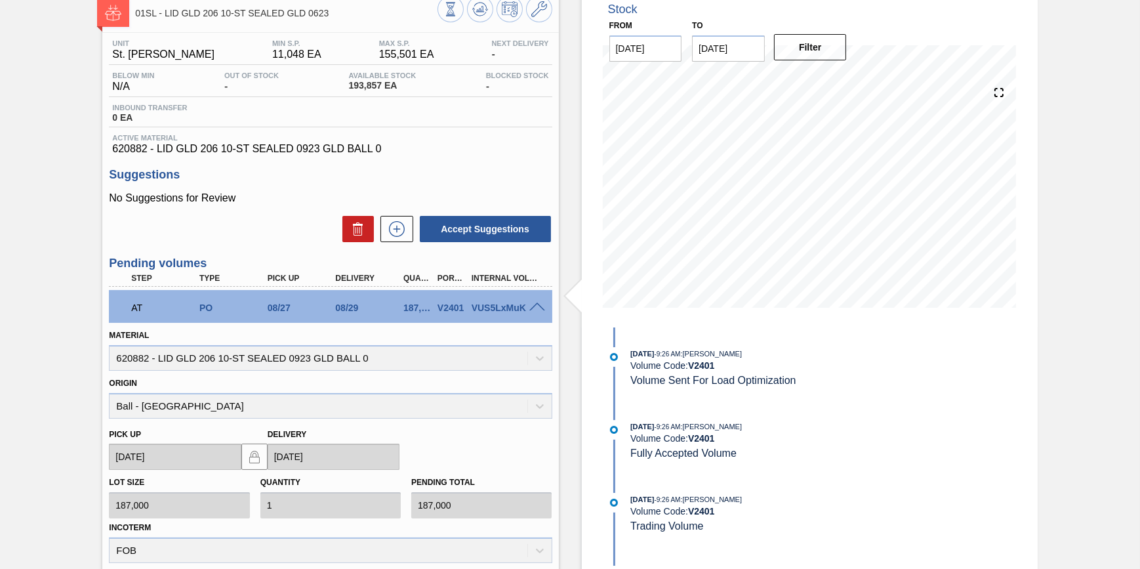
scroll to position [238, 0]
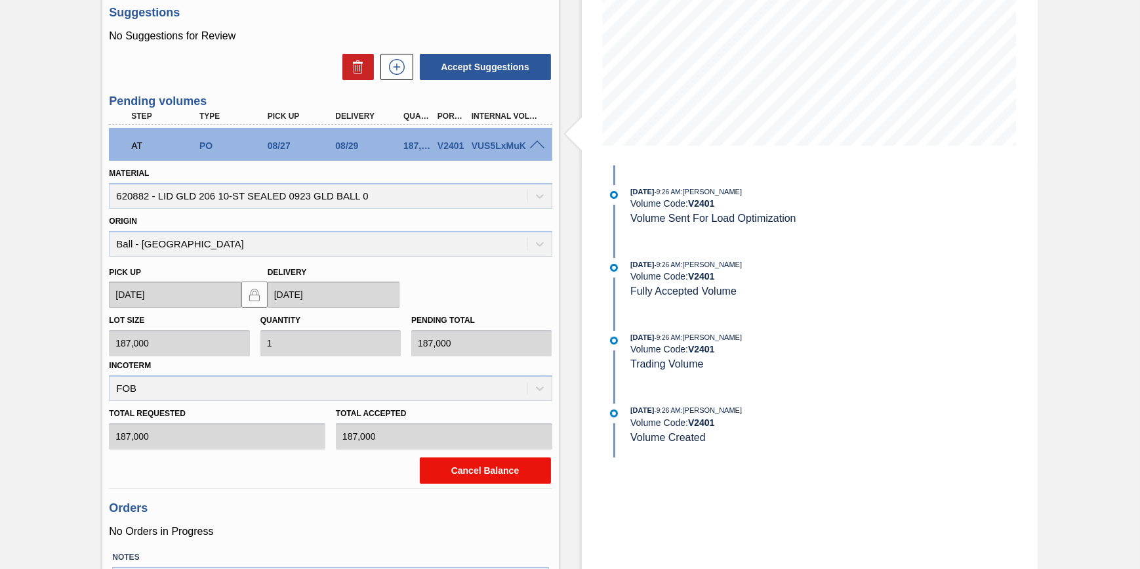
click at [485, 471] on button "Cancel Balance" at bounding box center [485, 470] width 131 height 26
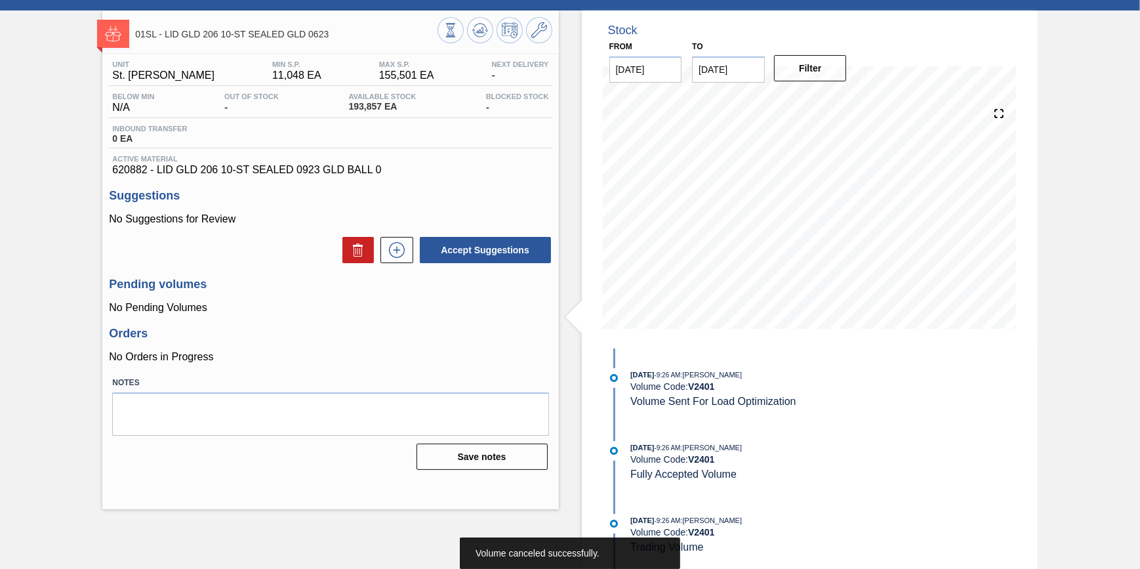
scroll to position [0, 0]
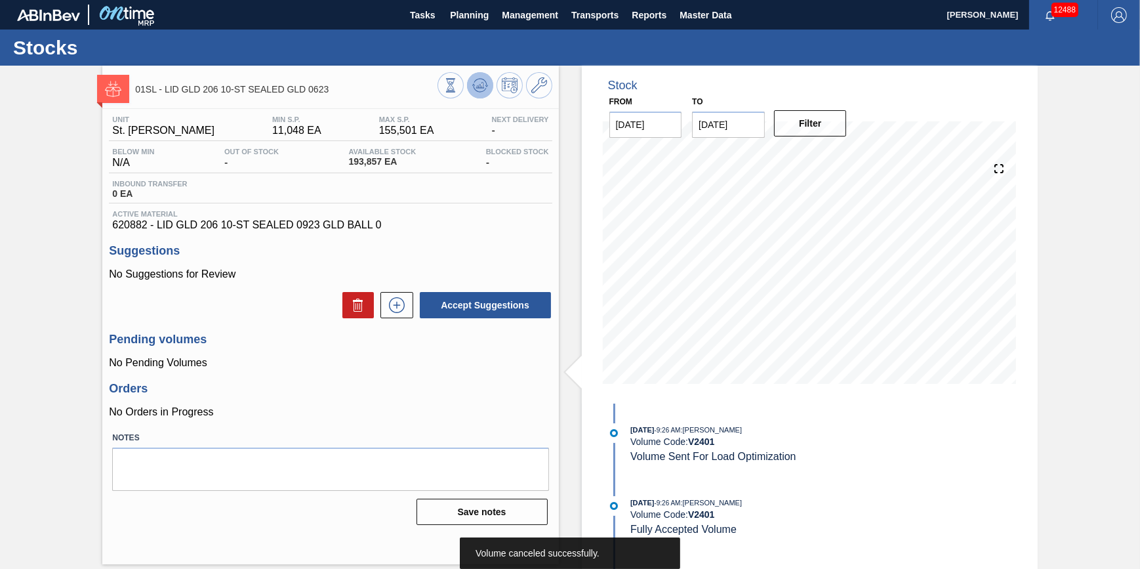
click at [458, 88] on icon at bounding box center [450, 85] width 14 height 14
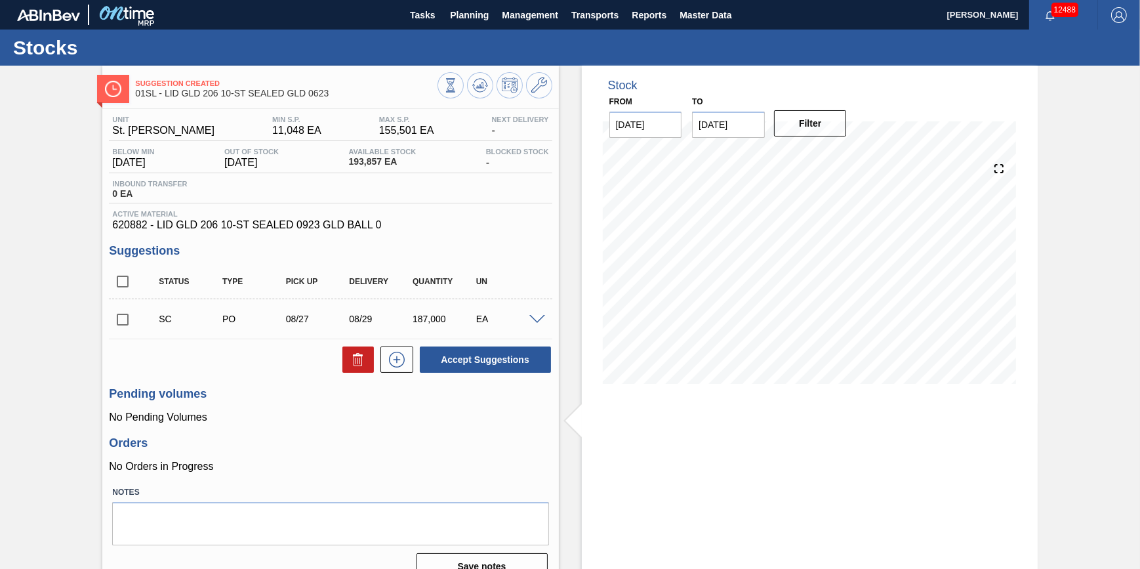
click at [472, 35] on div "Stocks" at bounding box center [570, 48] width 1140 height 36
click at [472, 22] on span "Planning" at bounding box center [469, 15] width 39 height 16
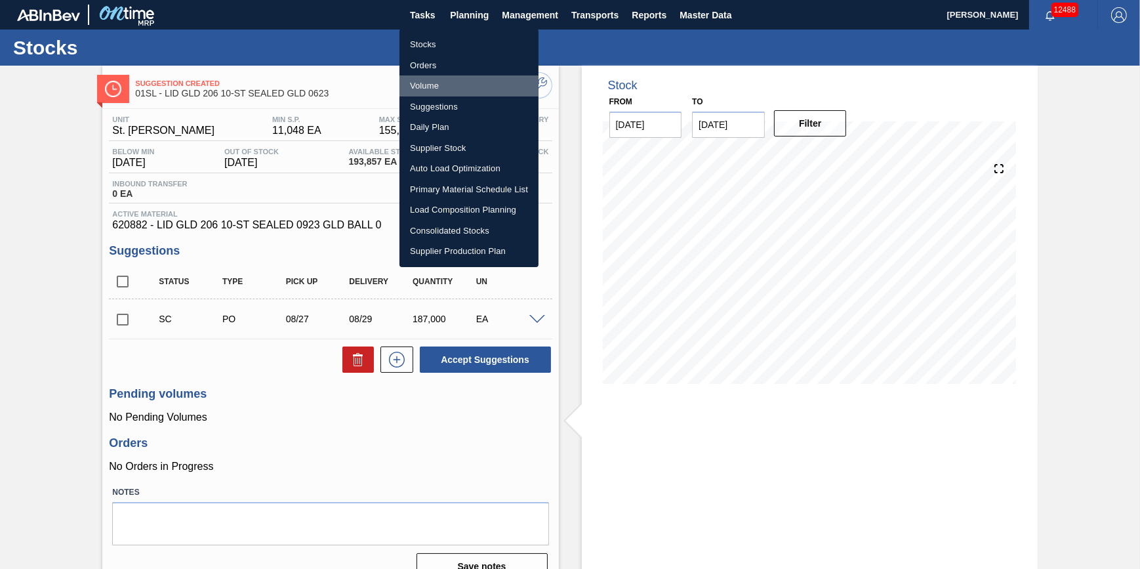
click at [457, 87] on li "Volume" at bounding box center [468, 85] width 139 height 21
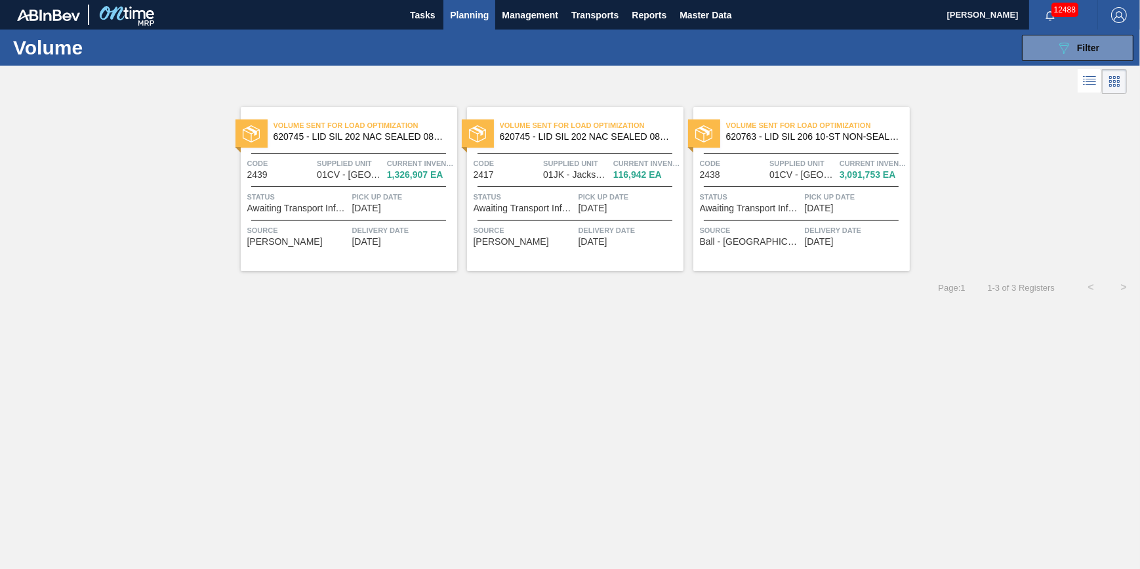
click at [378, 224] on span "Delivery Date" at bounding box center [403, 230] width 102 height 13
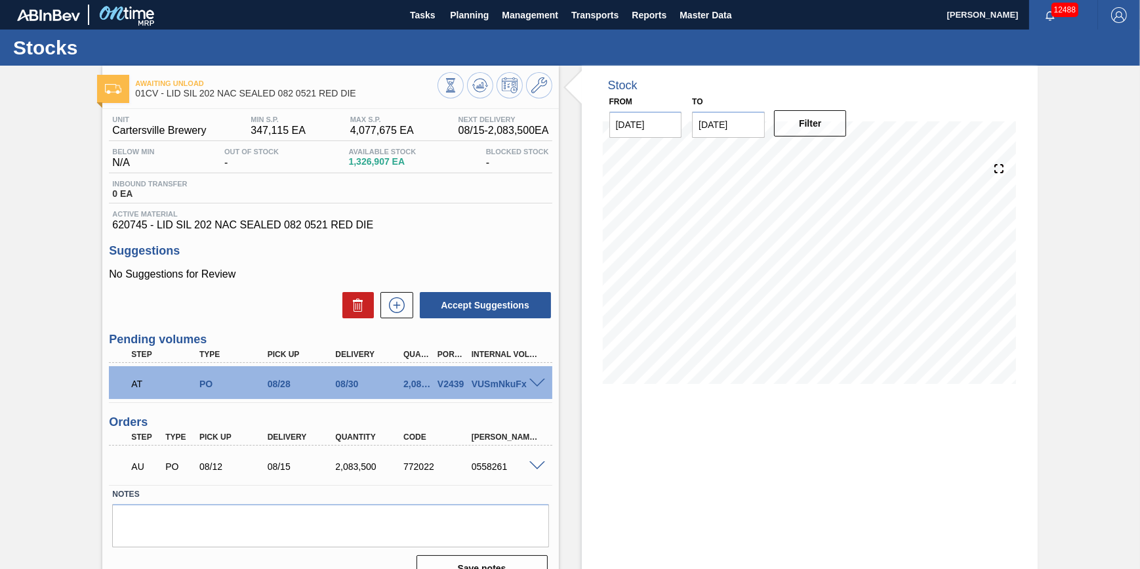
click at [545, 383] on div at bounding box center [539, 382] width 26 height 10
click at [540, 386] on span at bounding box center [537, 383] width 16 height 10
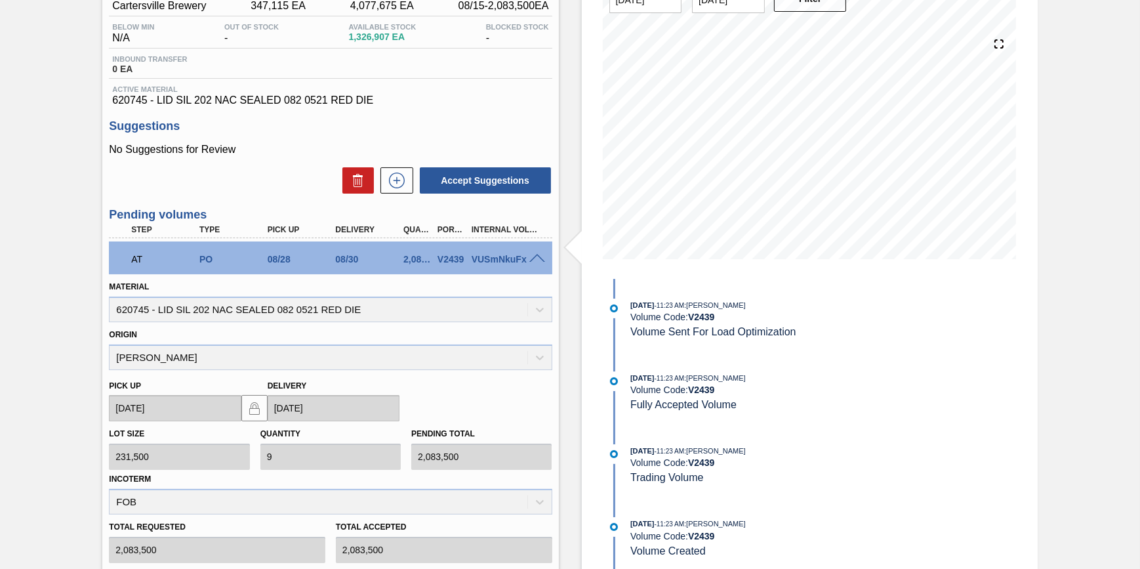
scroll to position [238, 0]
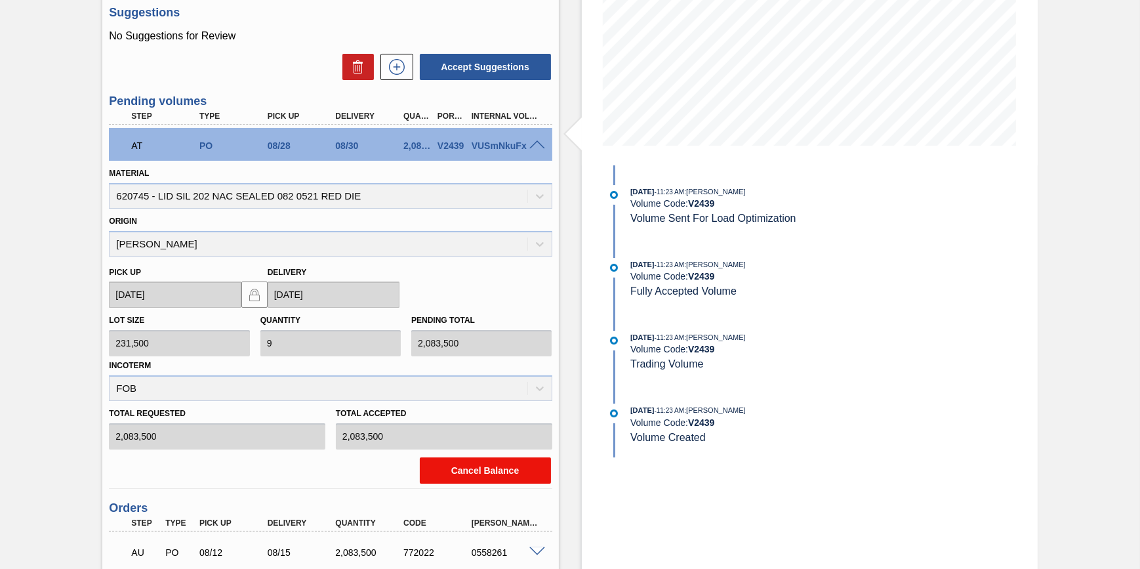
click at [479, 466] on button "Cancel Balance" at bounding box center [485, 470] width 131 height 26
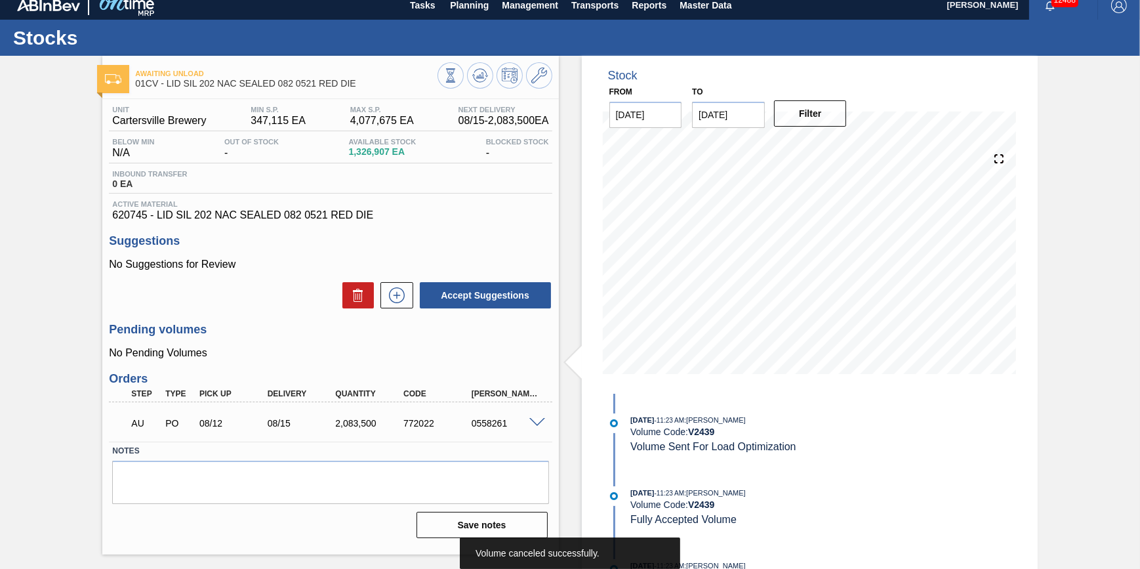
scroll to position [0, 0]
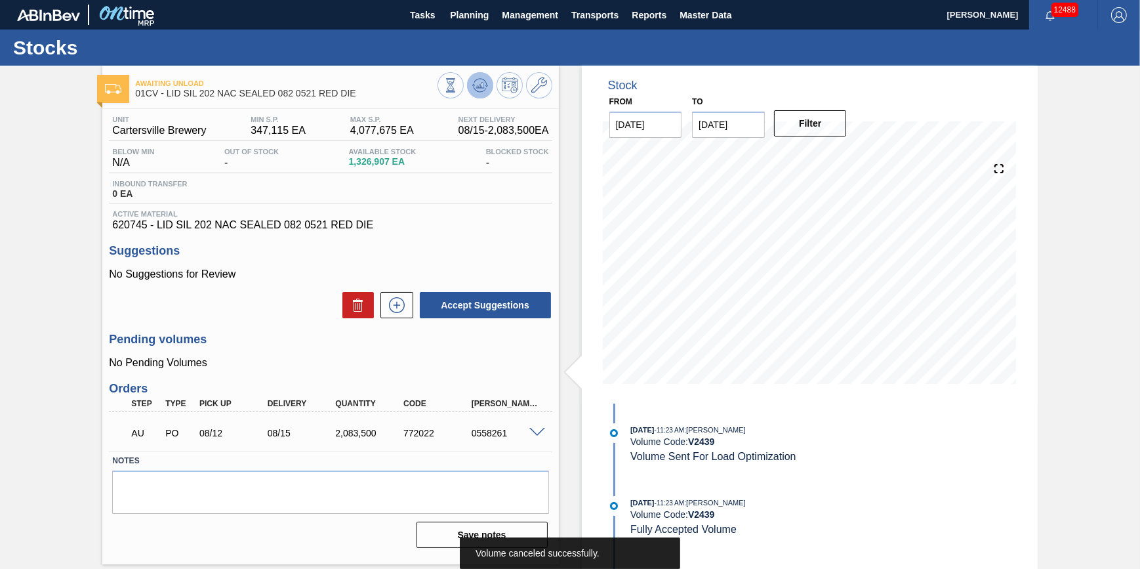
click at [458, 91] on icon at bounding box center [450, 85] width 14 height 14
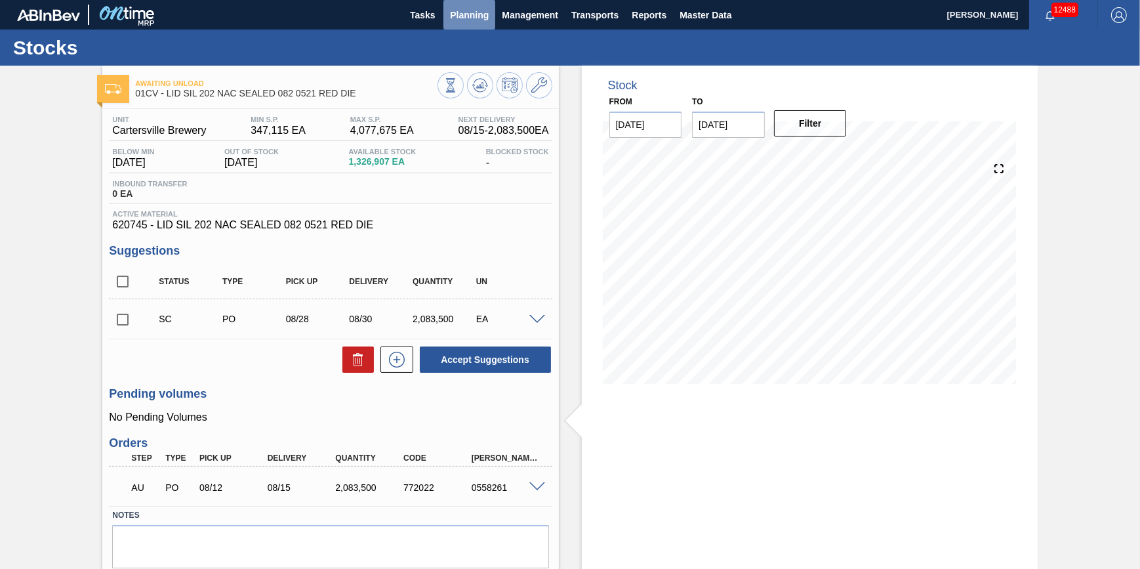
click at [466, 13] on span "Planning" at bounding box center [469, 15] width 39 height 16
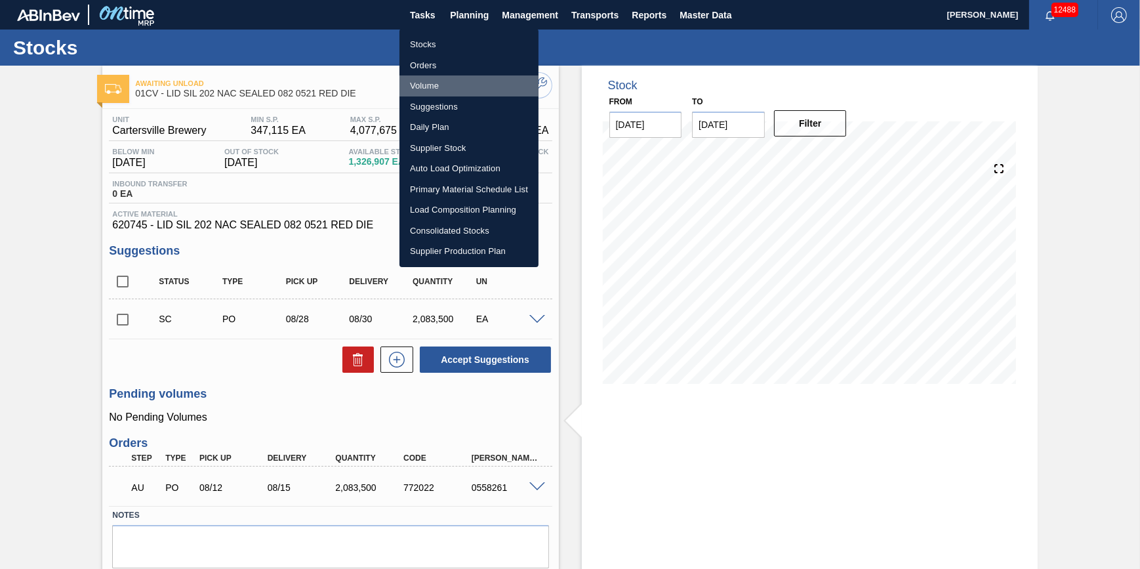
click at [458, 84] on li "Volume" at bounding box center [468, 85] width 139 height 21
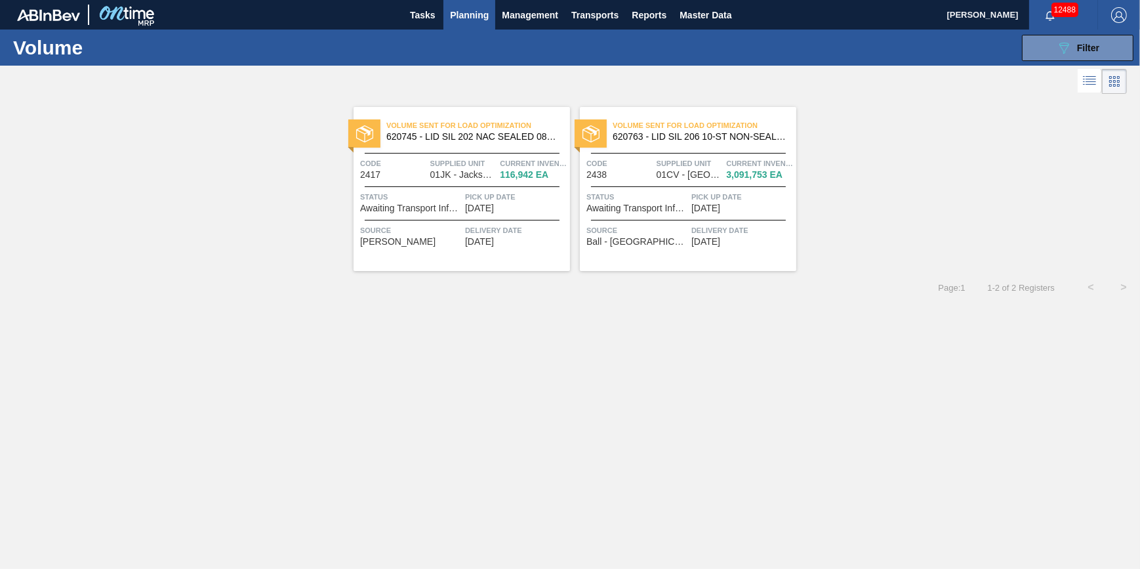
click at [486, 207] on span "[DATE]" at bounding box center [479, 208] width 29 height 10
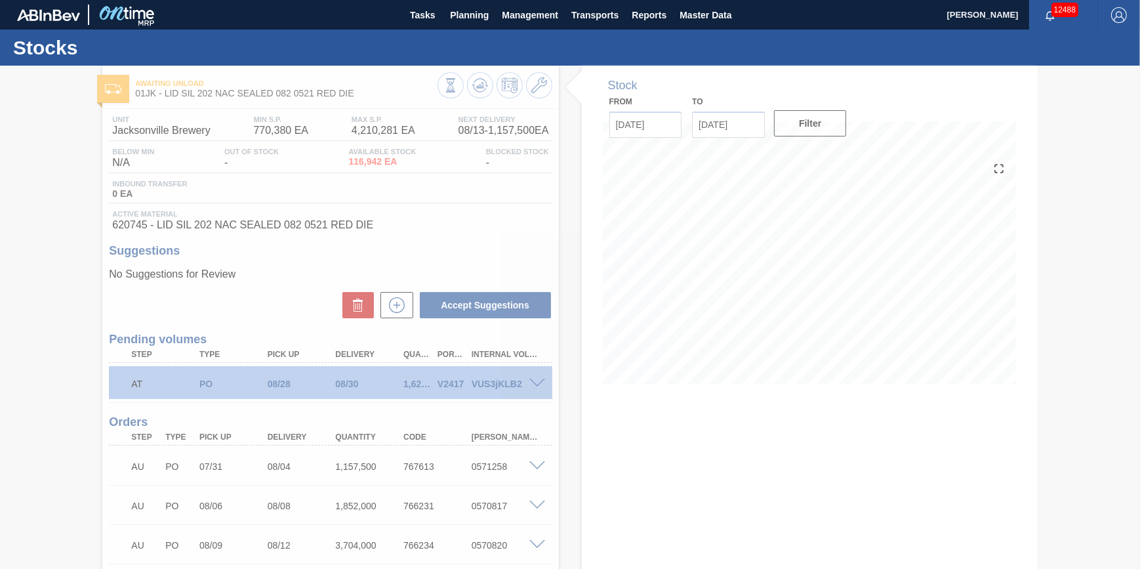
click at [531, 386] on div at bounding box center [570, 317] width 1140 height 503
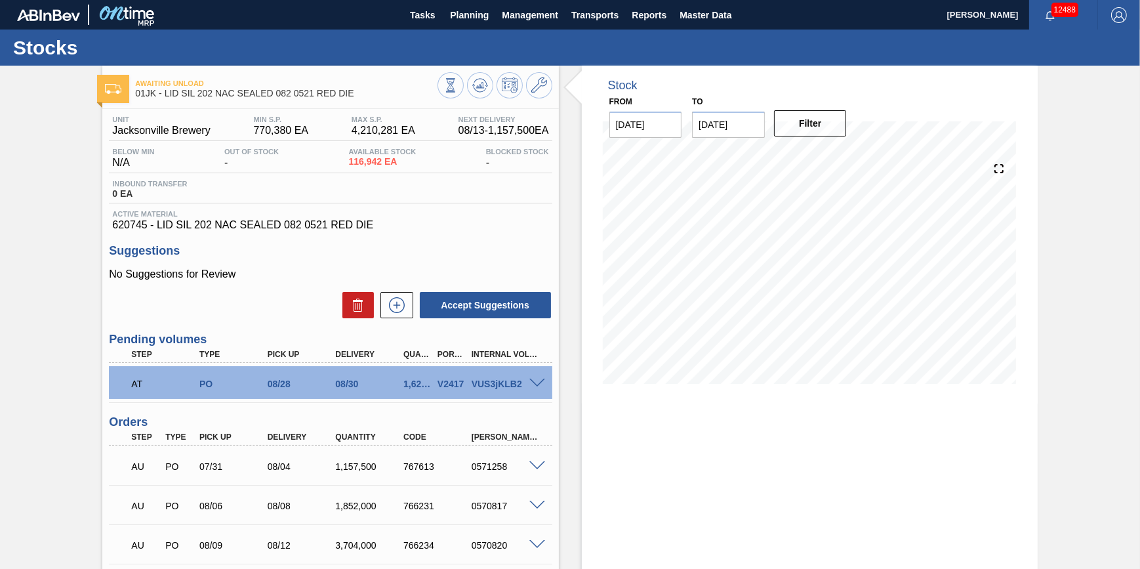
click at [534, 388] on span at bounding box center [537, 383] width 16 height 10
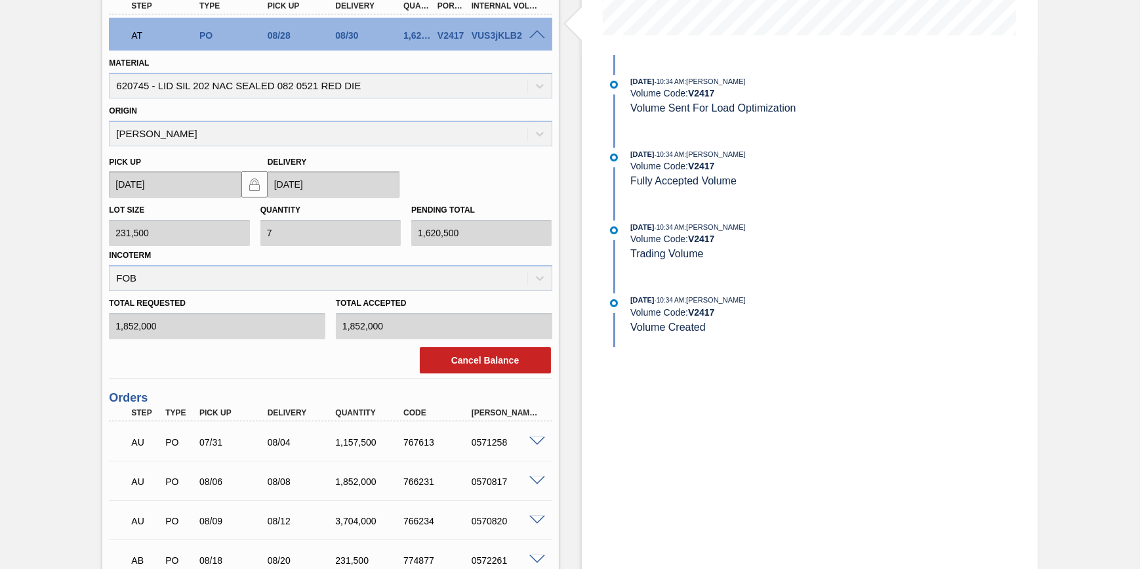
scroll to position [357, 0]
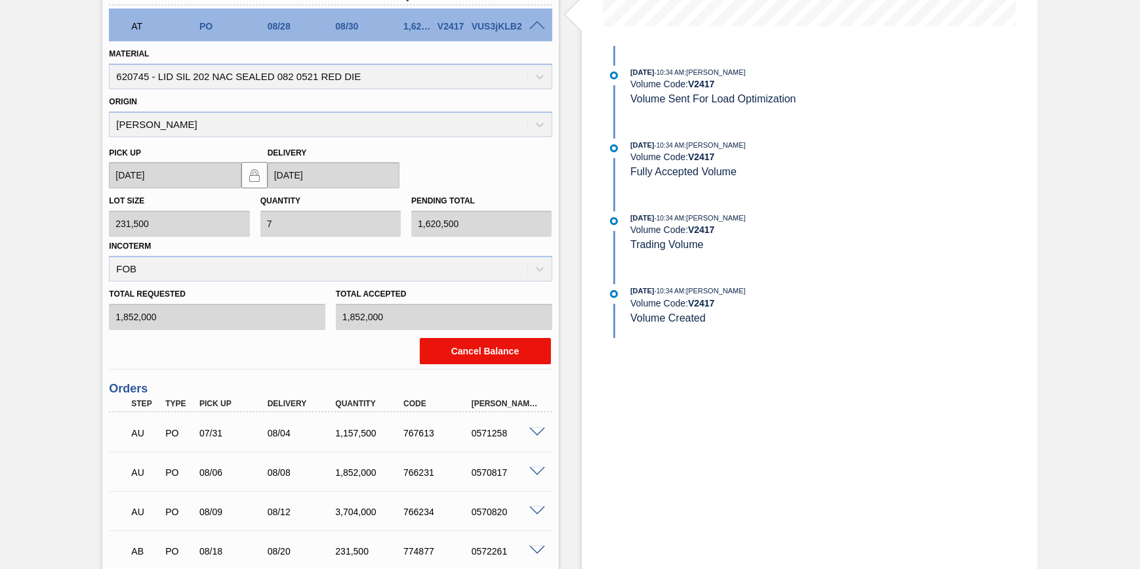
click at [471, 350] on button "Cancel Balance" at bounding box center [485, 351] width 131 height 26
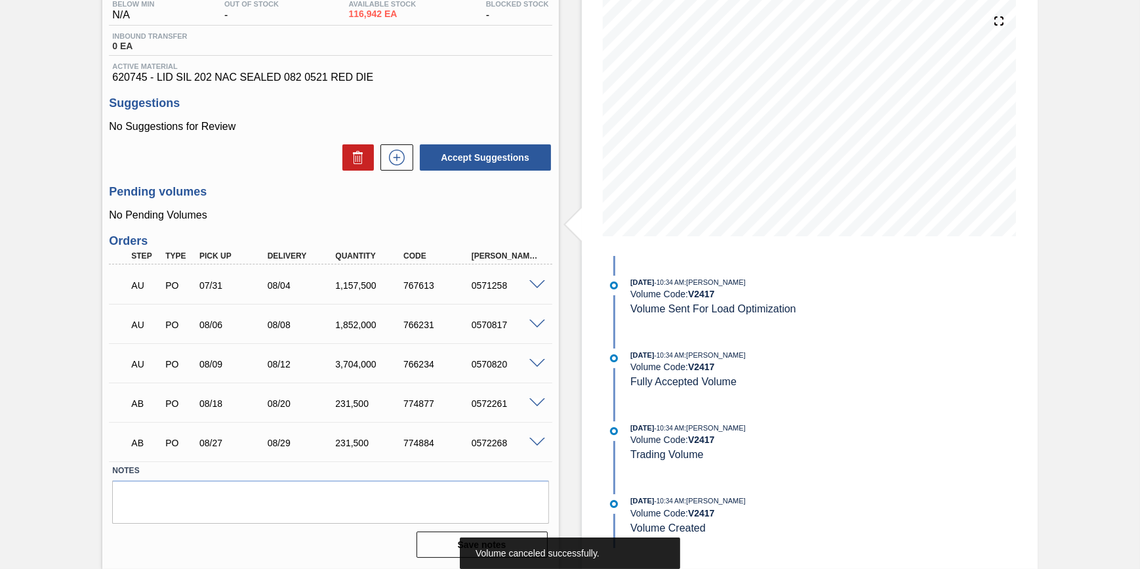
scroll to position [0, 0]
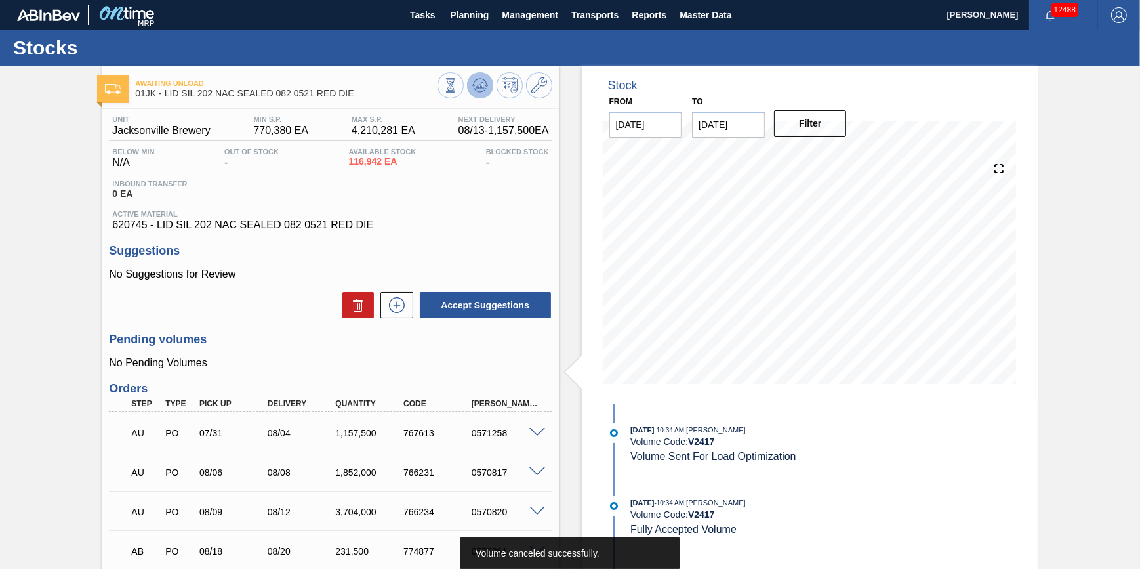
click at [479, 79] on icon at bounding box center [480, 82] width 13 height 7
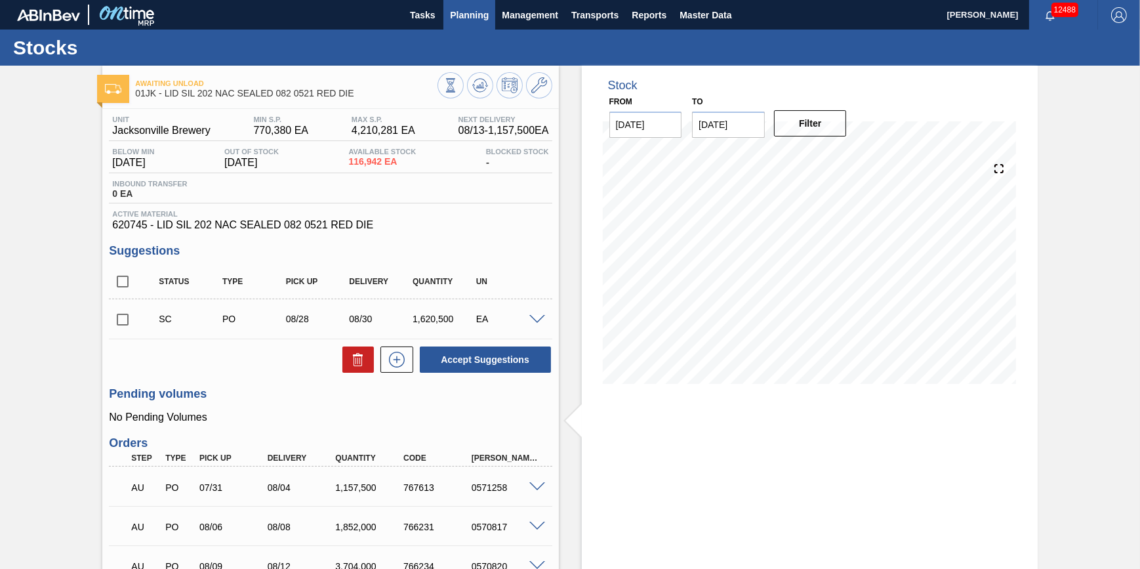
click at [462, 16] on span "Planning" at bounding box center [469, 15] width 39 height 16
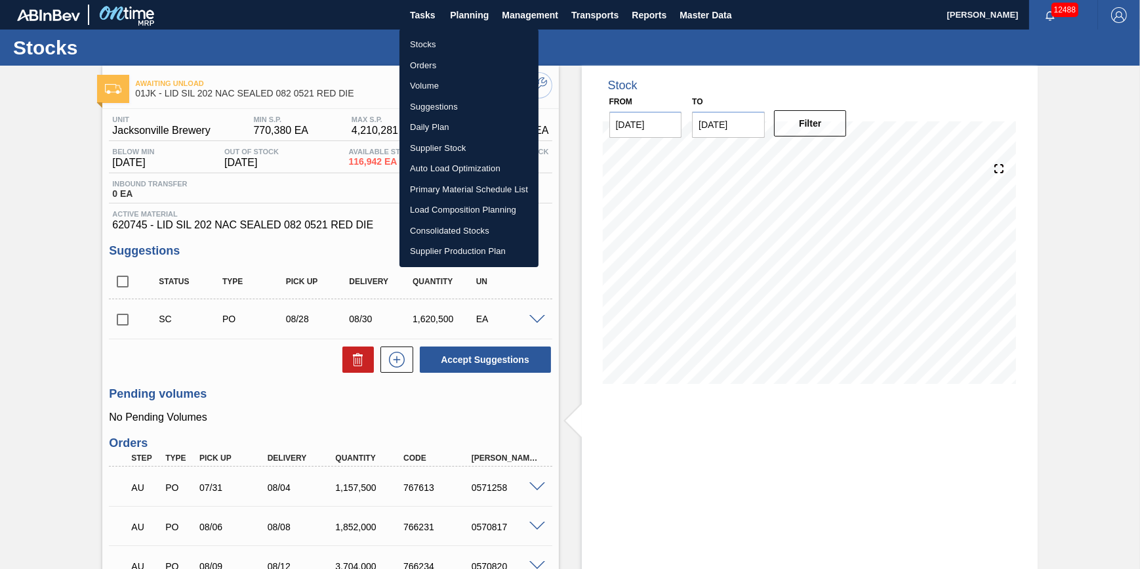
click at [440, 89] on li "Volume" at bounding box center [468, 85] width 139 height 21
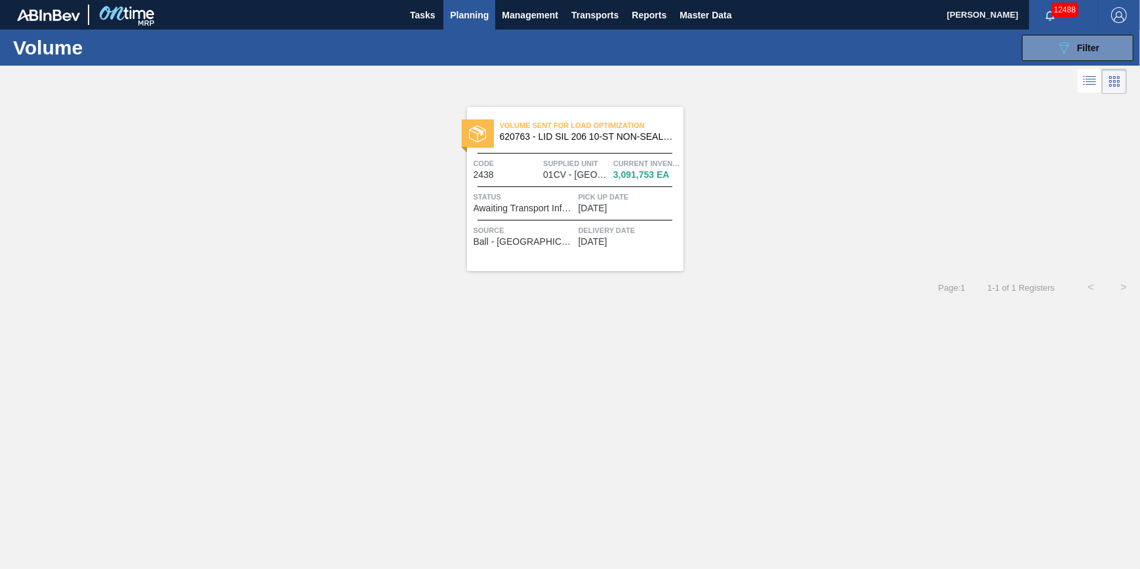
click at [518, 171] on div "Code 2438" at bounding box center [507, 168] width 67 height 23
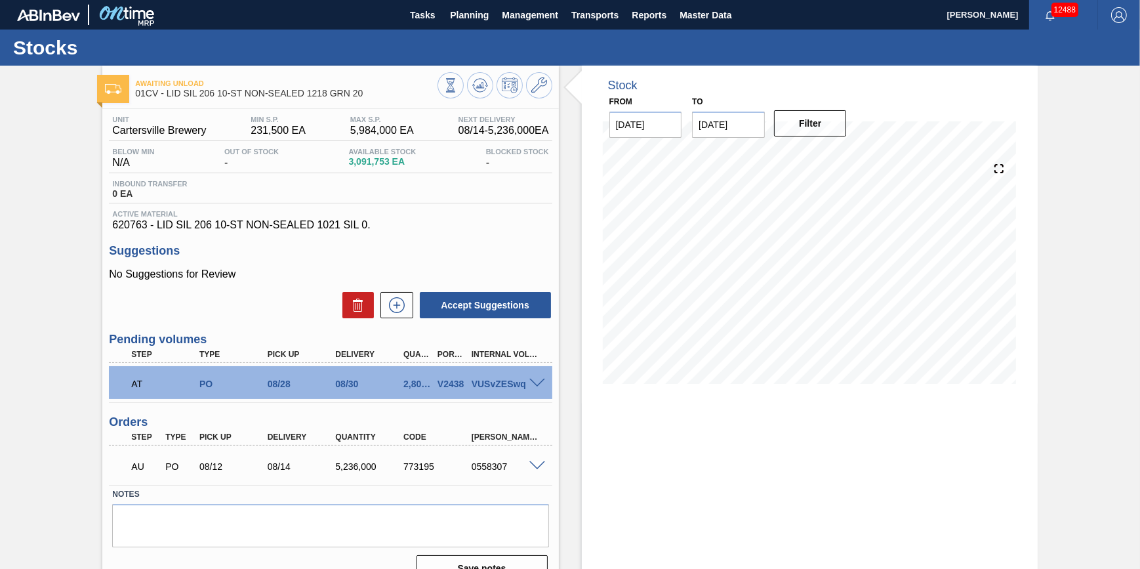
click at [541, 389] on div "VUSvZESwq" at bounding box center [505, 383] width 75 height 10
click at [535, 388] on span at bounding box center [537, 383] width 16 height 10
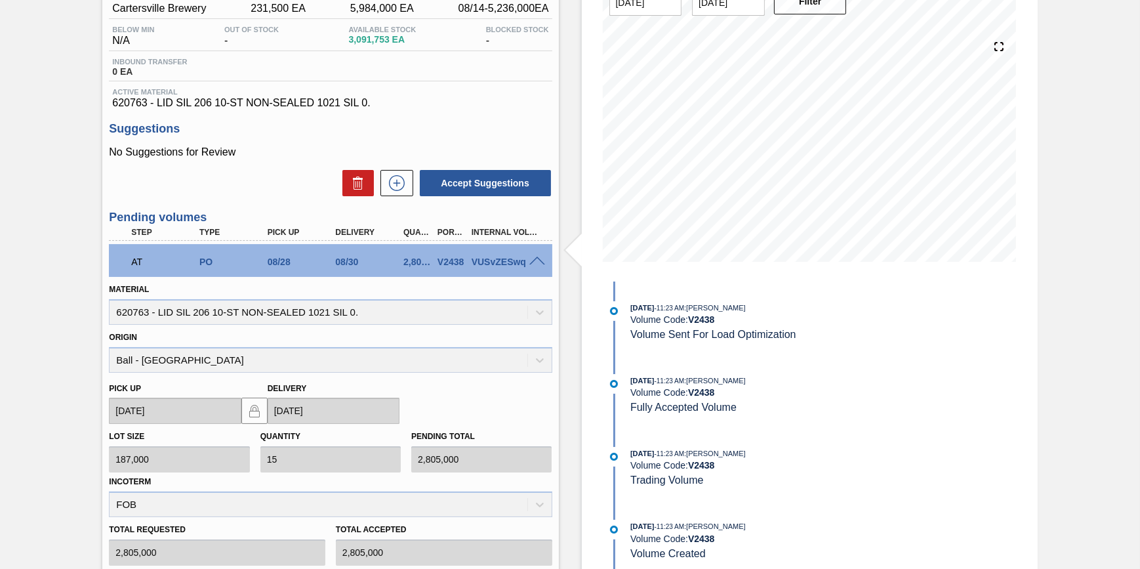
scroll to position [298, 0]
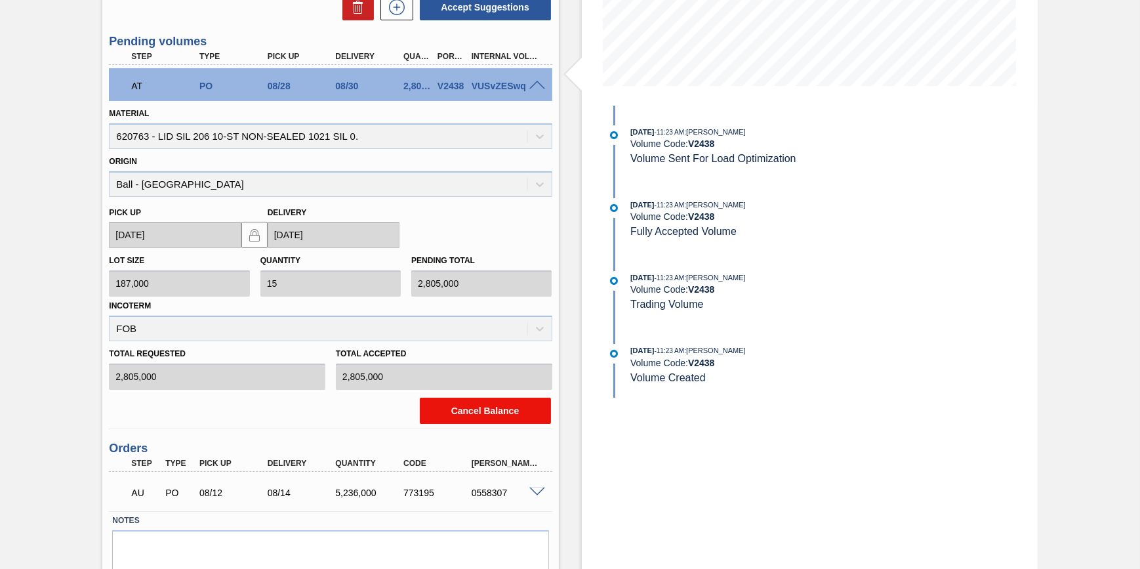
click at [506, 411] on button "Cancel Balance" at bounding box center [485, 410] width 131 height 26
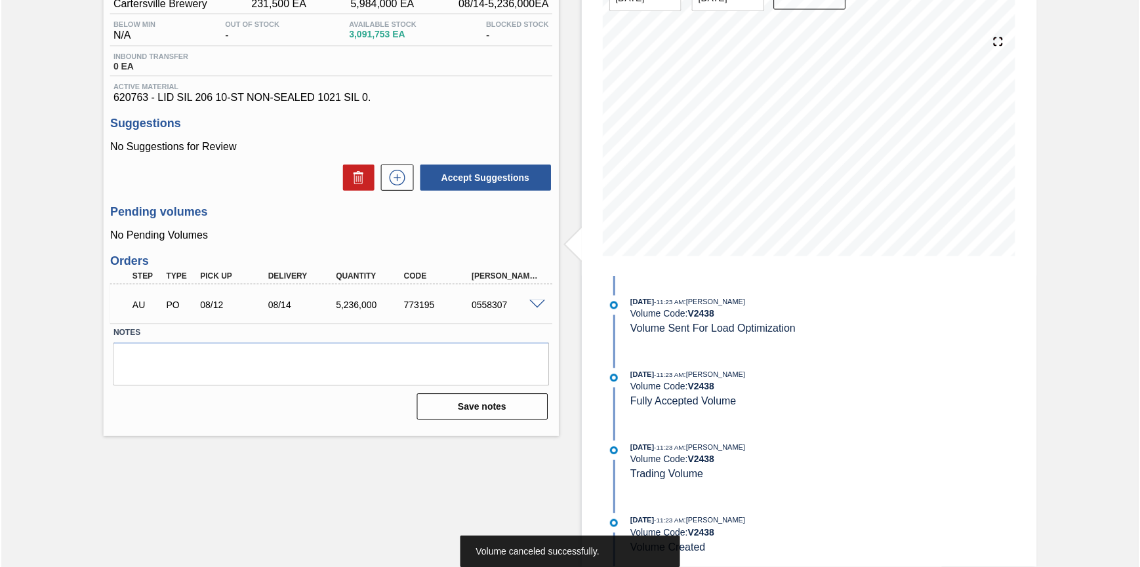
scroll to position [0, 0]
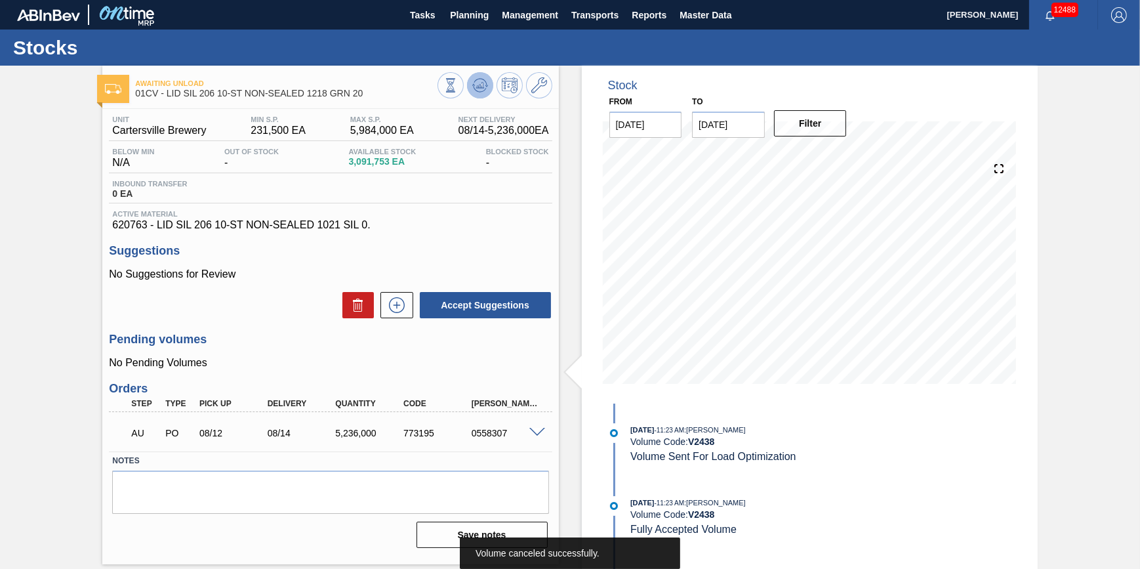
click at [458, 86] on icon at bounding box center [450, 85] width 14 height 14
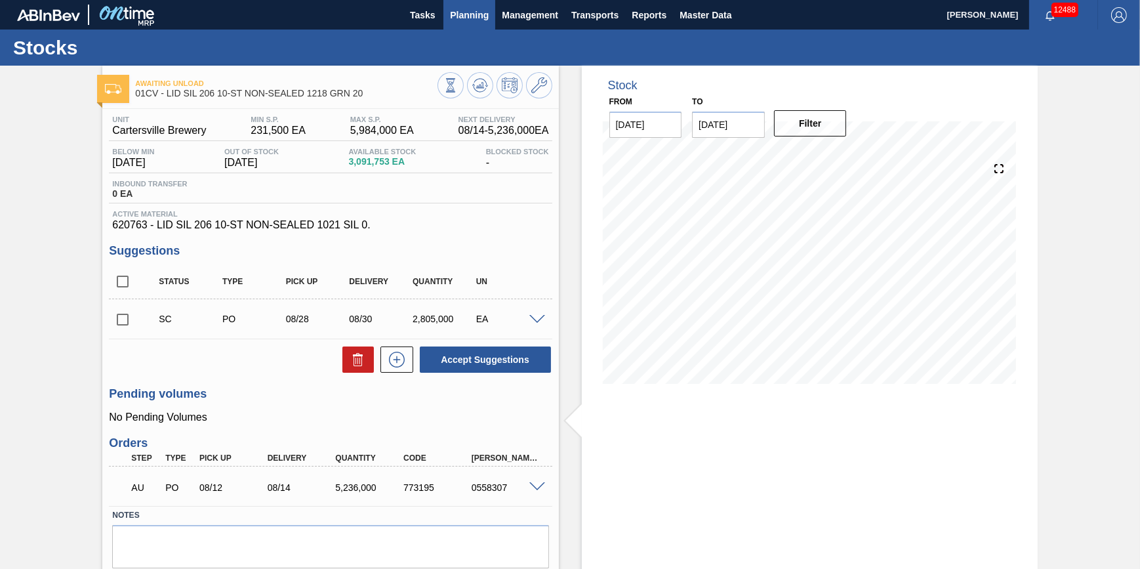
click at [471, 24] on button "Planning" at bounding box center [469, 15] width 52 height 30
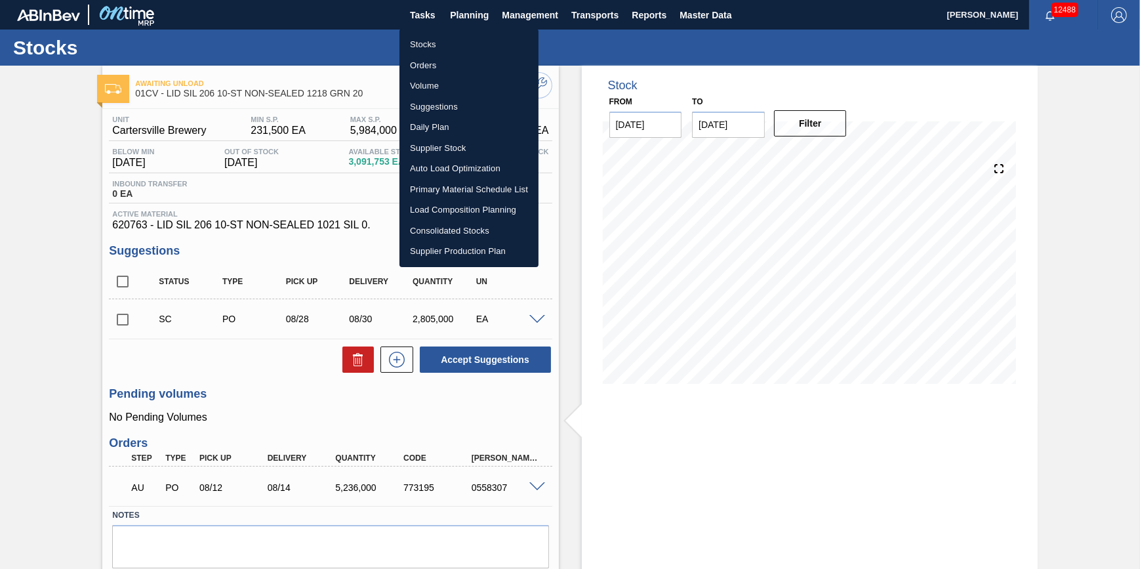
click at [447, 87] on li "Volume" at bounding box center [468, 85] width 139 height 21
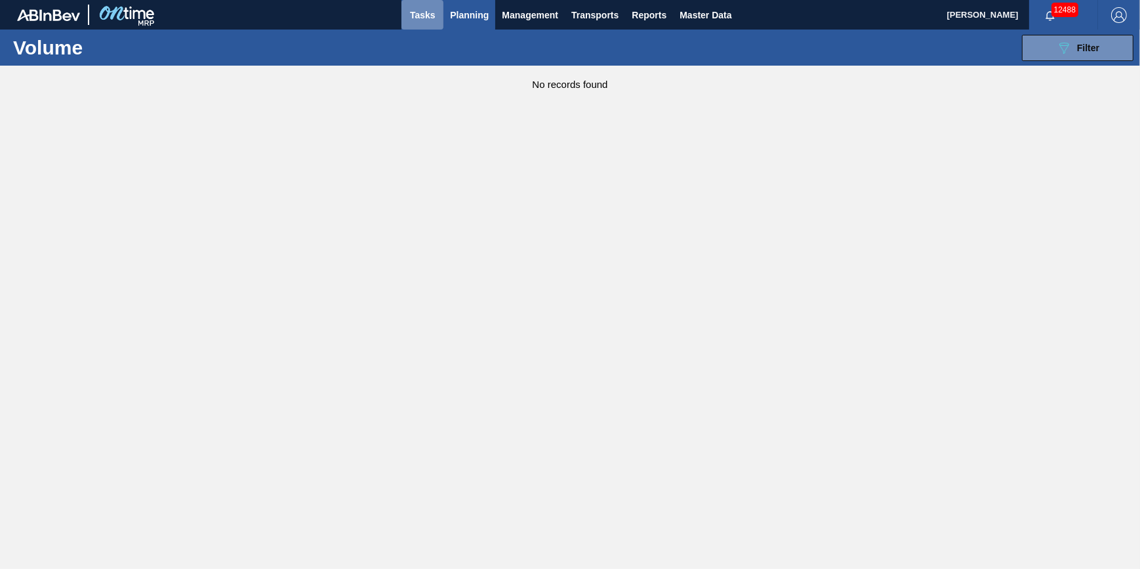
click at [424, 15] on span "Tasks" at bounding box center [422, 15] width 29 height 16
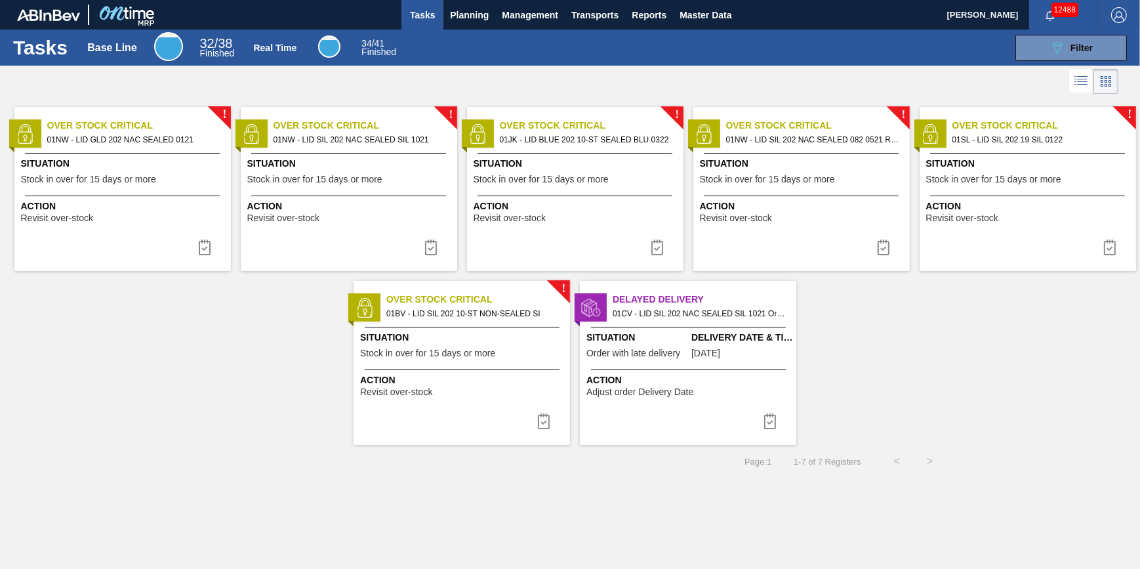
click at [731, 392] on div "Action Adjust order Delivery Date" at bounding box center [689, 385] width 207 height 24
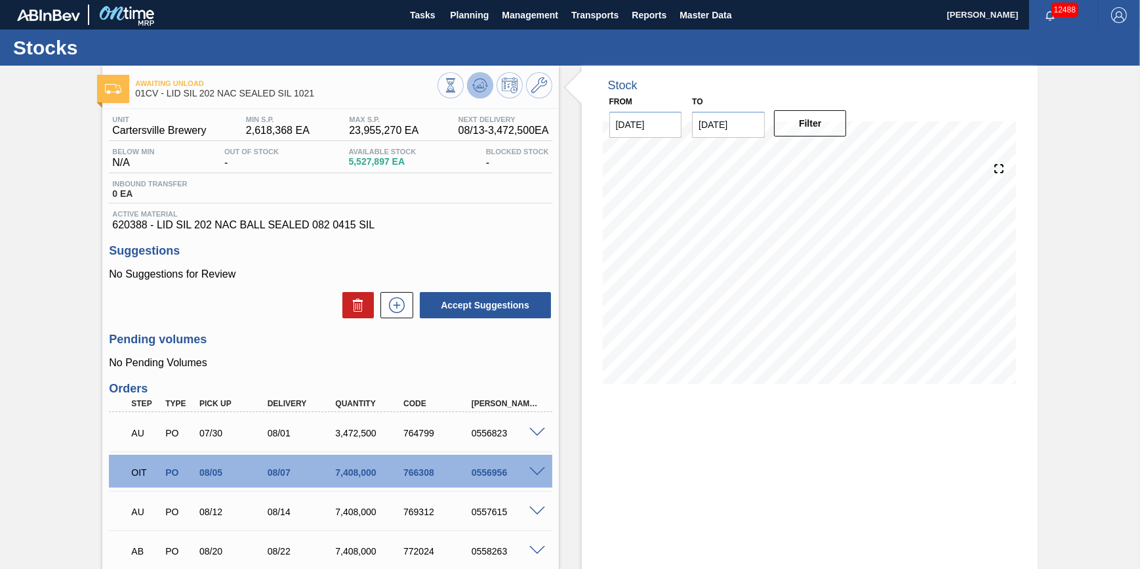
click at [470, 87] on button at bounding box center [480, 85] width 26 height 26
click at [470, 84] on button at bounding box center [480, 85] width 26 height 26
click at [490, 87] on button at bounding box center [480, 85] width 26 height 26
click at [458, 87] on icon at bounding box center [450, 85] width 14 height 14
click at [480, 86] on icon at bounding box center [479, 85] width 9 height 6
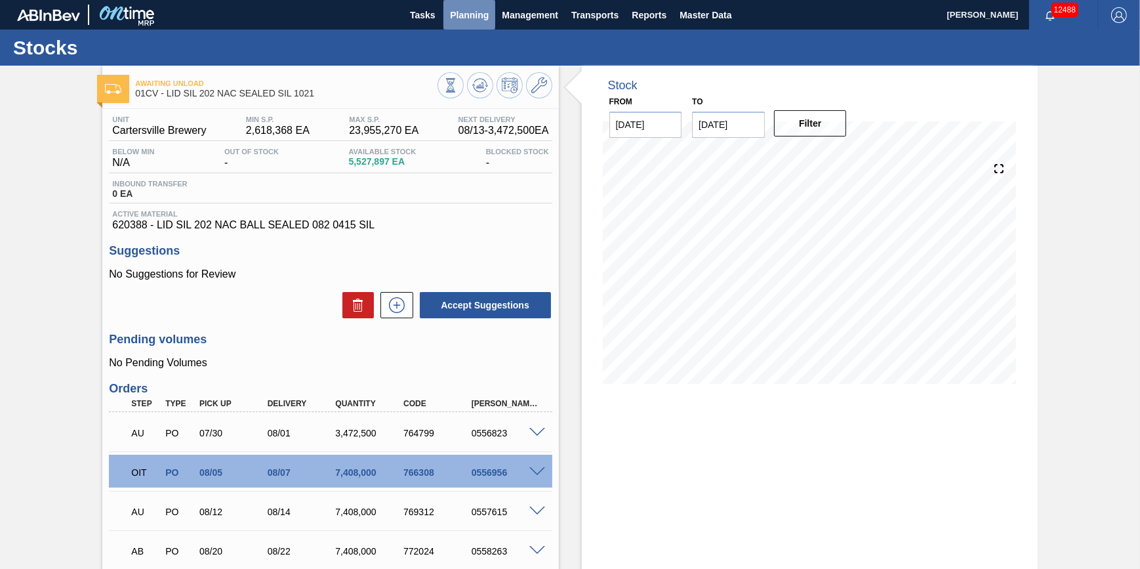
click at [466, 27] on button "Planning" at bounding box center [469, 15] width 52 height 30
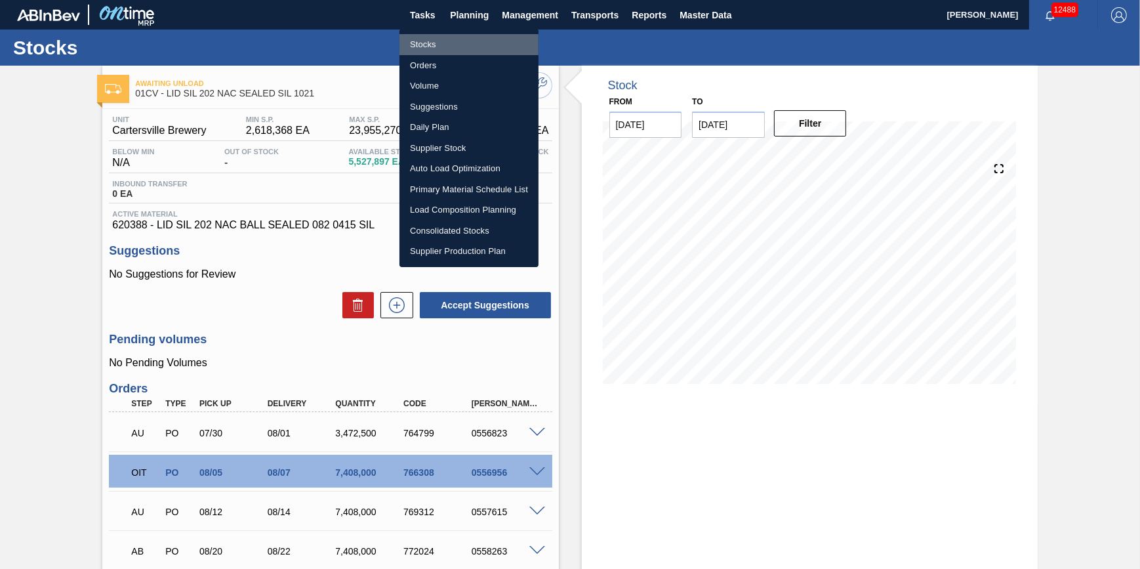
click at [465, 42] on li "Stocks" at bounding box center [468, 44] width 139 height 21
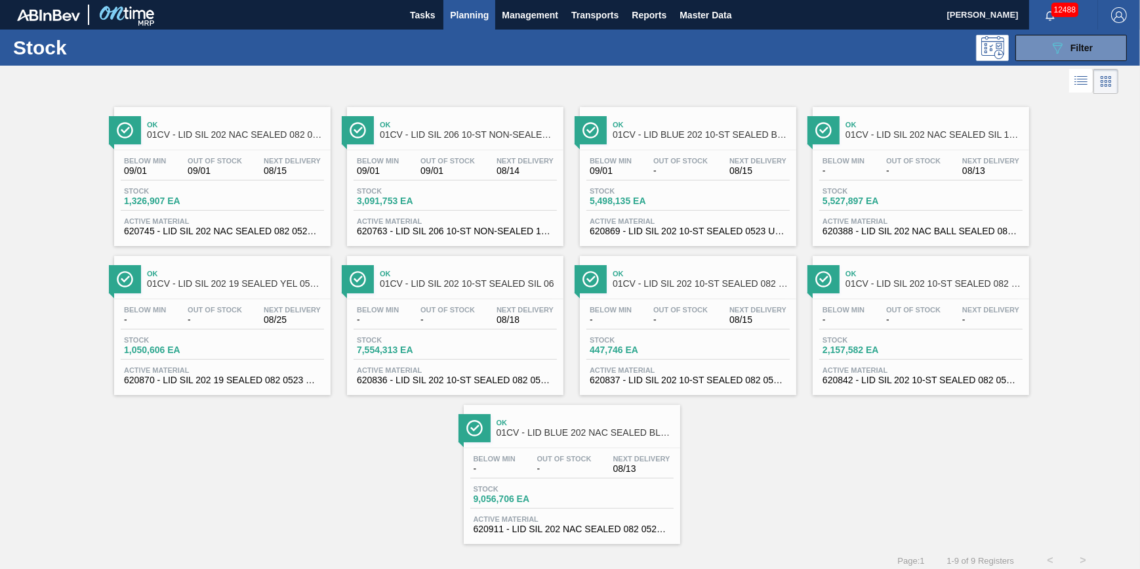
drag, startPoint x: 467, startPoint y: 22, endPoint x: 462, endPoint y: 35, distance: 14.1
click at [467, 22] on span "Planning" at bounding box center [469, 15] width 39 height 16
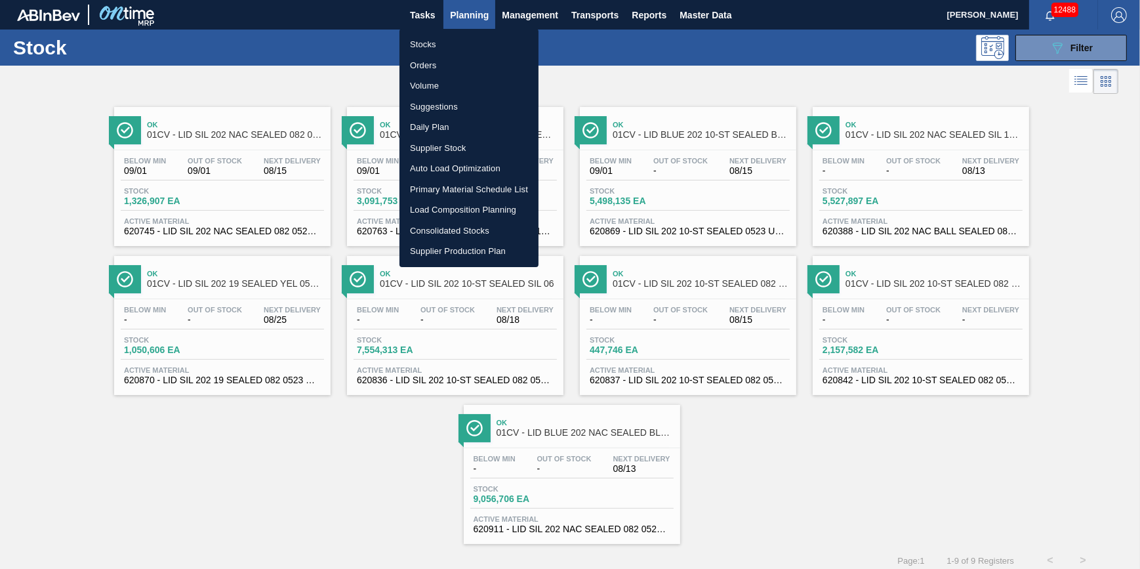
click at [457, 49] on li "Stocks" at bounding box center [468, 44] width 139 height 21
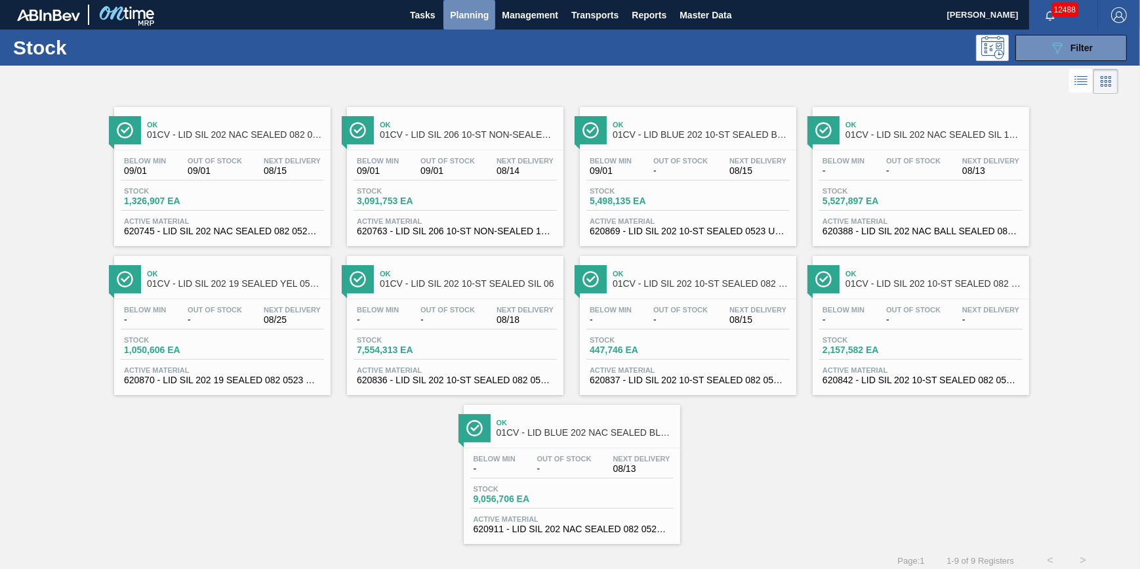
click at [453, 1] on button "Planning" at bounding box center [469, 15] width 52 height 30
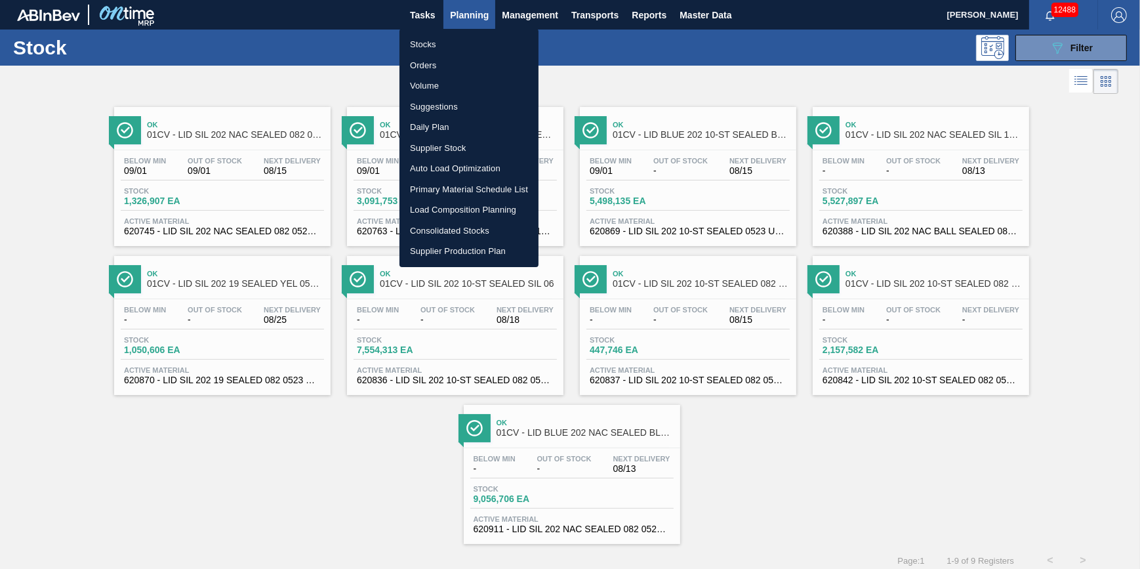
click at [451, 47] on li "Stocks" at bounding box center [468, 44] width 139 height 21
